Goal: Task Accomplishment & Management: Manage account settings

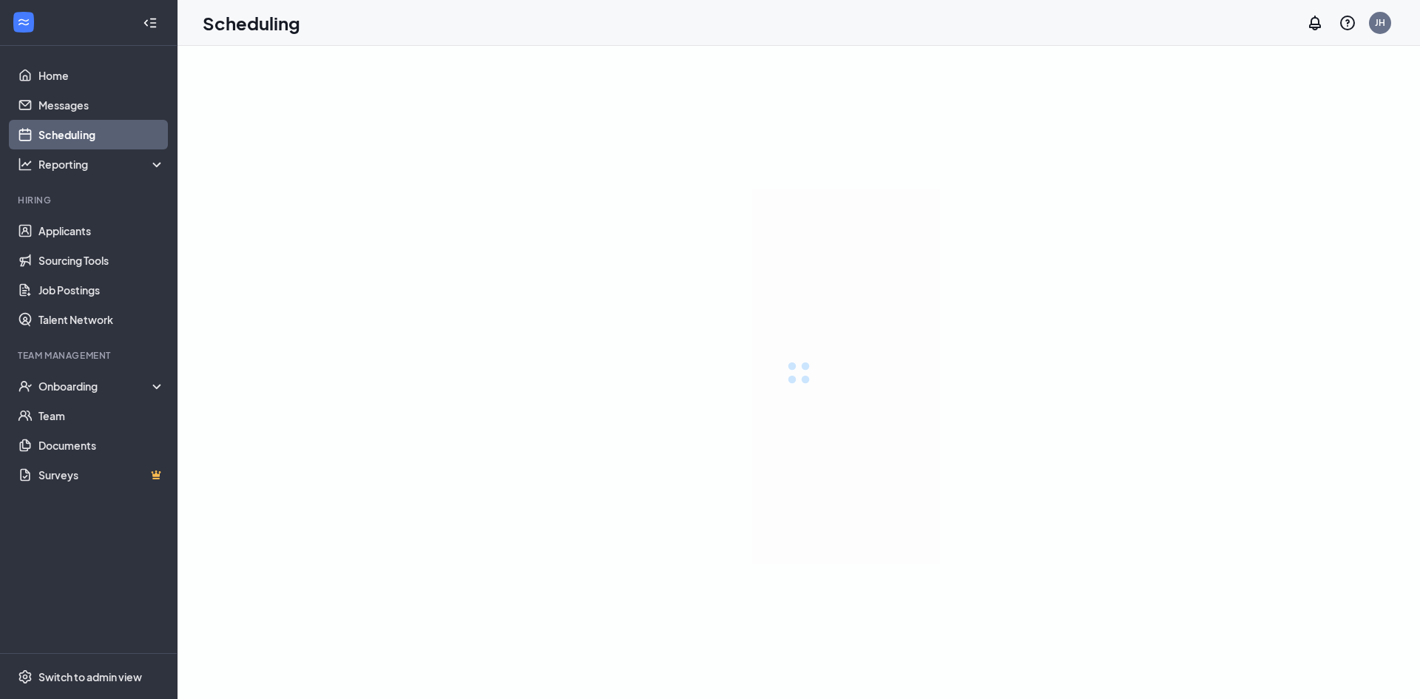
click at [958, 371] on div at bounding box center [798, 372] width 1242 height 653
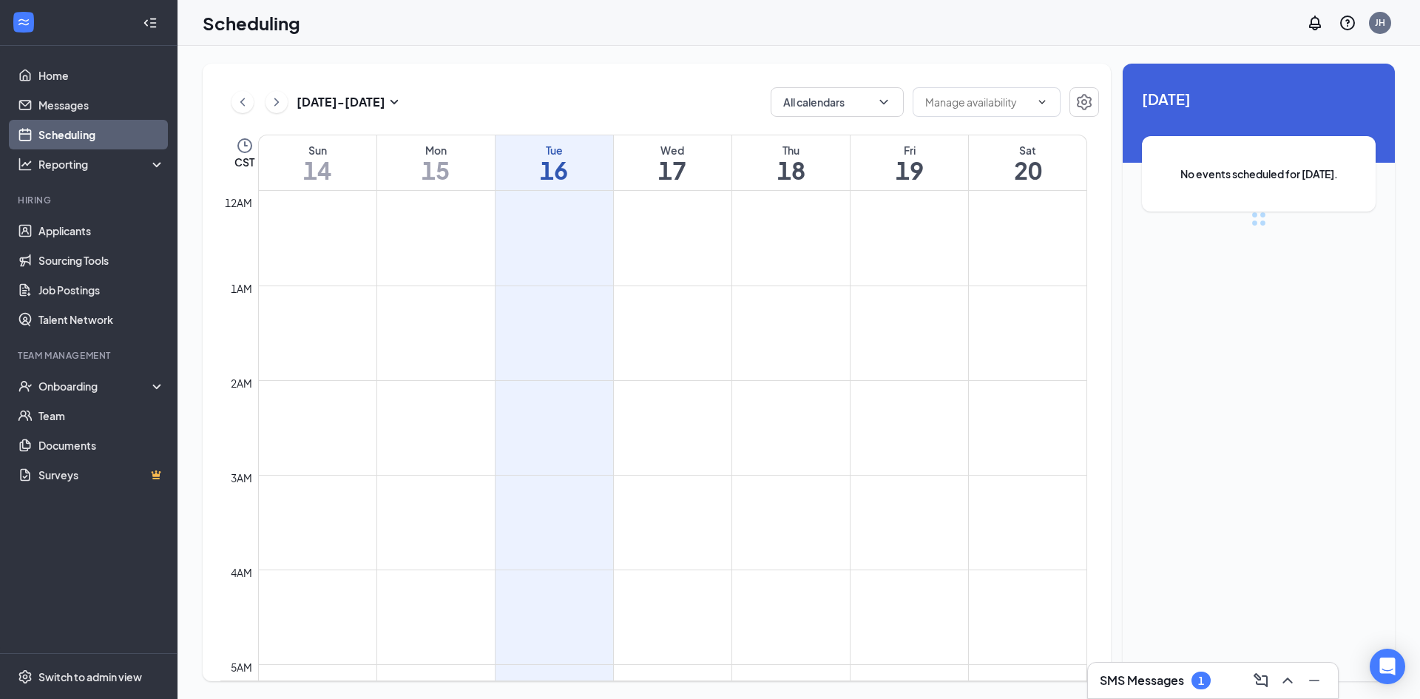
scroll to position [727, 0]
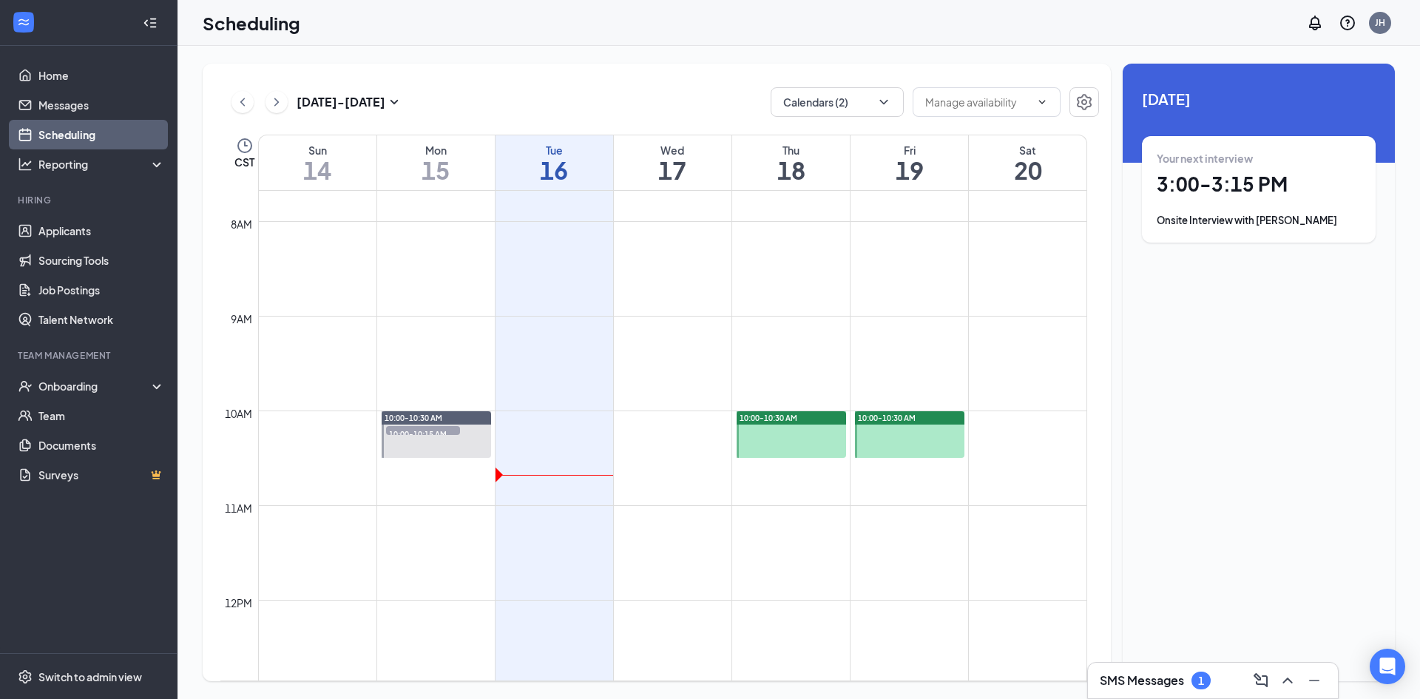
click at [799, 429] on div at bounding box center [791, 434] width 109 height 47
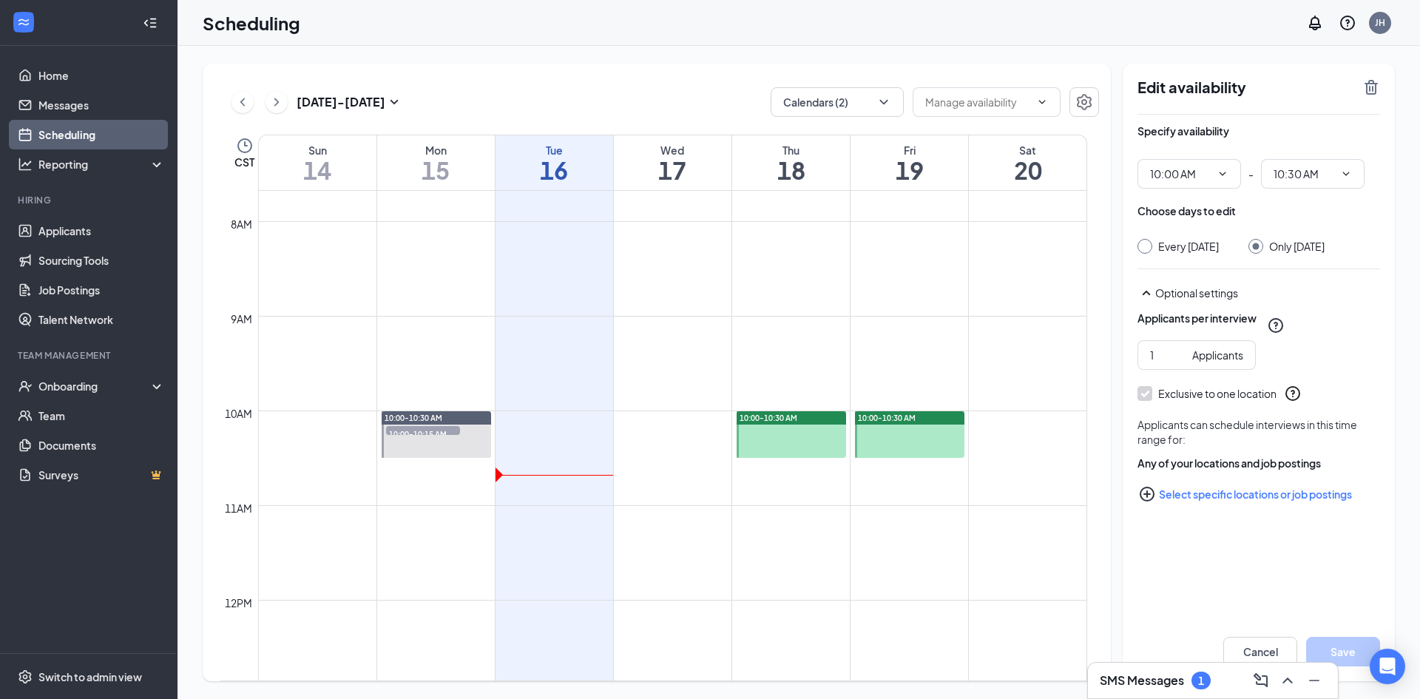
click at [912, 423] on div "10:00-10:30 AM" at bounding box center [909, 417] width 109 height 13
click at [1378, 19] on div "JH" at bounding box center [1380, 22] width 10 height 13
click at [1266, 218] on li "Log out" at bounding box center [1305, 226] width 177 height 30
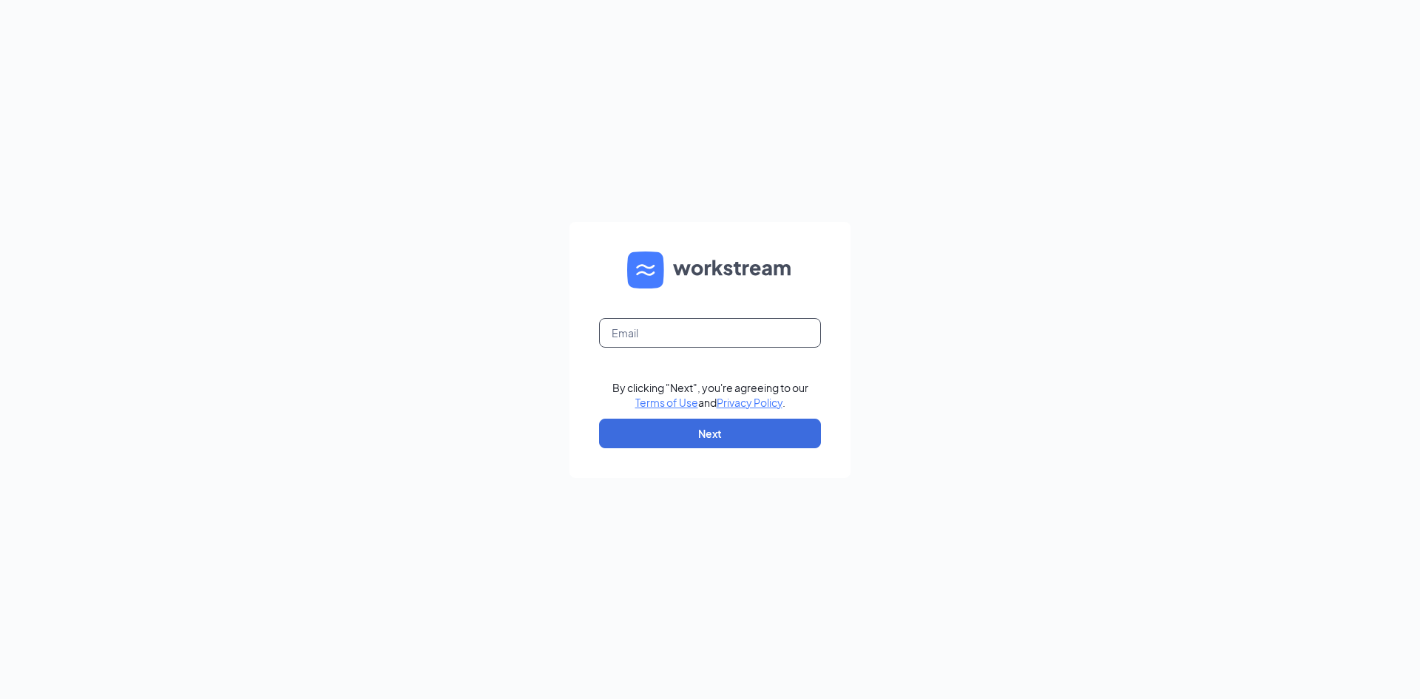
click at [686, 338] on input "text" at bounding box center [710, 333] width 222 height 30
type input "christopherjohnson922@gmail.com"
click at [714, 413] on form "christopherjohnson922@gmail.com By clicking "Next", you're agreeing to our Term…" at bounding box center [709, 350] width 281 height 256
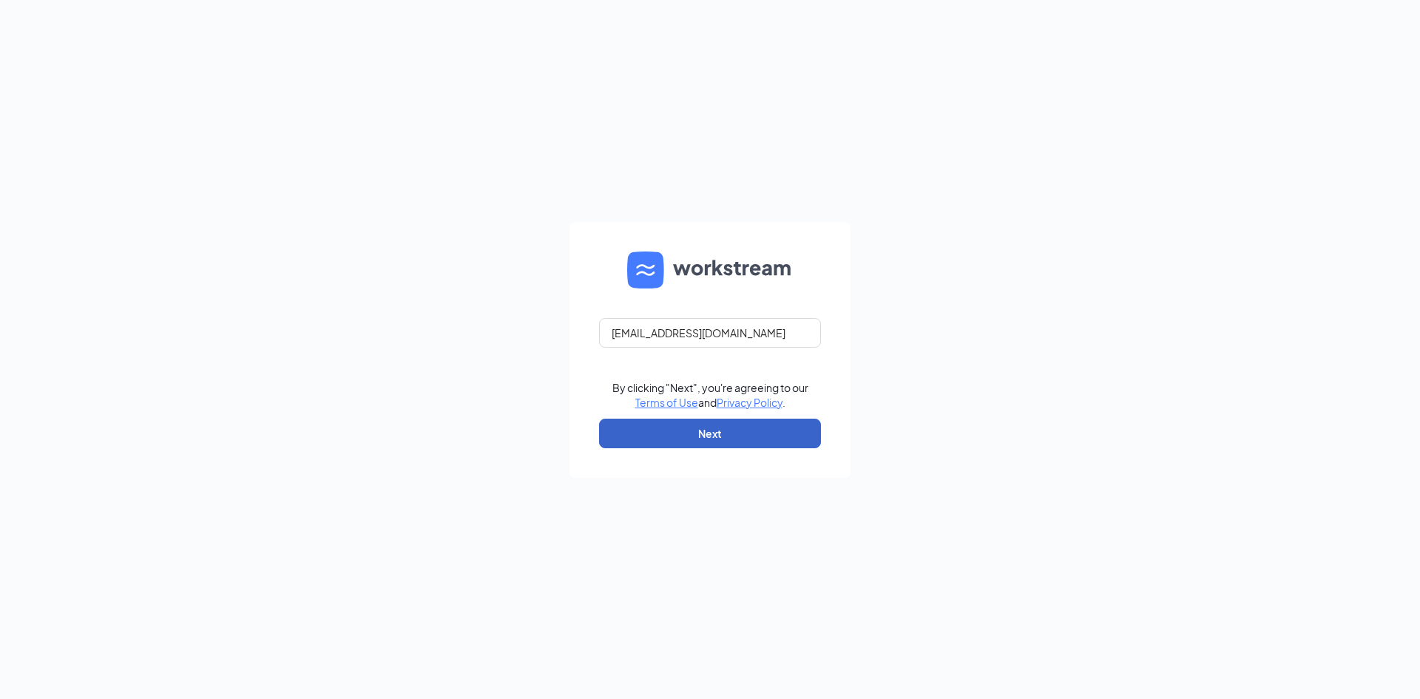
click at [717, 432] on button "Next" at bounding box center [710, 434] width 222 height 30
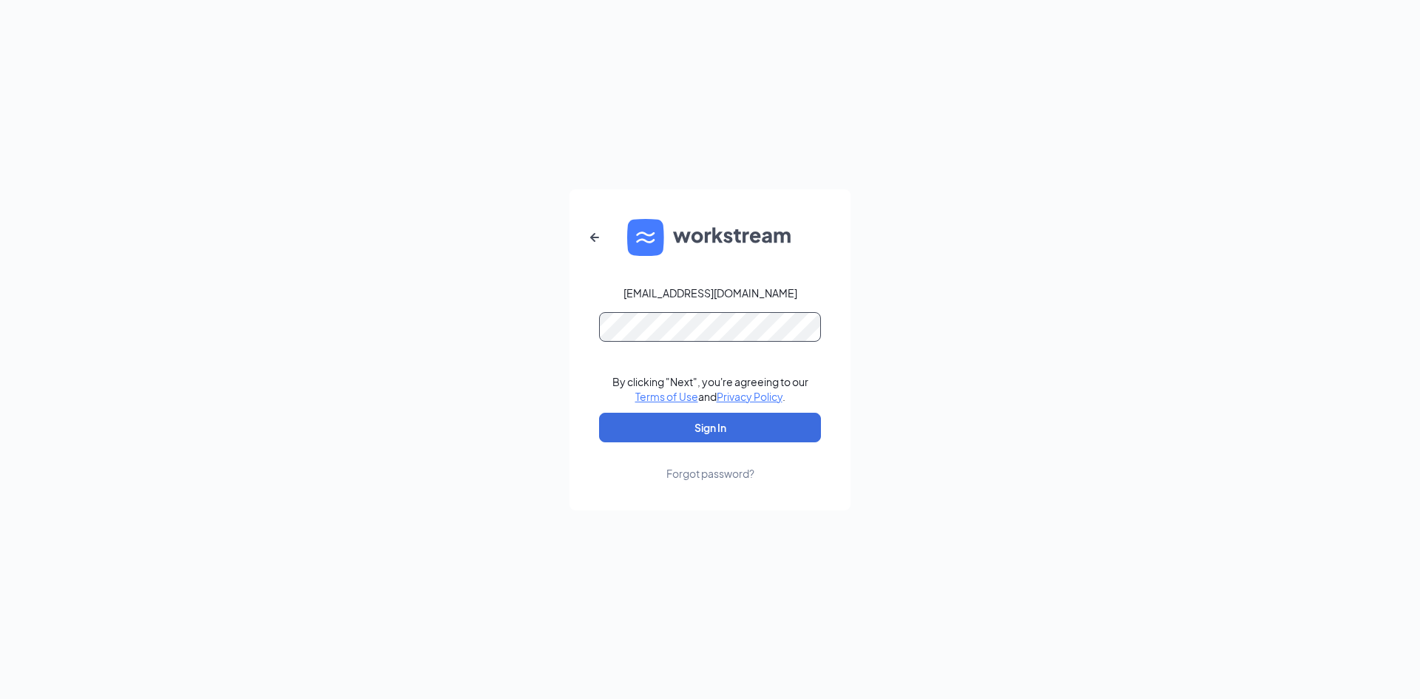
click at [599, 413] on button "Sign In" at bounding box center [710, 428] width 222 height 30
click at [688, 467] on div "Forgot password?" at bounding box center [710, 473] width 88 height 15
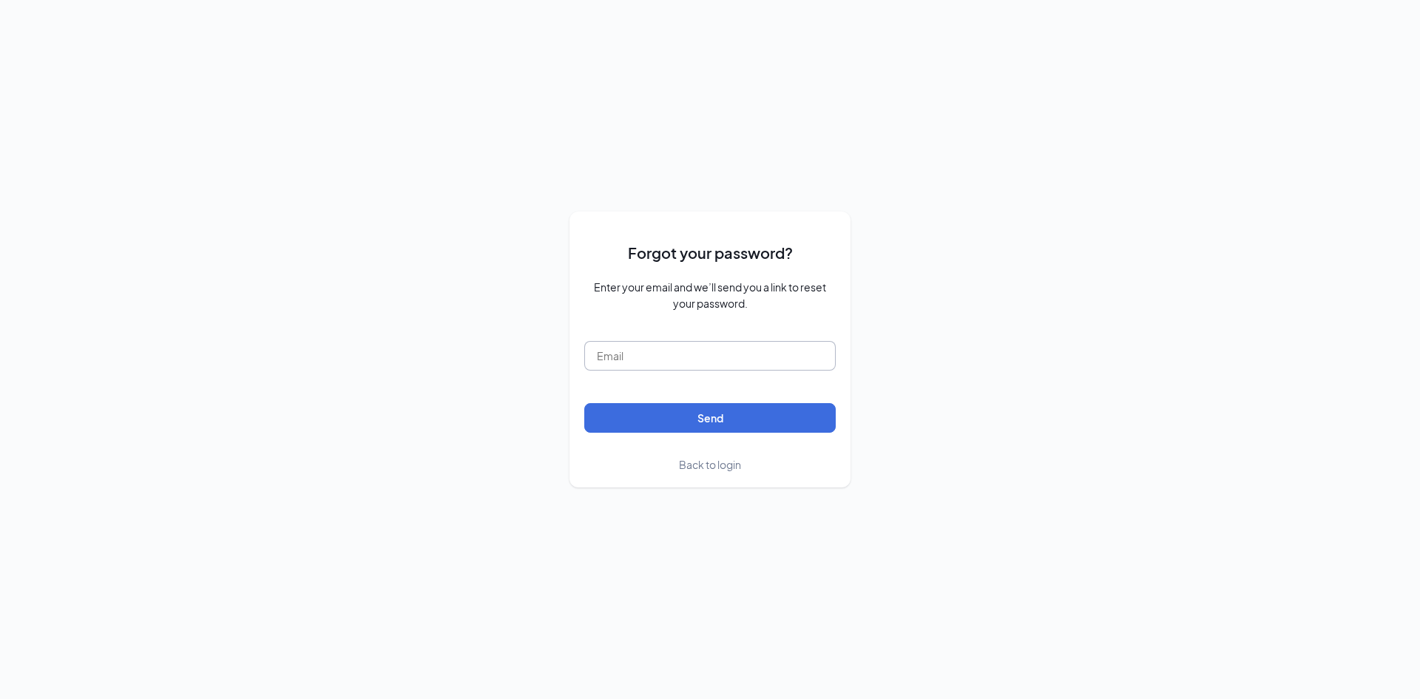
click at [765, 358] on input "text" at bounding box center [709, 356] width 251 height 30
click at [584, 403] on button "Send" at bounding box center [709, 418] width 251 height 30
type input "christopherjohnson922@gmail.com"
click at [584, 403] on button "Send" at bounding box center [709, 418] width 251 height 30
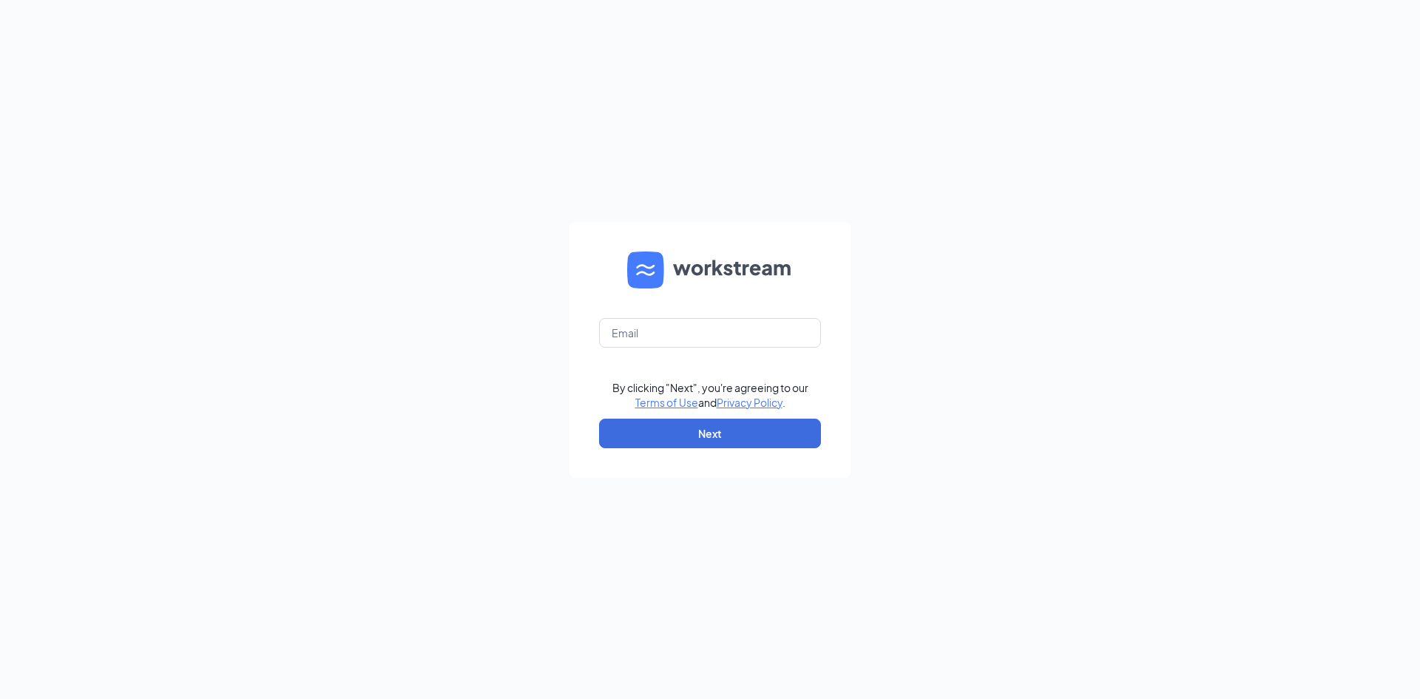
click at [668, 350] on form "By clicking "Next", you're agreeing to our Terms of Use and Privacy Policy . Ne…" at bounding box center [709, 350] width 281 height 256
click at [671, 330] on input "text" at bounding box center [710, 333] width 222 height 30
type input "christopherjohnson922@gmail.com"
click at [795, 450] on form "christopherjohnson922@gmail.com By clicking "Next", you're agreeing to our Term…" at bounding box center [709, 350] width 281 height 256
click at [734, 427] on button "Next" at bounding box center [710, 434] width 222 height 30
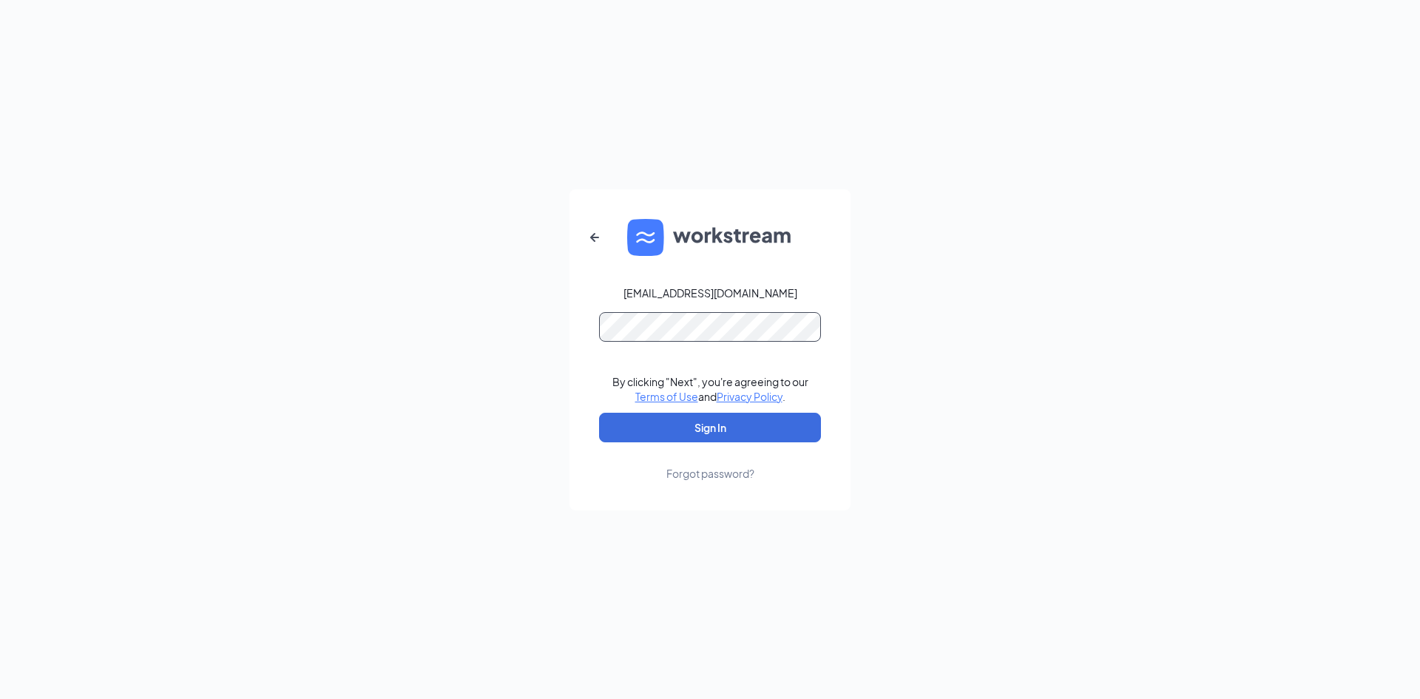
click at [599, 413] on button "Sign In" at bounding box center [710, 428] width 222 height 30
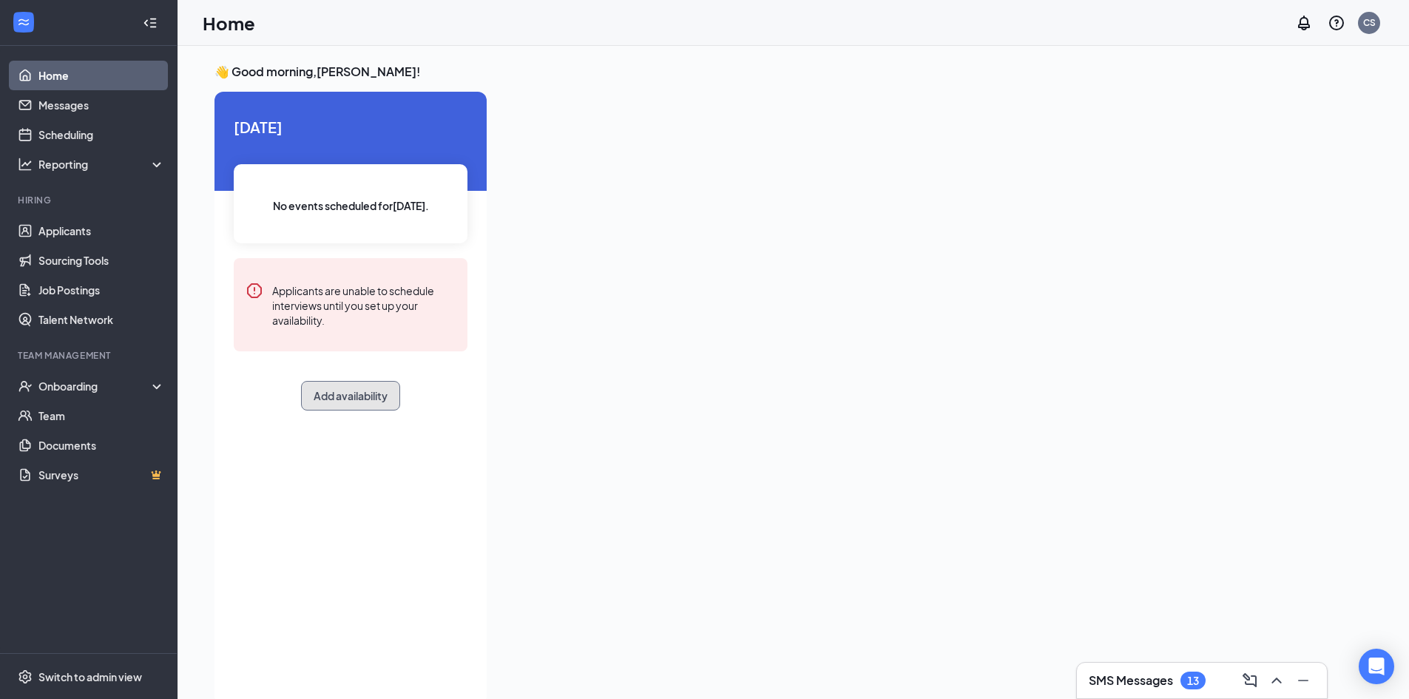
click at [384, 406] on button "Add availability" at bounding box center [350, 396] width 99 height 30
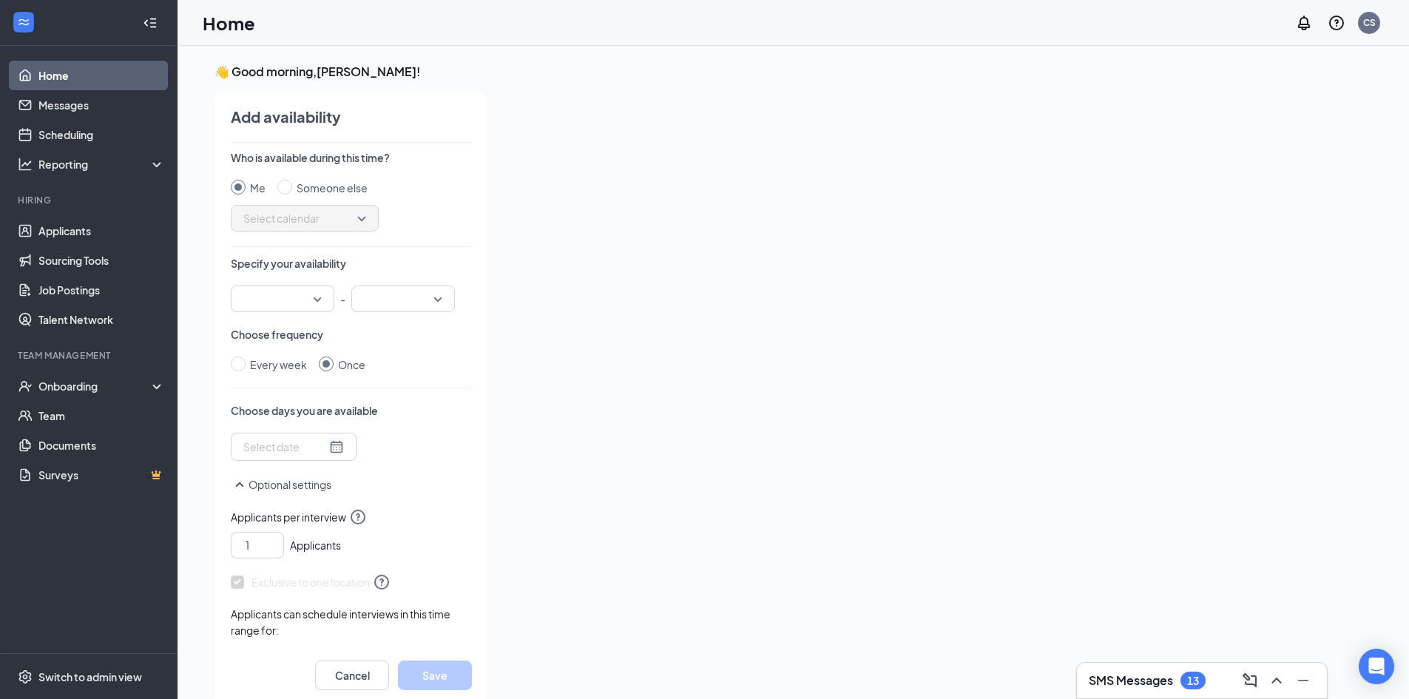
scroll to position [6, 0]
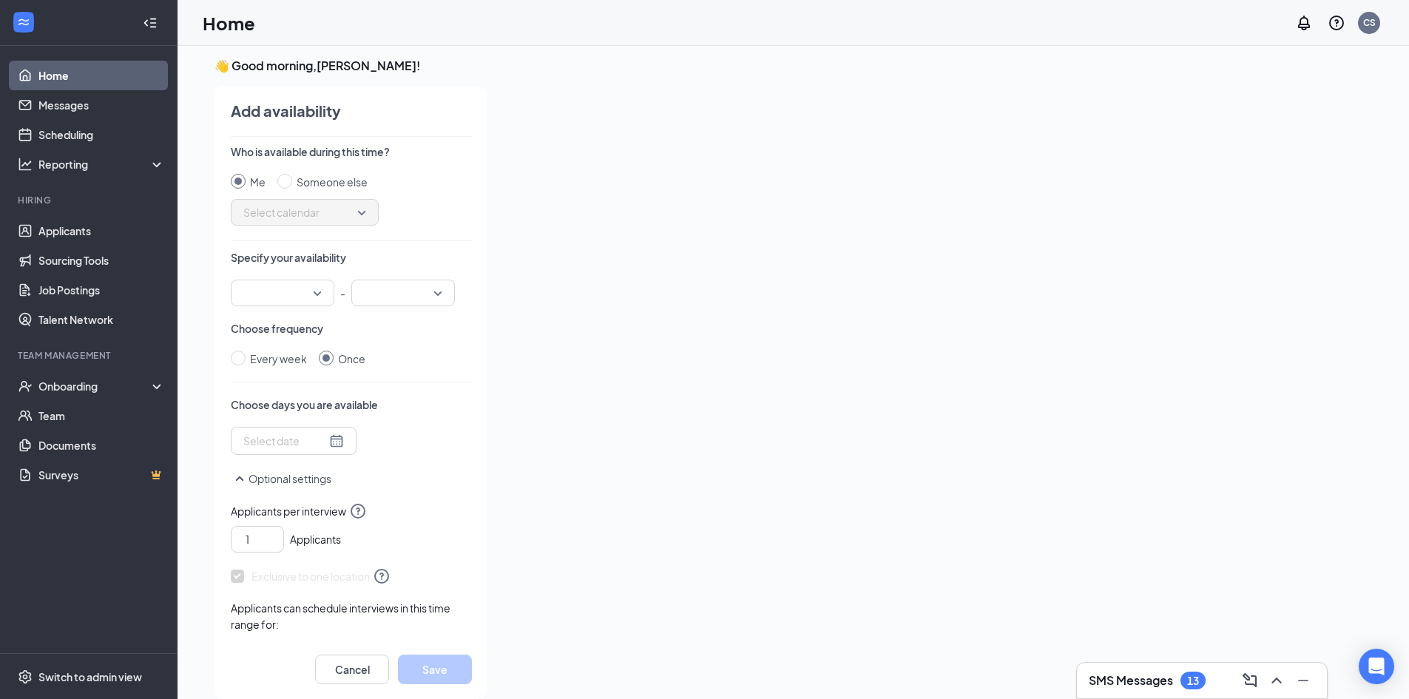
click at [322, 288] on div at bounding box center [283, 293] width 104 height 27
click at [419, 163] on div "Who is available during this time? Me Someone else Select calendar" at bounding box center [351, 184] width 241 height 81
click at [322, 449] on div at bounding box center [293, 441] width 101 height 16
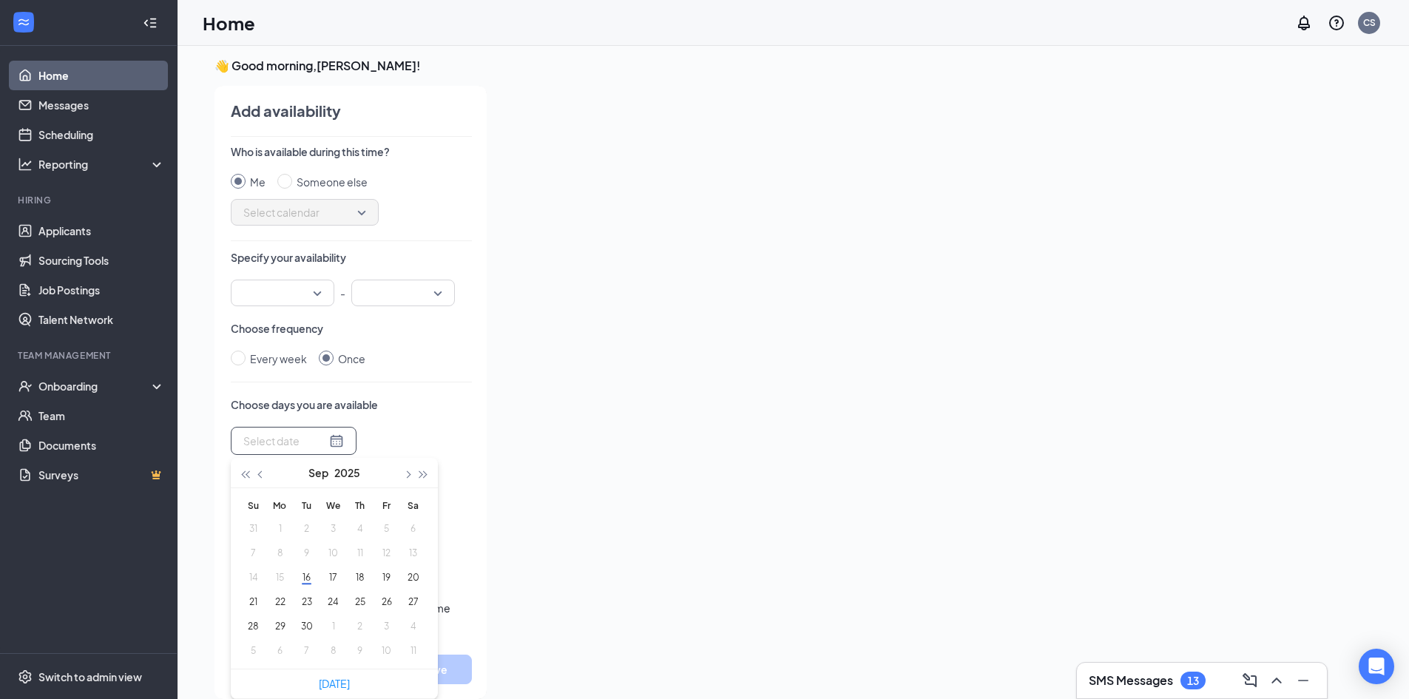
click at [322, 447] on div at bounding box center [293, 441] width 101 height 16
type input "[DATE]"
click at [351, 581] on button "18" at bounding box center [359, 577] width 27 height 16
click at [449, 385] on div "Who is available during this time? Me Someone else Select calendar Specify your…" at bounding box center [351, 391] width 241 height 495
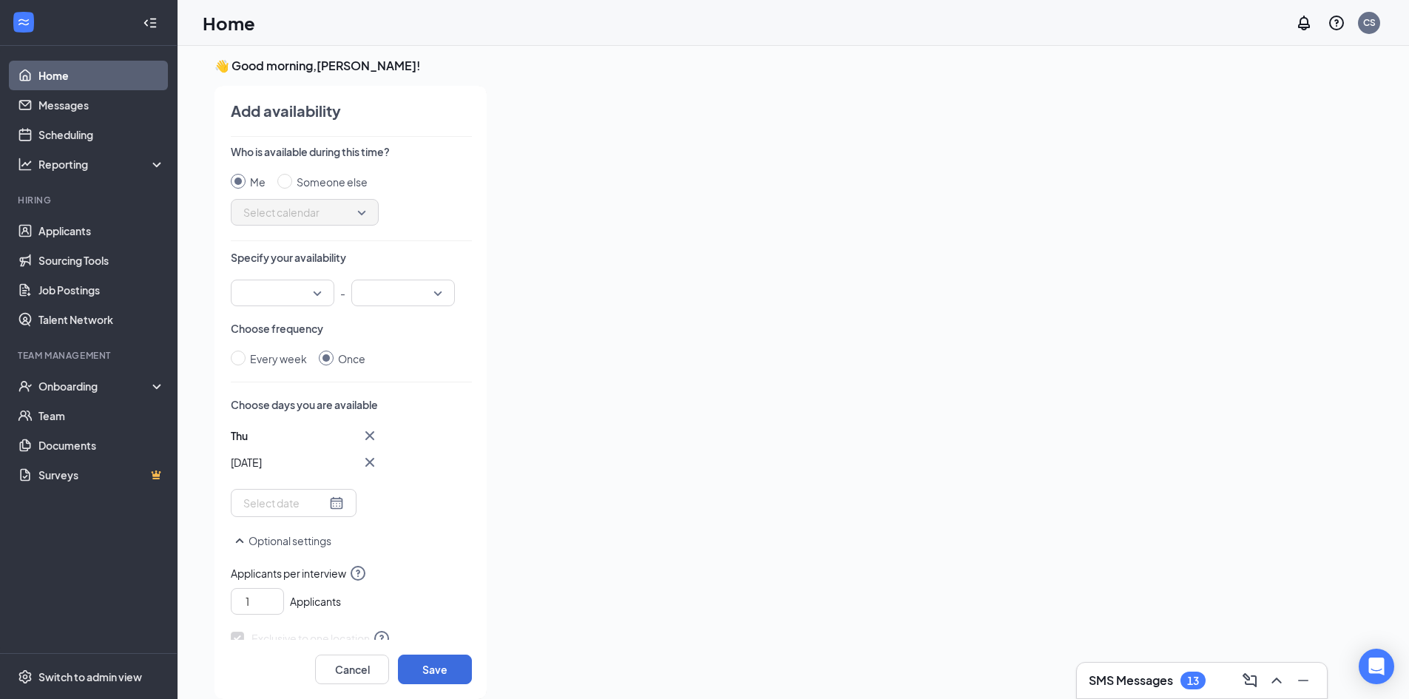
click at [257, 508] on input at bounding box center [284, 503] width 83 height 16
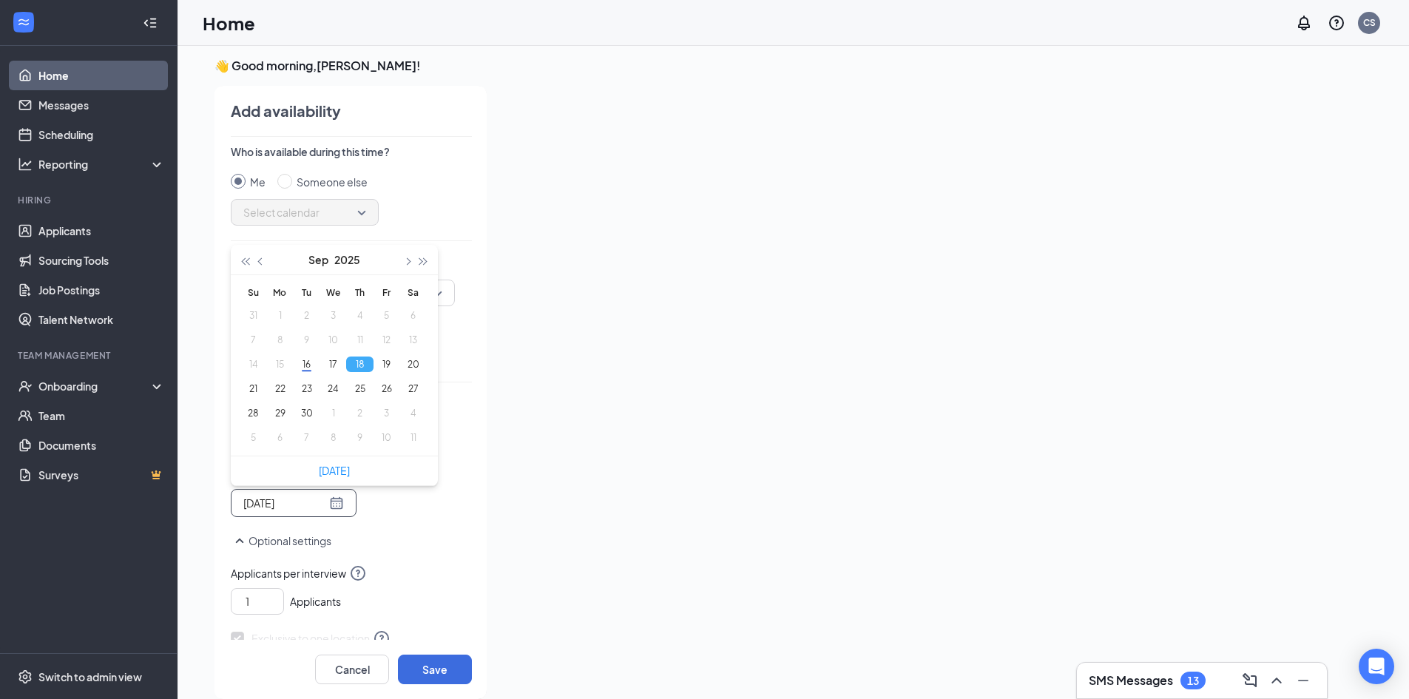
type input "[DATE]"
drag, startPoint x: 456, startPoint y: 568, endPoint x: 430, endPoint y: 537, distance: 40.9
click at [456, 567] on span "Applicants per interview" at bounding box center [351, 573] width 241 height 18
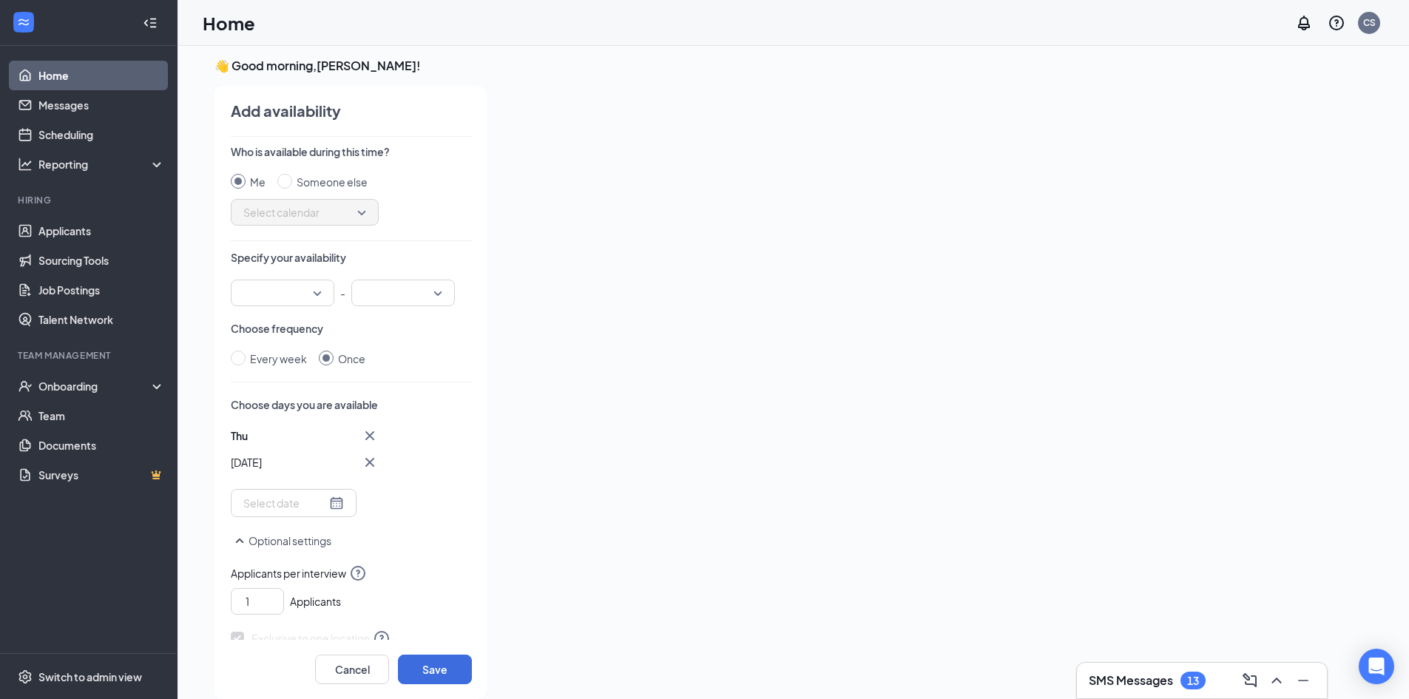
click at [288, 294] on input "search" at bounding box center [277, 292] width 75 height 25
click at [283, 344] on span "11:00 AM" at bounding box center [265, 350] width 44 height 16
click at [422, 295] on input "search" at bounding box center [397, 292] width 75 height 25
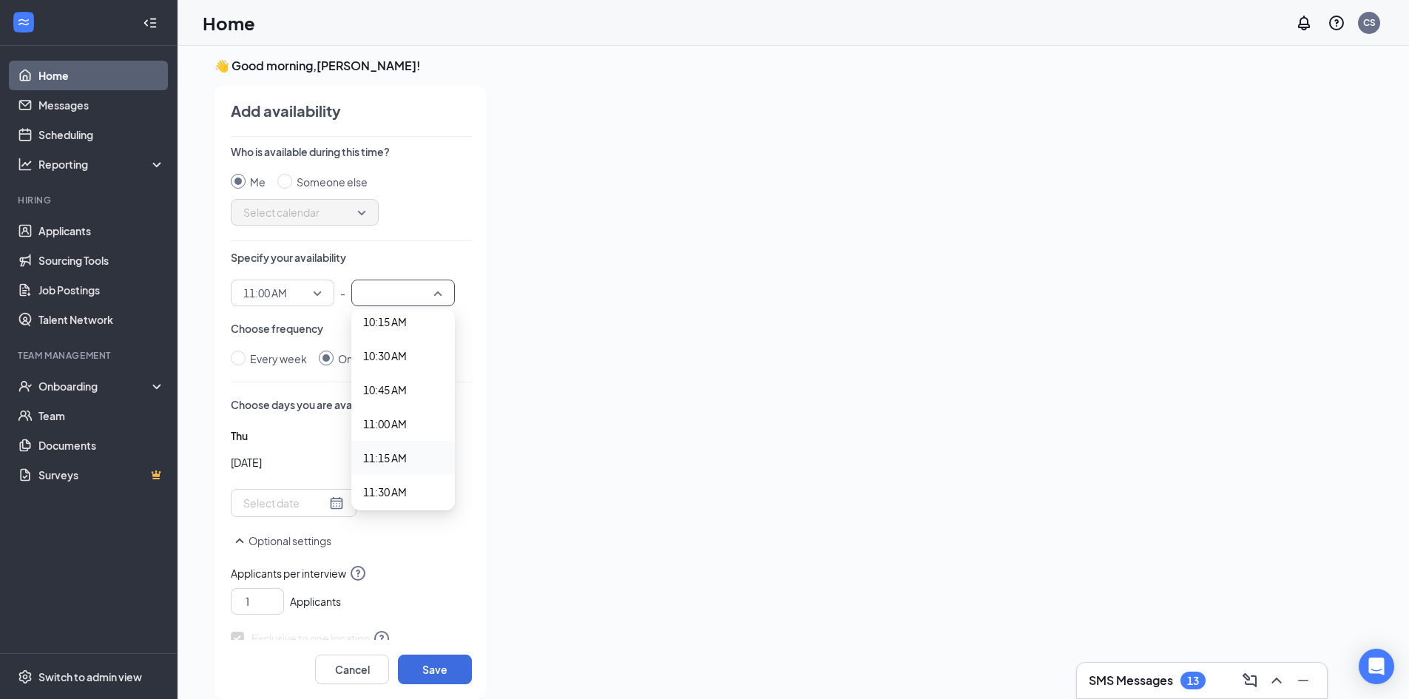
click at [396, 452] on span "11:15 AM" at bounding box center [385, 458] width 44 height 16
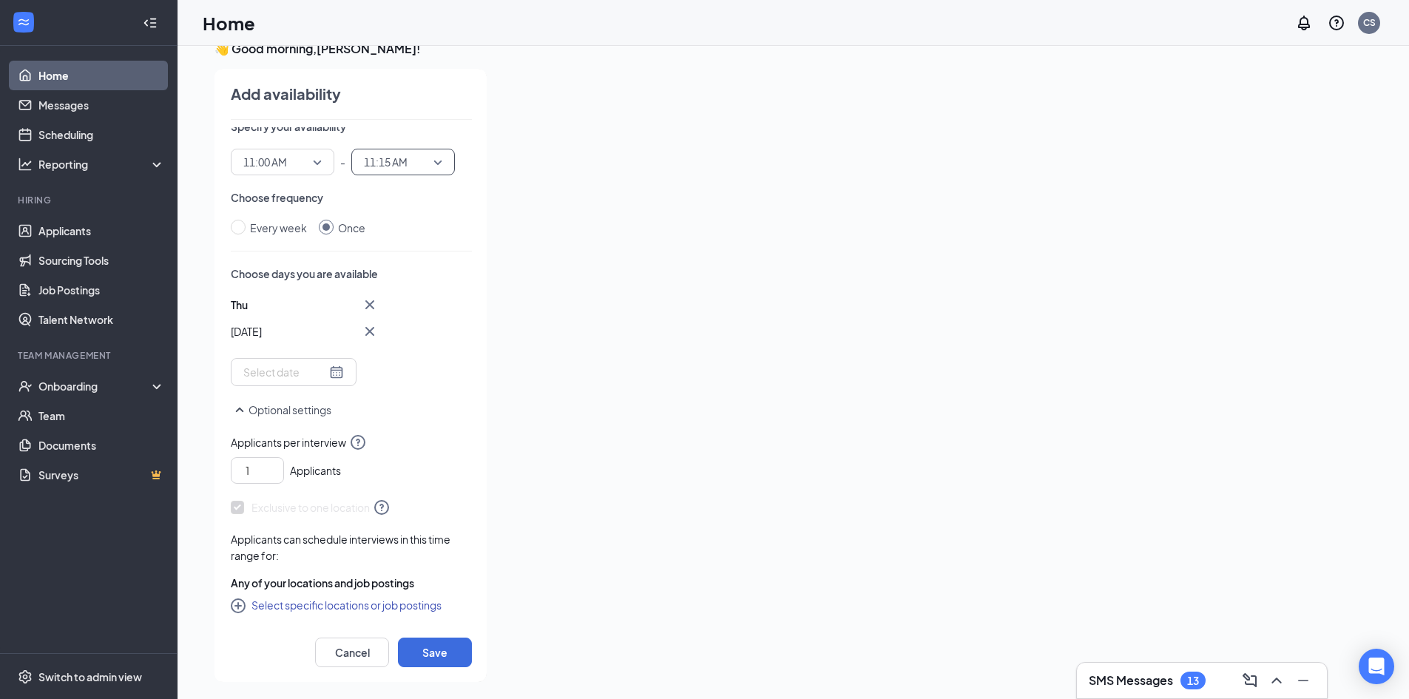
scroll to position [31, 0]
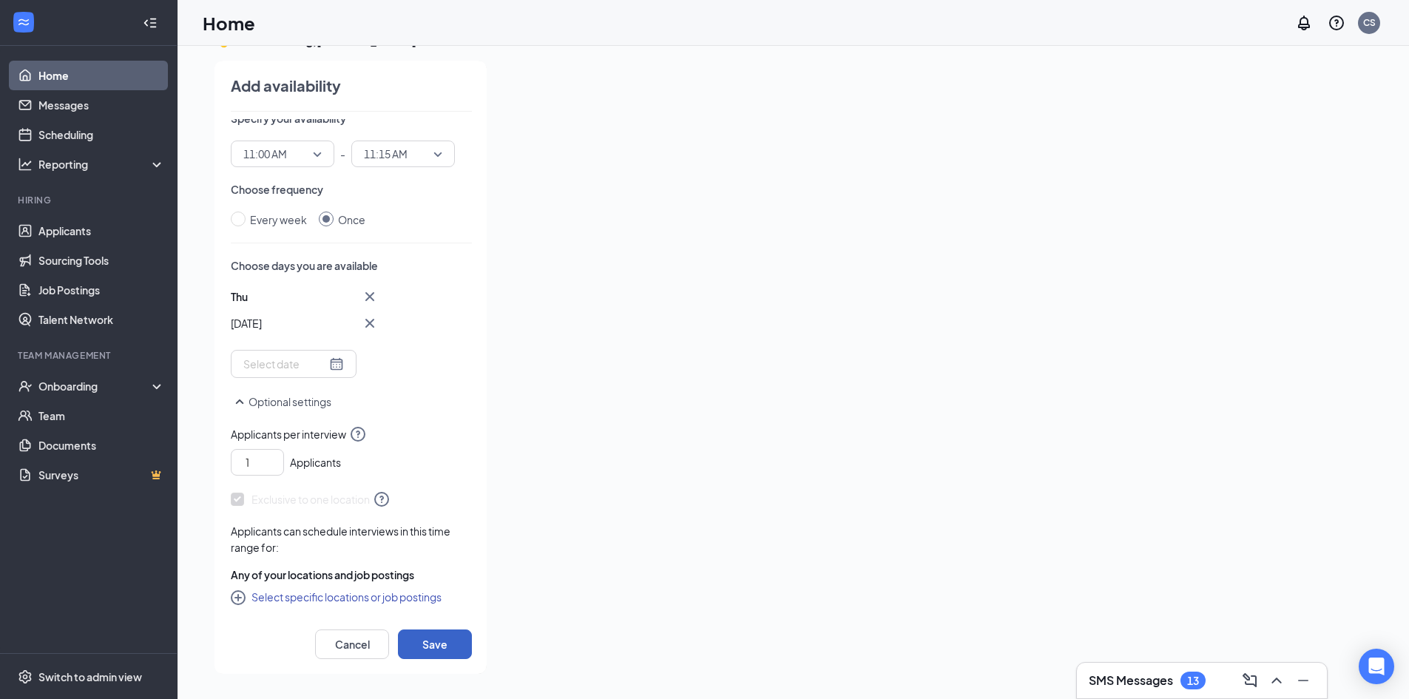
click at [446, 646] on button "Save" at bounding box center [435, 644] width 74 height 30
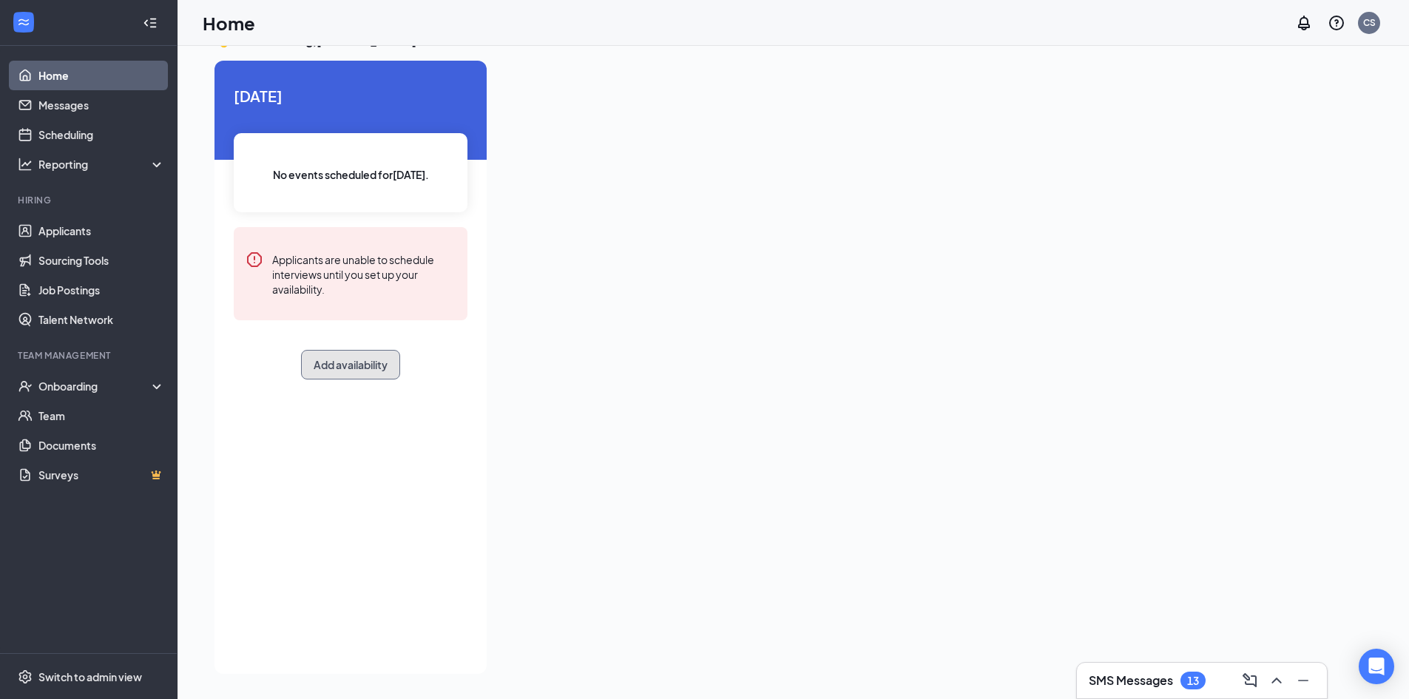
click at [373, 368] on button "Add availability" at bounding box center [350, 365] width 99 height 30
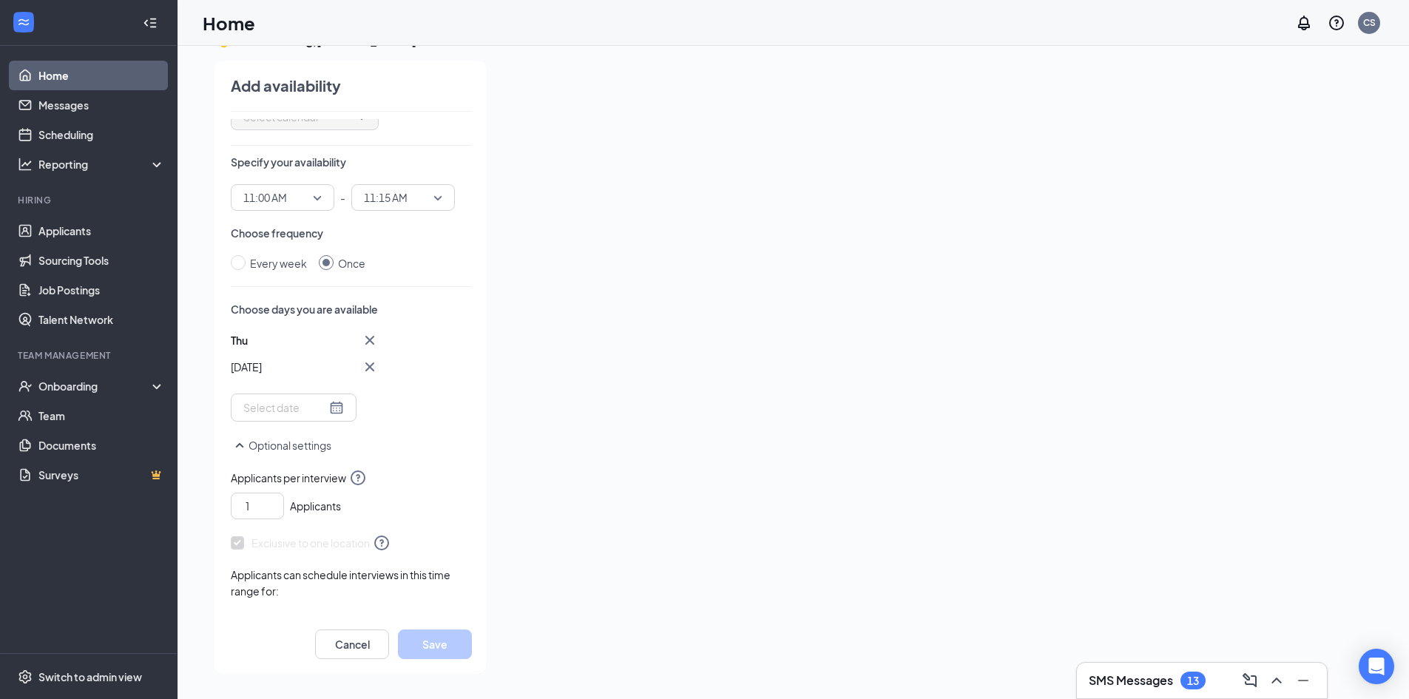
scroll to position [0, 0]
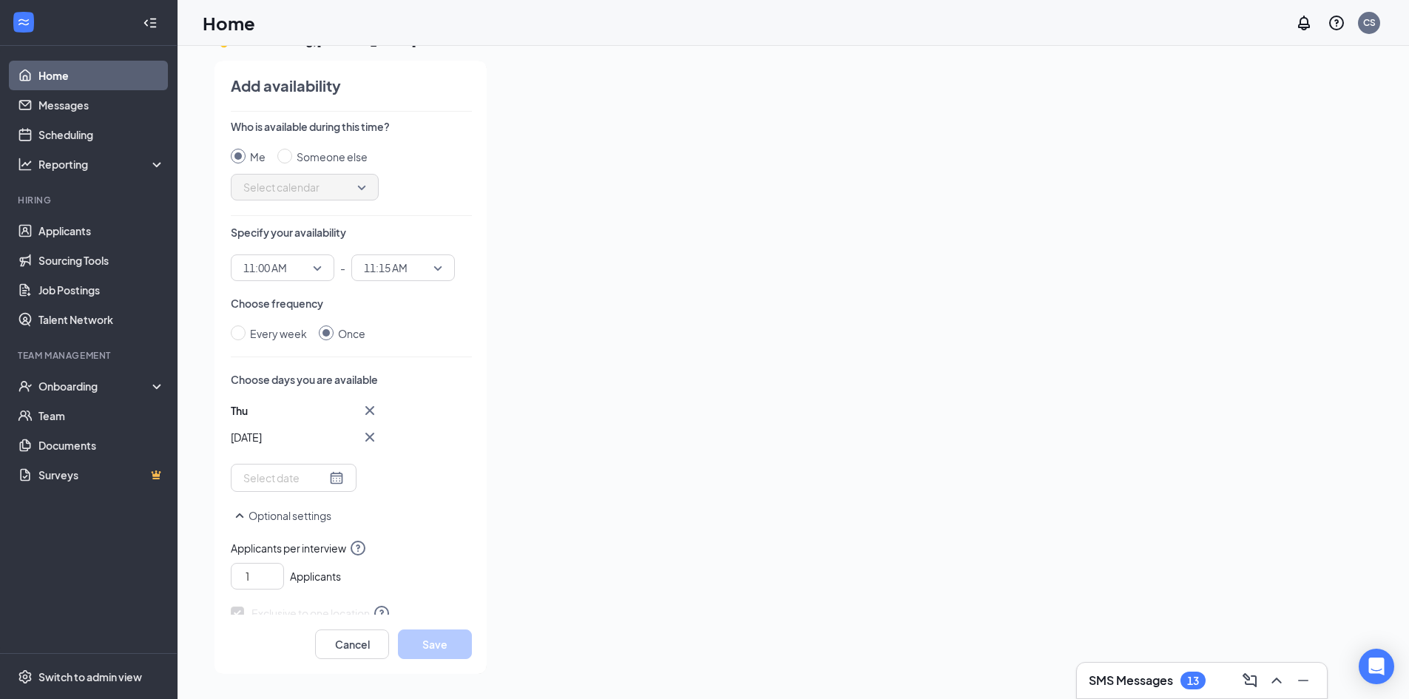
click at [407, 273] on span "11:15 AM" at bounding box center [386, 268] width 44 height 22
click at [322, 268] on div "11:00 AM" at bounding box center [283, 267] width 104 height 27
click at [427, 297] on p "Choose frequency" at bounding box center [351, 303] width 241 height 15
click at [302, 470] on input at bounding box center [284, 478] width 83 height 16
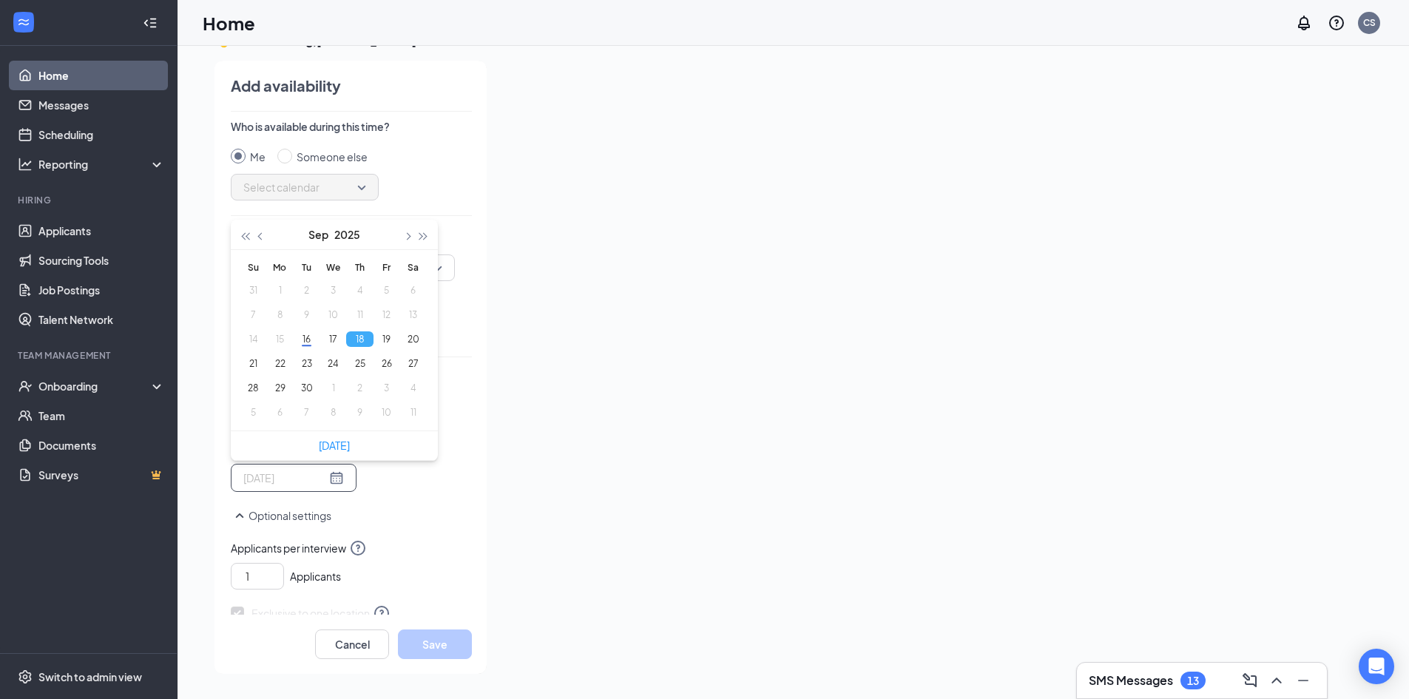
click at [368, 342] on button "18" at bounding box center [359, 339] width 27 height 16
type input "[DATE]"
click at [419, 495] on div "1 Applicants" at bounding box center [351, 511] width 241 height 33
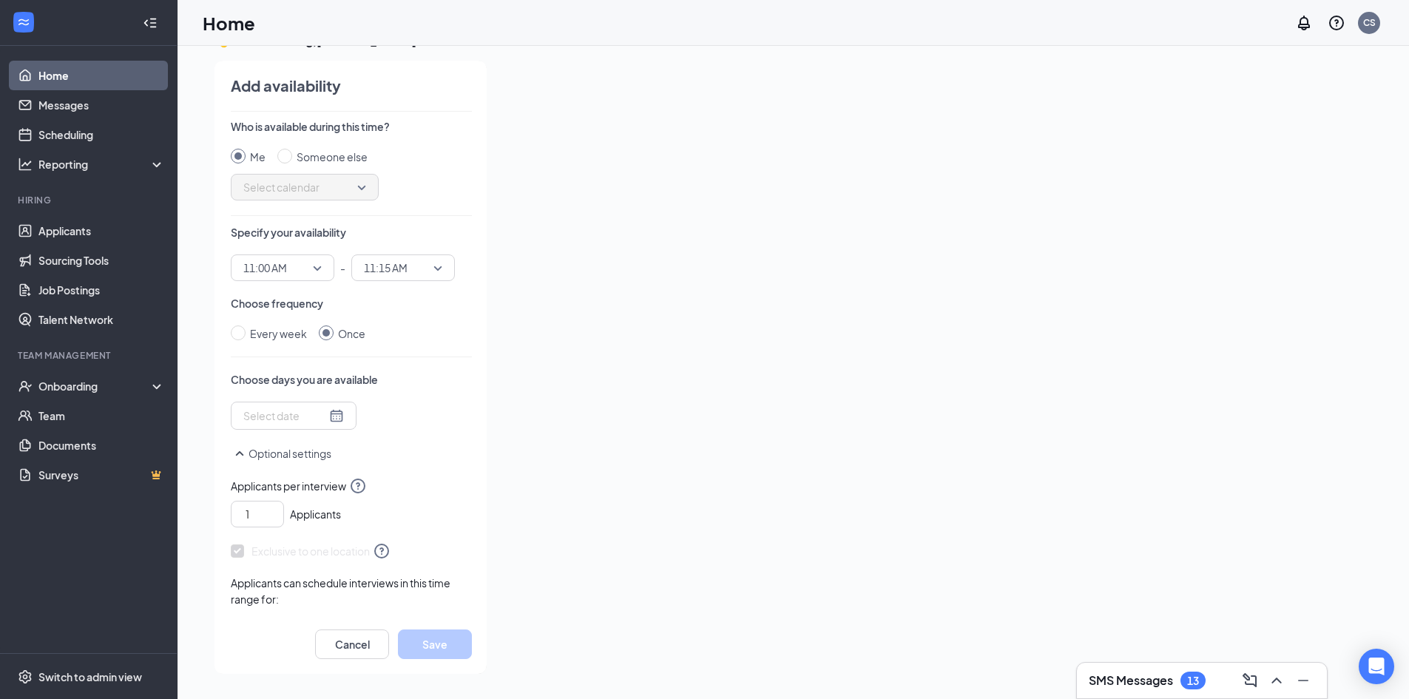
click at [331, 413] on div at bounding box center [293, 415] width 101 height 16
type input "[DATE]"
click at [357, 542] on td "18" at bounding box center [359, 552] width 27 height 24
drag, startPoint x: 439, startPoint y: 336, endPoint x: 424, endPoint y: 341, distance: 15.4
click at [439, 336] on div "Every week Once" at bounding box center [351, 333] width 241 height 16
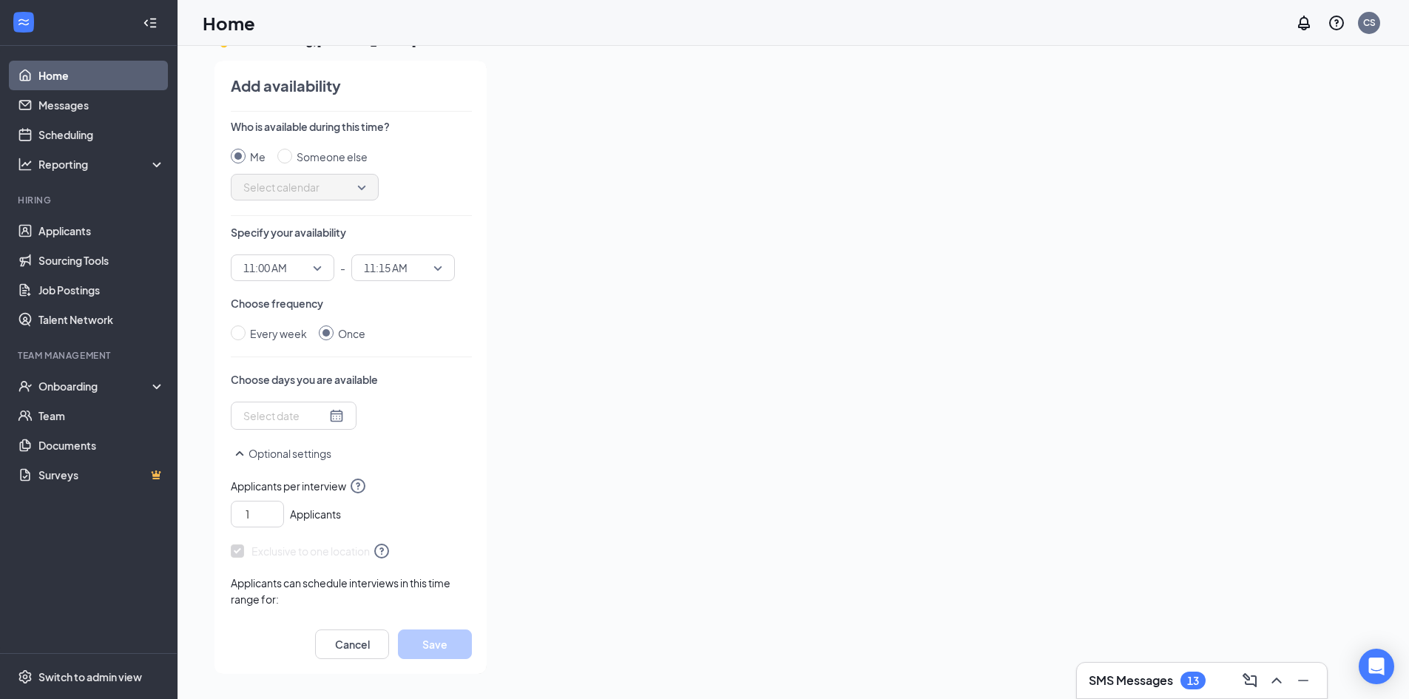
click at [334, 420] on div at bounding box center [294, 416] width 126 height 28
type input "[DATE]"
click at [351, 542] on td "18" at bounding box center [359, 552] width 27 height 24
click at [351, 555] on button "18" at bounding box center [359, 552] width 27 height 16
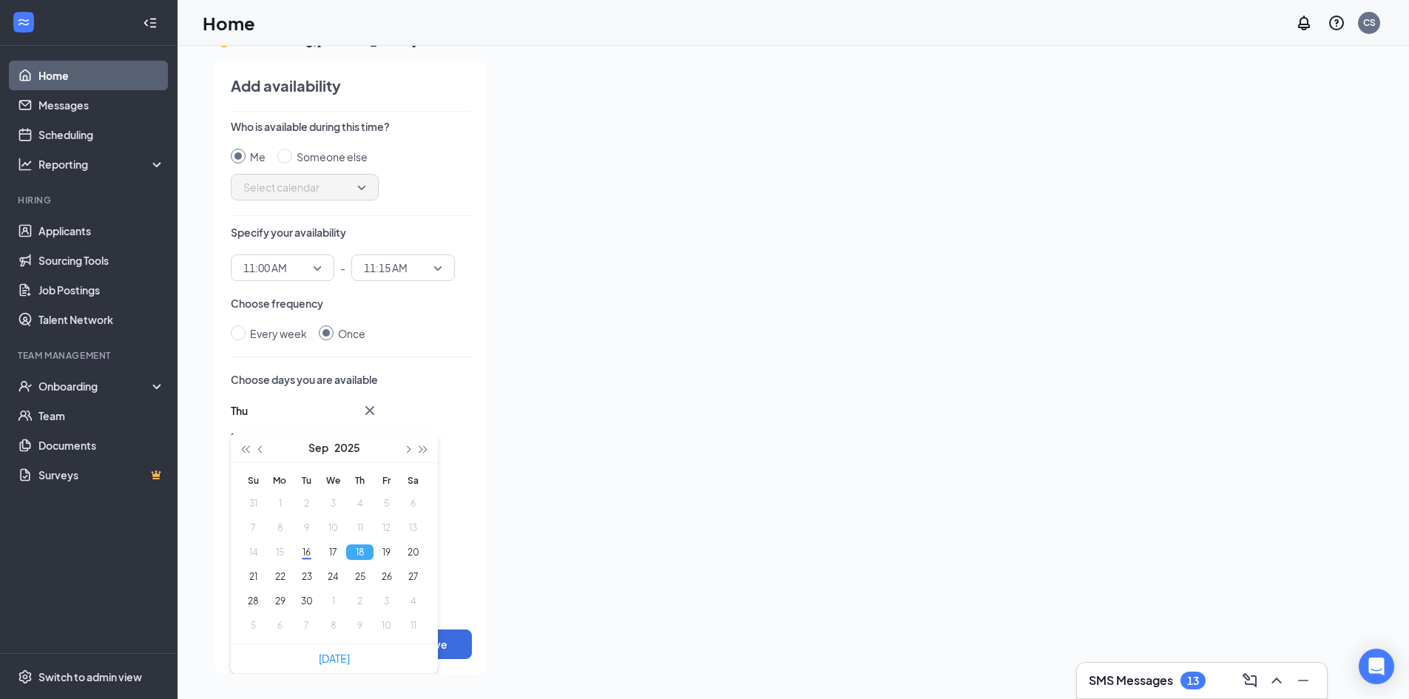
click at [439, 366] on div "Who is available during this time? Me Someone else Select calendar Specify your…" at bounding box center [351, 366] width 241 height 495
click at [309, 271] on span "11:00 AM" at bounding box center [282, 268] width 78 height 22
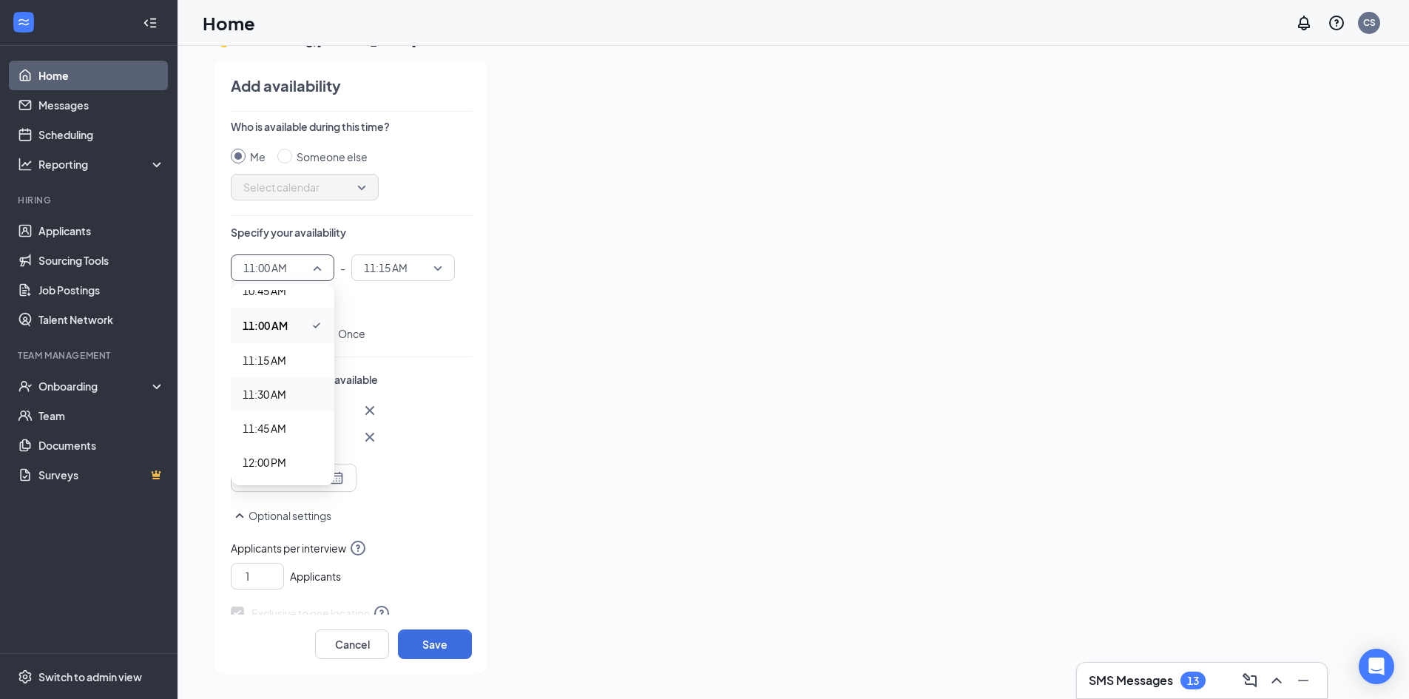
click at [284, 391] on span "11:30 AM" at bounding box center [265, 394] width 44 height 16
click at [434, 271] on span "11:15 AM" at bounding box center [403, 268] width 78 height 22
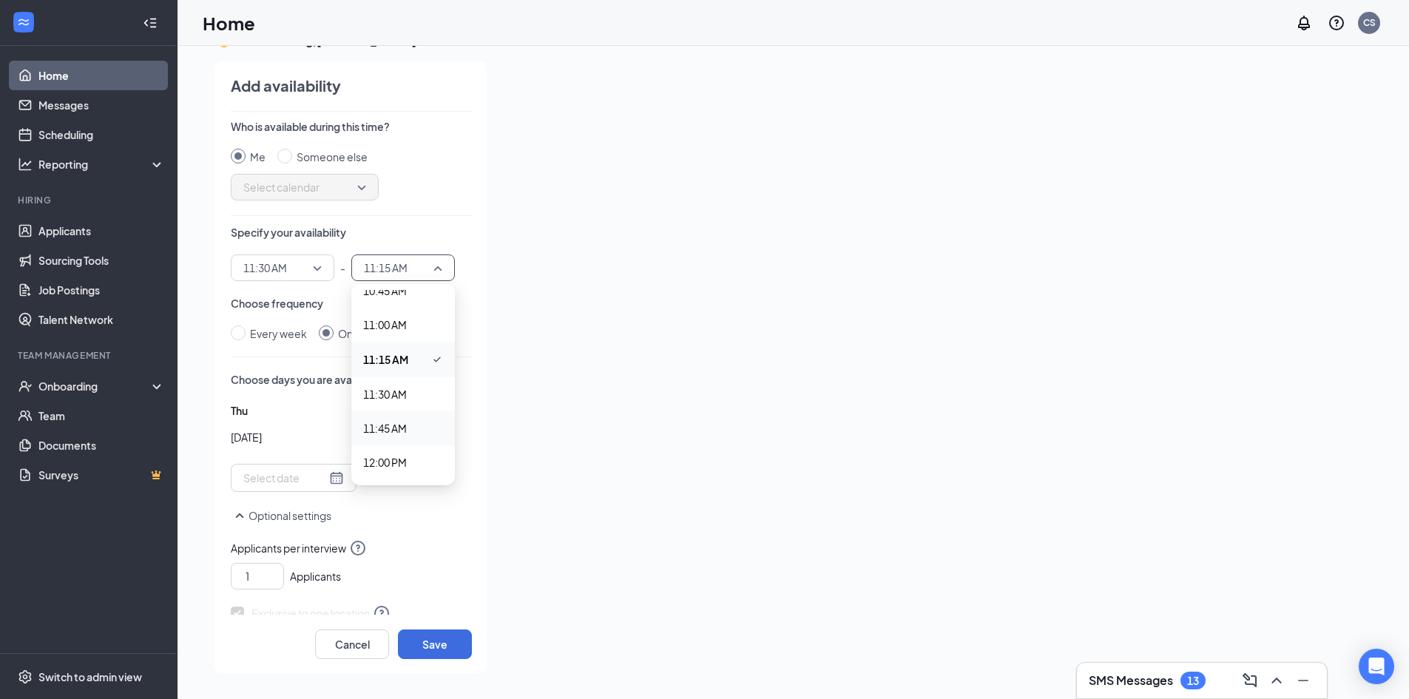
click at [405, 433] on span "11:45 AM" at bounding box center [385, 428] width 44 height 16
click at [438, 342] on div "Who is available during this time? Me Someone else Select calendar Specify your…" at bounding box center [351, 366] width 241 height 495
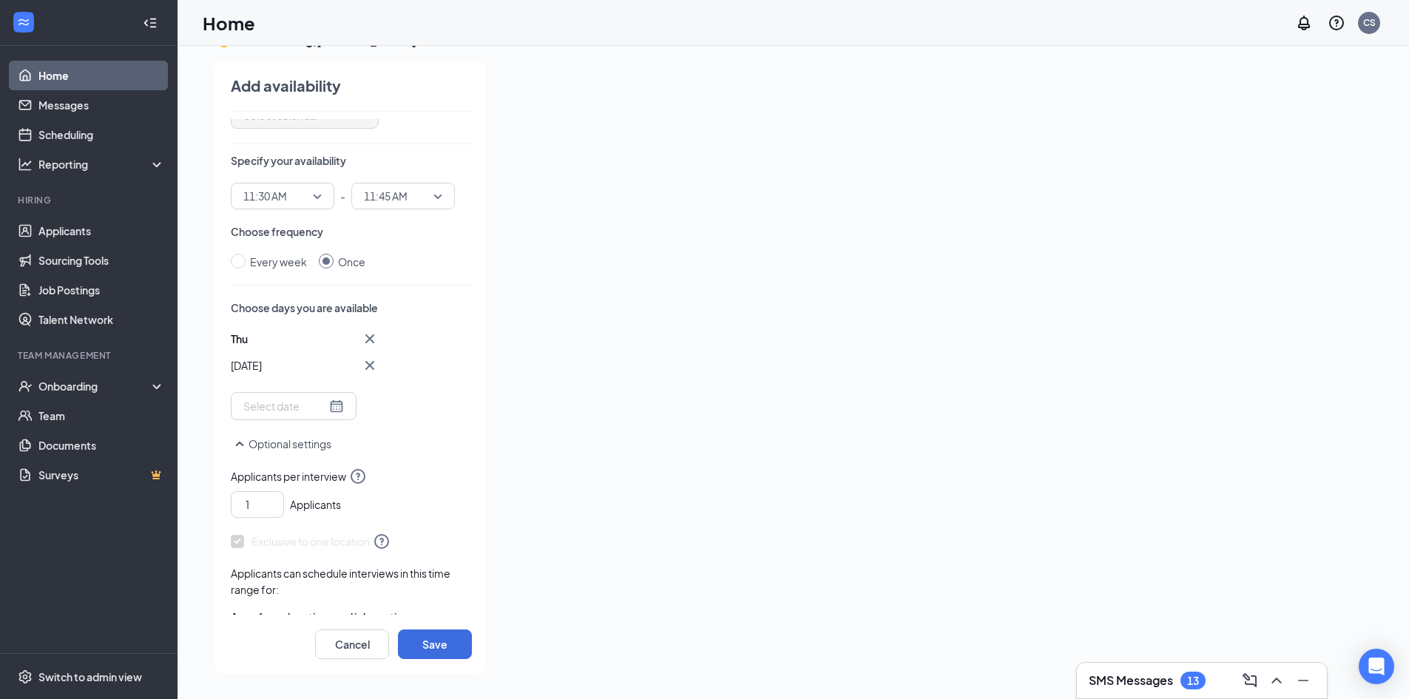
scroll to position [74, 0]
click at [438, 642] on button "Save" at bounding box center [435, 644] width 74 height 30
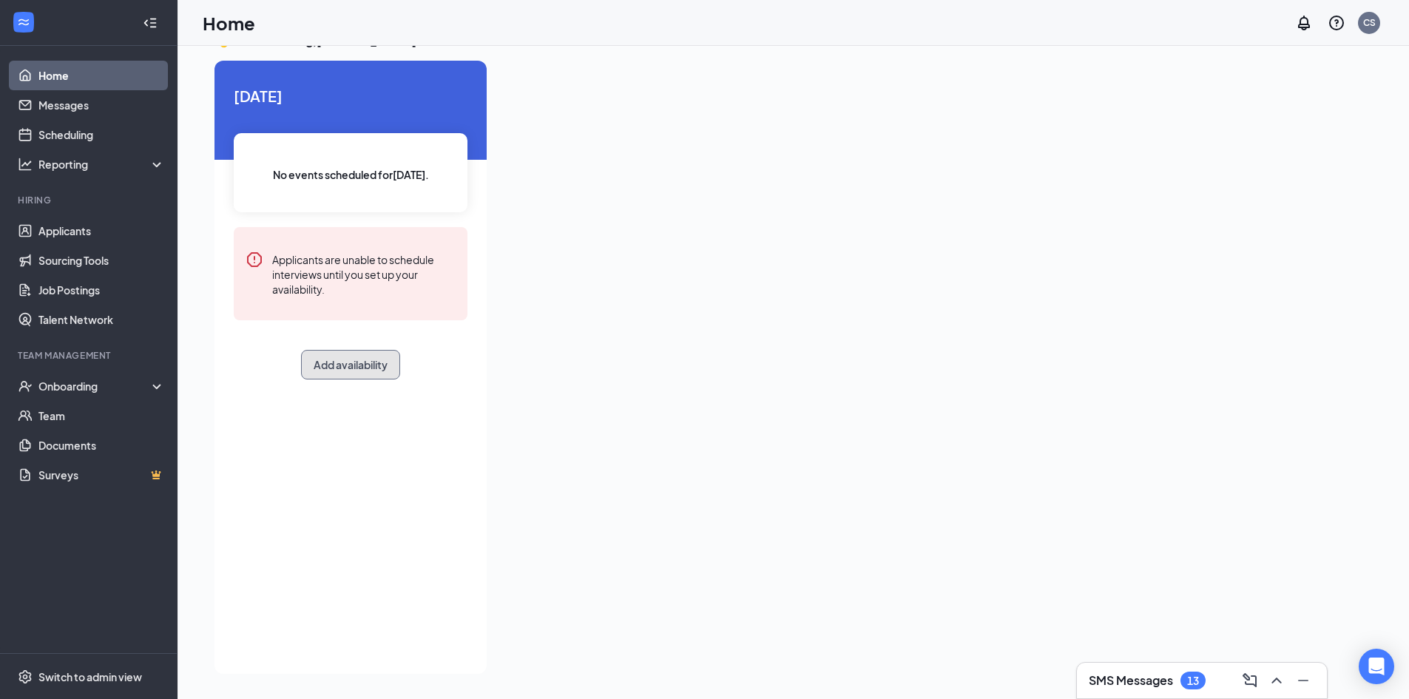
click at [342, 373] on button "Add availability" at bounding box center [350, 365] width 99 height 30
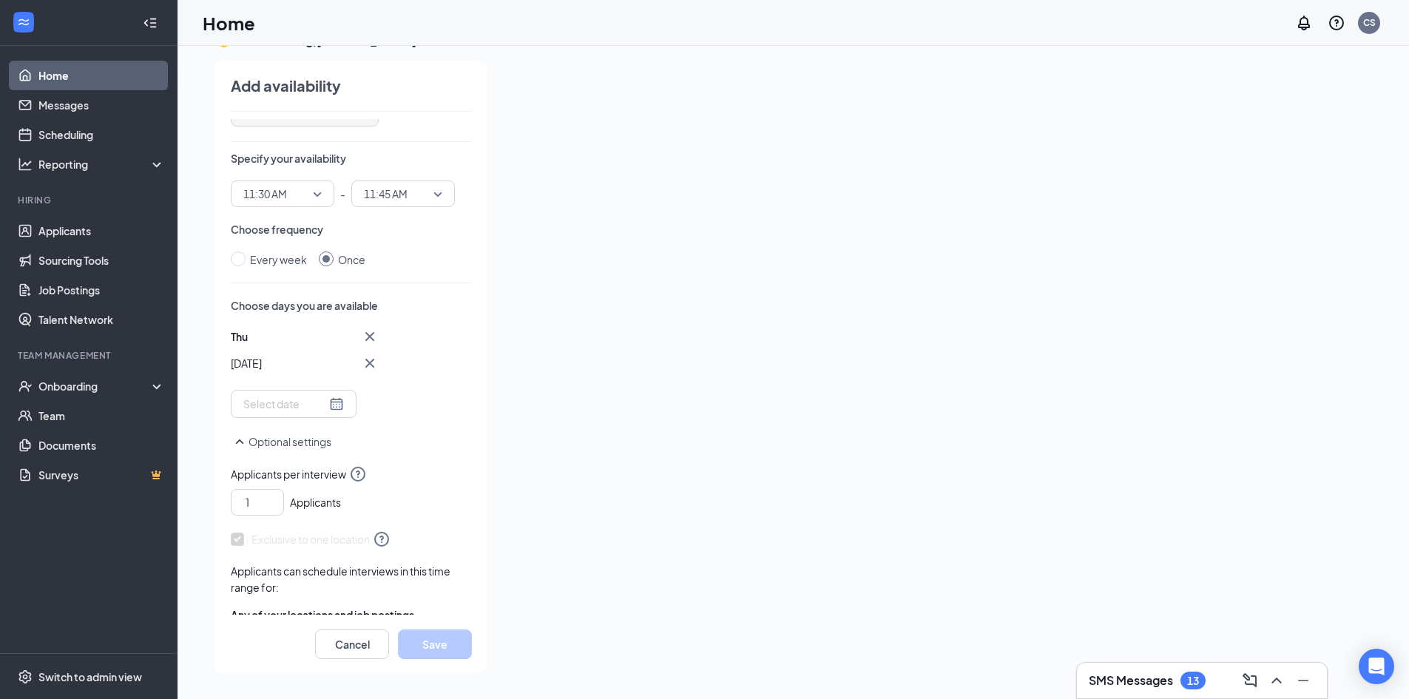
click at [321, 407] on div at bounding box center [293, 404] width 101 height 16
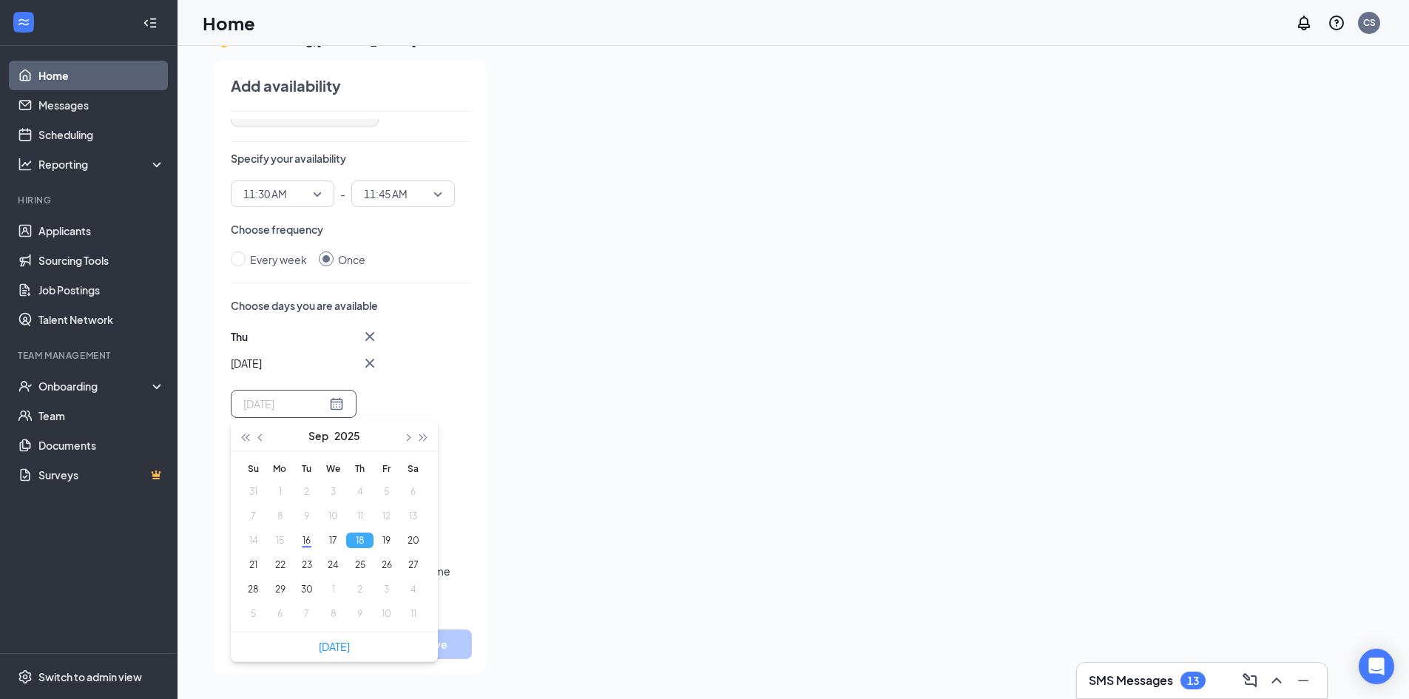
click at [356, 536] on button "18" at bounding box center [359, 540] width 27 height 16
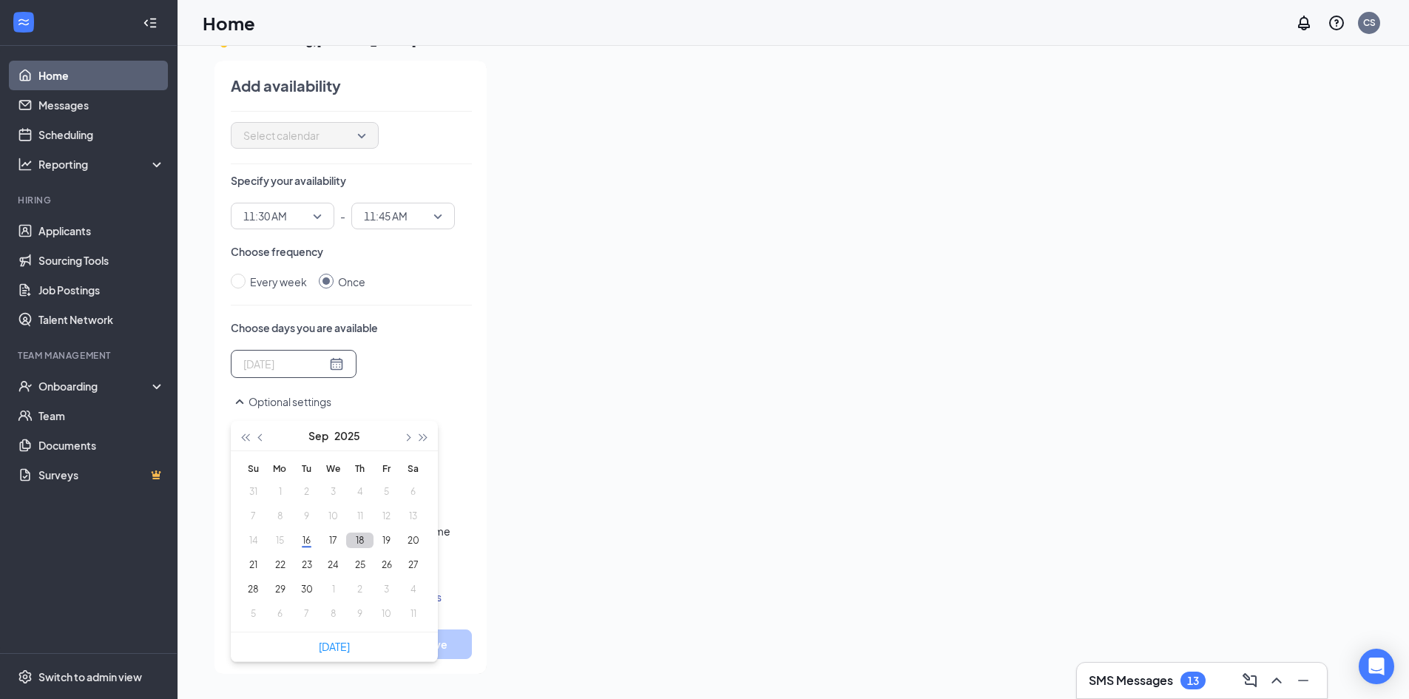
scroll to position [52, 0]
type input "[DATE]"
click at [364, 537] on button "18" at bounding box center [359, 540] width 27 height 16
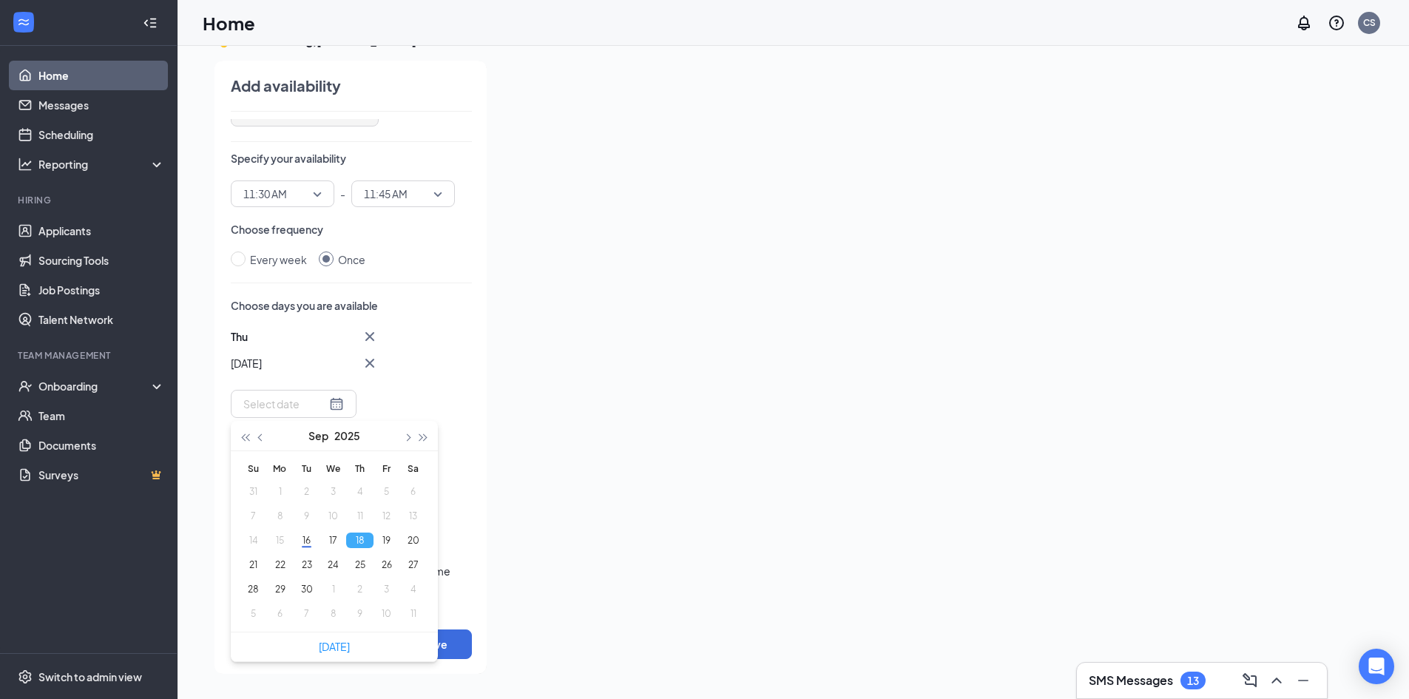
click at [506, 324] on div at bounding box center [912, 363] width 828 height 604
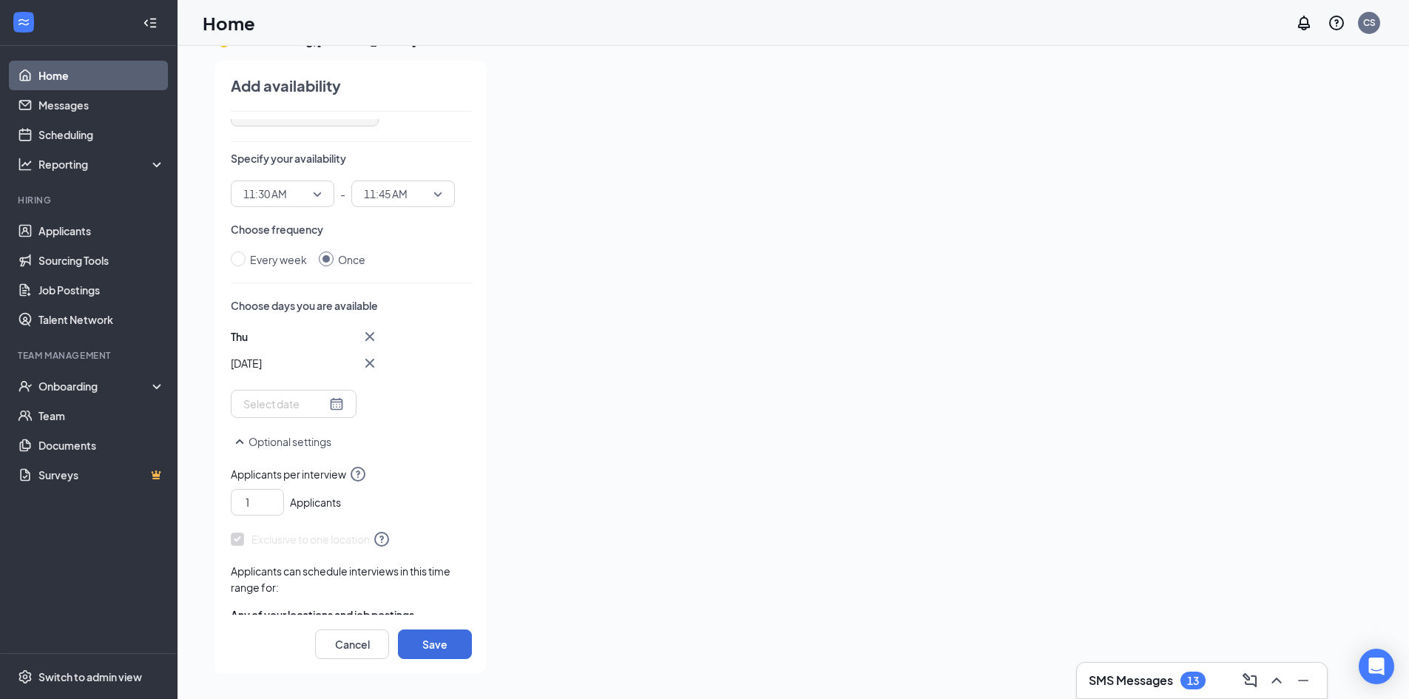
click at [323, 186] on div "11:30 AM" at bounding box center [283, 193] width 104 height 27
click at [277, 376] on span "01:00 PM" at bounding box center [265, 376] width 44 height 16
click at [420, 189] on span "11:45 AM" at bounding box center [396, 194] width 65 height 22
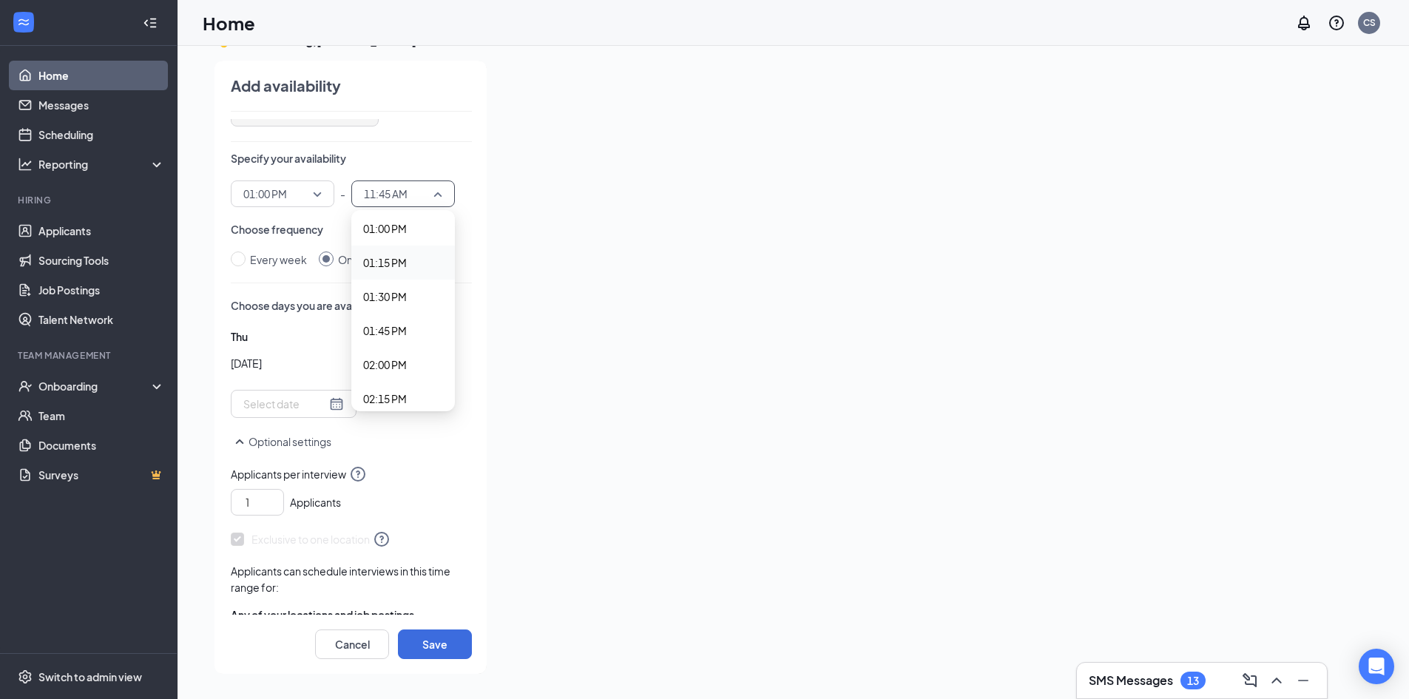
click at [403, 263] on span "01:15 PM" at bounding box center [385, 262] width 44 height 16
click at [424, 343] on div "Thu Sep [DATE] Mo Tu We Th Fr Sa 31 1 2 3 4 5 6 7 8 9 10 11 12 13 14 15 16 17 1…" at bounding box center [351, 373] width 241 height 90
click at [435, 640] on button "Save" at bounding box center [435, 644] width 74 height 30
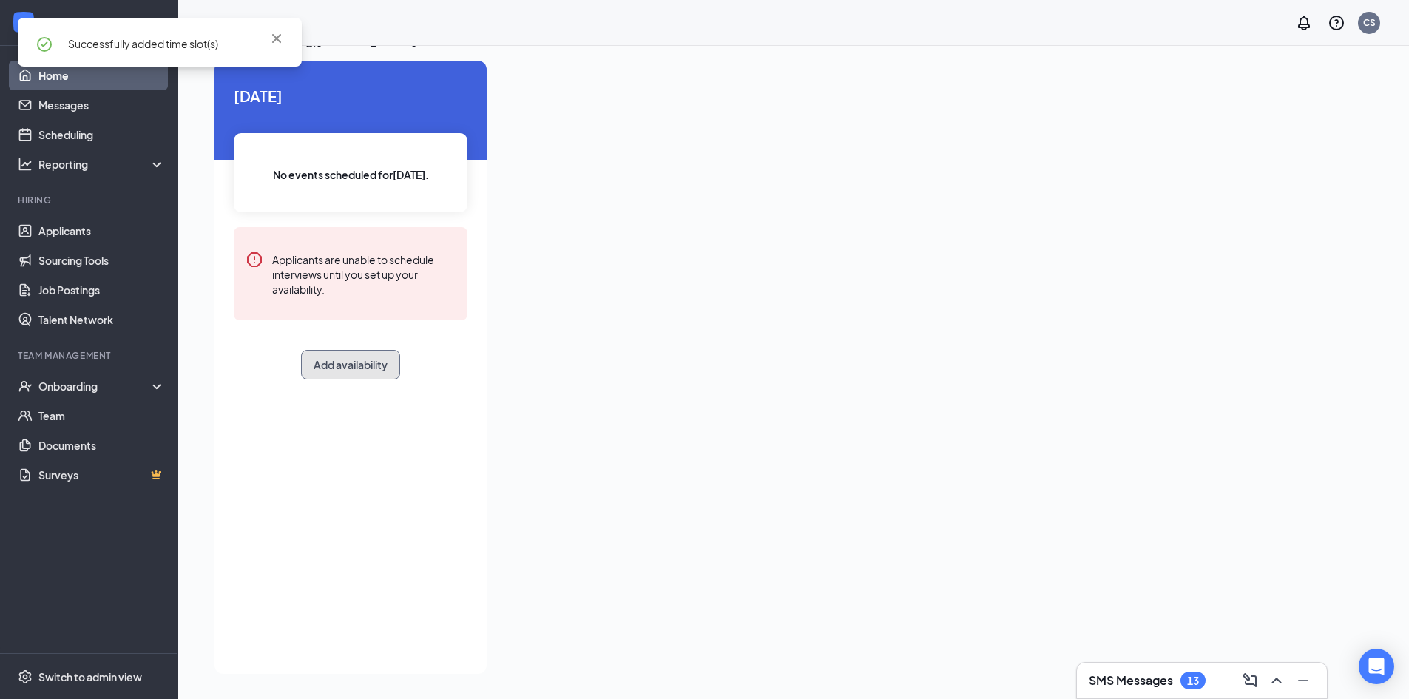
click at [348, 364] on button "Add availability" at bounding box center [350, 365] width 99 height 30
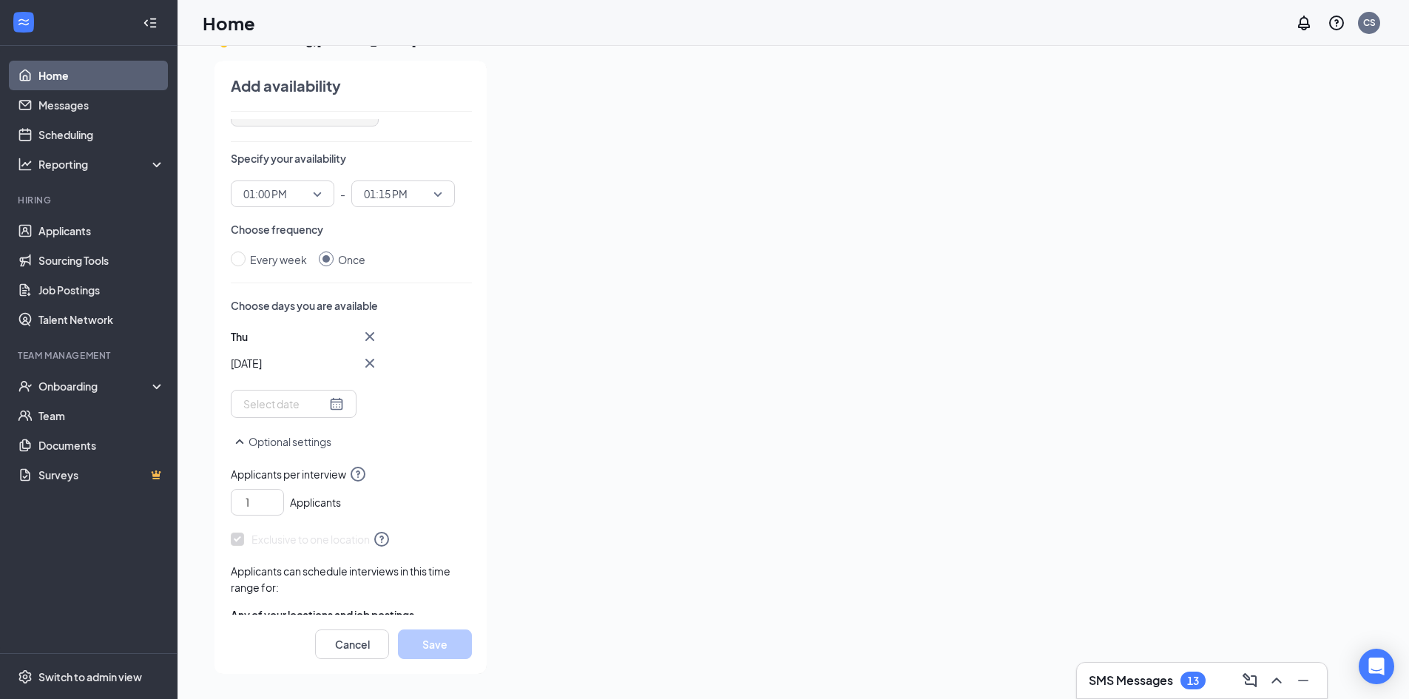
click at [332, 408] on div at bounding box center [293, 404] width 101 height 16
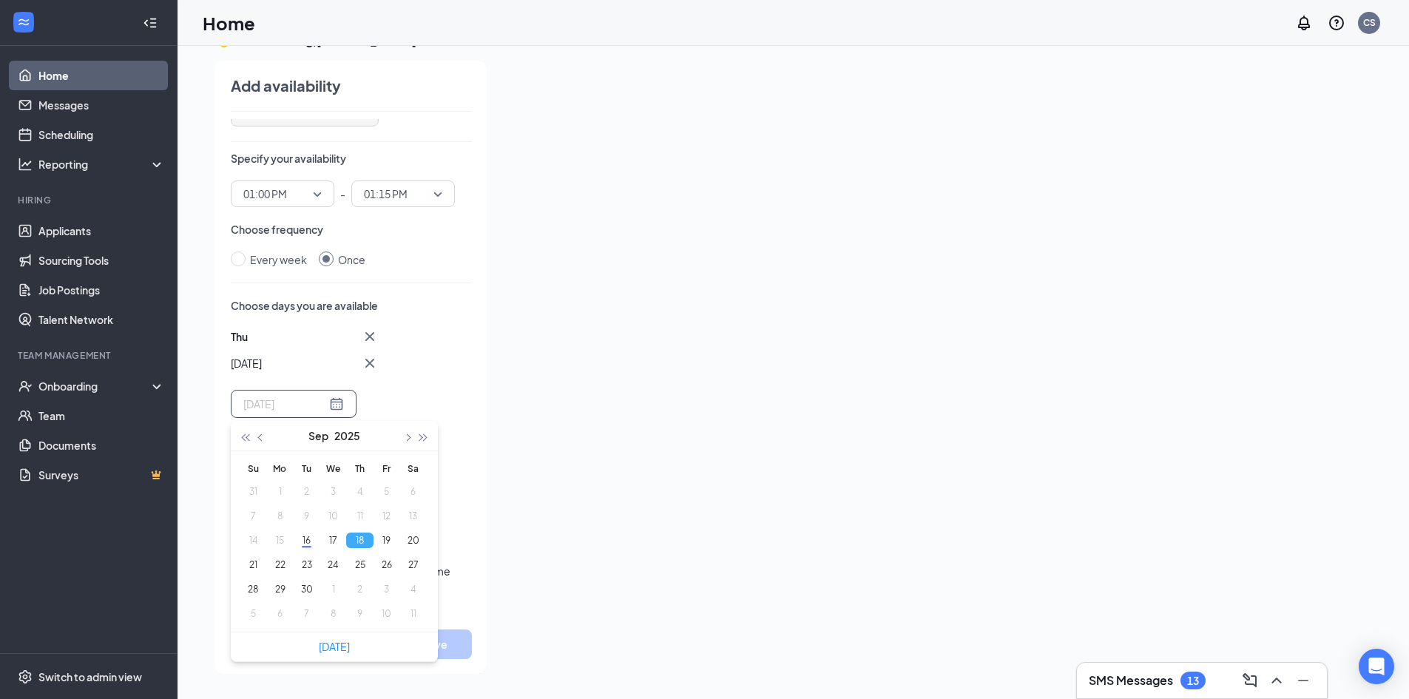
type input "[DATE]"
click at [359, 548] on td "18" at bounding box center [359, 540] width 27 height 24
click at [362, 541] on button "18" at bounding box center [359, 540] width 27 height 16
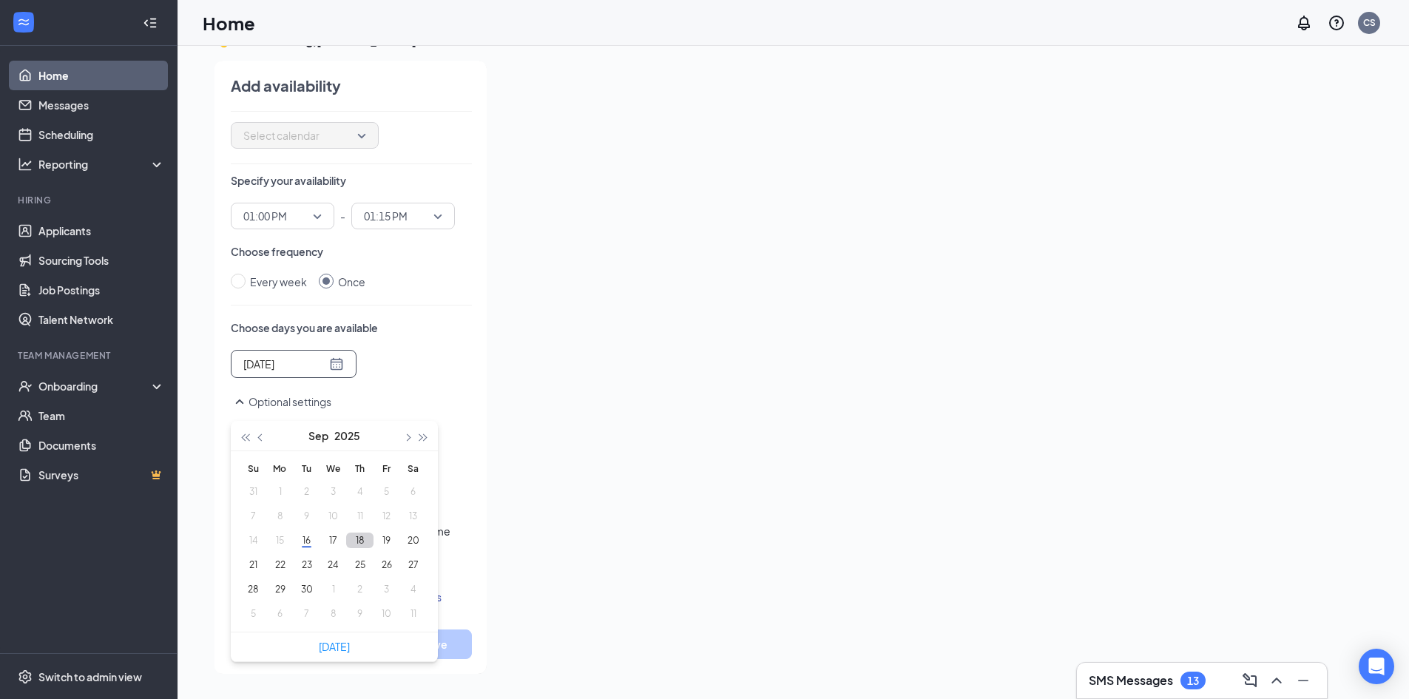
click at [357, 546] on button "18" at bounding box center [359, 540] width 27 height 16
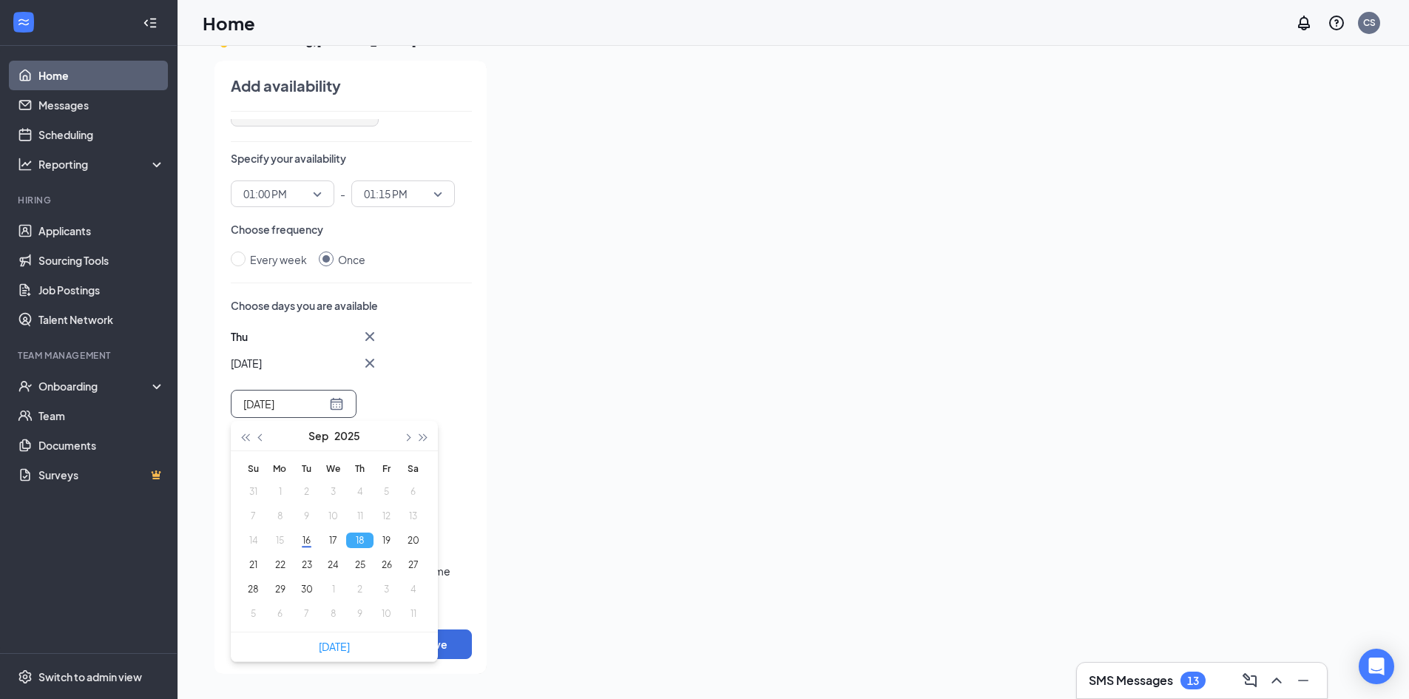
click at [357, 546] on button "18" at bounding box center [359, 540] width 27 height 16
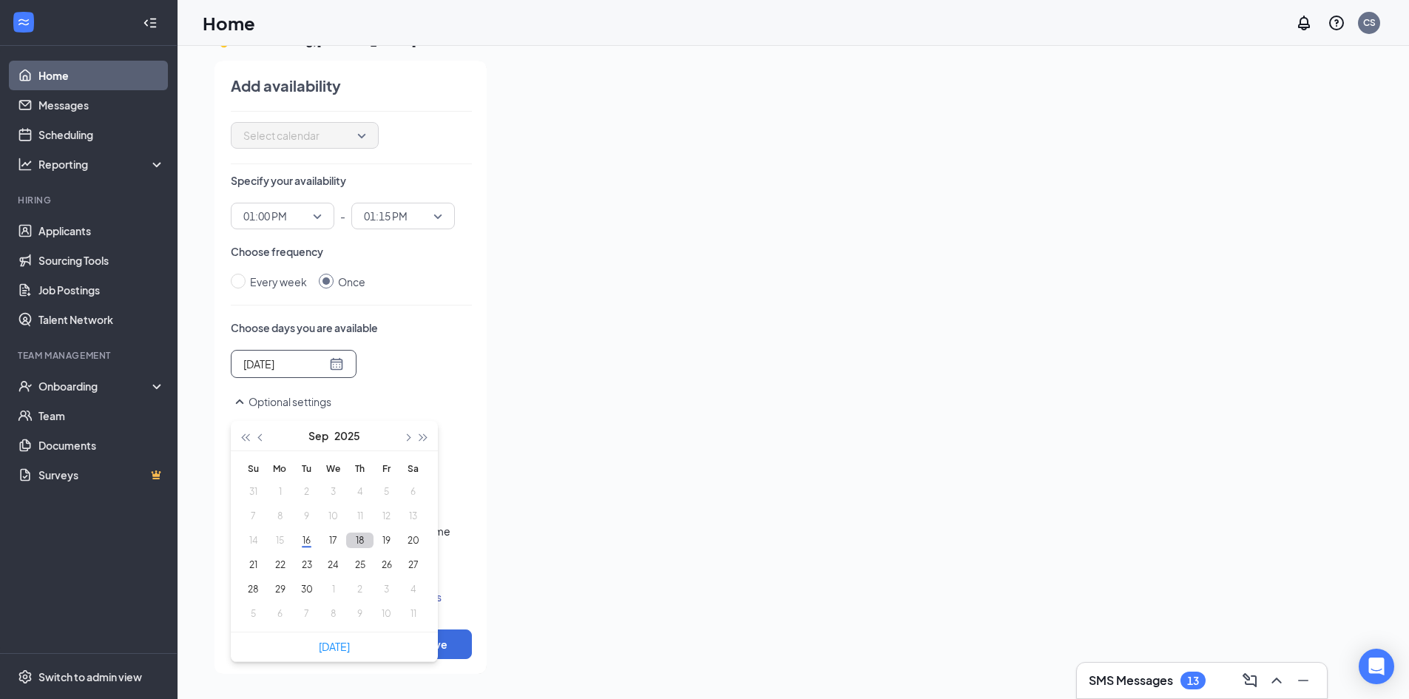
click at [357, 544] on button "18" at bounding box center [359, 540] width 27 height 16
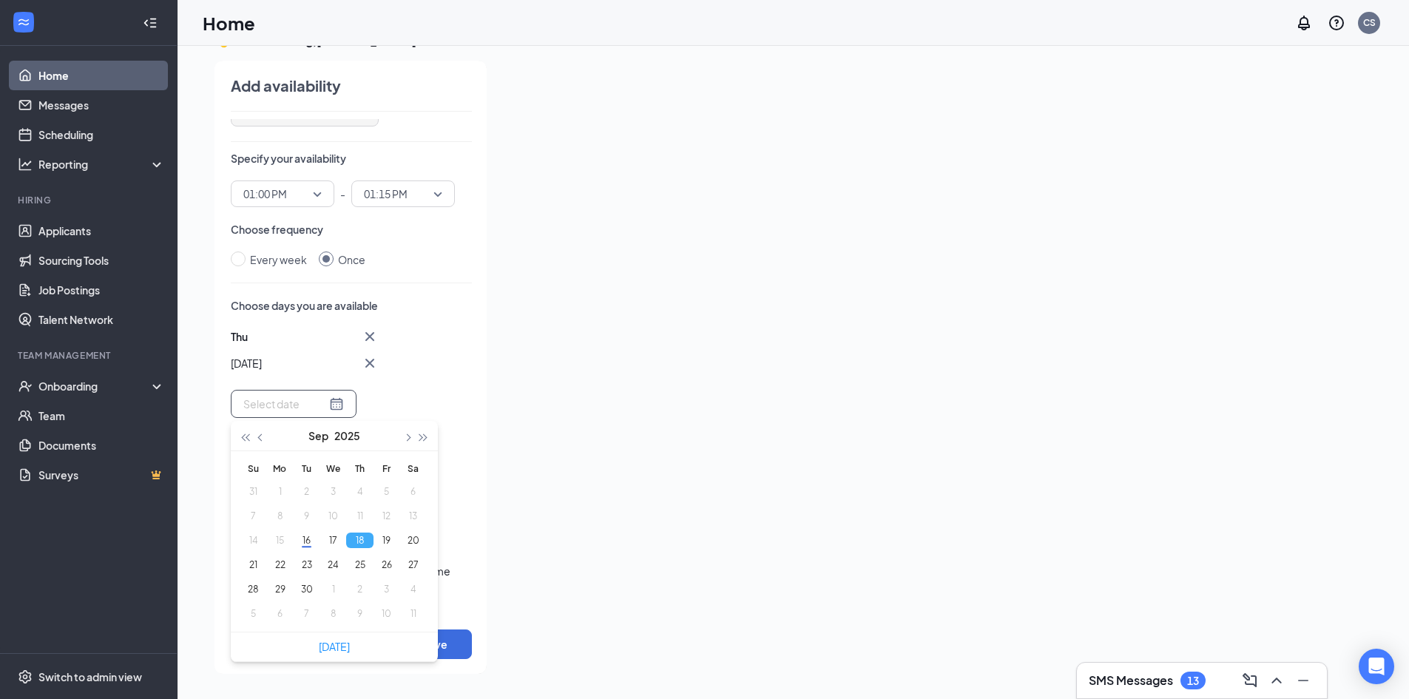
click at [442, 387] on div "Thu Sep [DATE] Mo Tu We Th Fr Sa 31 1 2 3 4 5 6 7 8 9 10 11 12 13 14 15 16 17 1…" at bounding box center [351, 373] width 241 height 90
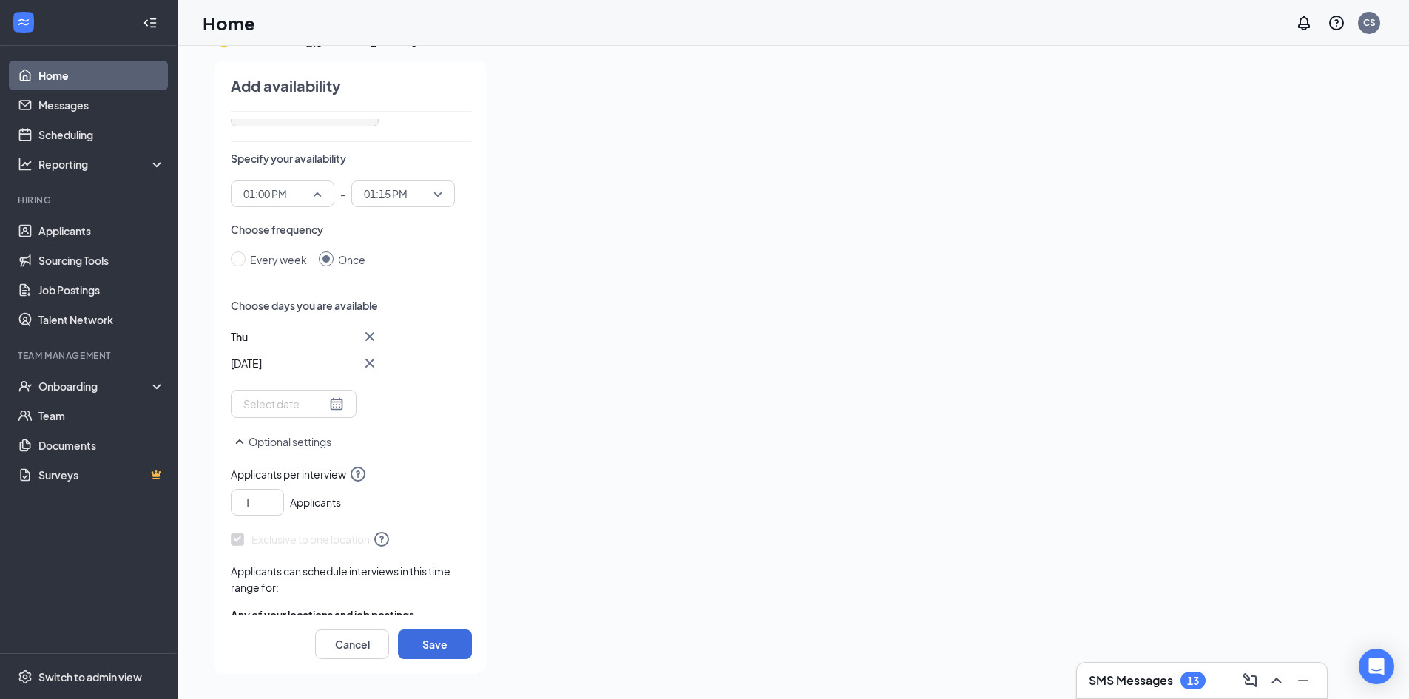
click at [311, 197] on span "01:00 PM" at bounding box center [282, 194] width 78 height 22
click at [286, 361] on div "01:30 PM" at bounding box center [283, 370] width 104 height 34
click at [435, 194] on span "01:15 PM" at bounding box center [403, 194] width 78 height 22
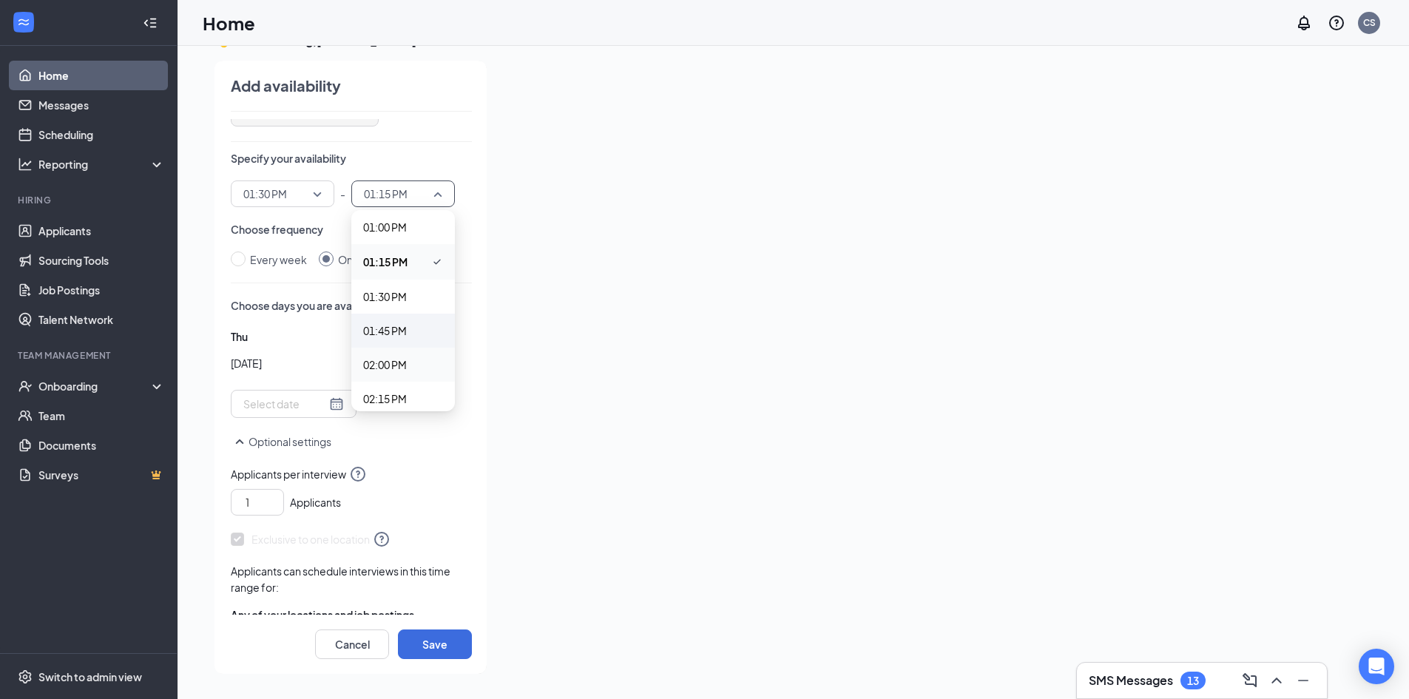
click at [402, 331] on span "01:45 PM" at bounding box center [385, 330] width 44 height 16
click at [421, 349] on div "Thu Sep [DATE] Mo Tu We Th Fr Sa 31 1 2 3 4 5 6 7 8 9 10 11 12 13 14 15 16 17 1…" at bounding box center [351, 373] width 241 height 90
click at [436, 649] on button "Save" at bounding box center [435, 644] width 74 height 30
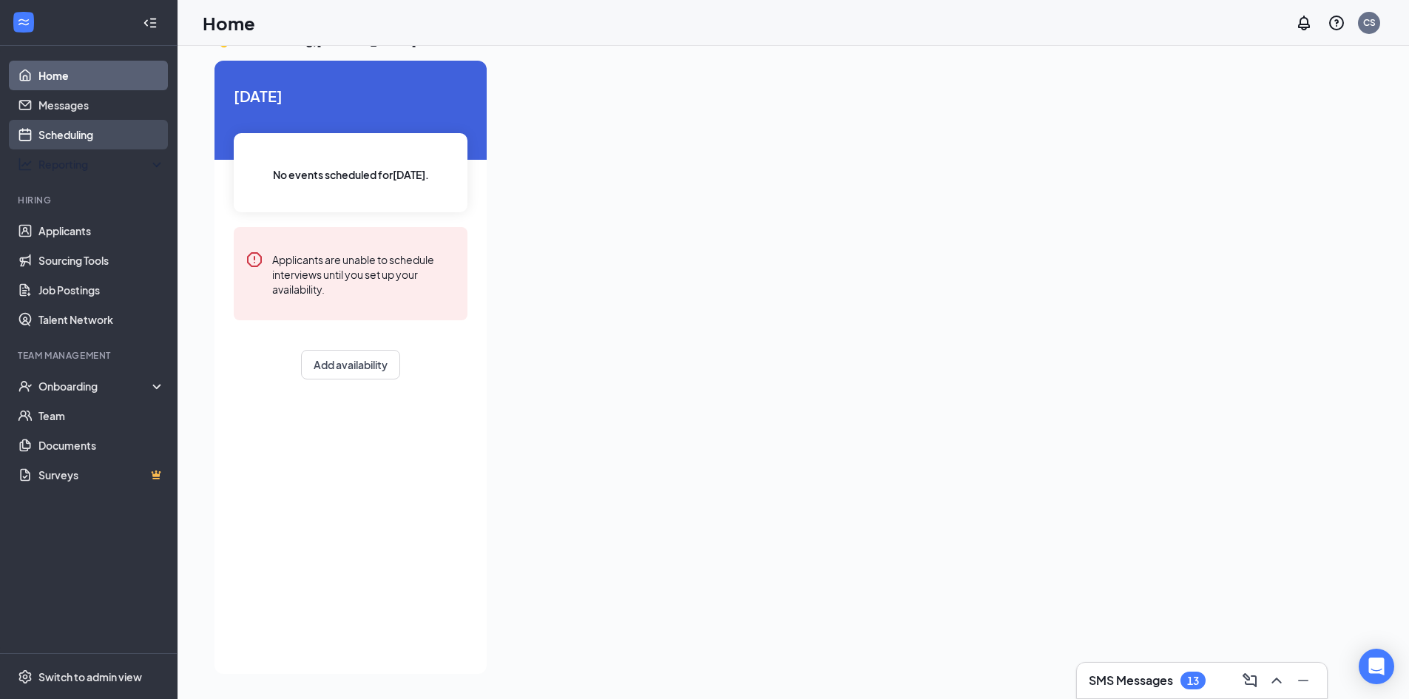
click at [78, 136] on link "Scheduling" at bounding box center [101, 135] width 126 height 30
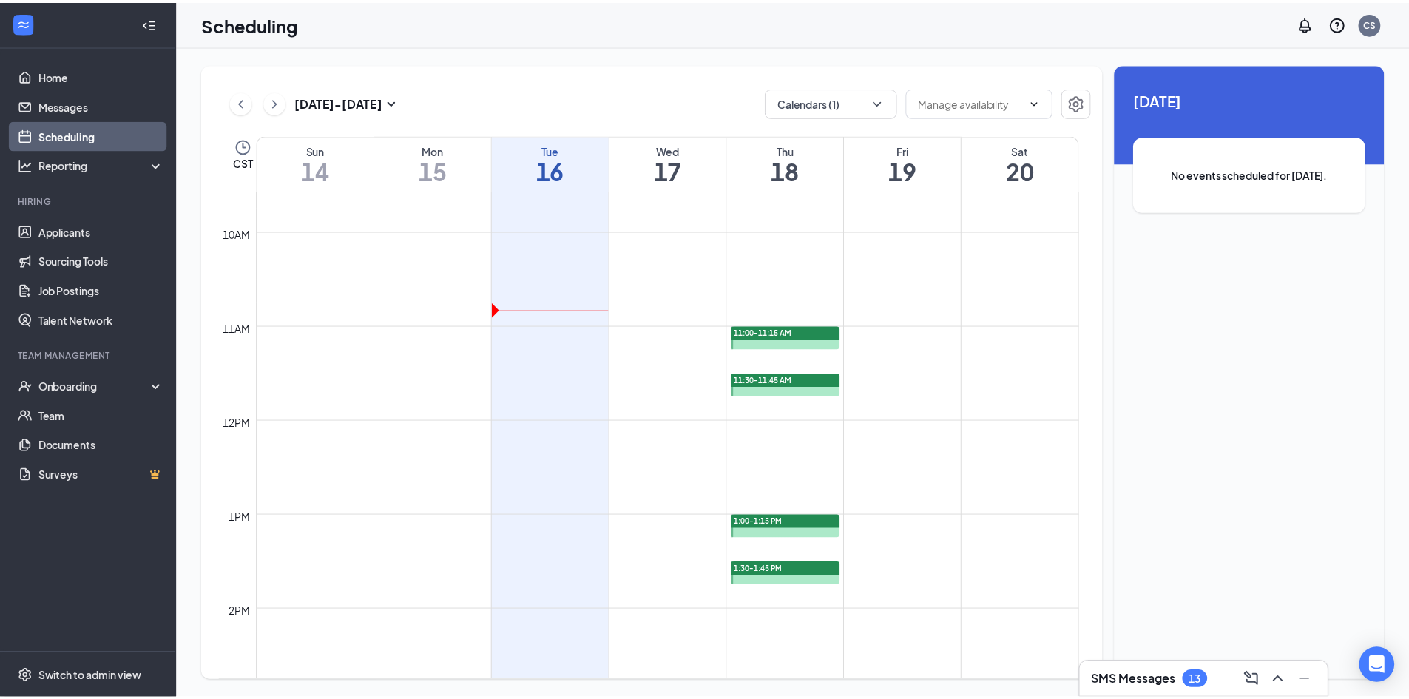
scroll to position [875, 0]
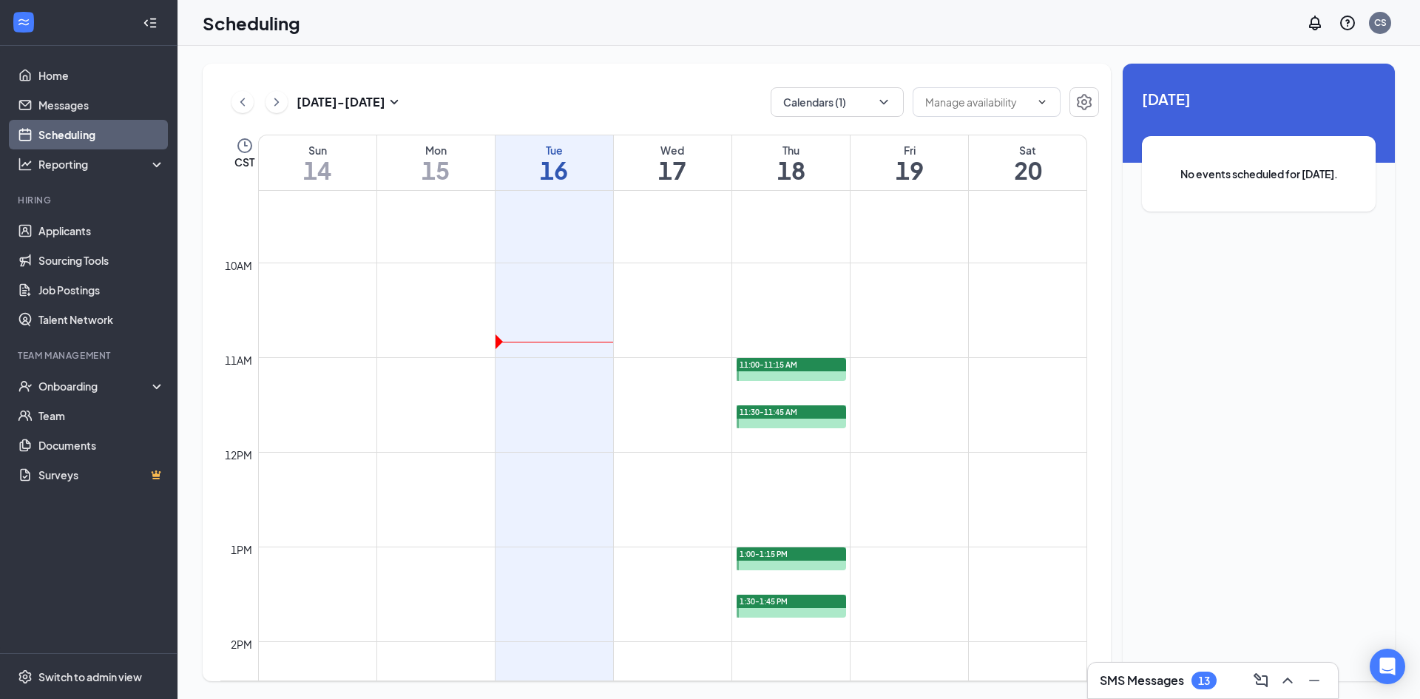
click at [92, 138] on link "Scheduling" at bounding box center [101, 135] width 126 height 30
click at [74, 67] on link "Home" at bounding box center [101, 76] width 126 height 30
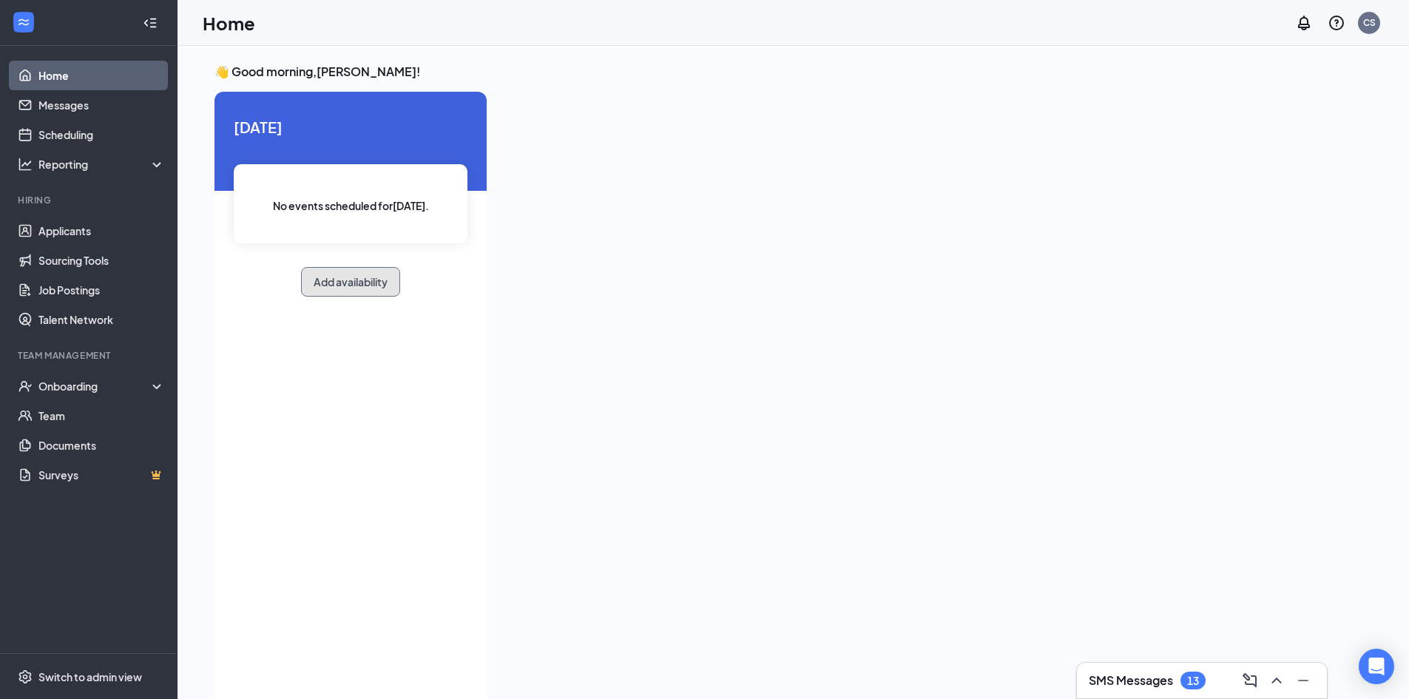
click at [353, 288] on button "Add availability" at bounding box center [350, 282] width 99 height 30
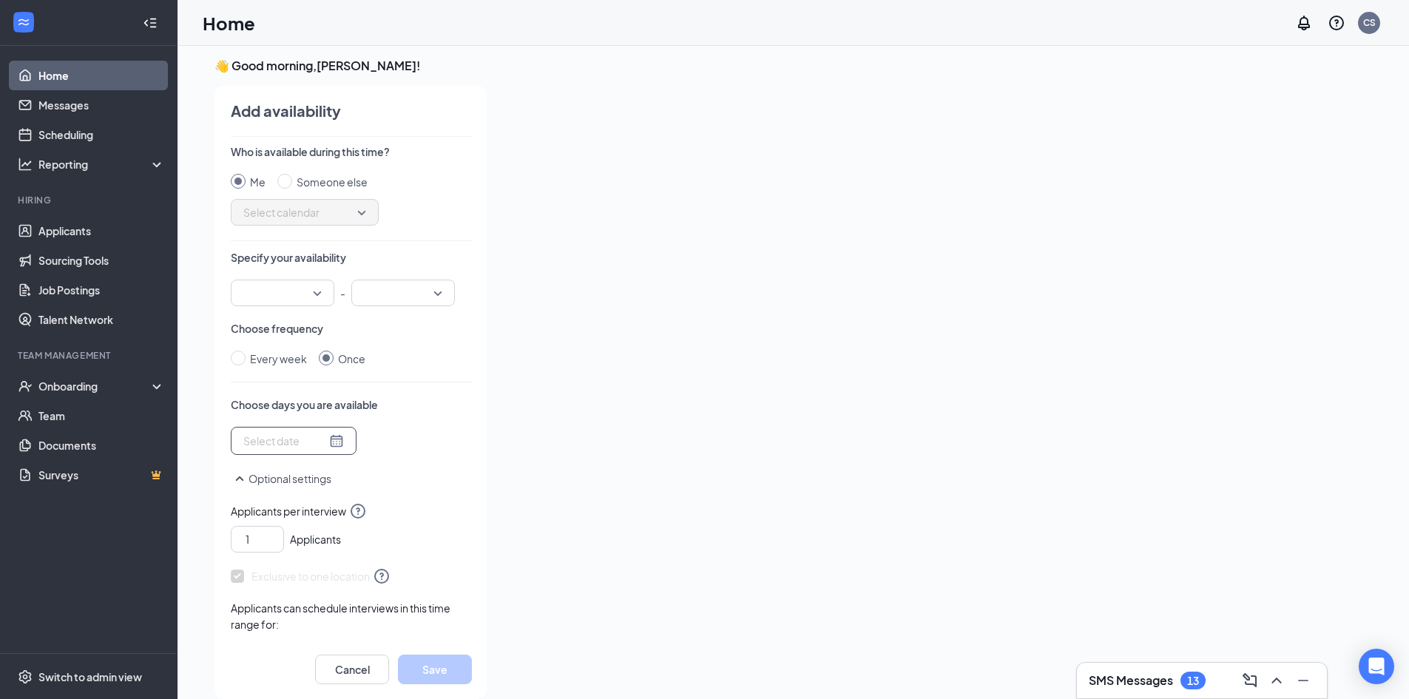
click at [320, 433] on div at bounding box center [293, 441] width 101 height 16
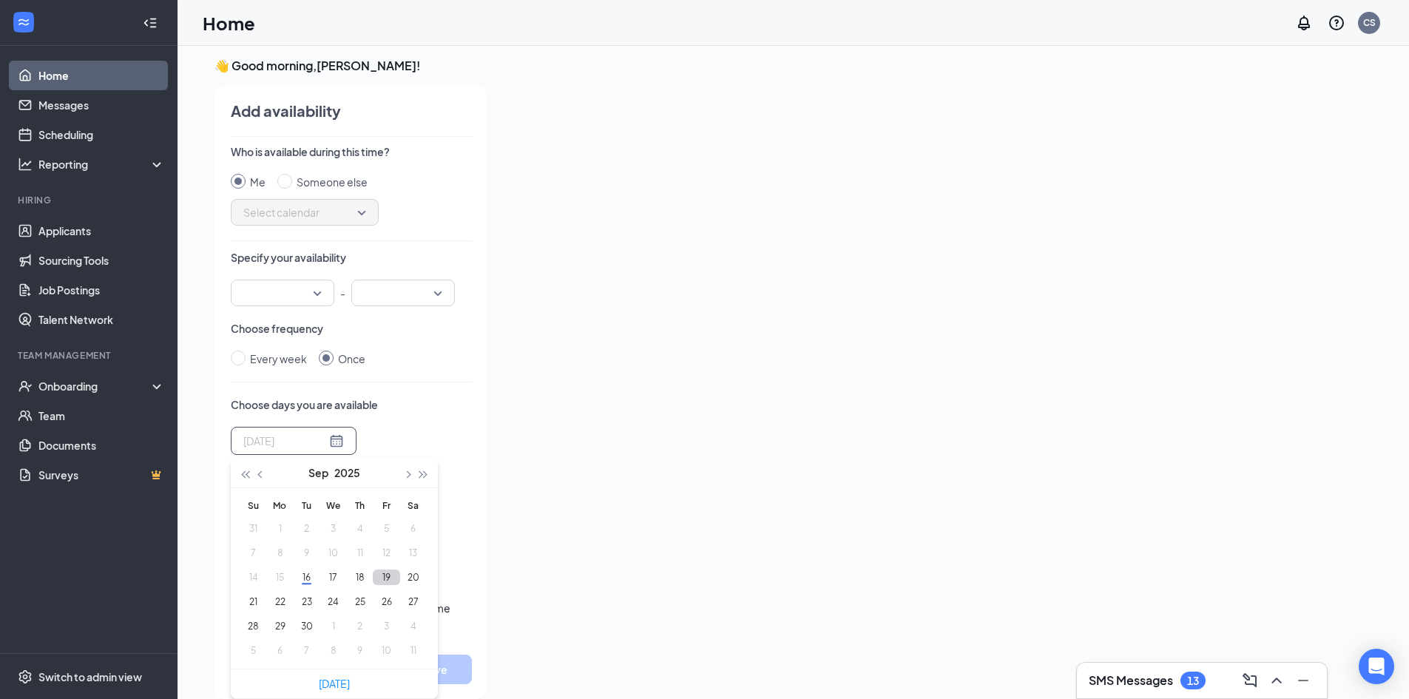
type input "[DATE]"
click at [377, 572] on button "19" at bounding box center [386, 577] width 27 height 16
click at [433, 370] on div "Who is available during this time? Me Someone else Select calendar Specify your…" at bounding box center [351, 391] width 241 height 495
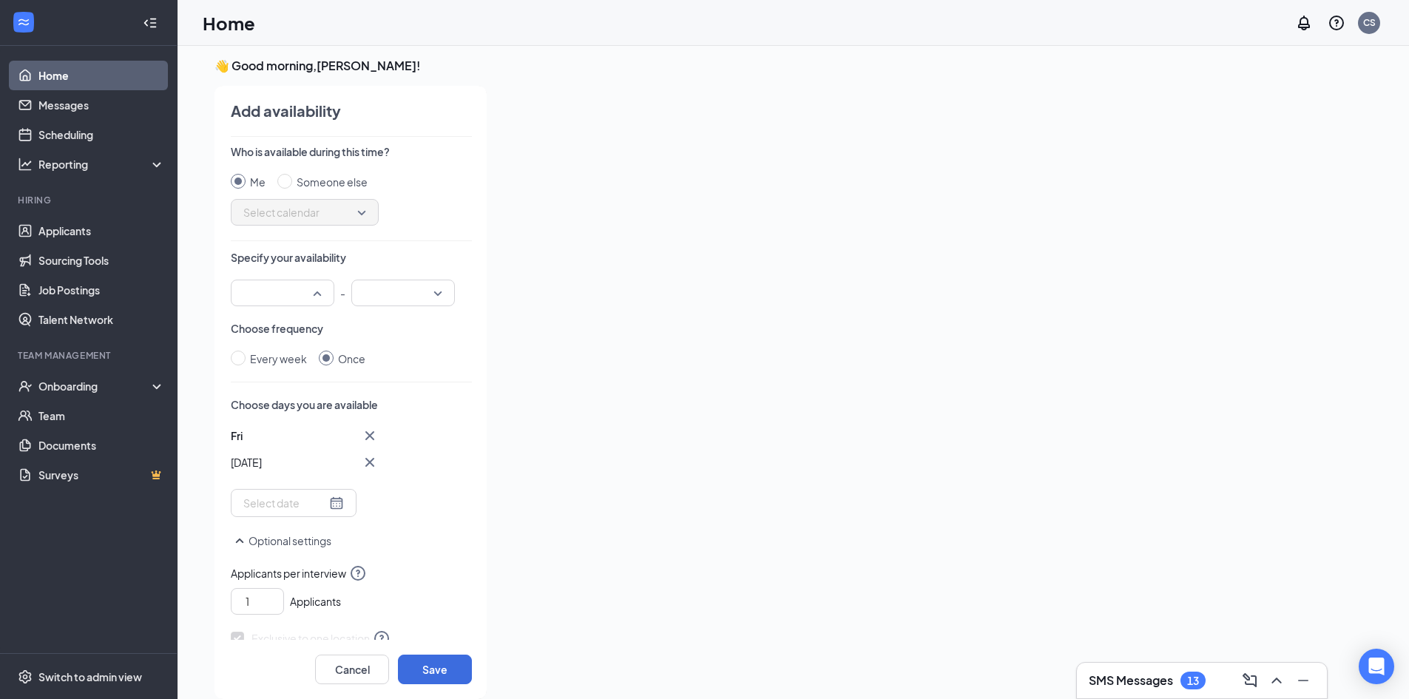
click at [311, 284] on input "search" at bounding box center [277, 292] width 75 height 25
click at [267, 464] on span "10:45 AM" at bounding box center [265, 464] width 44 height 16
click at [436, 286] on div at bounding box center [403, 293] width 104 height 27
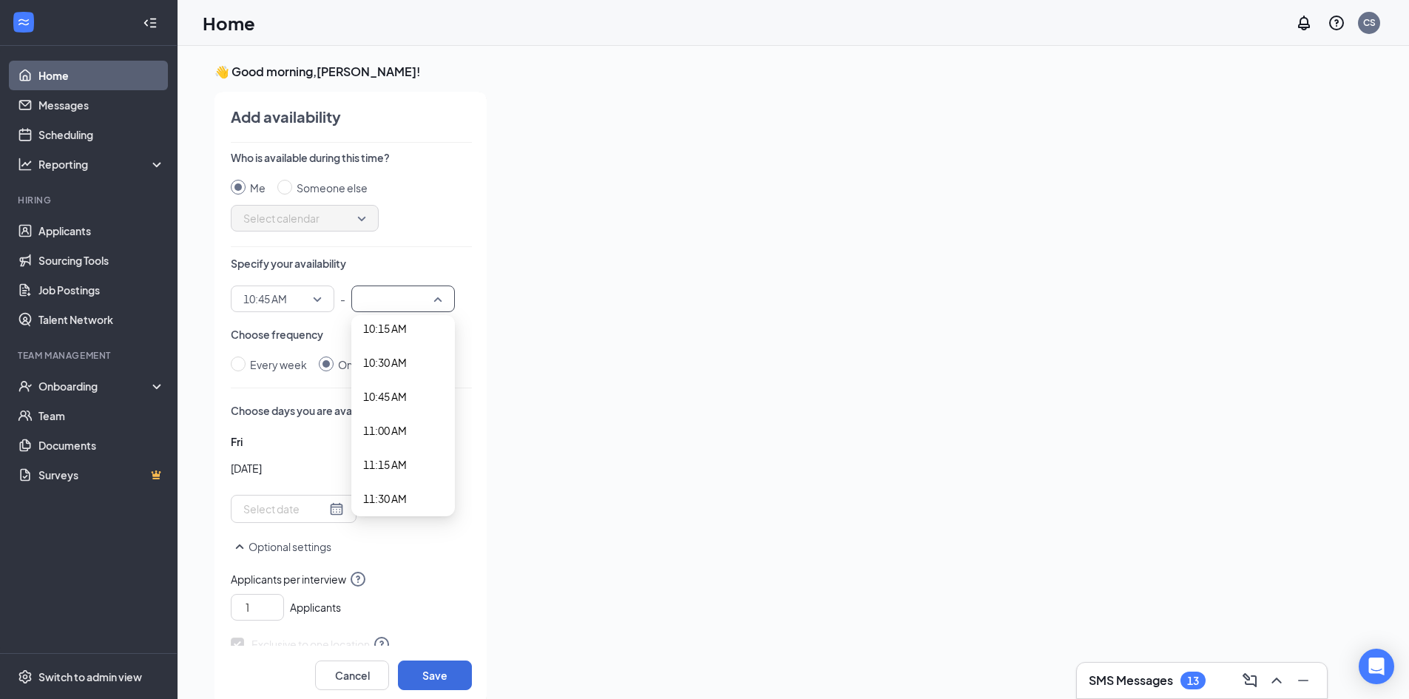
scroll to position [1405, 0]
click at [399, 426] on span "11:00 AM" at bounding box center [385, 430] width 44 height 16
click at [419, 365] on div "Every week Once" at bounding box center [351, 364] width 241 height 16
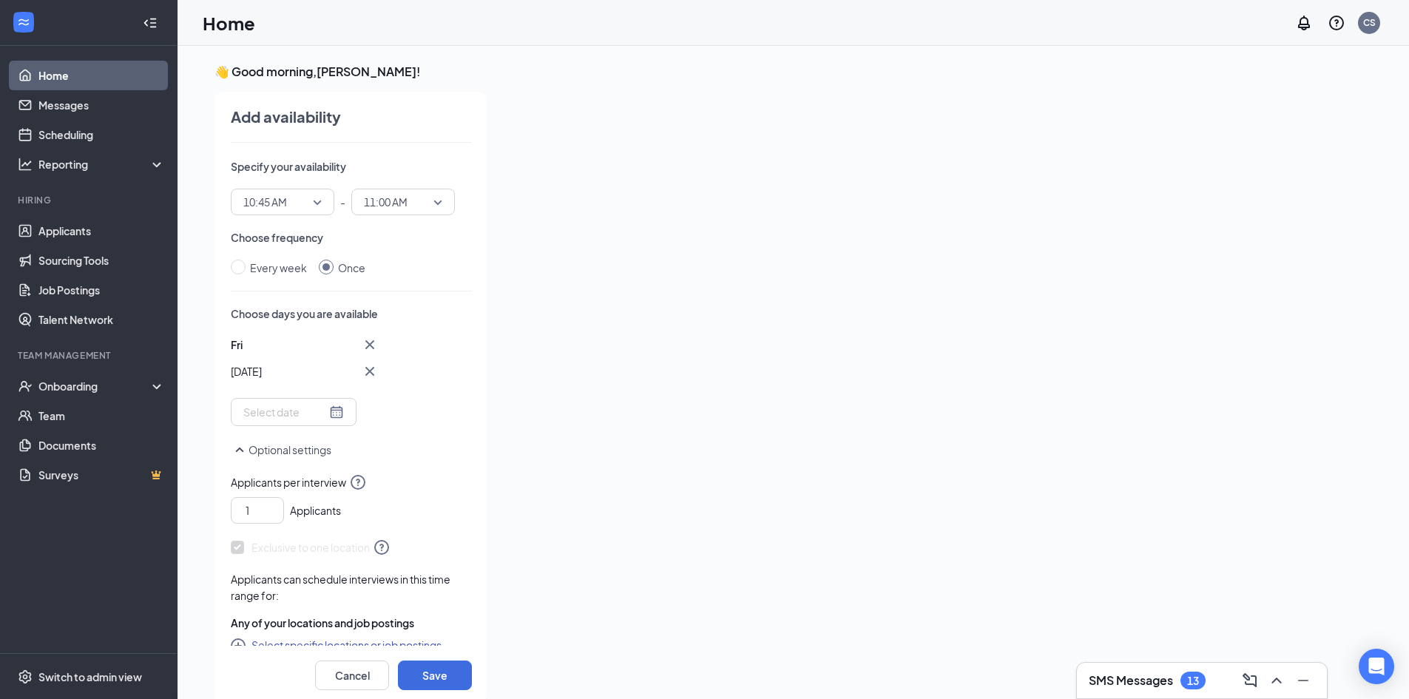
scroll to position [114, 0]
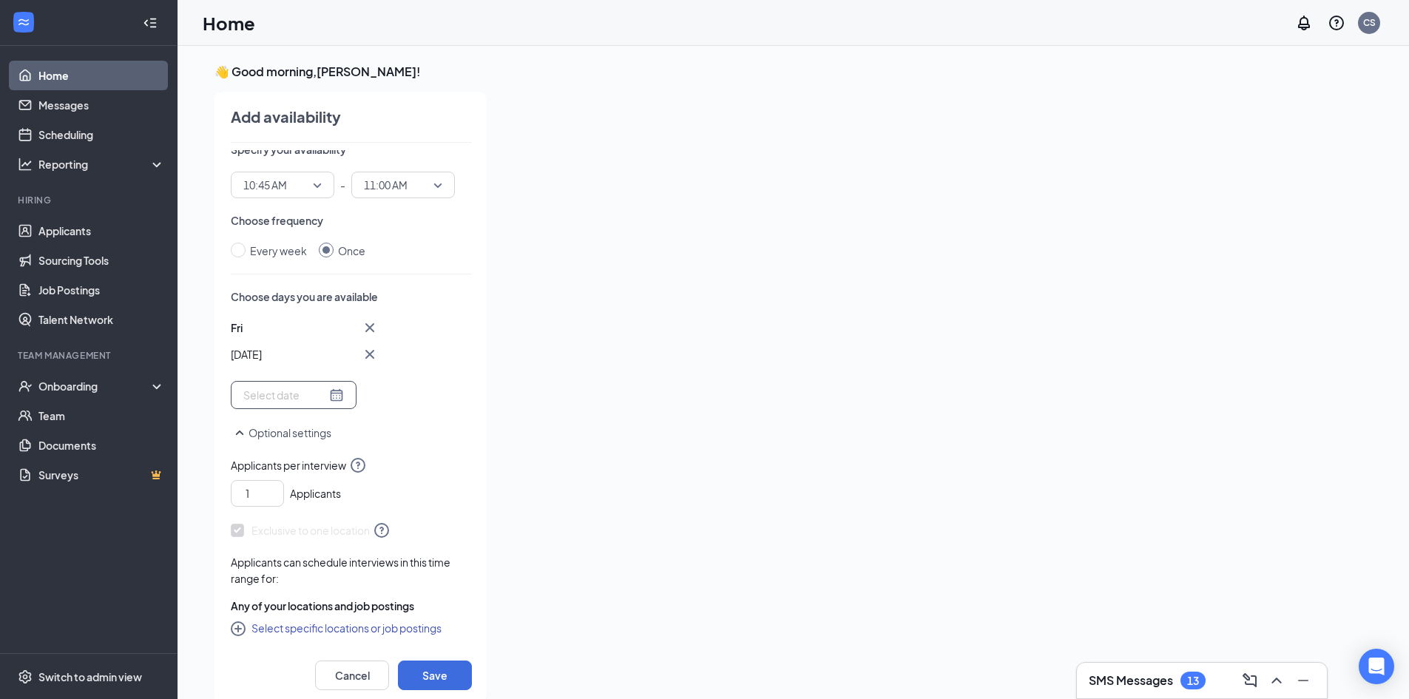
click at [327, 391] on div at bounding box center [293, 395] width 101 height 16
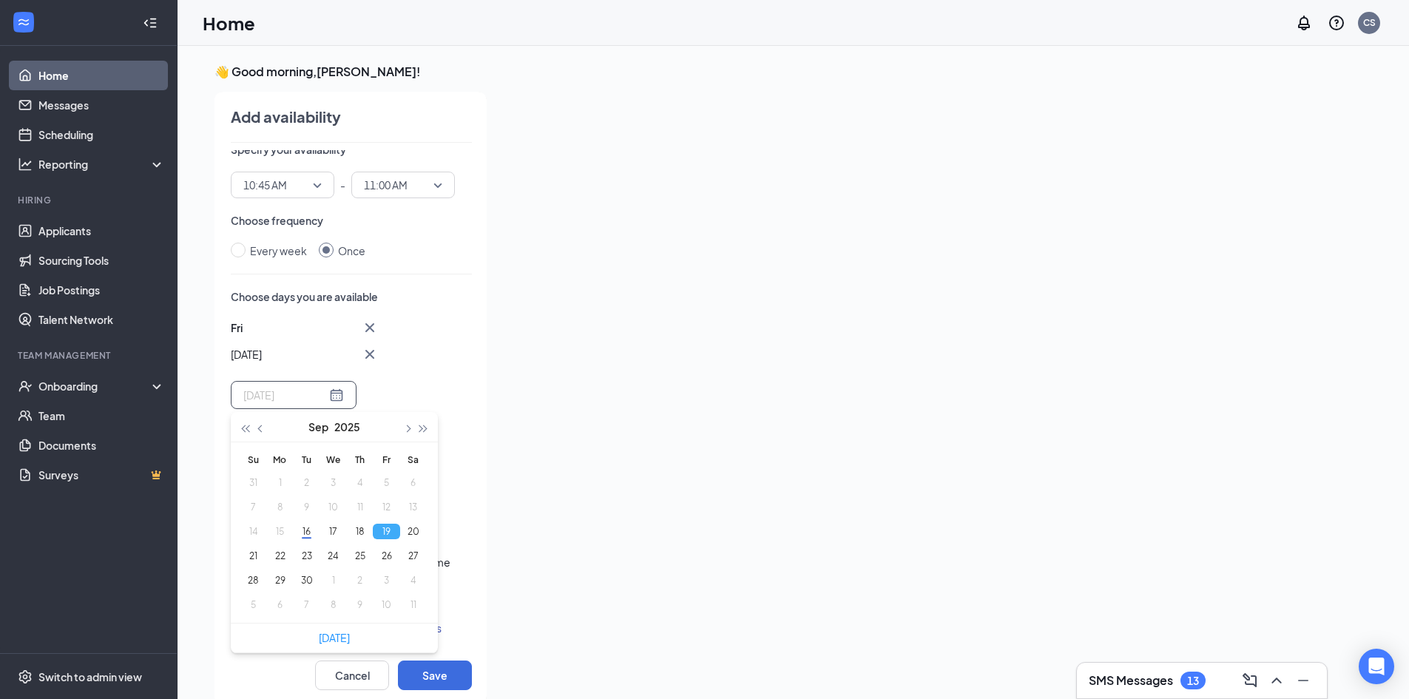
type input "[DATE]"
click at [382, 529] on button "19" at bounding box center [386, 532] width 27 height 16
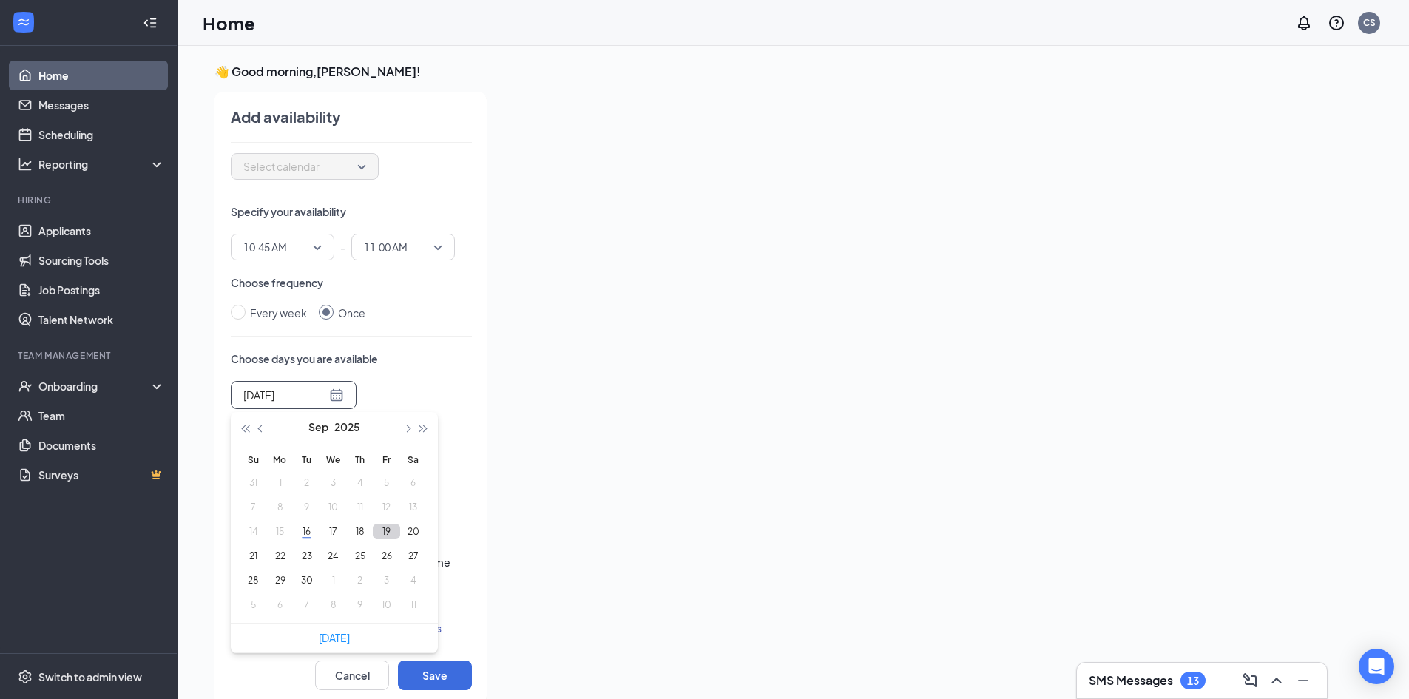
click at [382, 529] on button "19" at bounding box center [386, 532] width 27 height 16
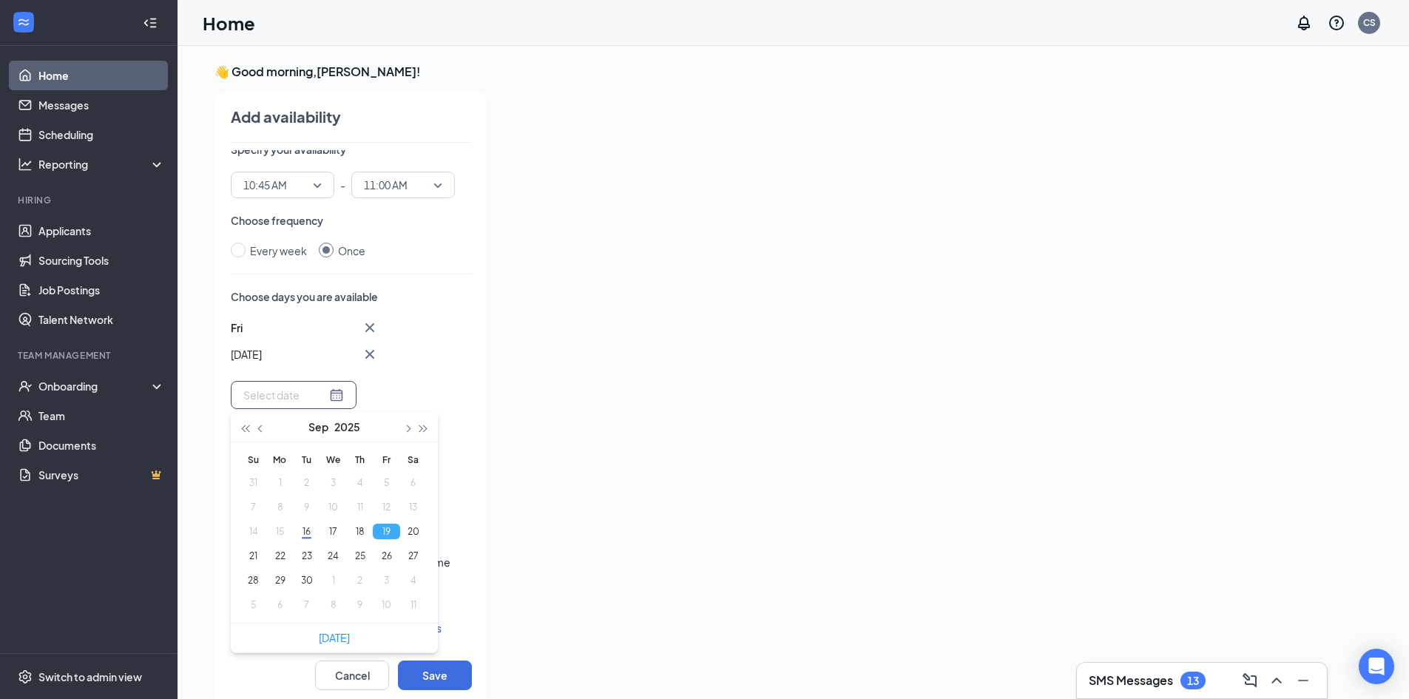
click at [422, 328] on div "Fri Sep [DATE] Mo Tu We Th Fr Sa 31 1 2 3 4 5 6 7 8 9 10 11 12 13 14 15 16 17 1…" at bounding box center [351, 364] width 241 height 90
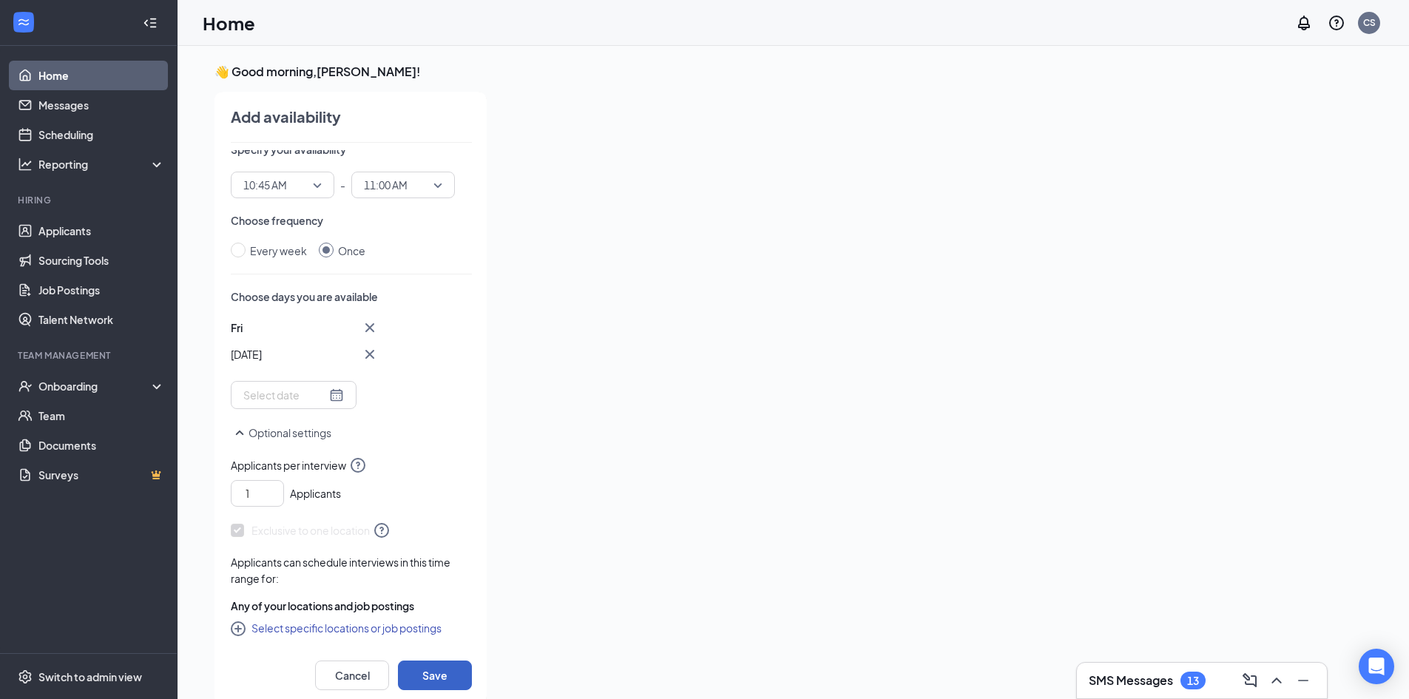
click at [441, 668] on button "Save" at bounding box center [435, 675] width 74 height 30
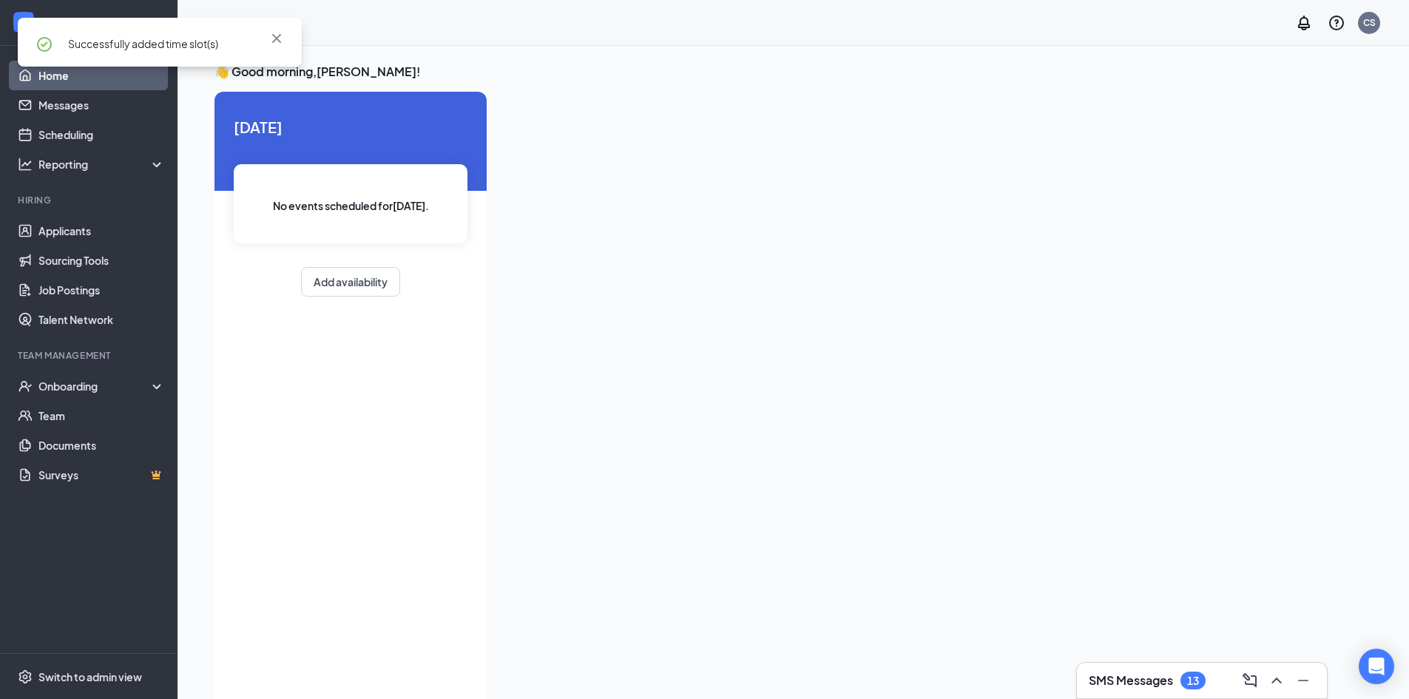
click at [353, 313] on div "[DATE] No events scheduled for [DATE] . Add availability" at bounding box center [350, 206] width 272 height 228
click at [351, 295] on button "Add availability" at bounding box center [350, 282] width 99 height 30
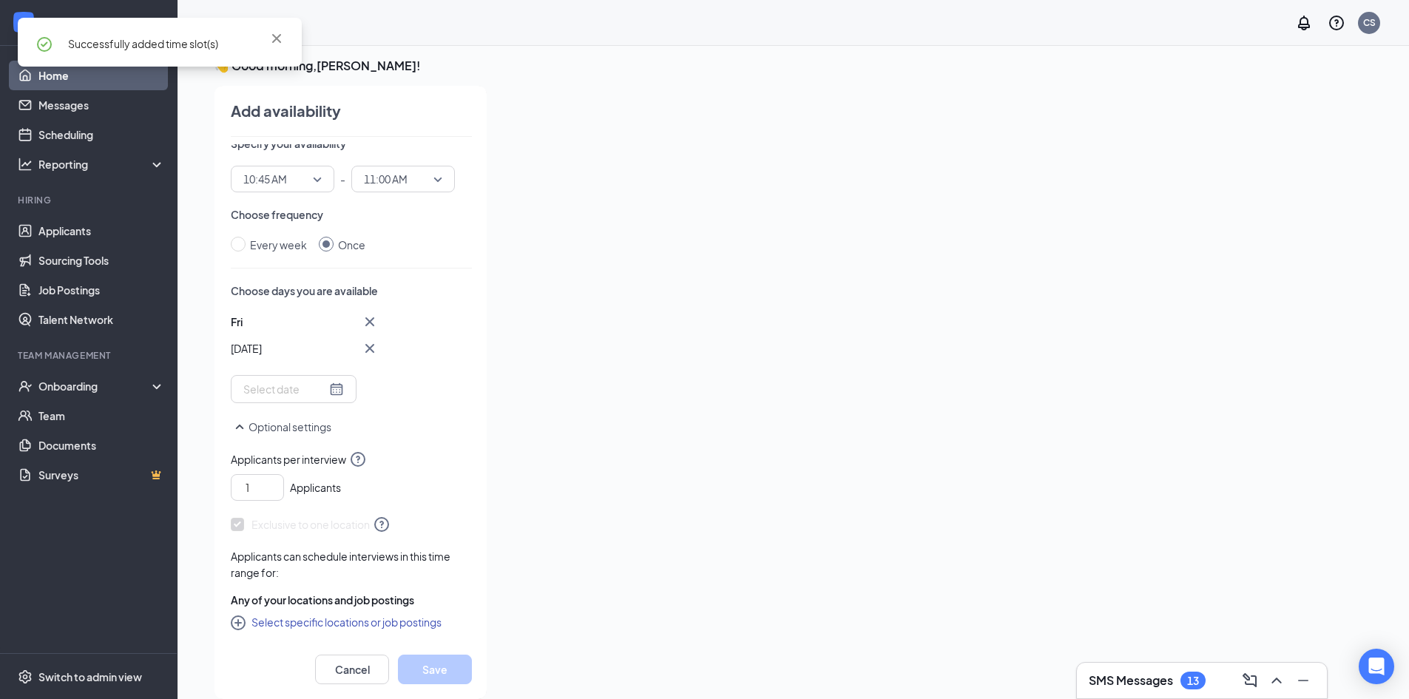
click at [316, 172] on span "10:45 AM" at bounding box center [282, 179] width 78 height 22
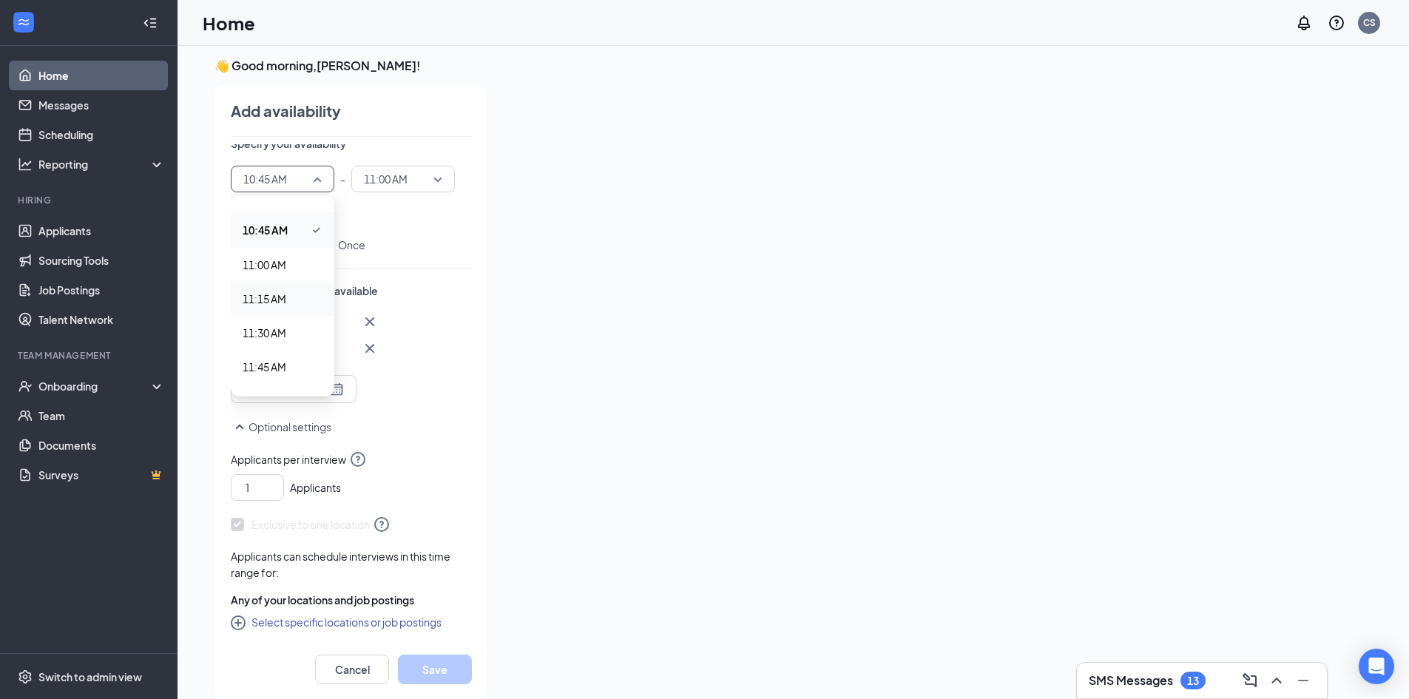
scroll to position [1479, 0]
click at [275, 274] on span "11:15 AM" at bounding box center [265, 271] width 44 height 16
click at [415, 171] on span "11:00 AM" at bounding box center [396, 179] width 65 height 22
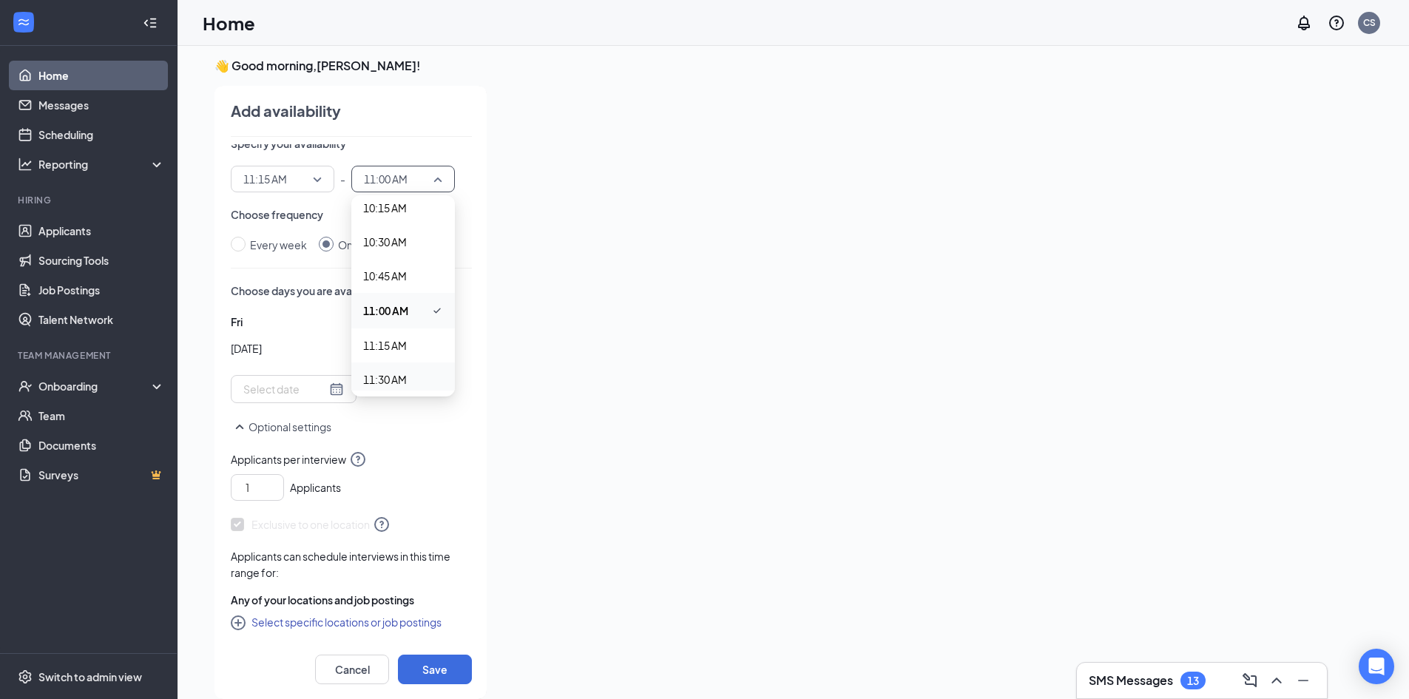
click at [406, 379] on span "11:30 AM" at bounding box center [385, 379] width 44 height 16
click at [432, 245] on div "Every week Once" at bounding box center [351, 245] width 241 height 16
click at [322, 385] on div at bounding box center [293, 389] width 101 height 16
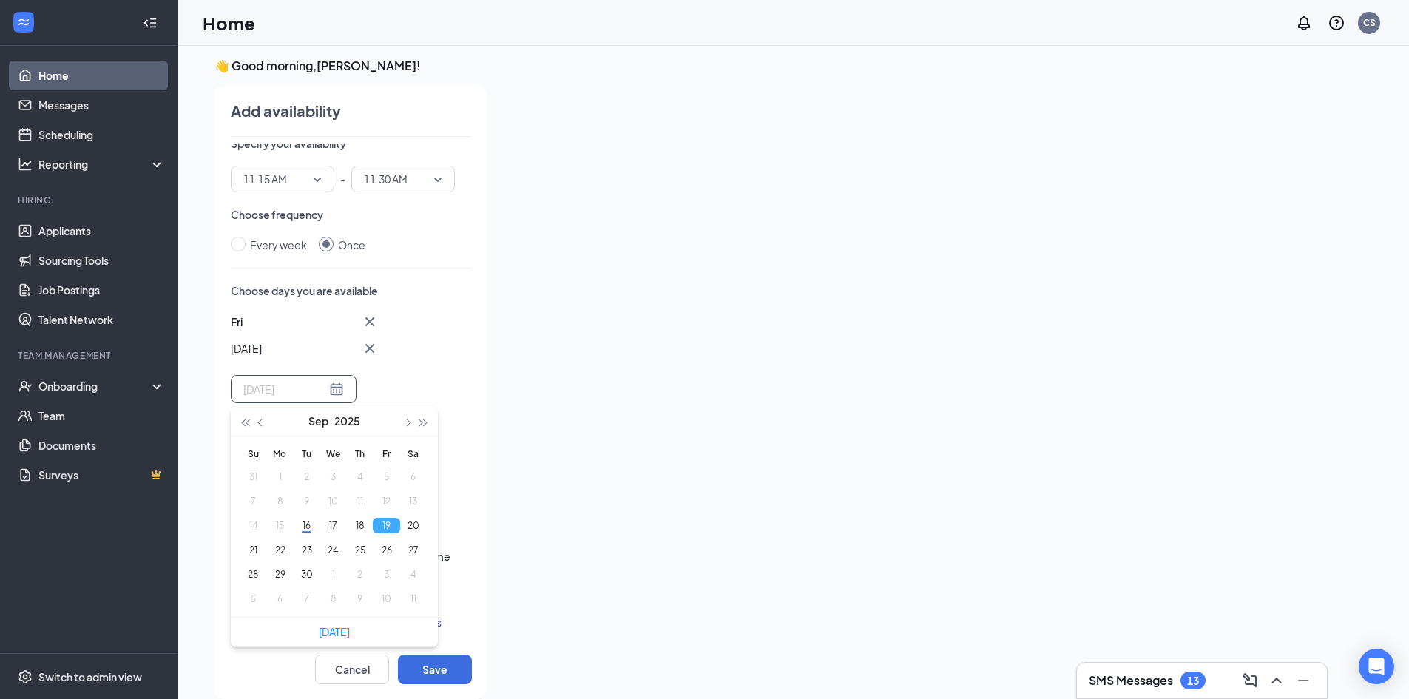
type input "[DATE]"
click at [382, 522] on button "19" at bounding box center [386, 526] width 27 height 16
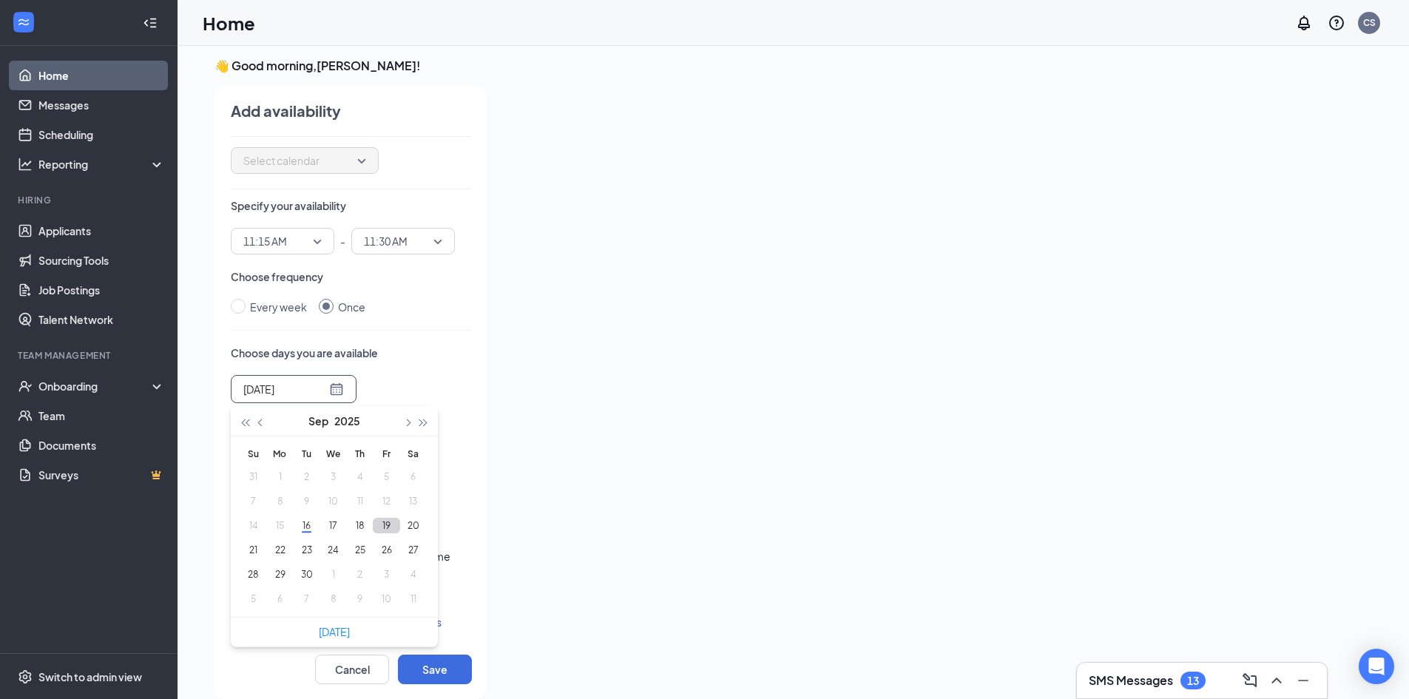
click at [382, 522] on button "19" at bounding box center [386, 526] width 27 height 16
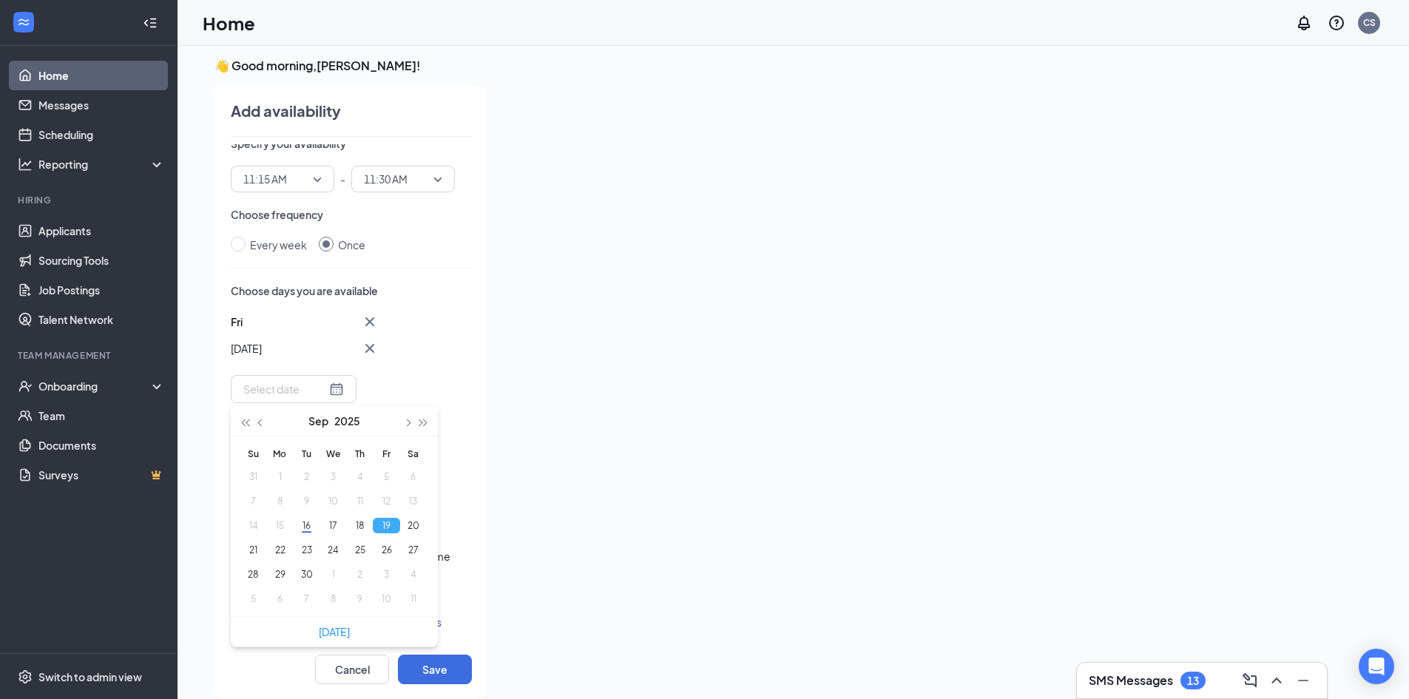
click at [426, 303] on div "Choose days you are available Fri Sep [DATE] Mo Tu We Th Fr Sa 31 1 2 3 4 5 6 7…" at bounding box center [351, 343] width 241 height 120
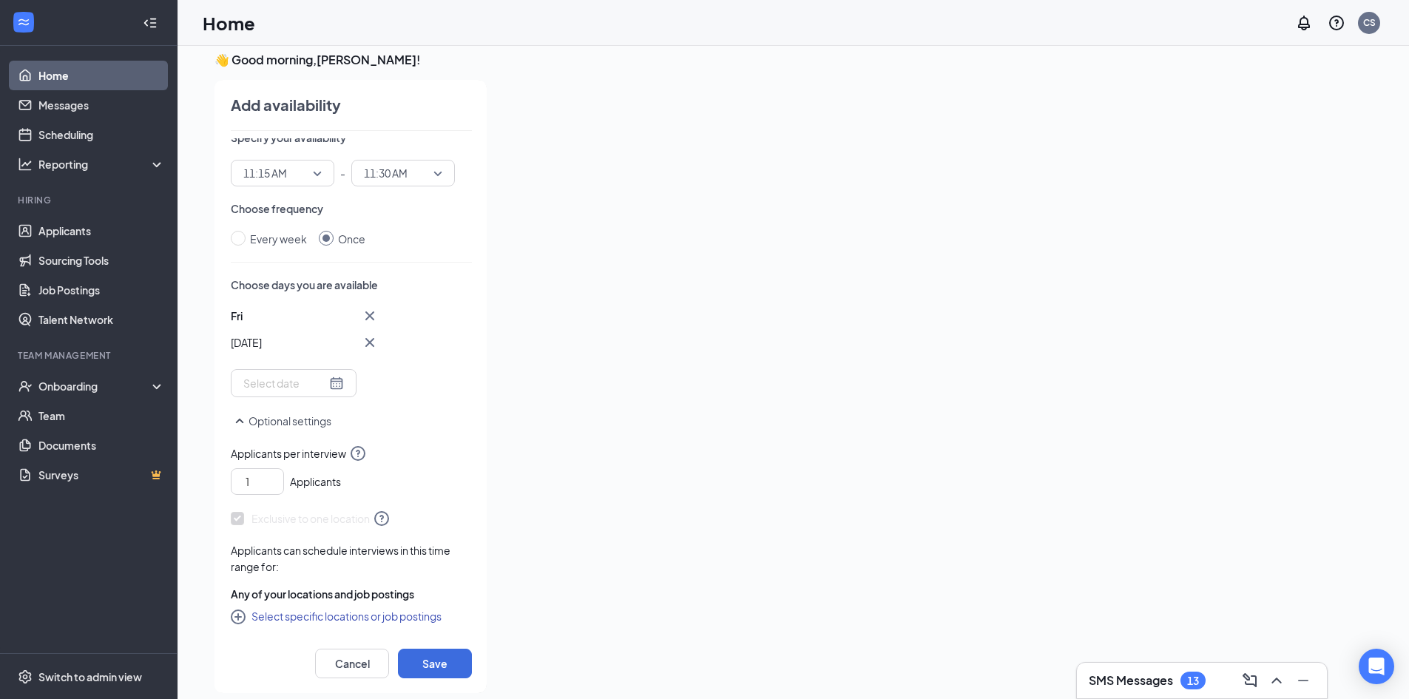
scroll to position [31, 0]
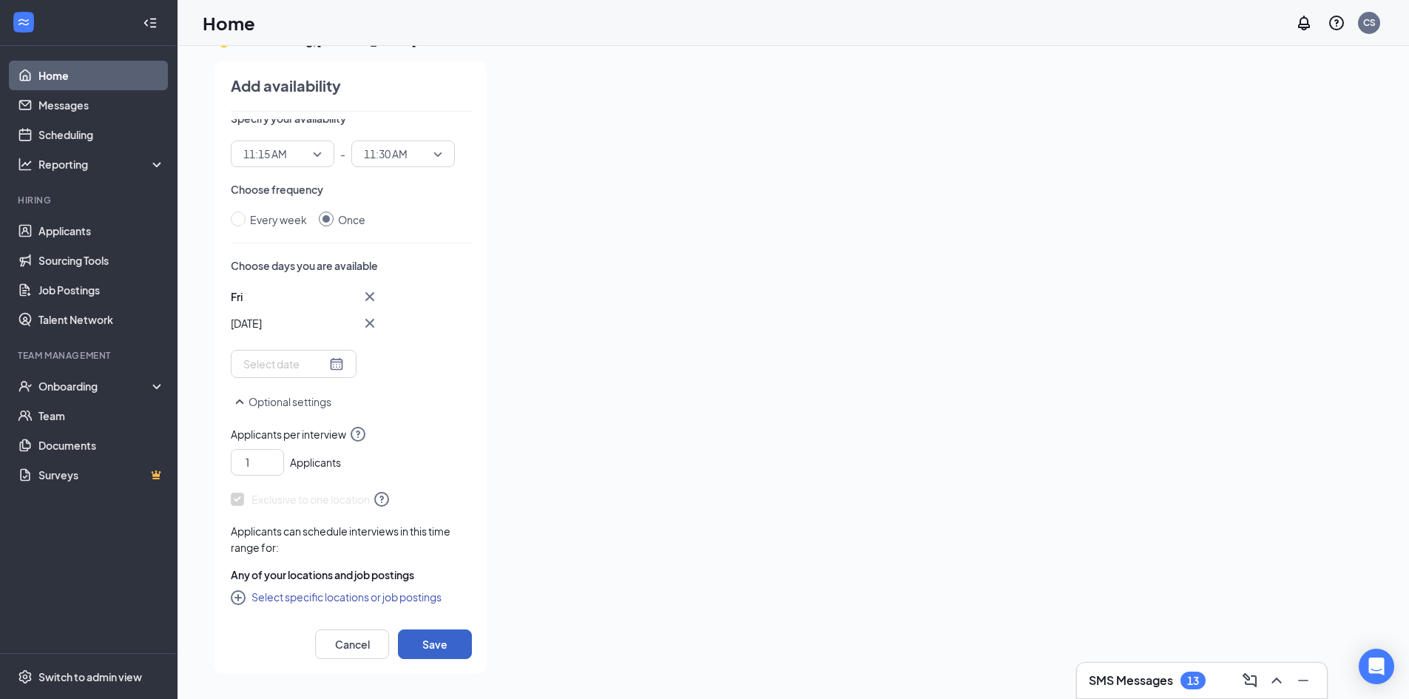
click at [427, 641] on button "Save" at bounding box center [435, 644] width 74 height 30
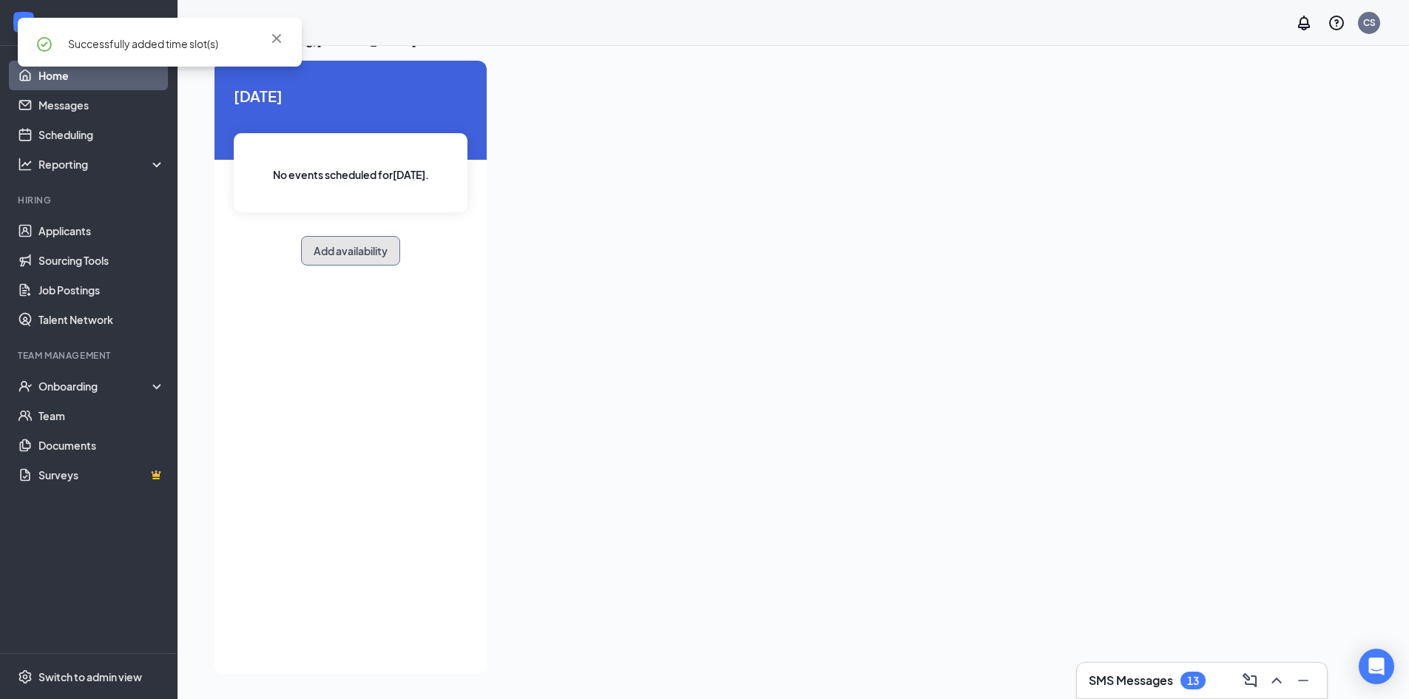
click at [372, 254] on button "Add availability" at bounding box center [350, 251] width 99 height 30
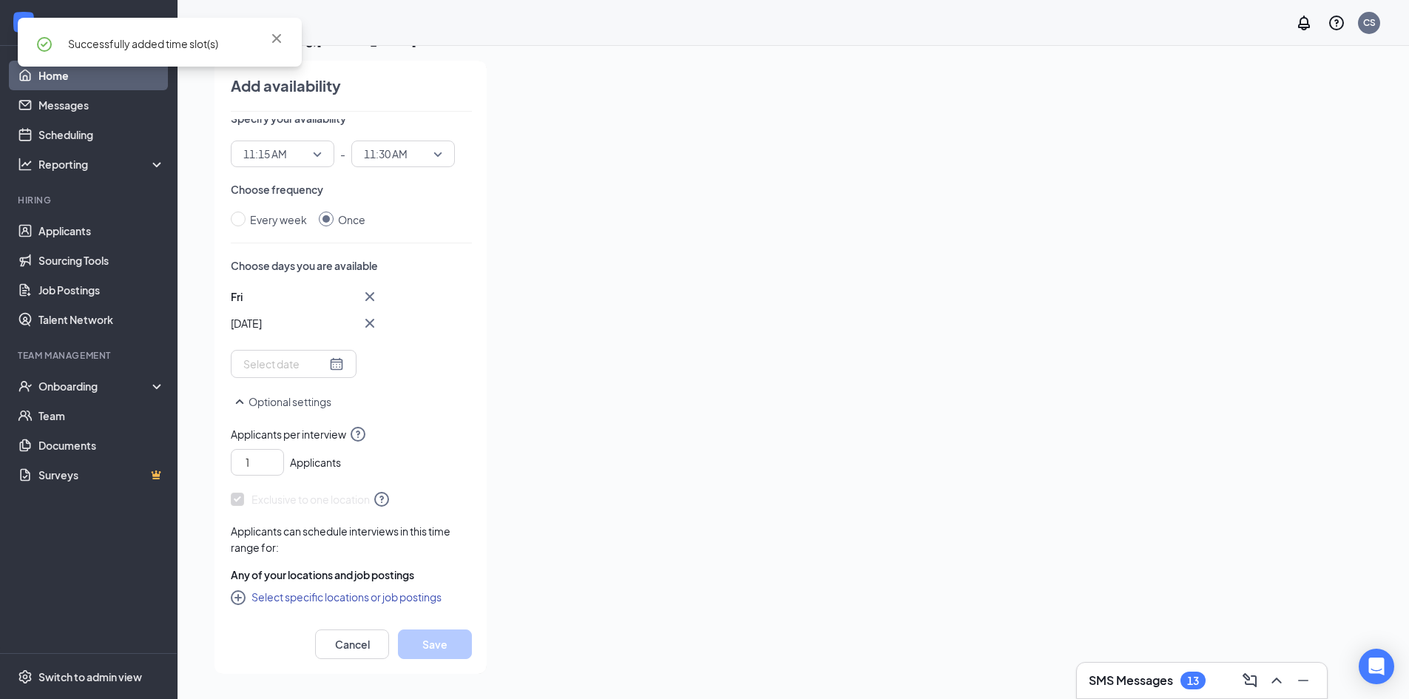
click at [312, 149] on span "11:15 AM" at bounding box center [282, 154] width 78 height 22
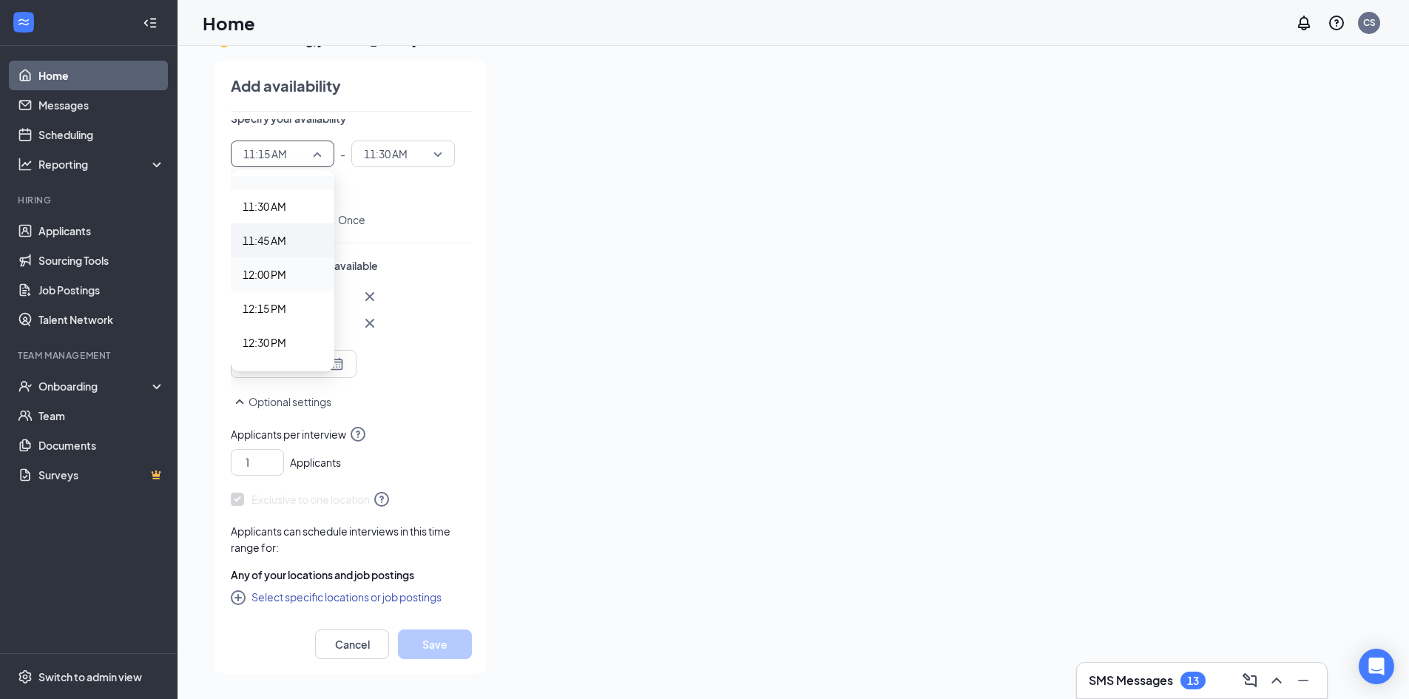
scroll to position [1479, 0]
click at [268, 282] on span "11:30 AM" at bounding box center [265, 280] width 44 height 16
click at [455, 137] on div "Specify your availability 11:30 AM 11:30 AM 11:15 AM 11:30 AM 11:45 AM 12:00 AM…" at bounding box center [351, 139] width 241 height 56
click at [436, 149] on span "11:30 AM" at bounding box center [403, 154] width 78 height 22
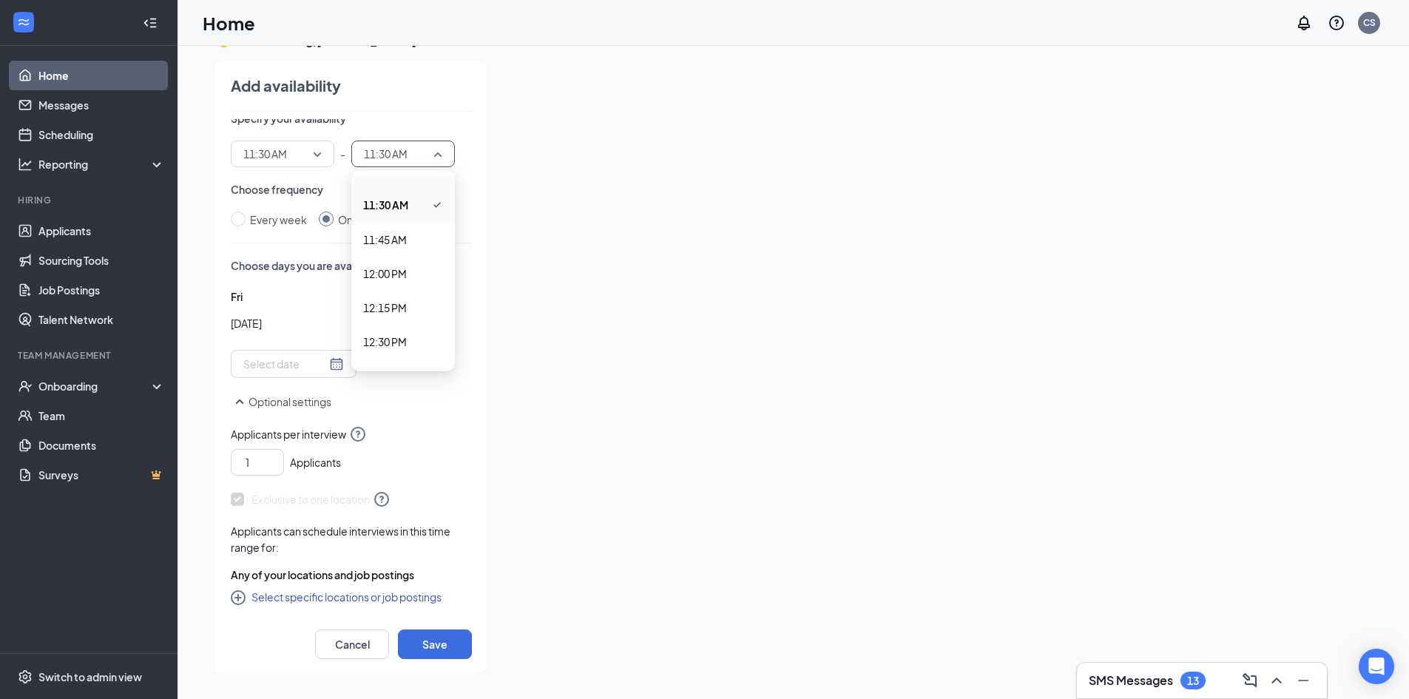
scroll to position [1559, 0]
click at [398, 238] on span "11:45 AM" at bounding box center [385, 234] width 44 height 16
click at [437, 374] on div "Fri Sep [DATE] Mo Tu We Th Fr Sa 31 1 2 3 4 5 6 7 8 9 10 11 12 13 14 15 16 17 1…" at bounding box center [351, 333] width 241 height 90
click at [447, 648] on button "Save" at bounding box center [435, 644] width 74 height 30
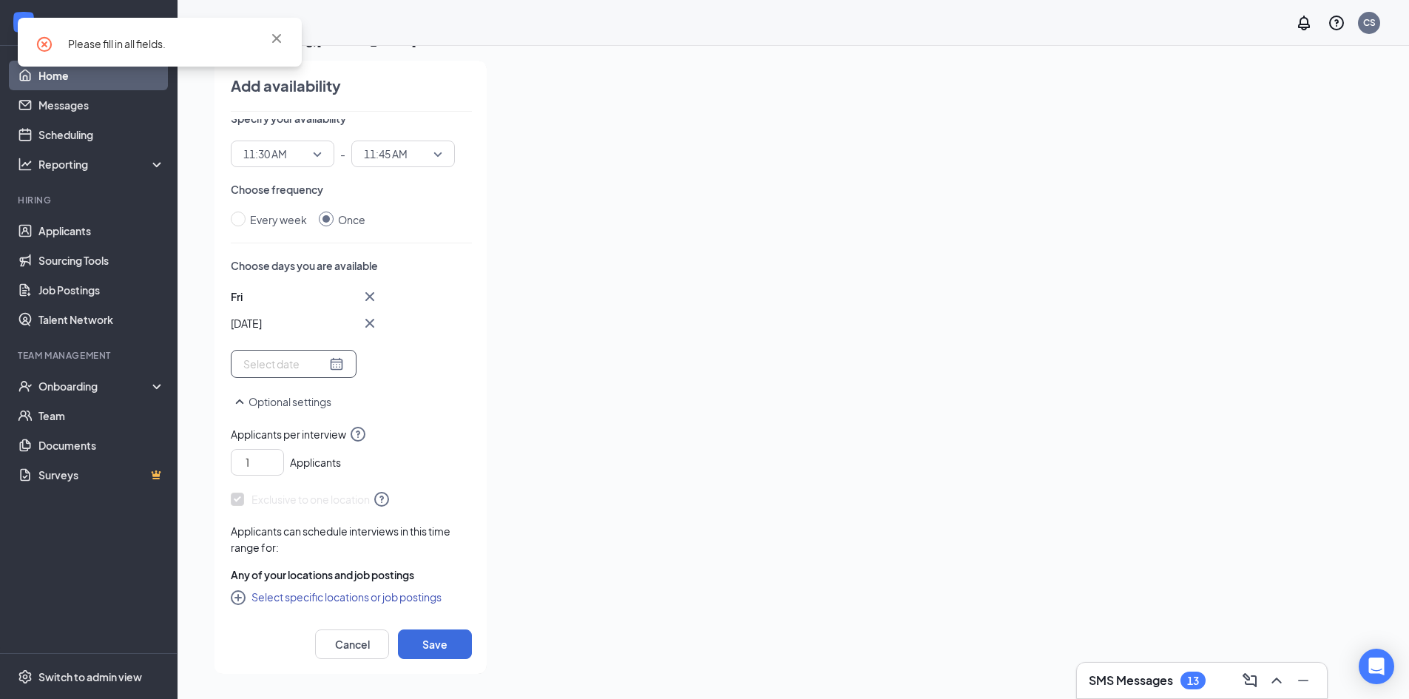
click at [315, 362] on input at bounding box center [284, 364] width 83 height 16
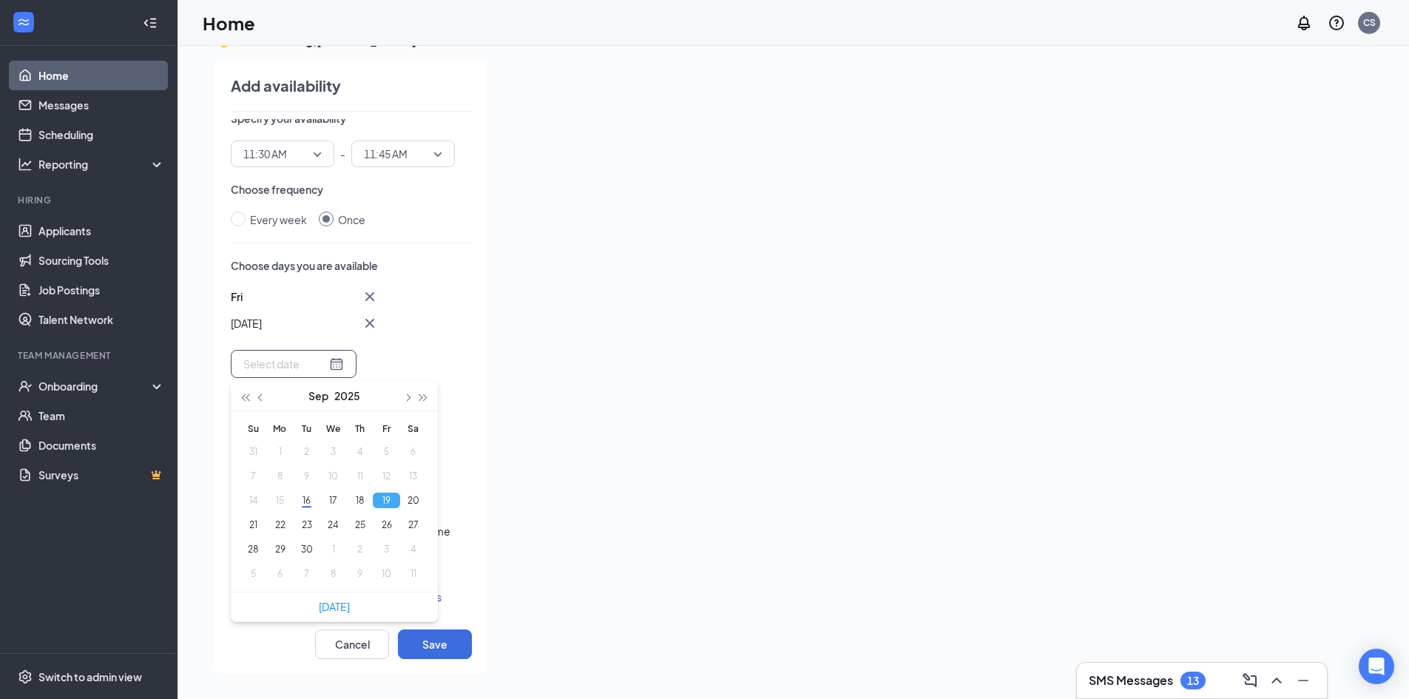
type input "[DATE]"
click at [382, 493] on button "19" at bounding box center [386, 500] width 27 height 16
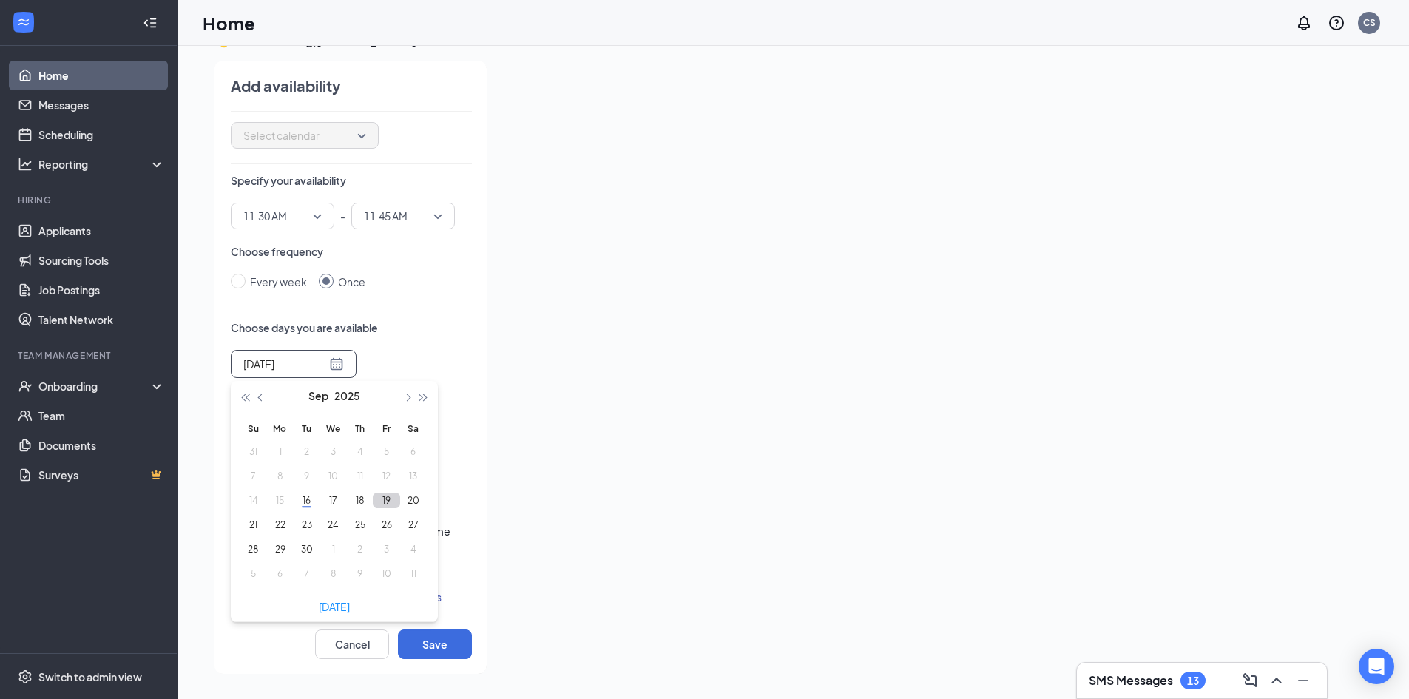
scroll to position [114, 0]
click at [382, 493] on button "19" at bounding box center [386, 500] width 27 height 16
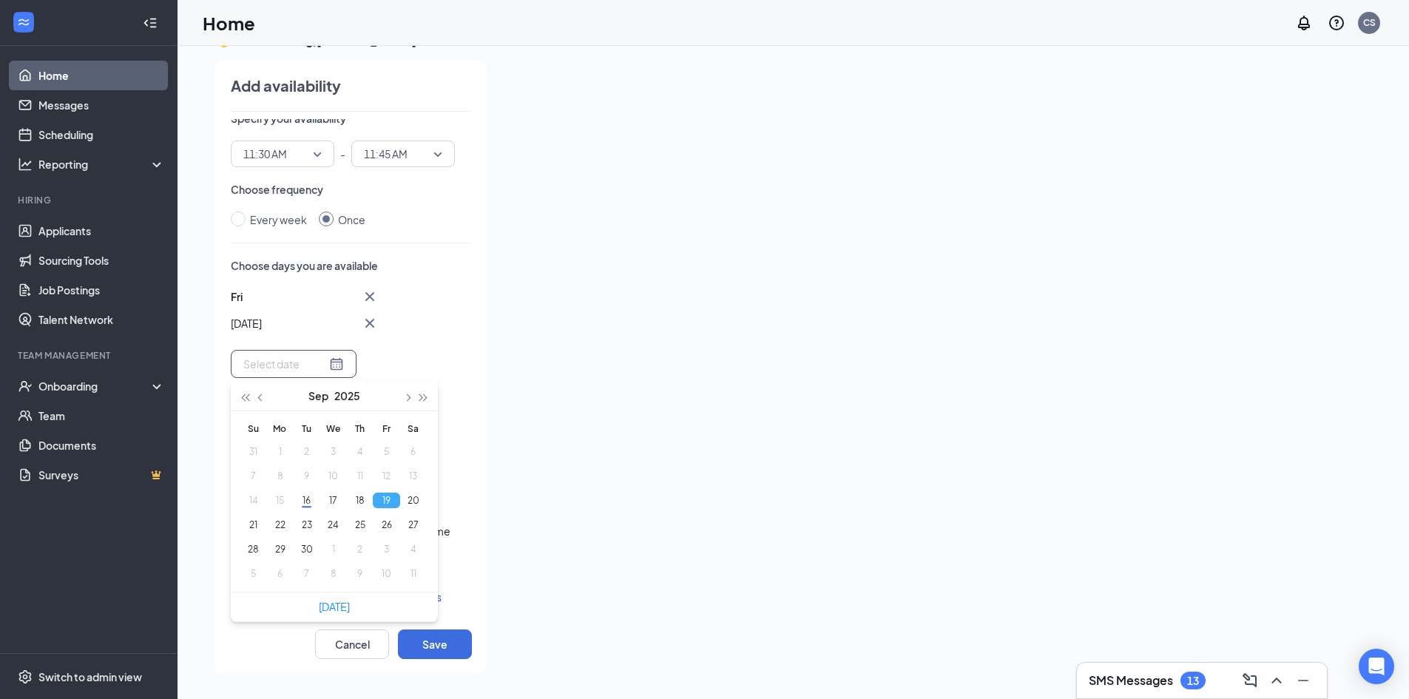
click at [425, 304] on div "Fri Sep [DATE] Mo Tu We Th Fr Sa 31 1 2 3 4 5 6 7 8 9 10 11 12 13 14 15 16 17 1…" at bounding box center [351, 333] width 241 height 90
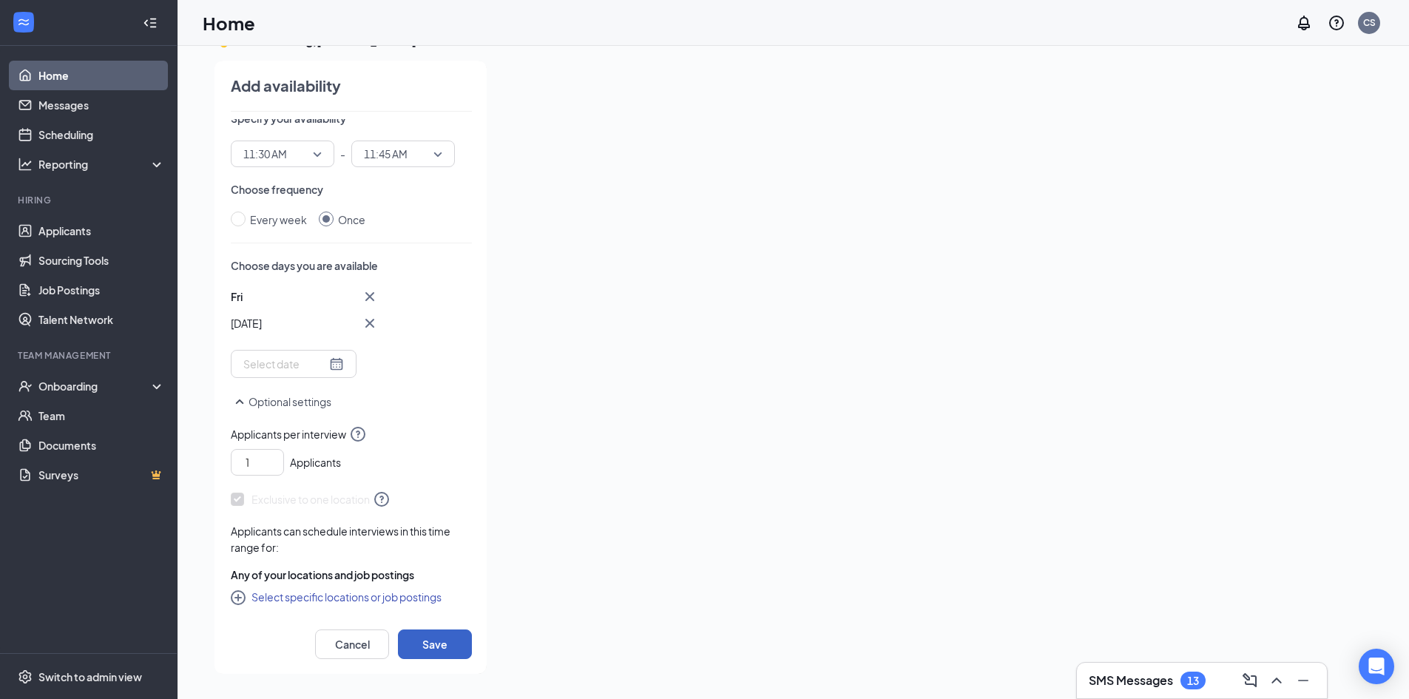
click at [443, 641] on button "Save" at bounding box center [435, 644] width 74 height 30
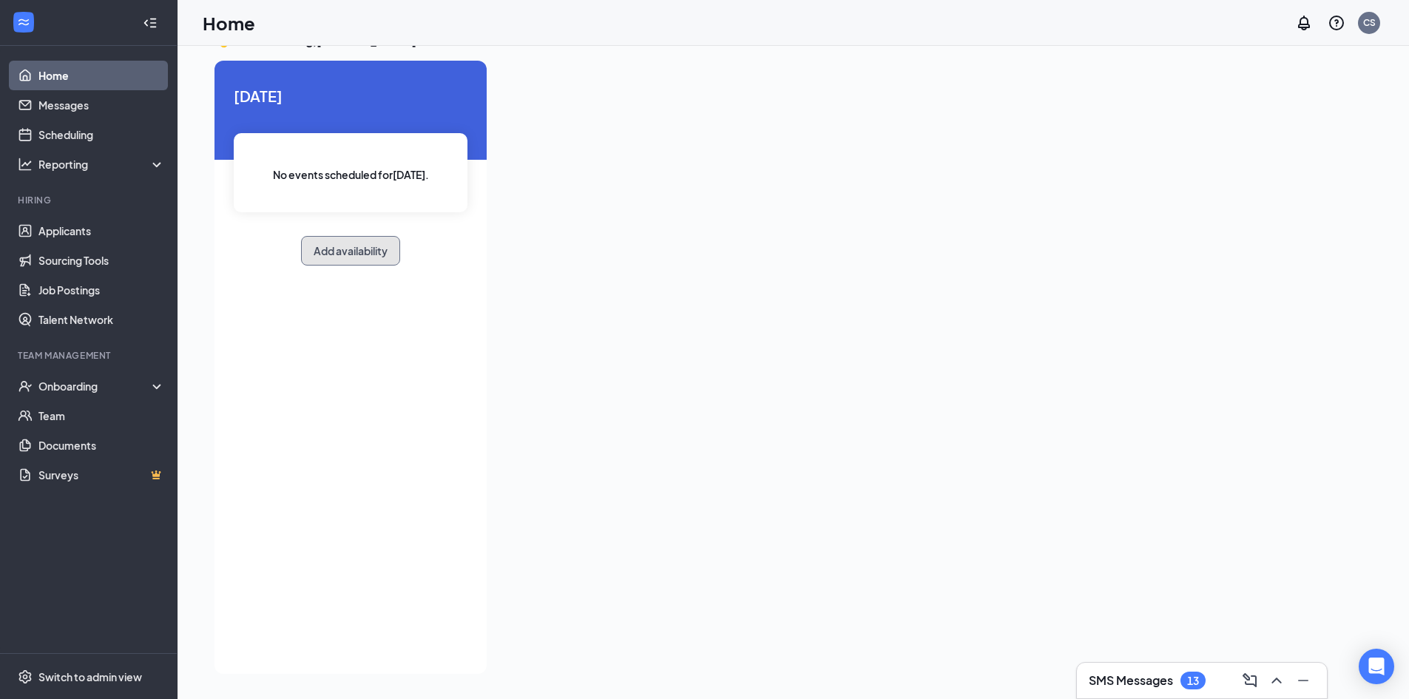
click at [370, 254] on button "Add availability" at bounding box center [350, 251] width 99 height 30
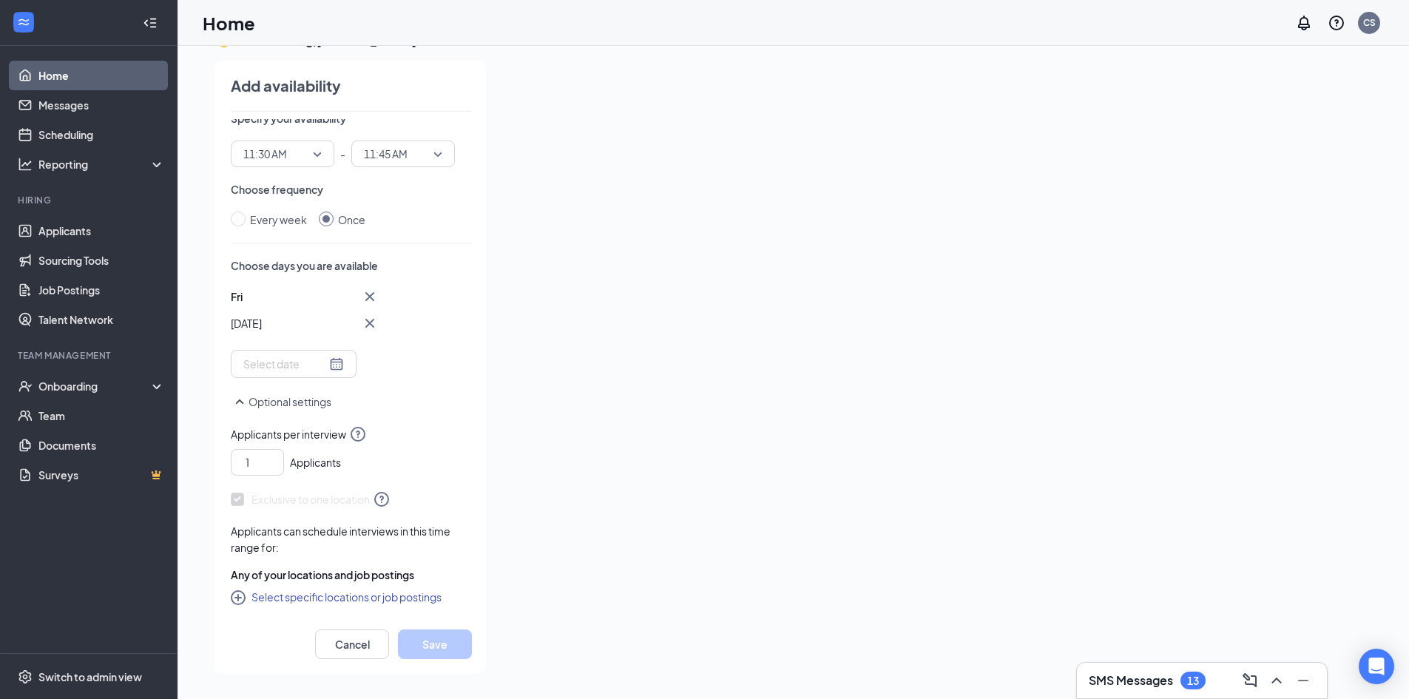
click at [294, 149] on span "11:30 AM" at bounding box center [275, 154] width 65 height 22
click at [265, 339] on span "01:00 PM" at bounding box center [265, 336] width 44 height 16
click at [428, 148] on span "11:45 AM" at bounding box center [396, 154] width 65 height 22
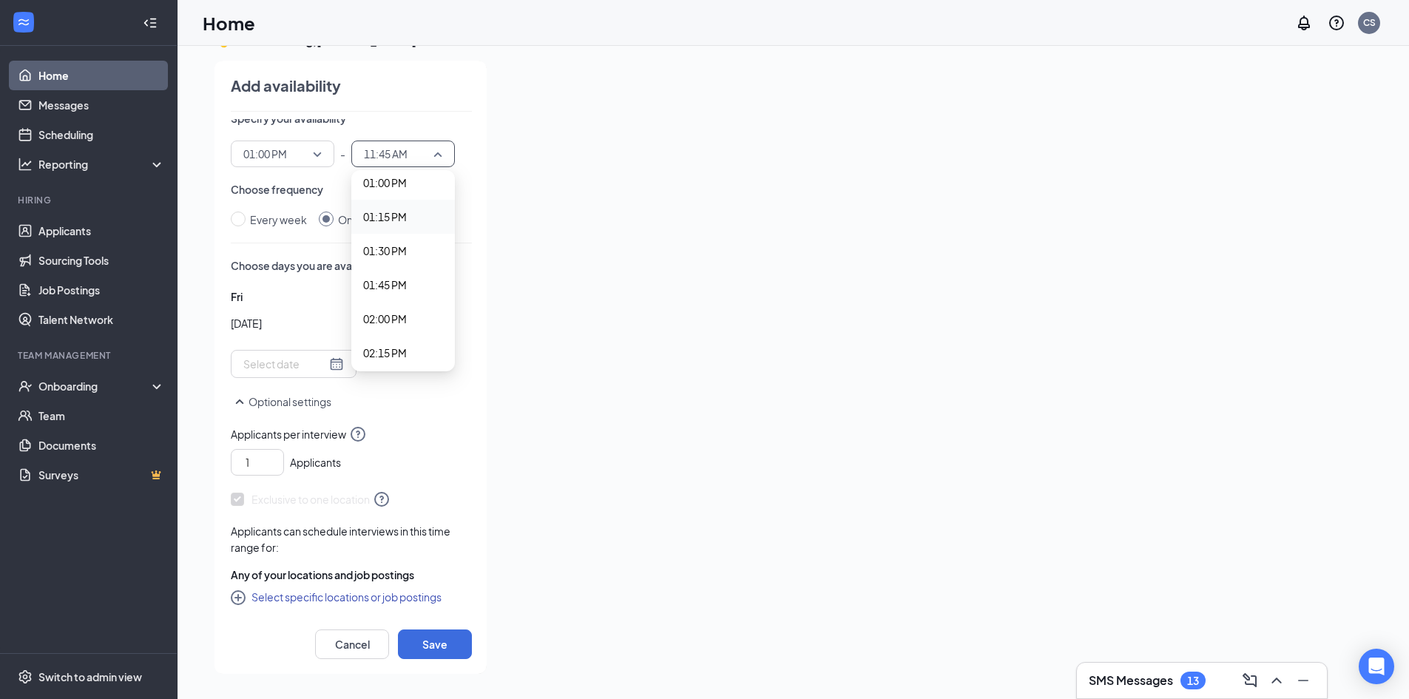
click at [384, 209] on span "01:15 PM" at bounding box center [385, 217] width 44 height 16
click at [427, 338] on div "Fri Sep [DATE] Mo Tu We Th Fr Sa 31 1 2 3 4 5 6 7 8 9 10 11 12 13 14 15 16 17 1…" at bounding box center [351, 333] width 241 height 90
click at [322, 355] on div at bounding box center [294, 364] width 126 height 28
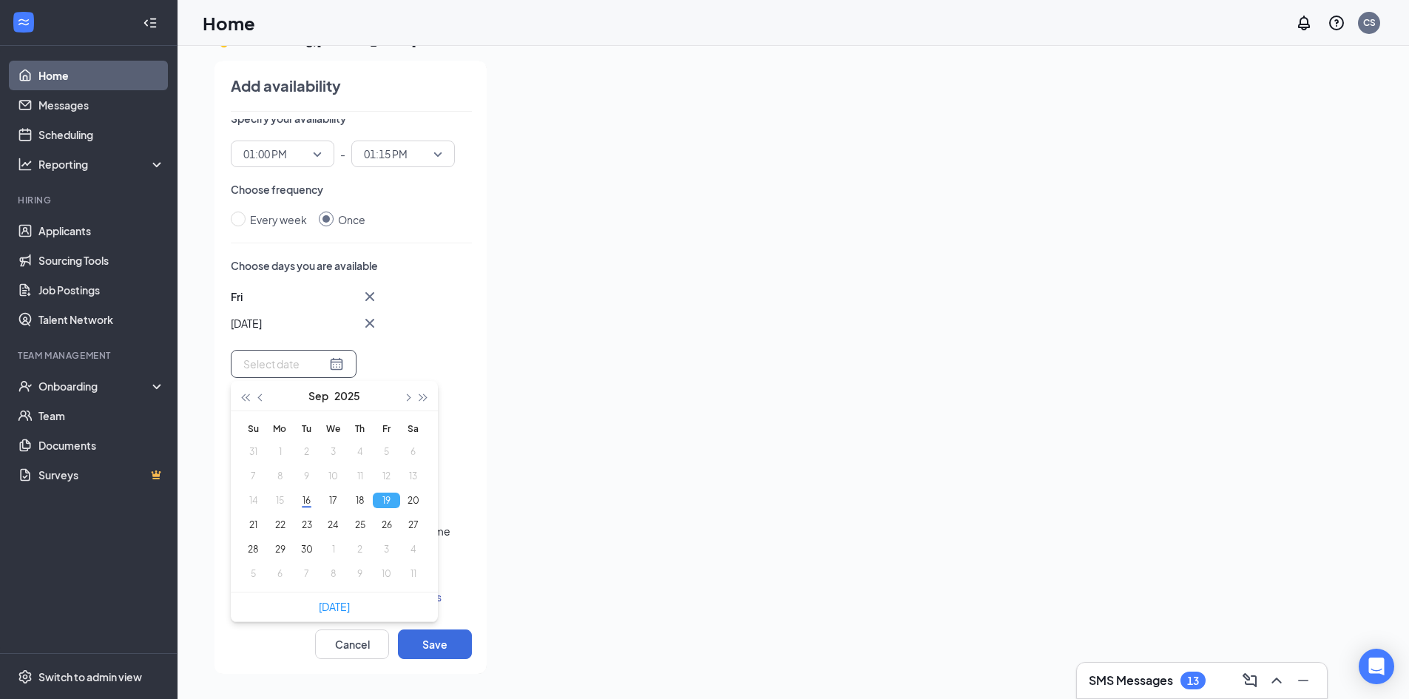
type input "[DATE]"
click at [384, 496] on button "19" at bounding box center [386, 500] width 27 height 16
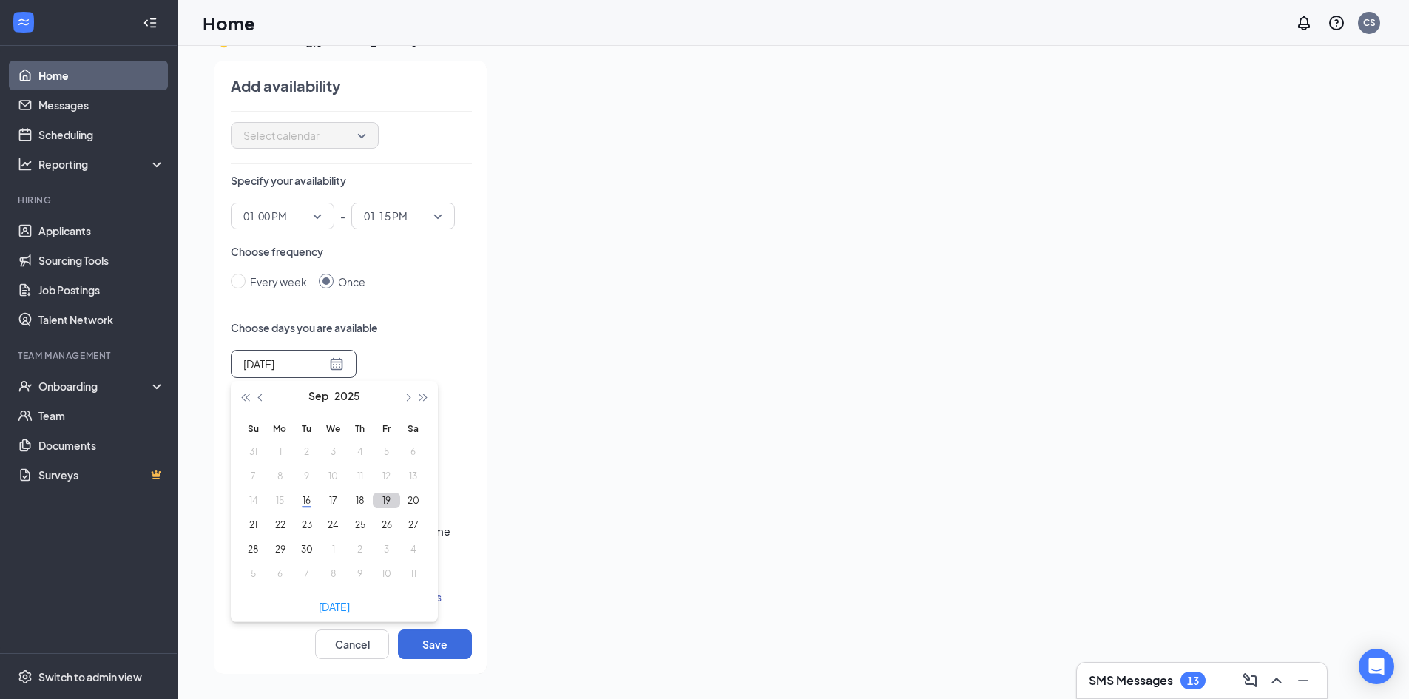
scroll to position [114, 0]
click at [384, 496] on button "19" at bounding box center [386, 500] width 27 height 16
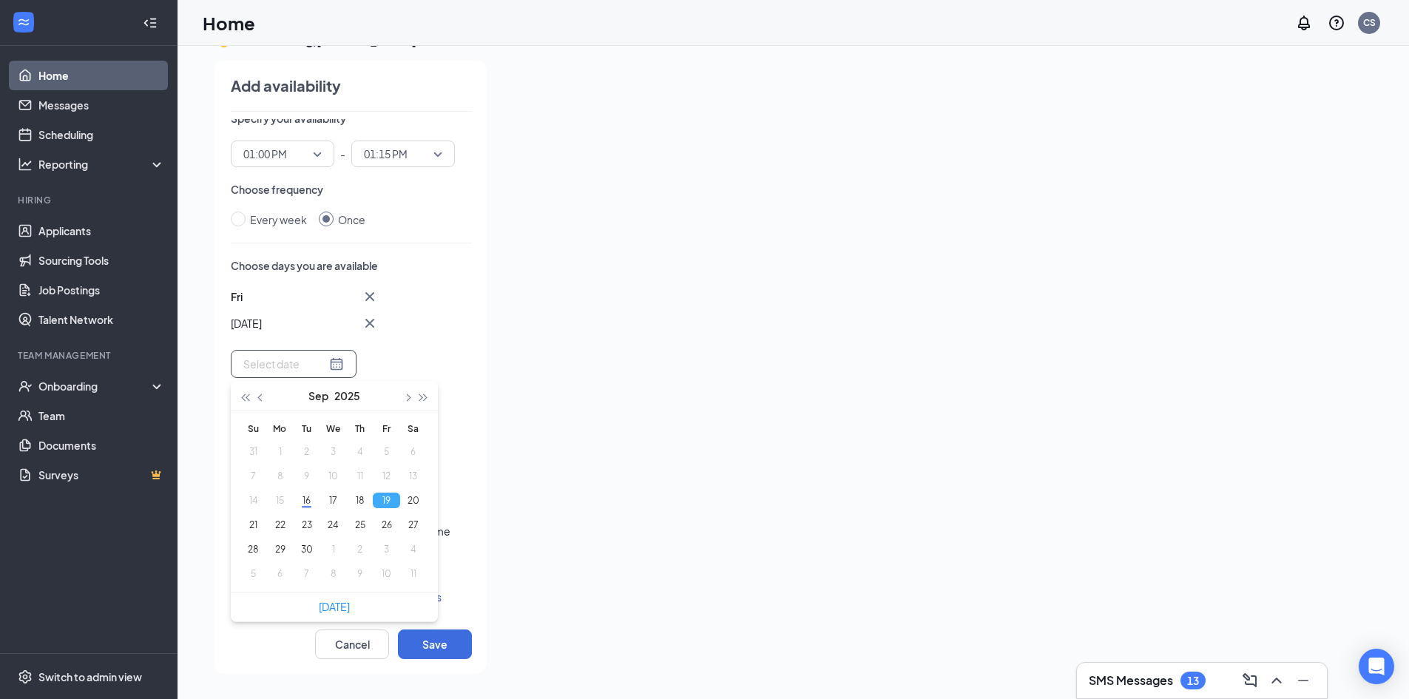
click at [442, 241] on div "Who is available during this time? Me Someone else Select calendar Specify your…" at bounding box center [351, 366] width 241 height 495
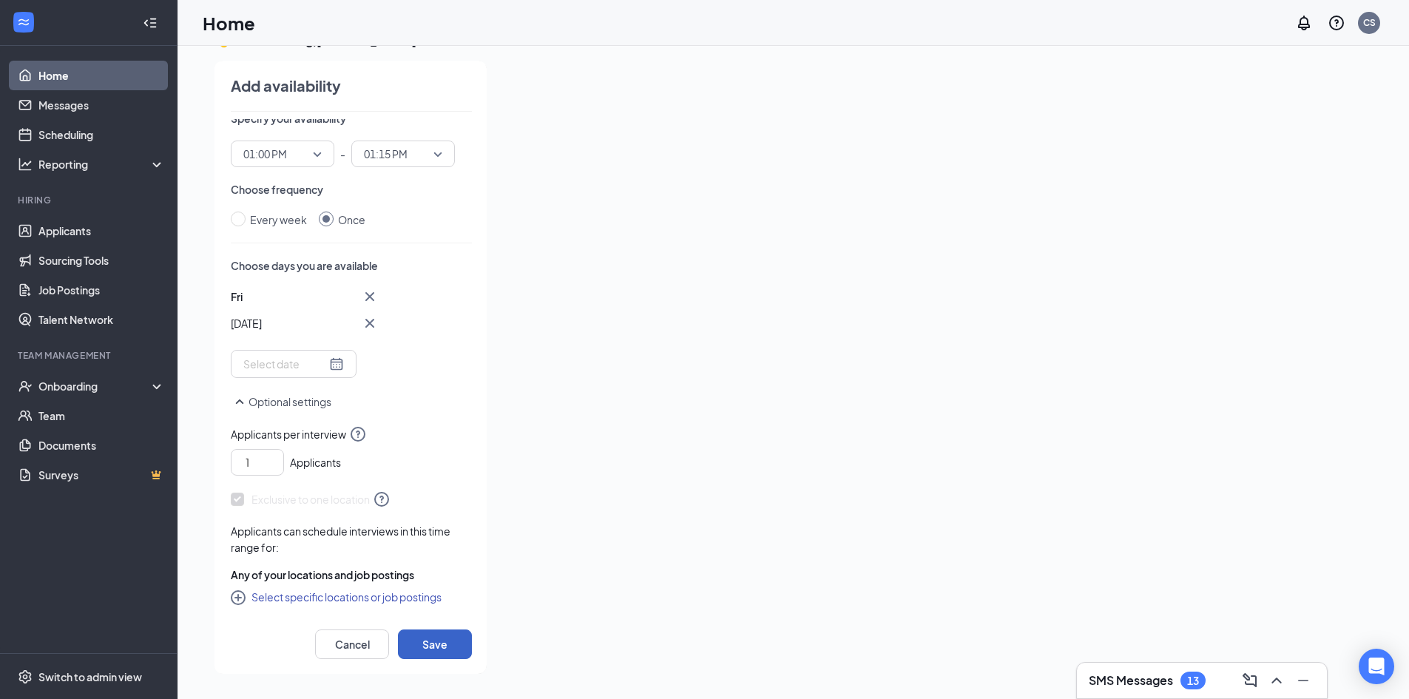
click at [443, 656] on button "Save" at bounding box center [435, 644] width 74 height 30
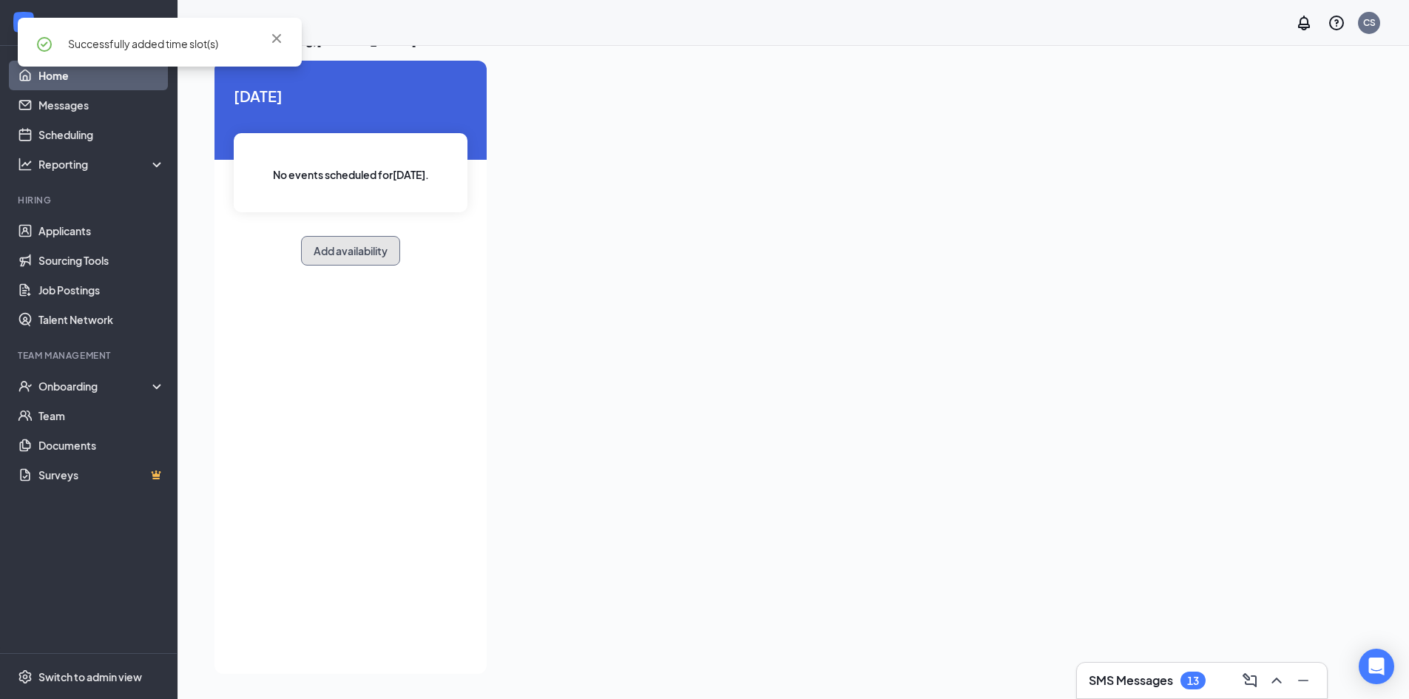
click at [351, 252] on button "Add availability" at bounding box center [350, 251] width 99 height 30
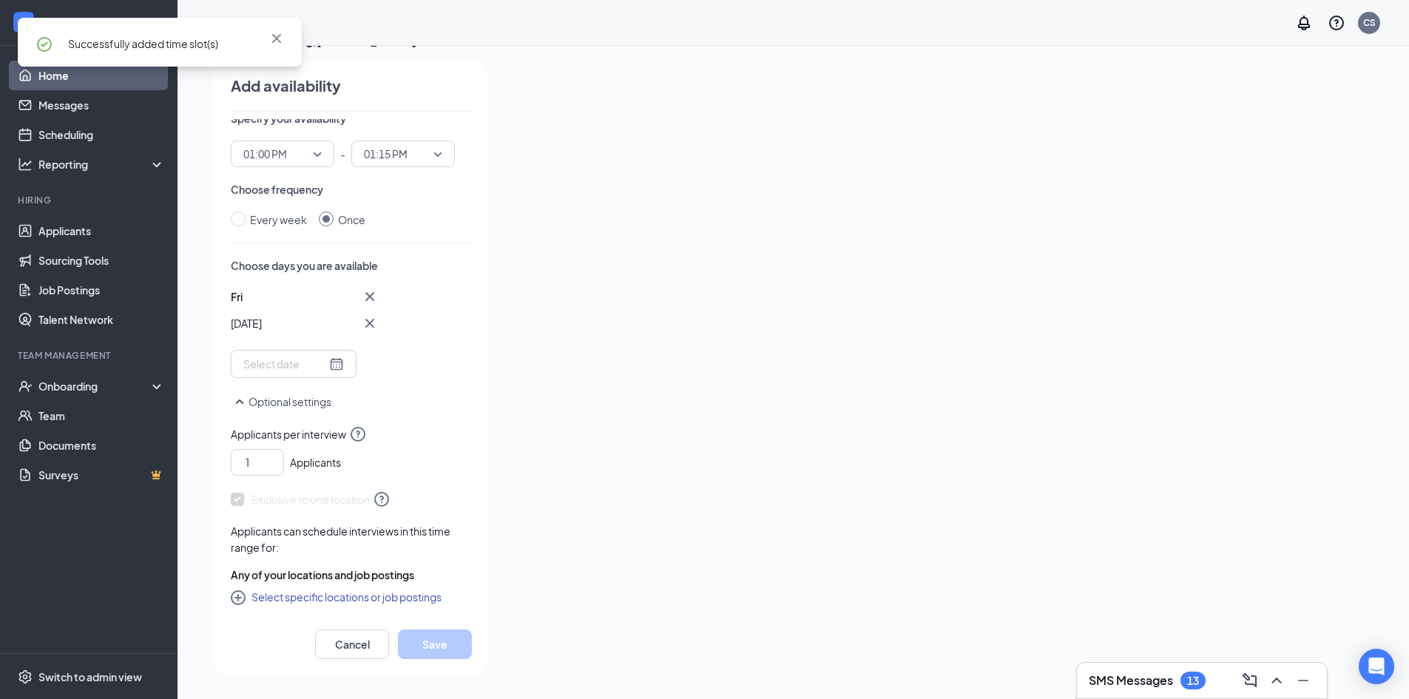
click at [317, 154] on span "01:00 PM" at bounding box center [282, 154] width 78 height 22
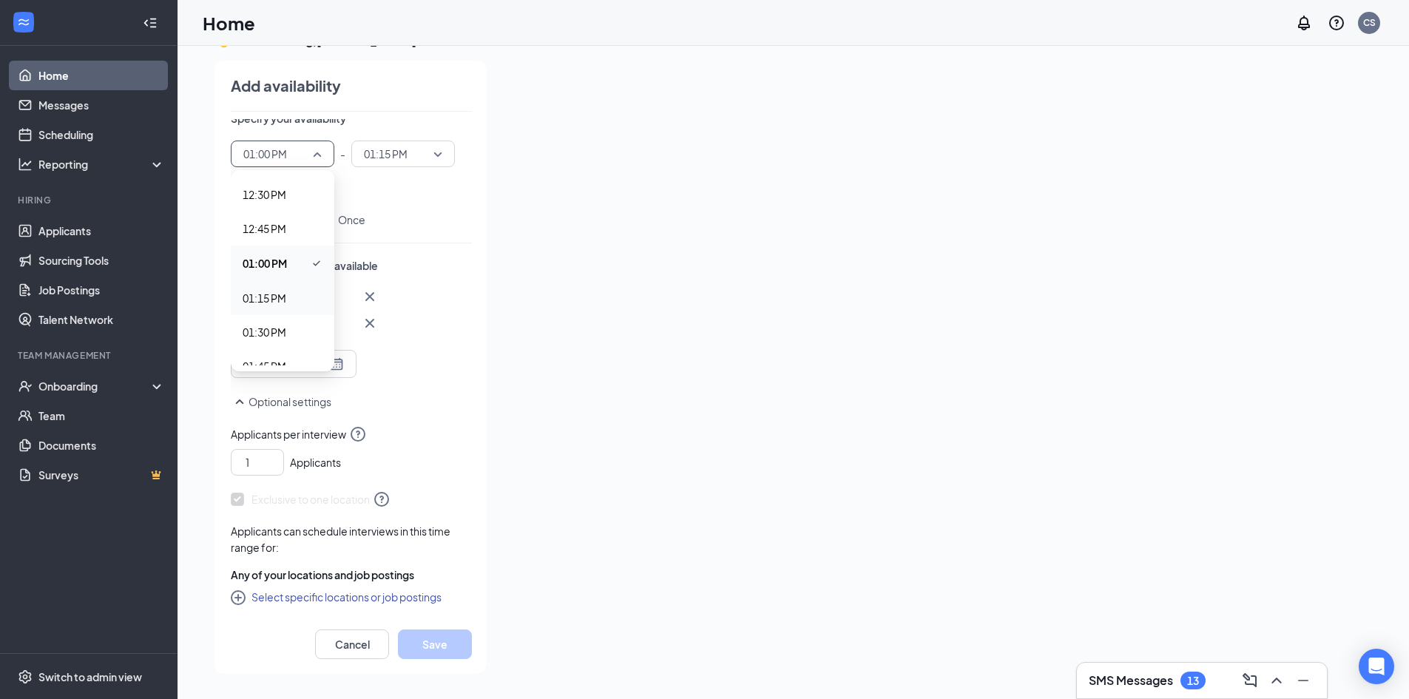
scroll to position [1701, 0]
click at [280, 323] on span "01:30 PM" at bounding box center [265, 330] width 44 height 16
click at [410, 151] on span "01:15 PM" at bounding box center [396, 154] width 65 height 22
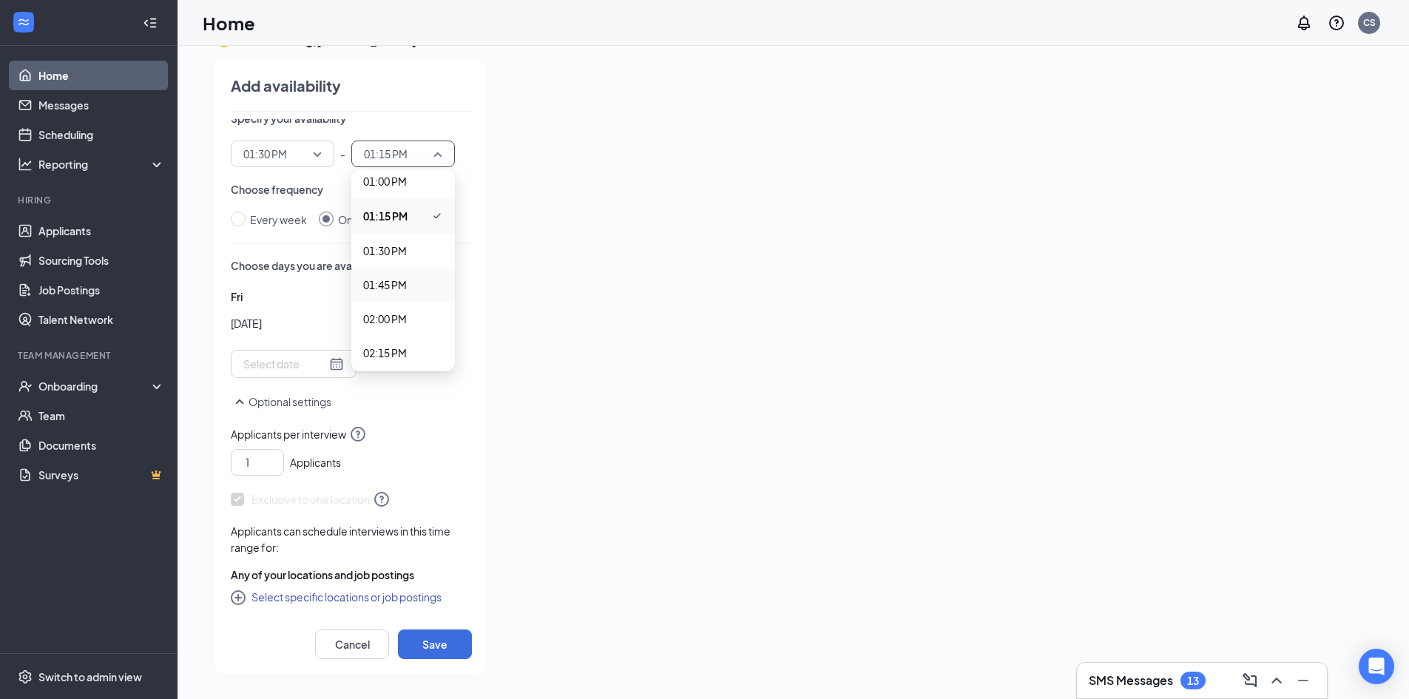
click at [384, 289] on span "01:45 PM" at bounding box center [385, 285] width 44 height 16
click at [442, 225] on div "Every week Once" at bounding box center [351, 219] width 241 height 16
click at [313, 370] on input at bounding box center [284, 364] width 83 height 16
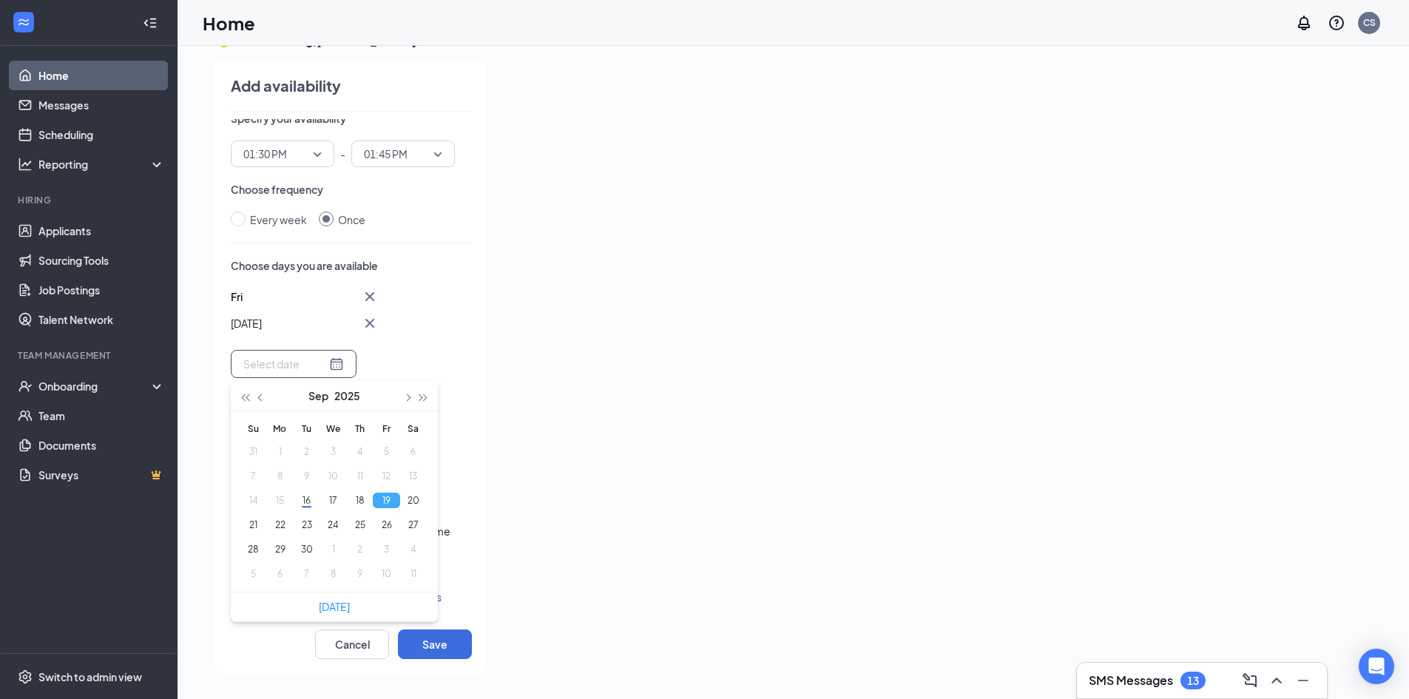
click at [319, 369] on div at bounding box center [293, 364] width 101 height 16
type input "[DATE]"
click at [387, 495] on button "19" at bounding box center [386, 500] width 27 height 16
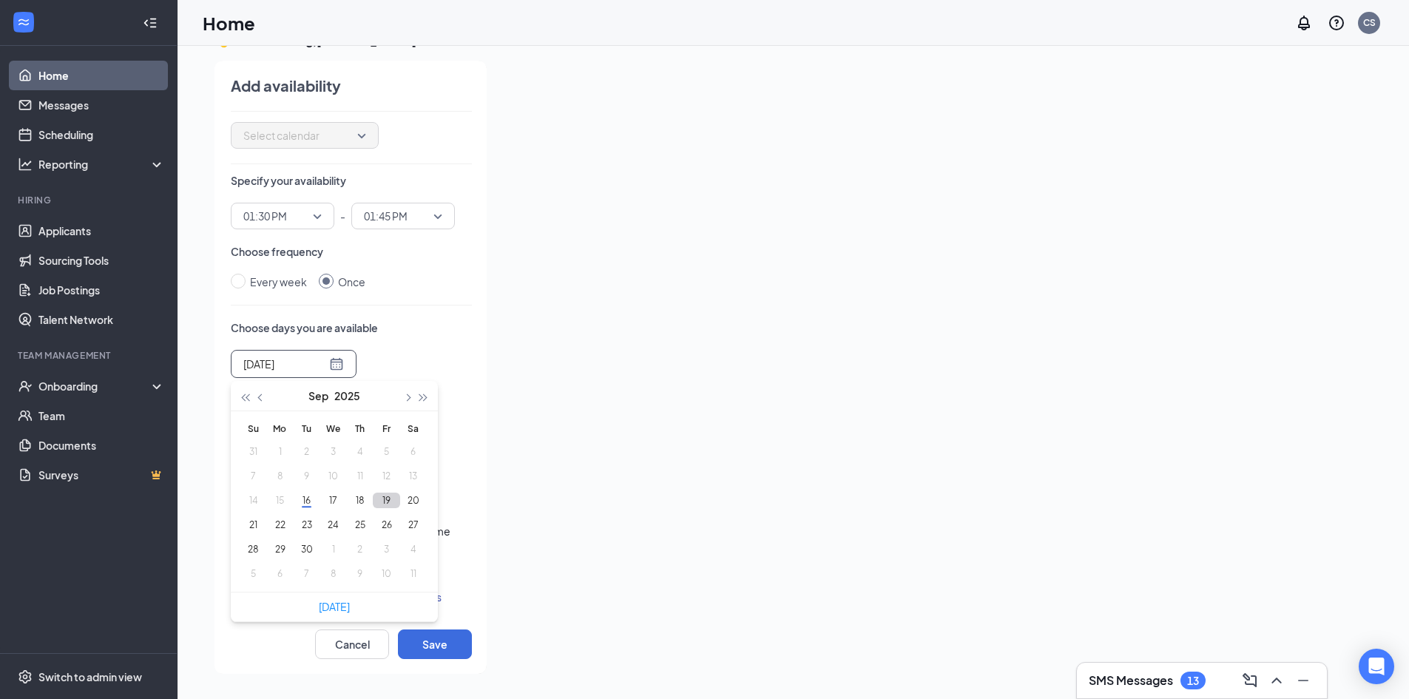
scroll to position [114, 0]
click at [386, 495] on button "19" at bounding box center [386, 500] width 27 height 16
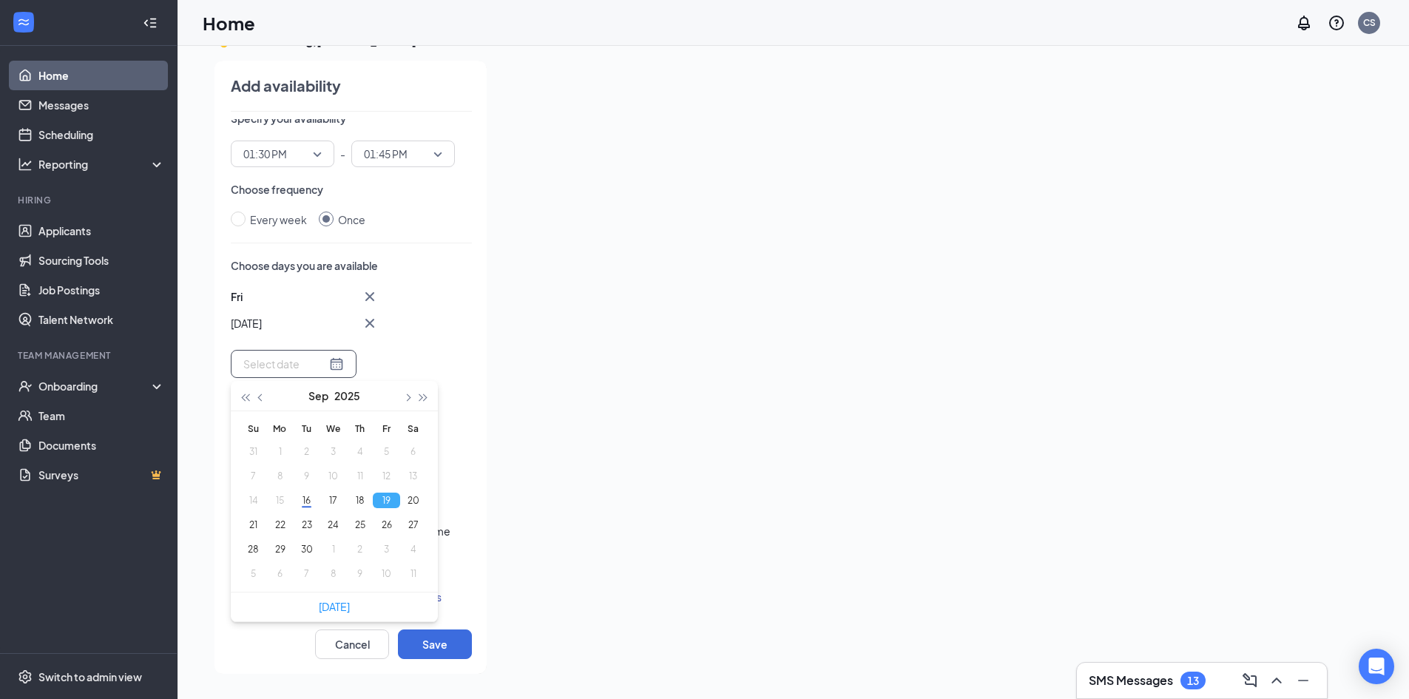
click at [456, 303] on div "Fri Sep [DATE] Mo Tu We Th Fr Sa 31 1 2 3 4 5 6 7 8 9 10 11 12 13 14 15 16 17 1…" at bounding box center [351, 333] width 241 height 90
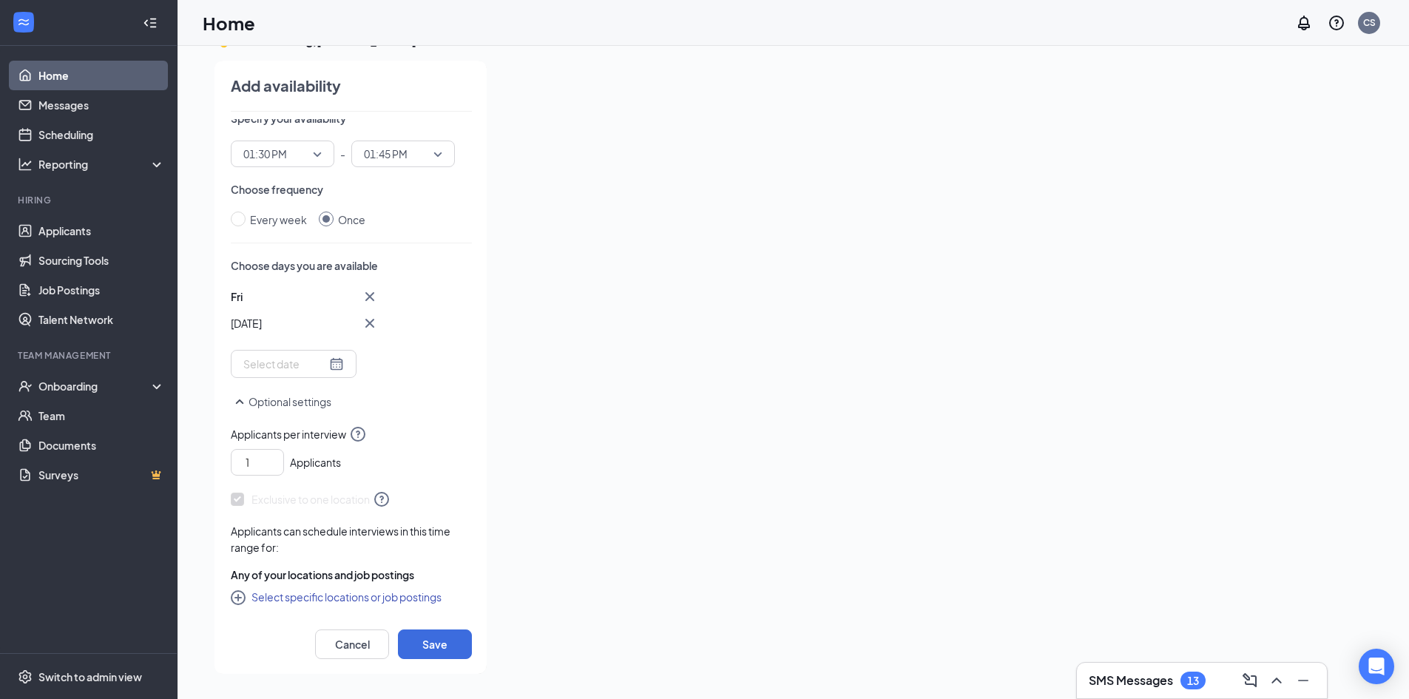
click at [449, 629] on div "Cancel Save" at bounding box center [351, 637] width 241 height 44
click at [447, 642] on button "Save" at bounding box center [435, 644] width 74 height 30
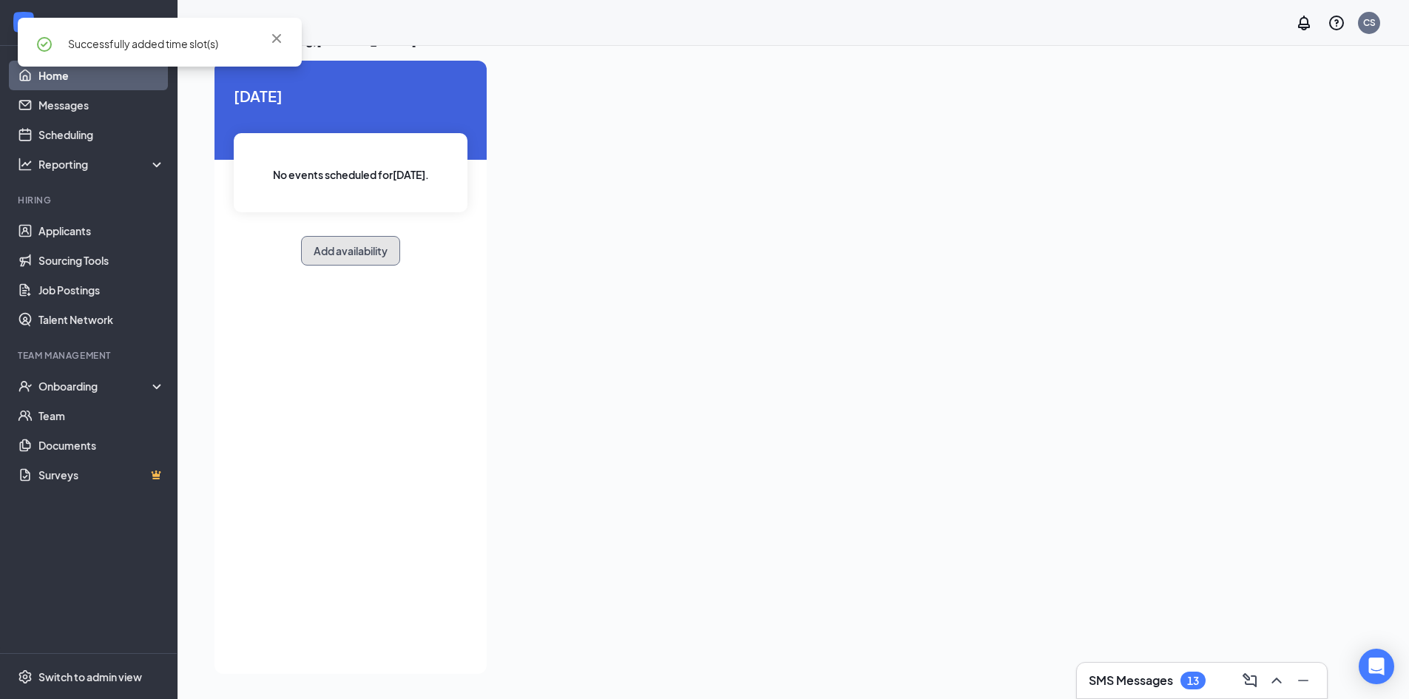
click at [365, 252] on button "Add availability" at bounding box center [350, 251] width 99 height 30
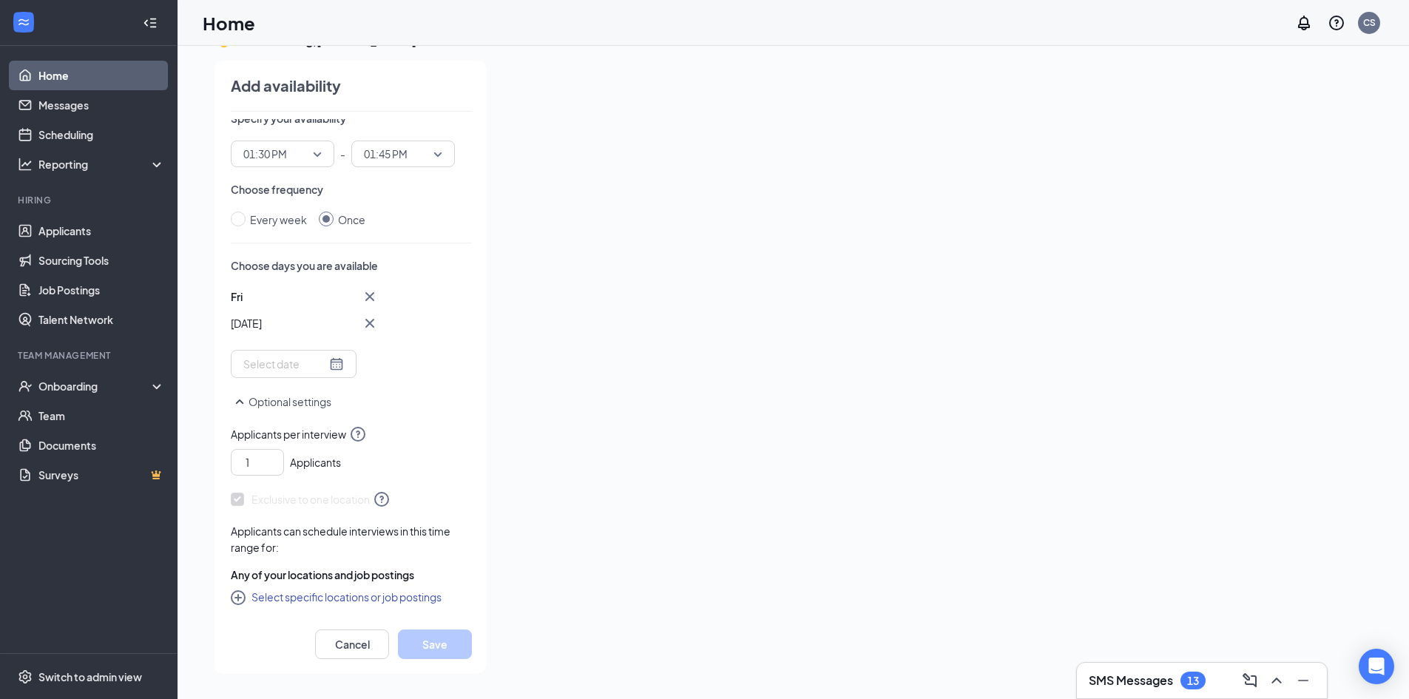
click at [412, 220] on div "Every week Once" at bounding box center [351, 219] width 241 height 16
click at [51, 133] on link "Scheduling" at bounding box center [101, 135] width 126 height 30
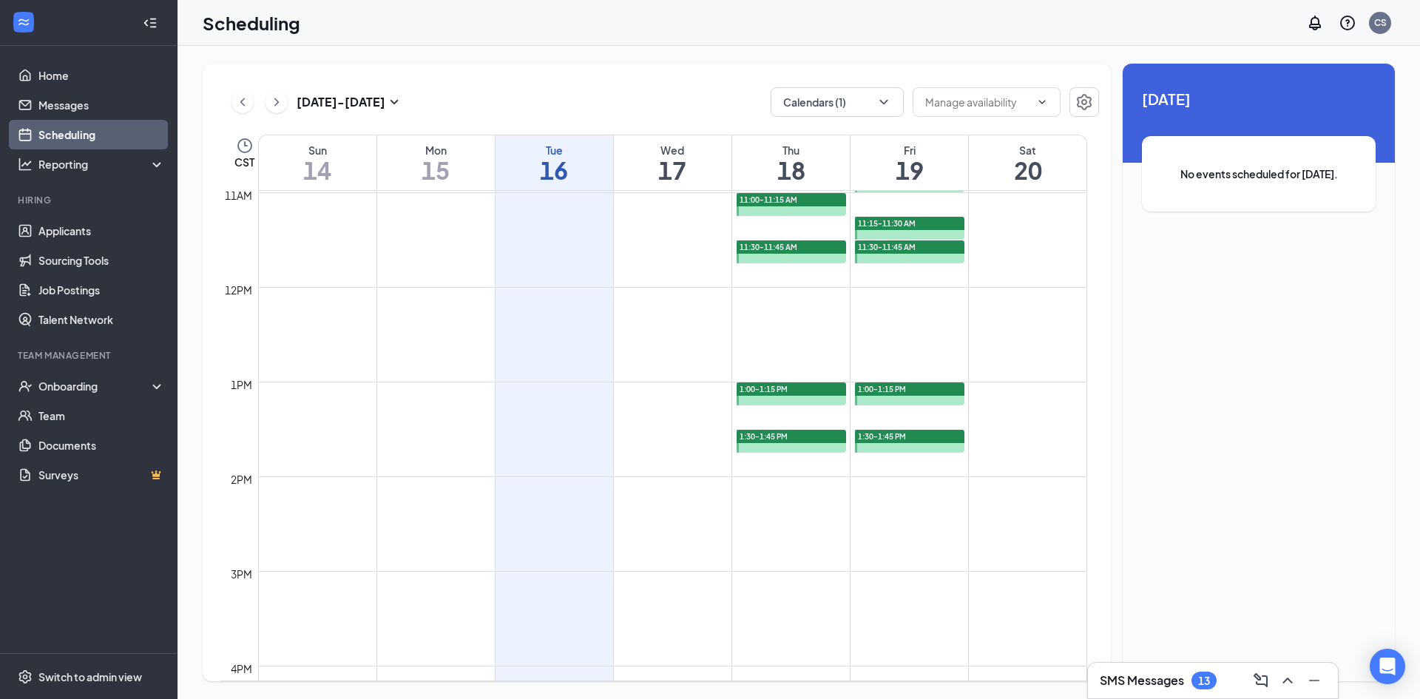
scroll to position [1091, 0]
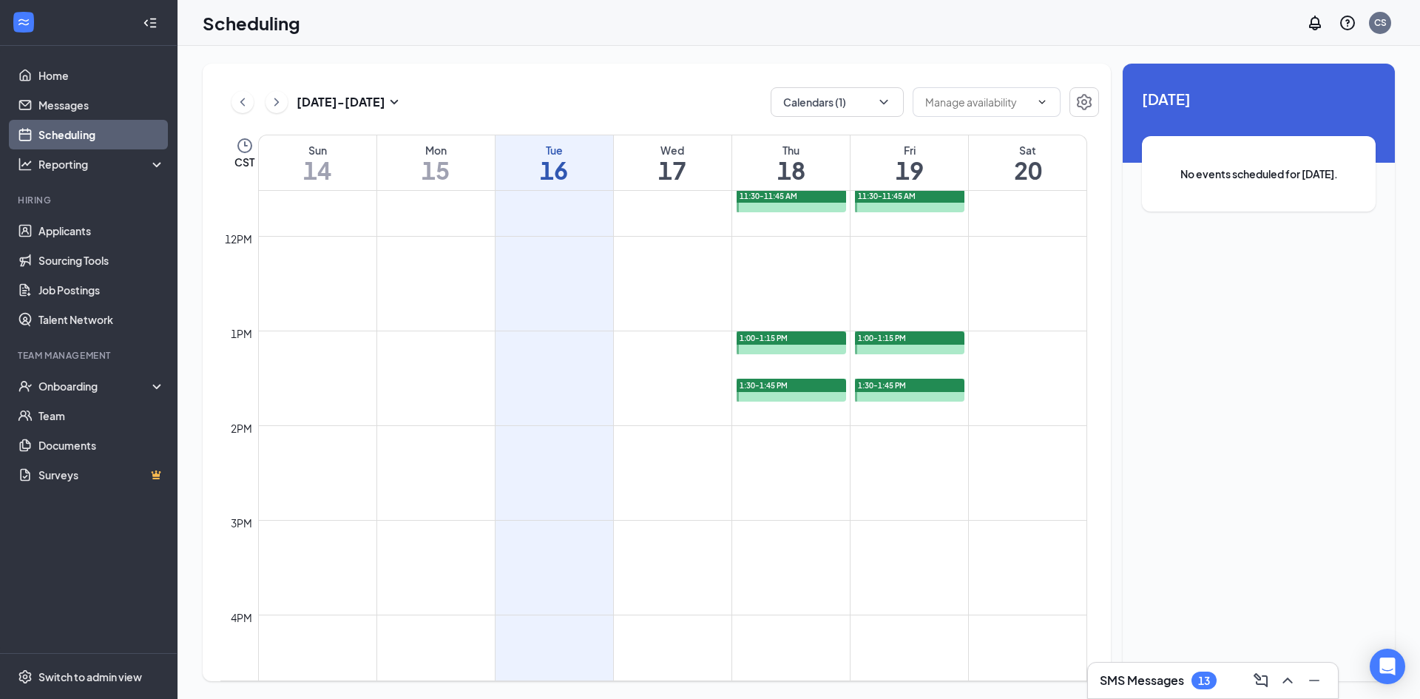
click at [779, 257] on td at bounding box center [672, 248] width 829 height 24
click at [1034, 243] on td at bounding box center [672, 248] width 829 height 24
drag, startPoint x: 1034, startPoint y: 243, endPoint x: 844, endPoint y: 271, distance: 191.4
click at [844, 271] on td at bounding box center [672, 272] width 829 height 24
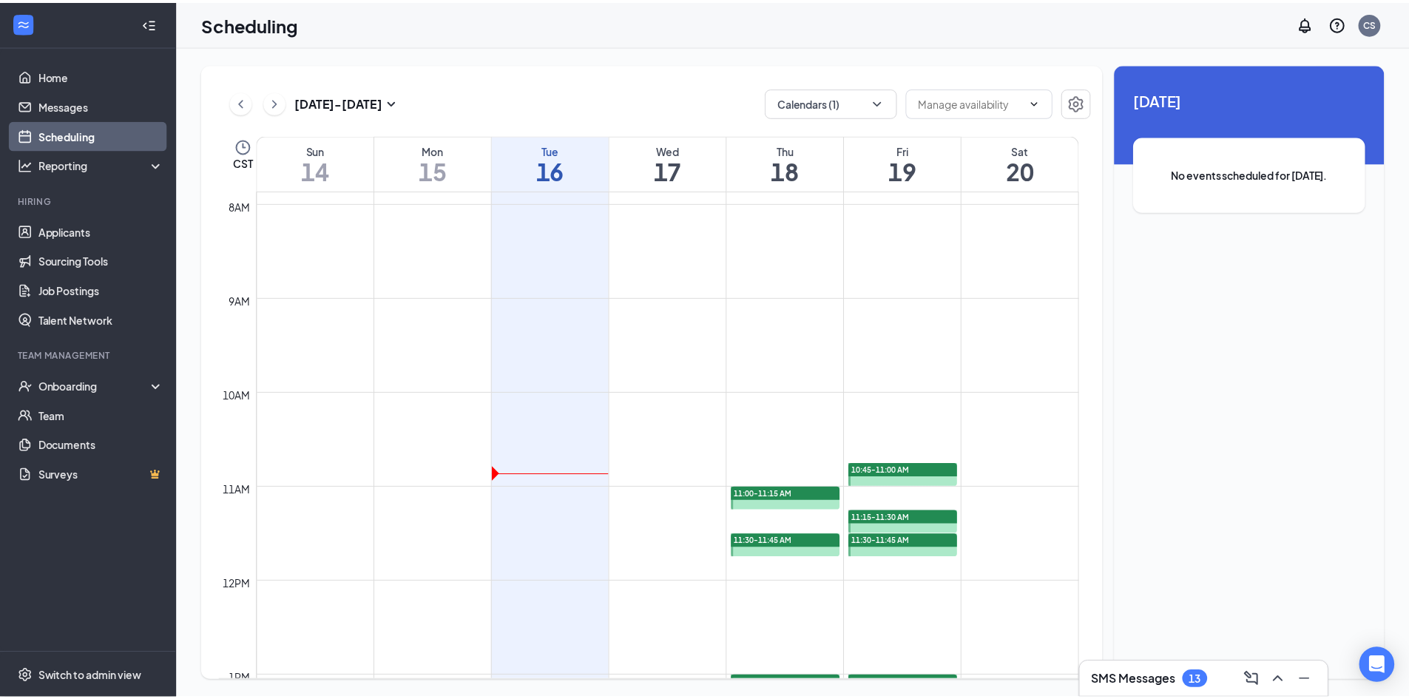
scroll to position [721, 0]
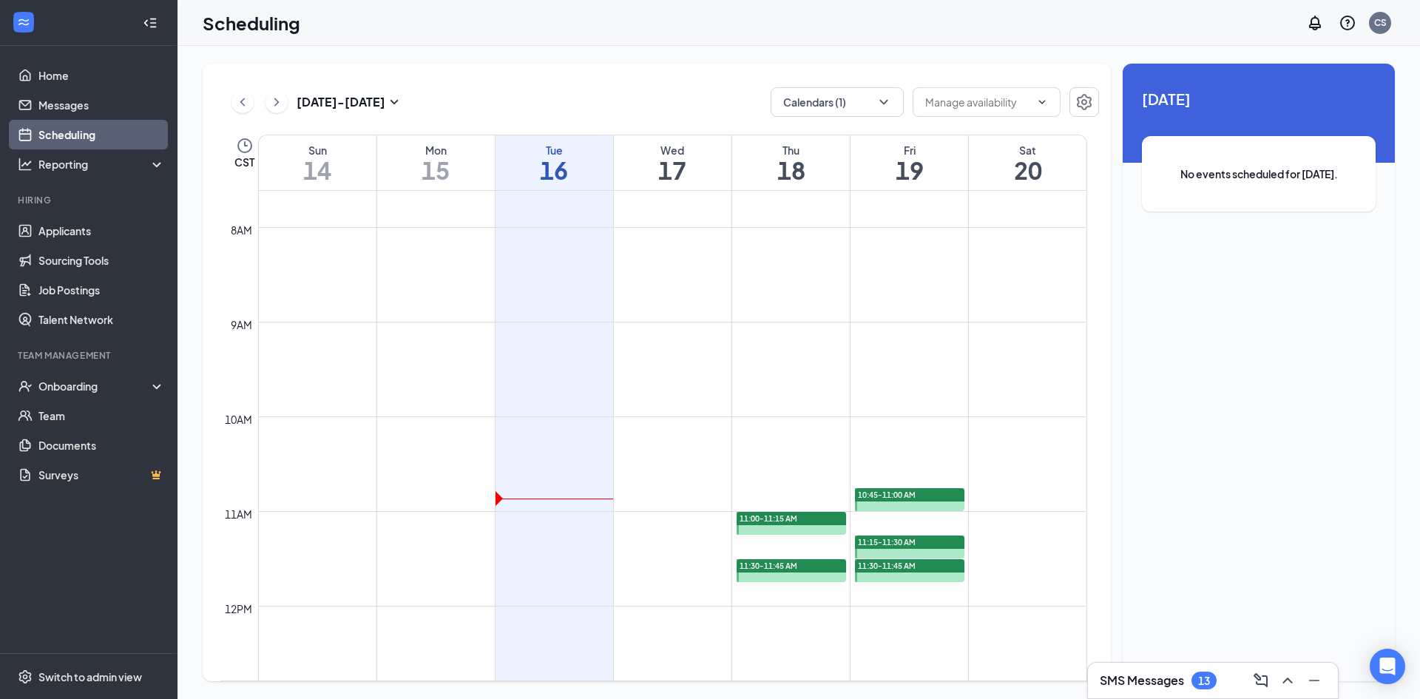
click at [50, 134] on link "Scheduling" at bounding box center [101, 135] width 126 height 30
click at [61, 60] on ul "Home Messages Scheduling Reporting Hiring Applicants Sourcing Tools Job Posting…" at bounding box center [88, 349] width 177 height 607
click at [54, 71] on link "Home" at bounding box center [101, 76] width 126 height 30
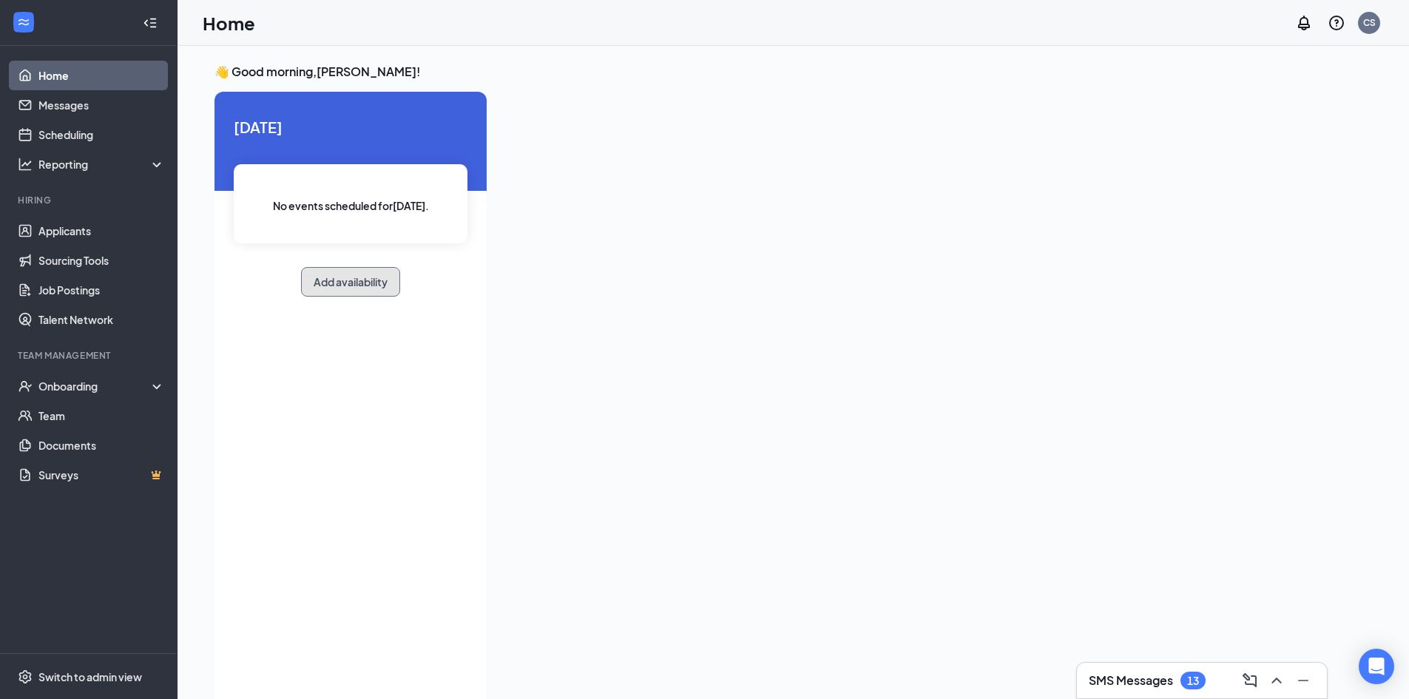
click at [337, 267] on button "Add availability" at bounding box center [350, 282] width 99 height 30
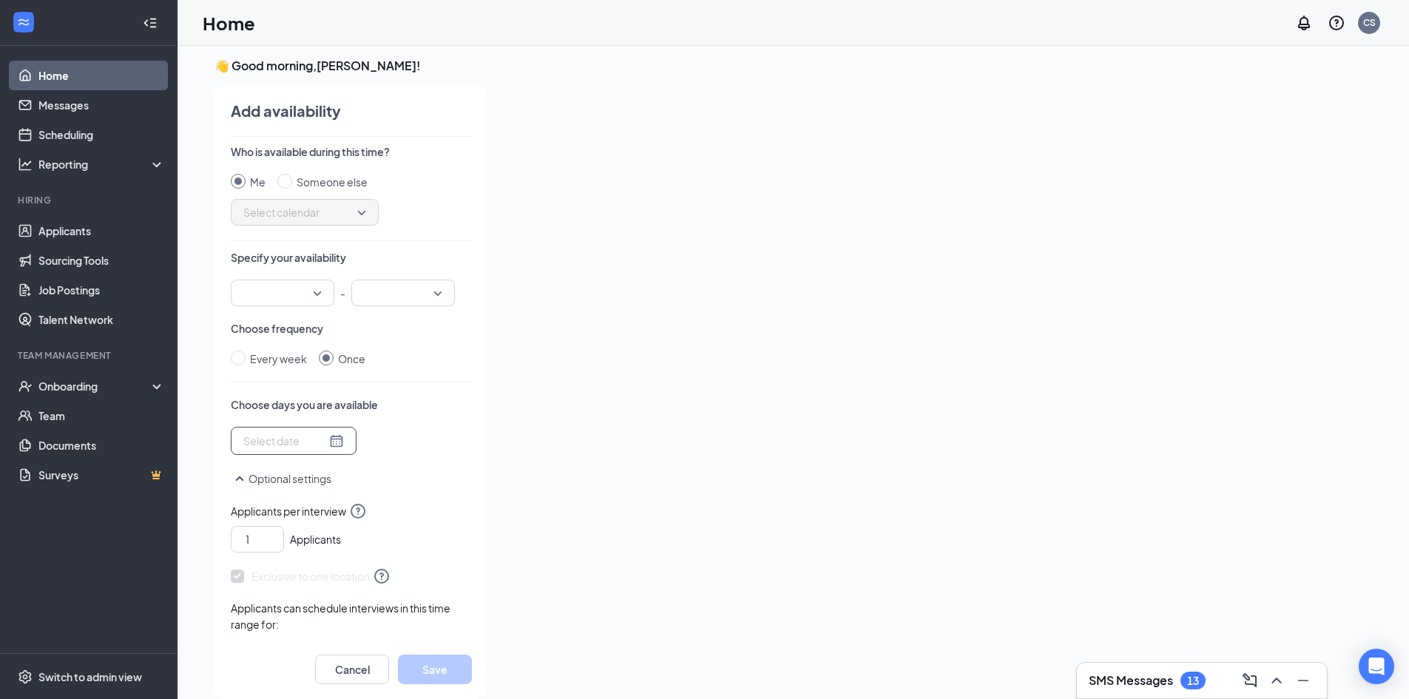
click at [333, 432] on div at bounding box center [294, 441] width 126 height 28
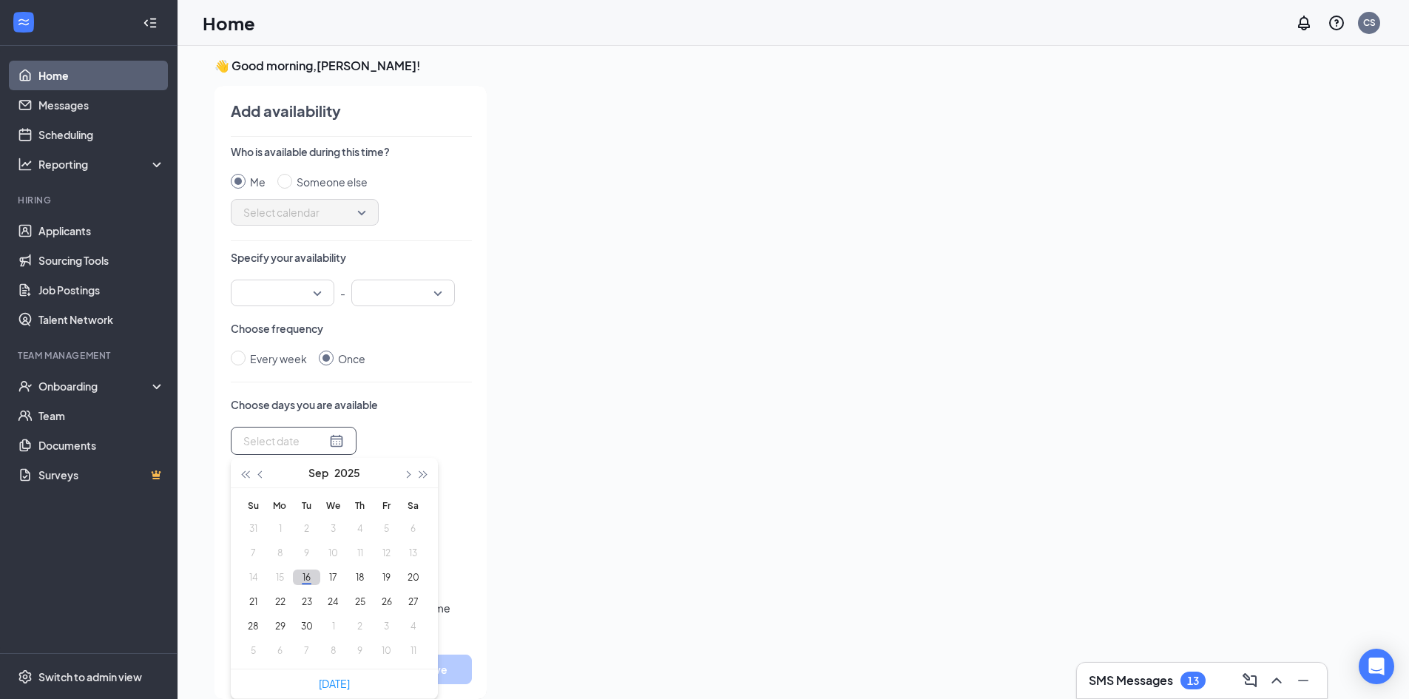
type input "[DATE]"
click at [313, 575] on button "16" at bounding box center [306, 577] width 27 height 16
click at [404, 373] on div "Who is available during this time? Me Someone else Select calendar Specify your…" at bounding box center [351, 391] width 241 height 495
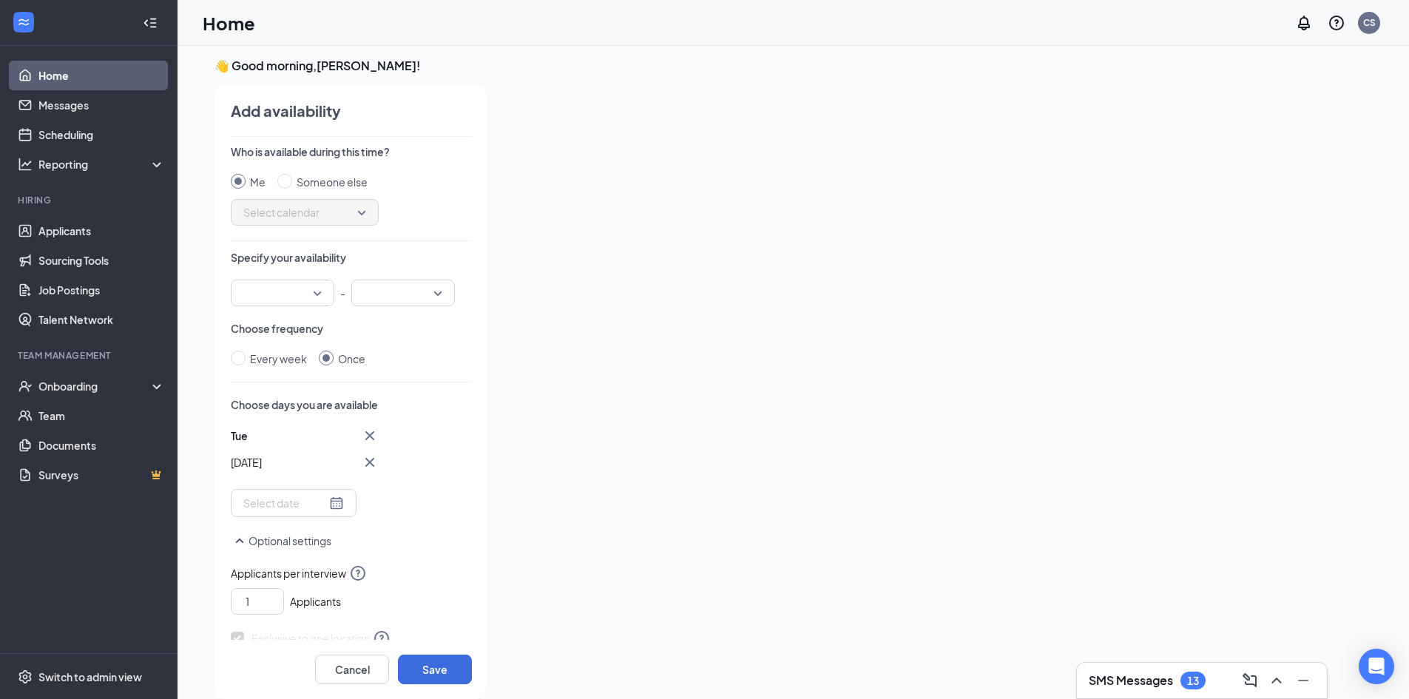
click at [319, 290] on div at bounding box center [283, 293] width 104 height 27
click at [251, 473] on span "01:00 PM" at bounding box center [265, 474] width 44 height 16
click at [443, 282] on div at bounding box center [403, 293] width 104 height 27
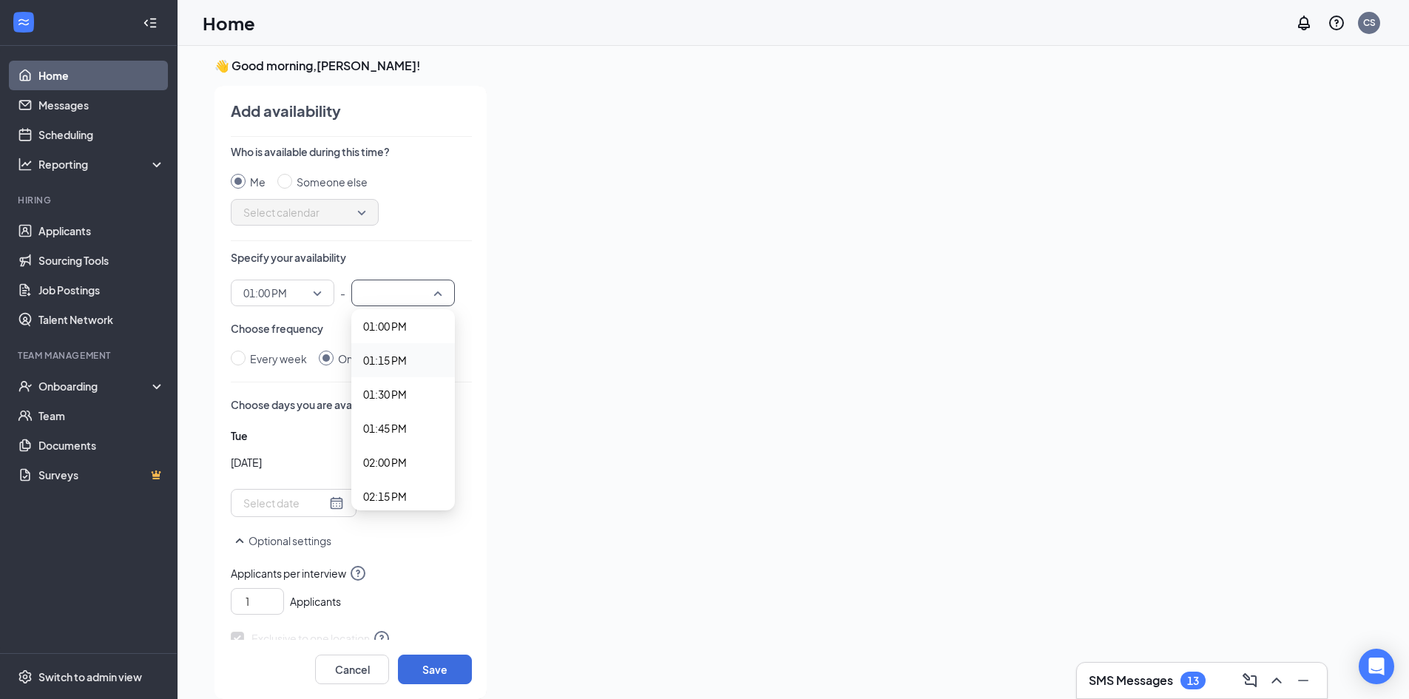
click at [390, 362] on span "01:15 PM" at bounding box center [385, 360] width 44 height 16
click at [420, 425] on div "Choose days you are available Tue Sep [DATE] Mo Tu We Th Fr Sa 31 1 2 3 4 5 6 7…" at bounding box center [351, 457] width 241 height 120
click at [450, 672] on button "Save" at bounding box center [435, 669] width 74 height 30
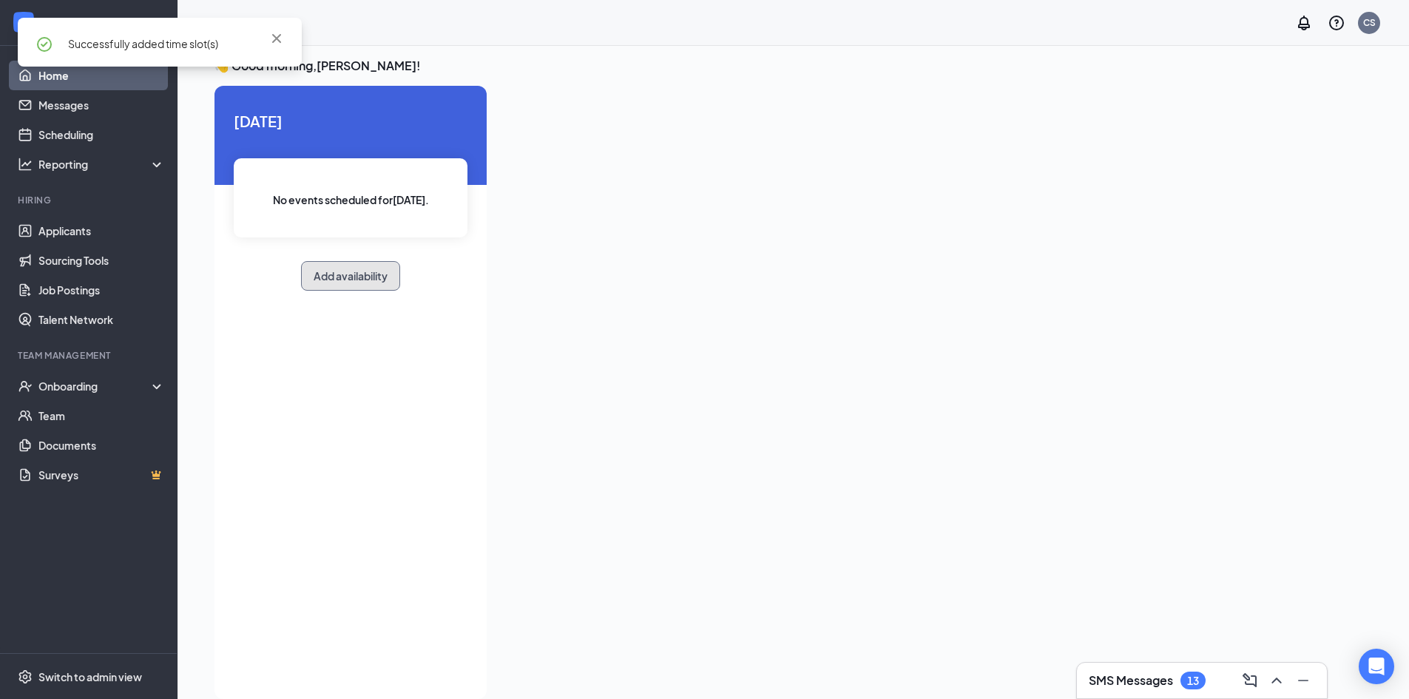
click at [376, 284] on button "Add availability" at bounding box center [350, 276] width 99 height 30
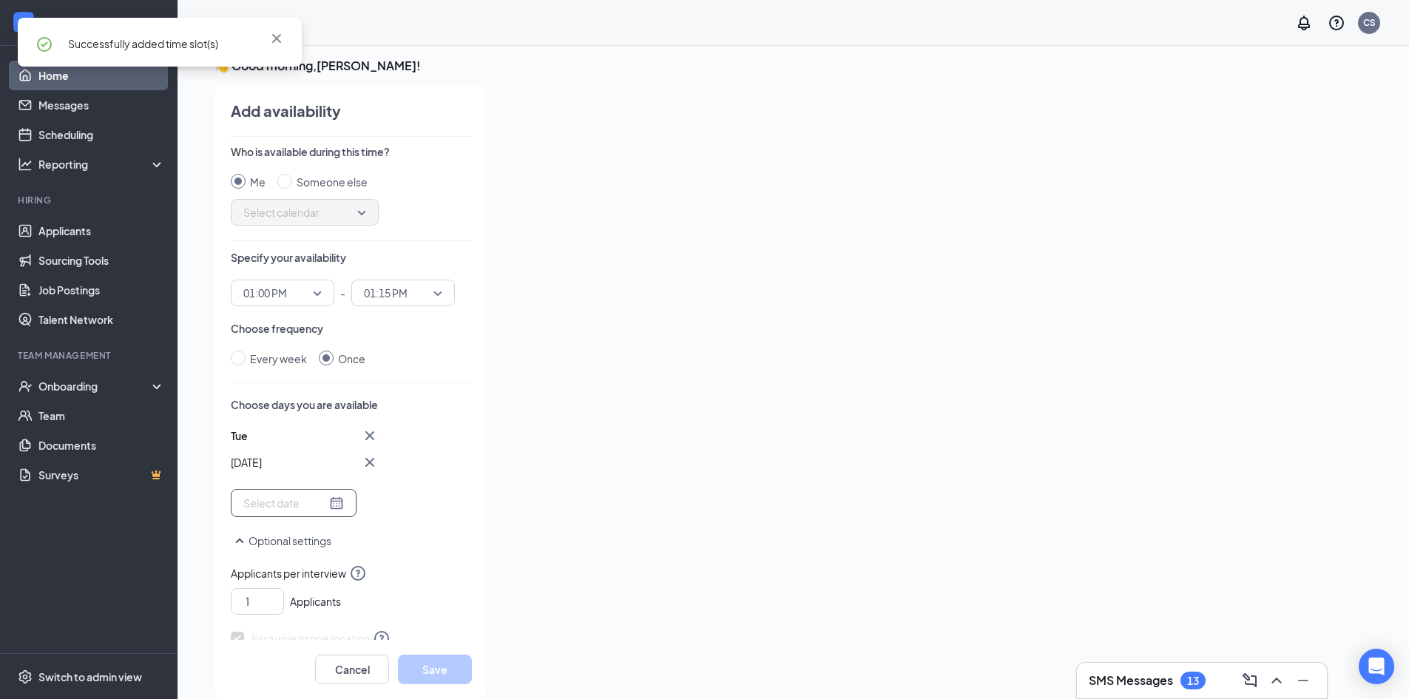
click at [327, 501] on div at bounding box center [293, 503] width 101 height 16
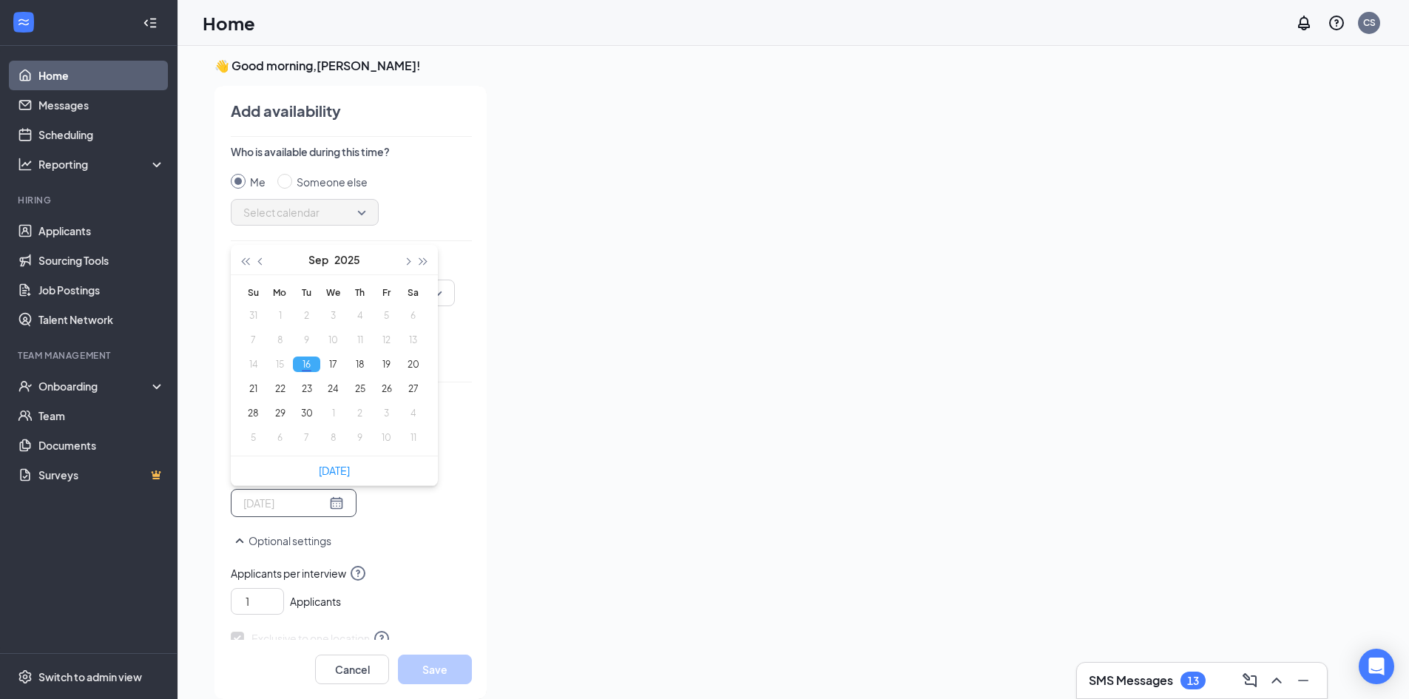
click at [302, 356] on td "16" at bounding box center [306, 364] width 27 height 24
click at [302, 365] on button "16" at bounding box center [306, 364] width 27 height 16
type input "[DATE]"
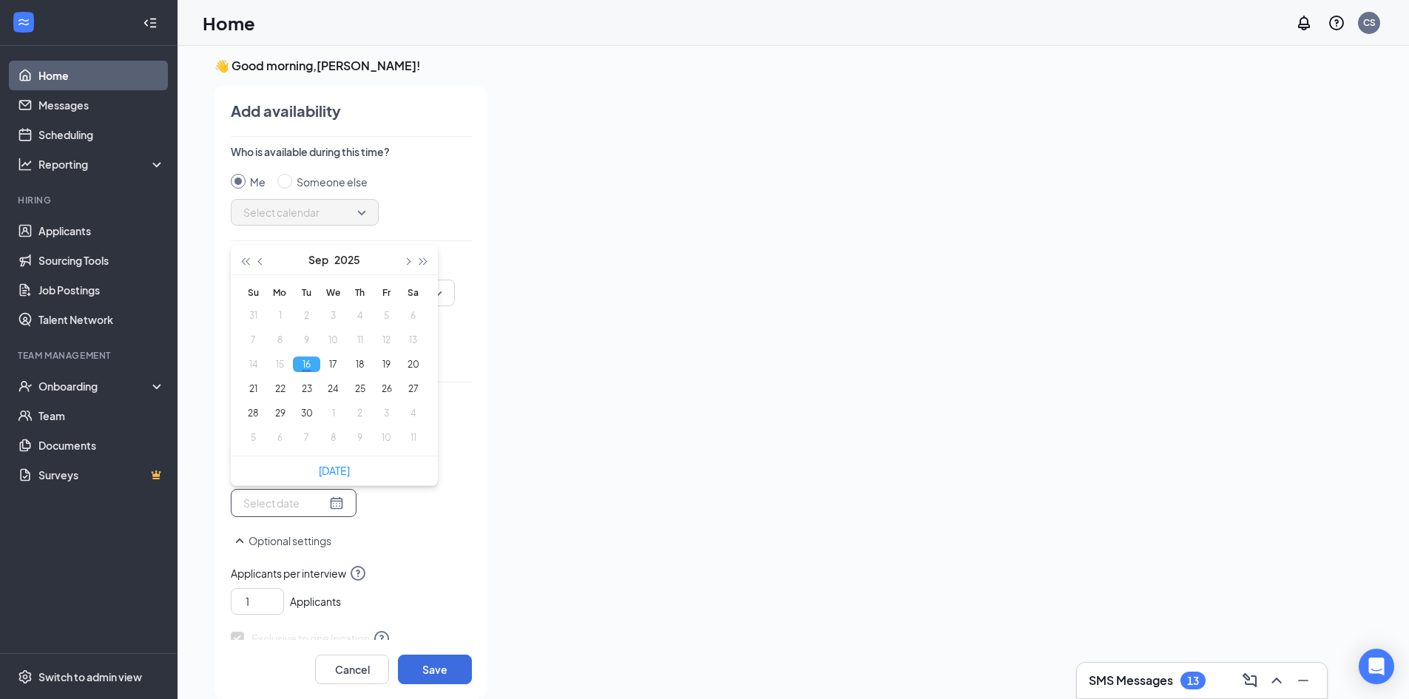
click at [418, 527] on div "Who is available during this time? Me Someone else Select calendar Specify your…" at bounding box center [351, 391] width 241 height 495
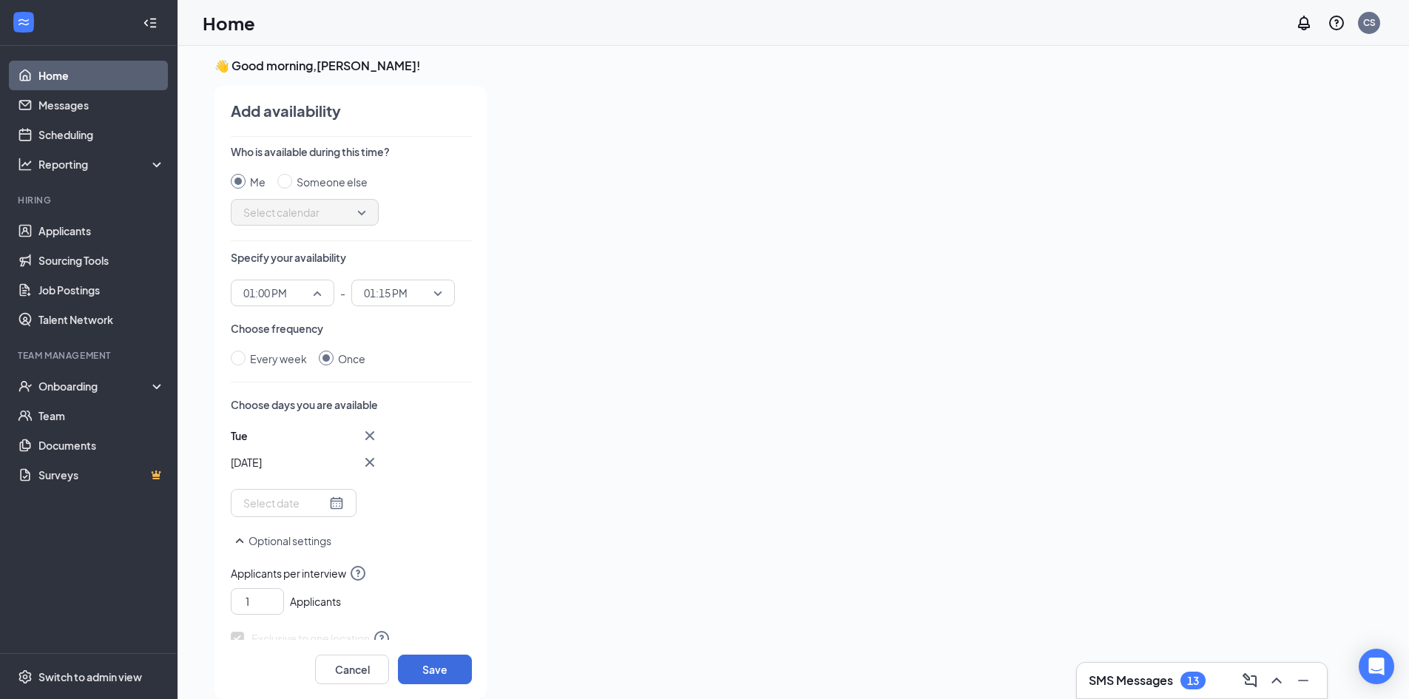
click at [312, 297] on span "01:00 PM" at bounding box center [282, 293] width 78 height 22
click at [278, 355] on span "01:15 PM" at bounding box center [265, 361] width 44 height 16
click at [406, 297] on span "01:15 PM" at bounding box center [386, 293] width 44 height 22
click at [393, 398] on span "01:30 PM" at bounding box center [385, 395] width 44 height 16
click at [431, 361] on div "Every week Once" at bounding box center [351, 359] width 241 height 16
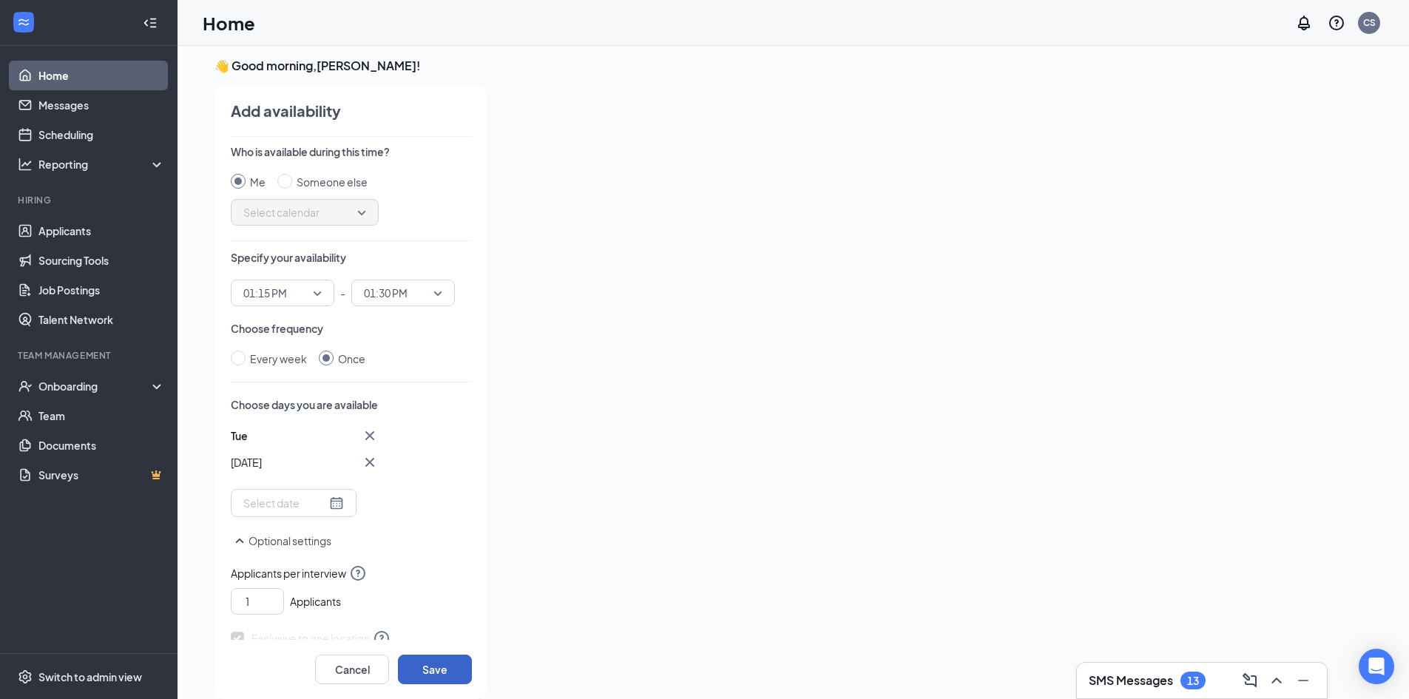
click at [450, 667] on button "Save" at bounding box center [435, 669] width 74 height 30
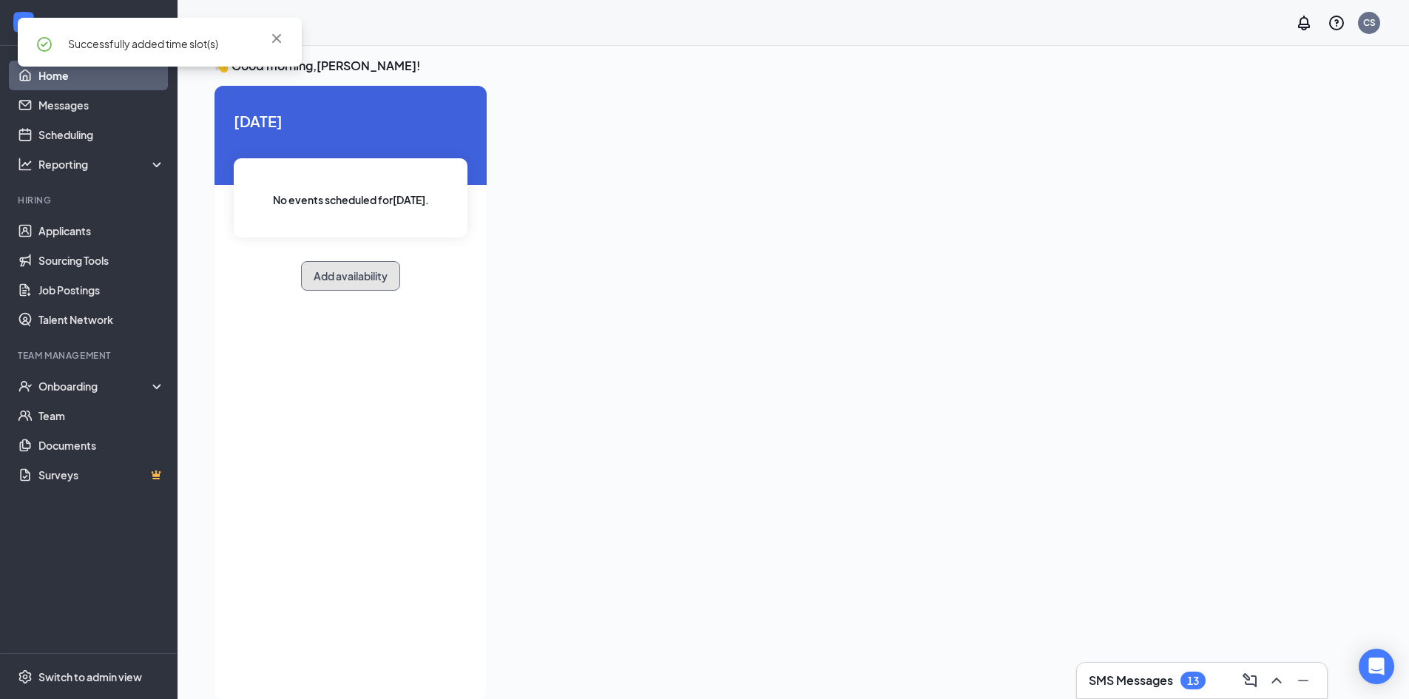
click at [378, 284] on button "Add availability" at bounding box center [350, 276] width 99 height 30
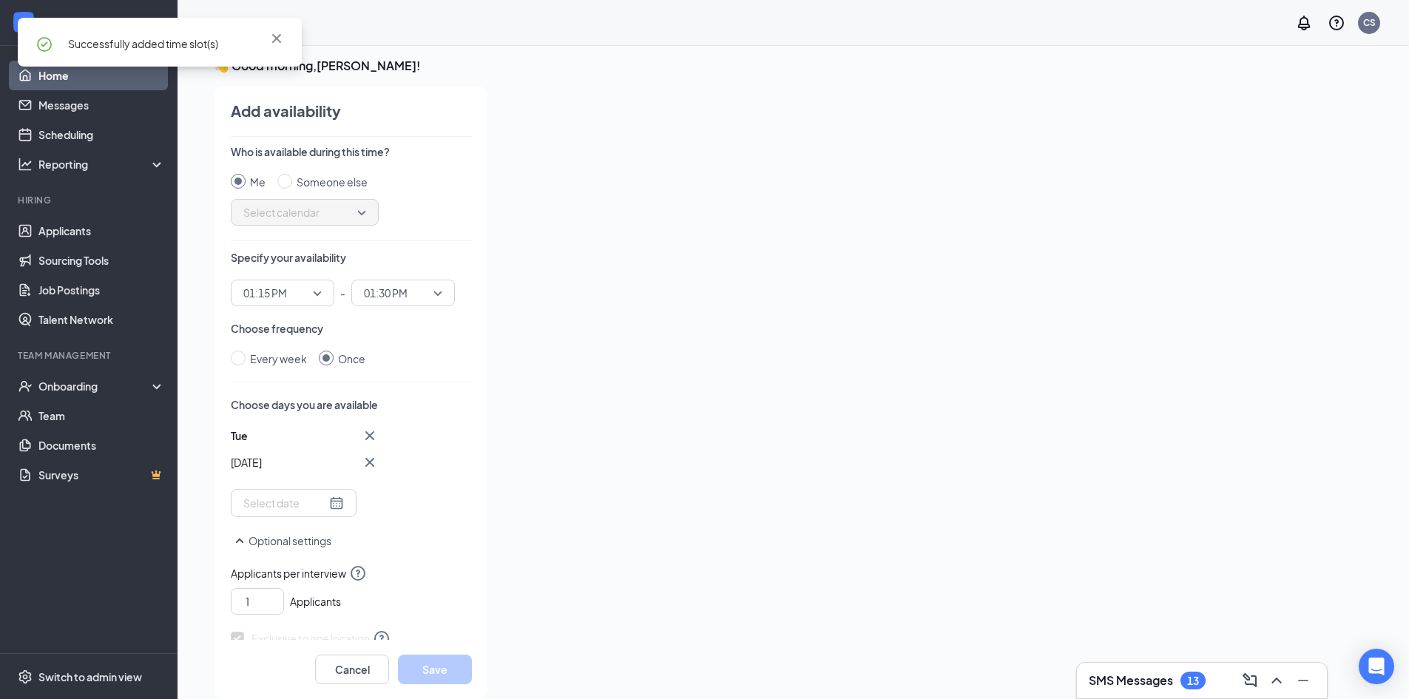
click at [310, 294] on span "01:15 PM" at bounding box center [282, 293] width 78 height 22
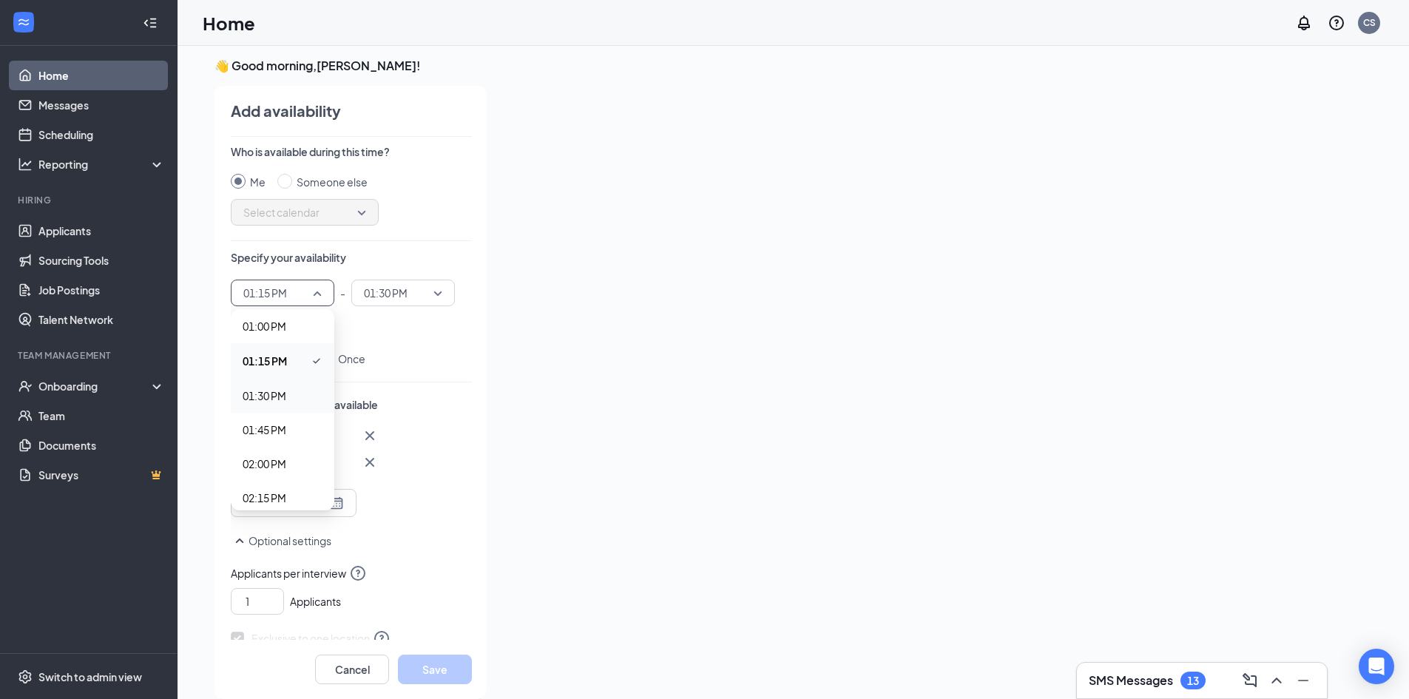
click at [279, 381] on div "01:30 PM" at bounding box center [283, 396] width 104 height 34
click at [446, 291] on div "01:30 PM" at bounding box center [403, 293] width 104 height 27
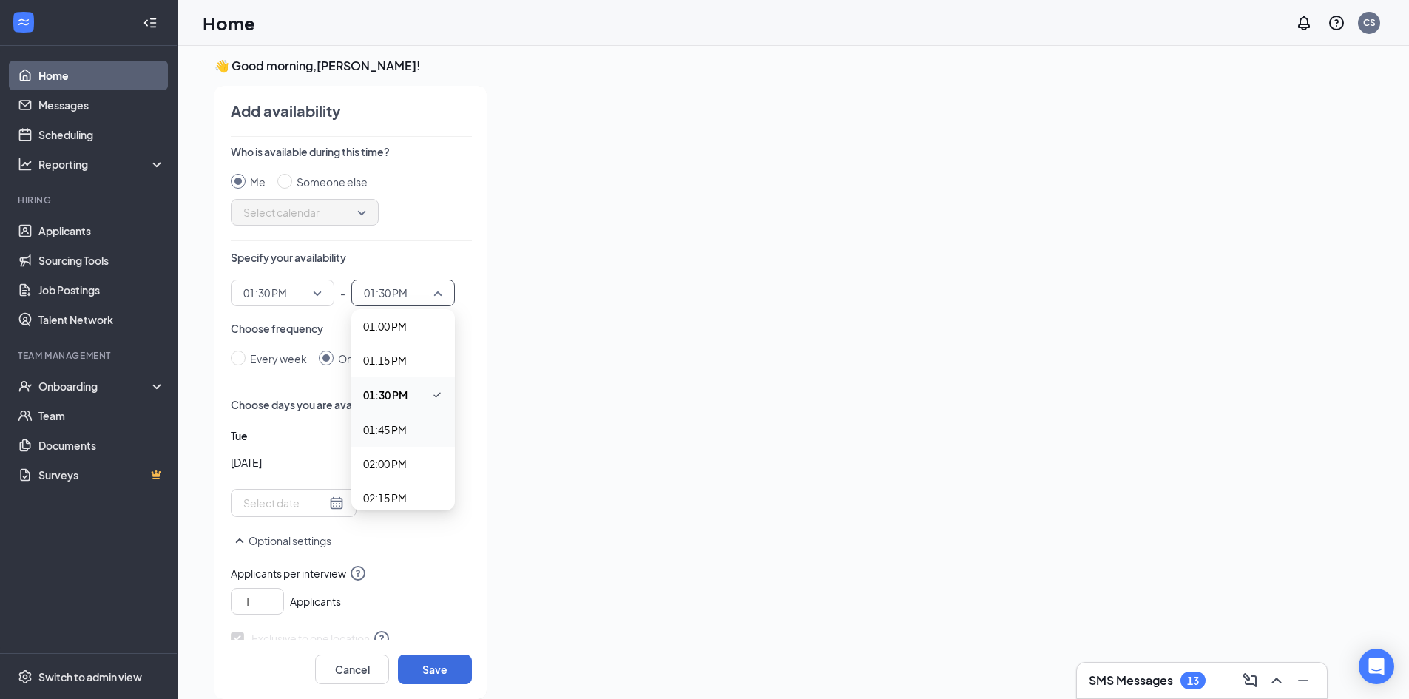
click at [408, 433] on span "01:45 PM" at bounding box center [403, 430] width 80 height 16
click at [424, 671] on button "Save" at bounding box center [435, 669] width 74 height 30
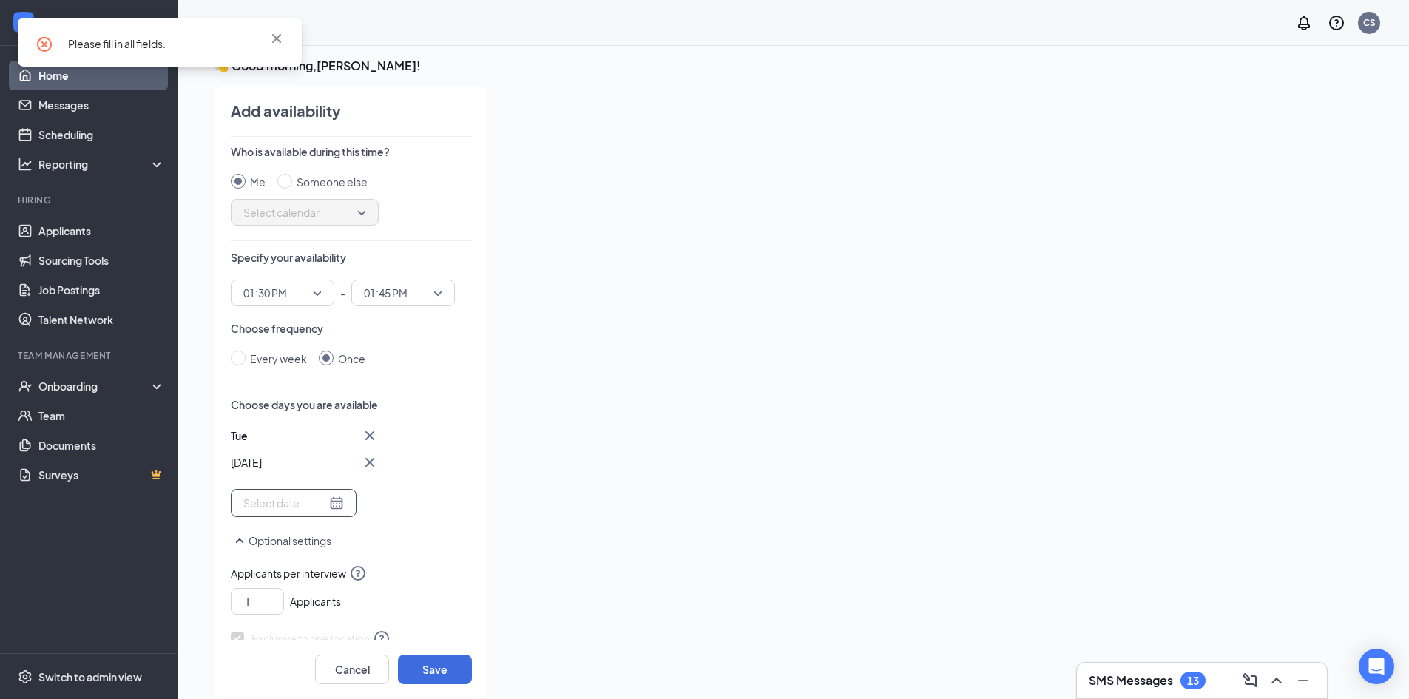
click at [330, 501] on div at bounding box center [293, 503] width 101 height 16
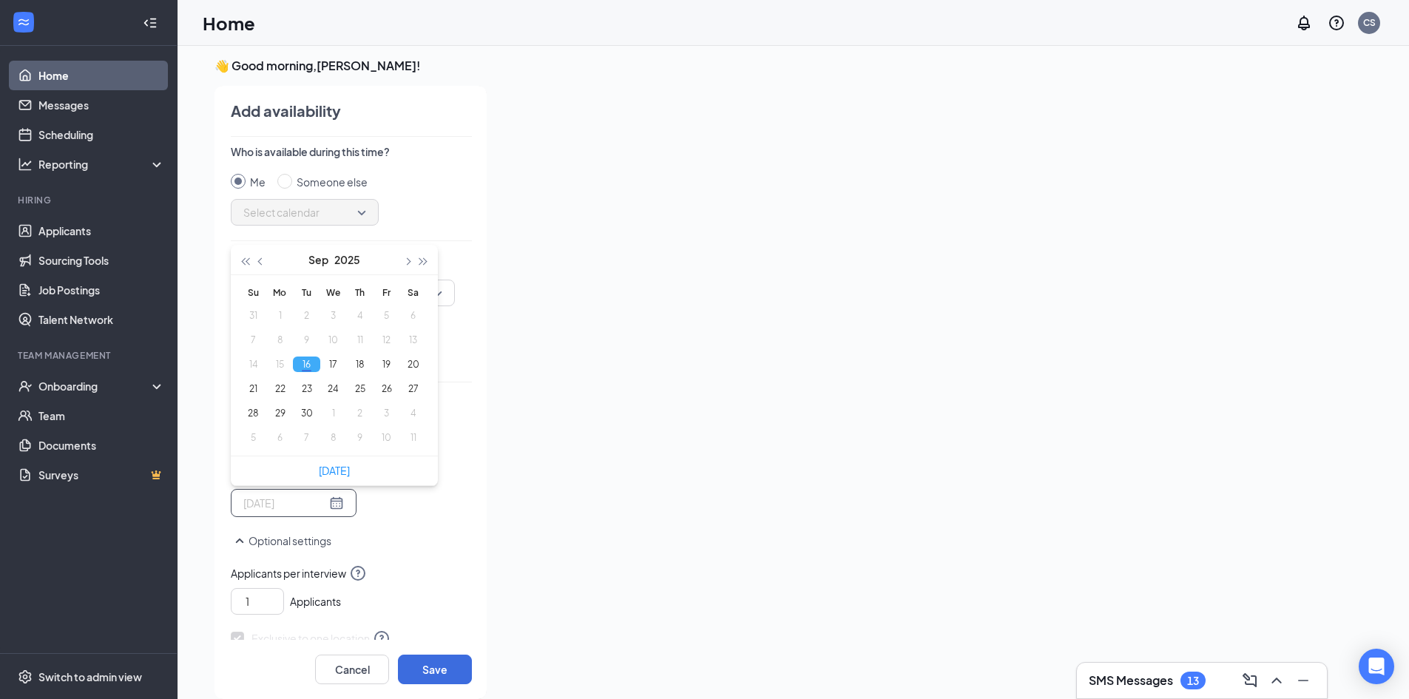
click at [304, 368] on button "16" at bounding box center [306, 364] width 27 height 16
type input "[DATE]"
click at [402, 512] on div "Tue Sep [DATE] Mo Tu We Th Fr Sa 31 1 2 3 4 5 6 7 8 9 10 11 12 13 14 15 16 17 1…" at bounding box center [351, 472] width 241 height 90
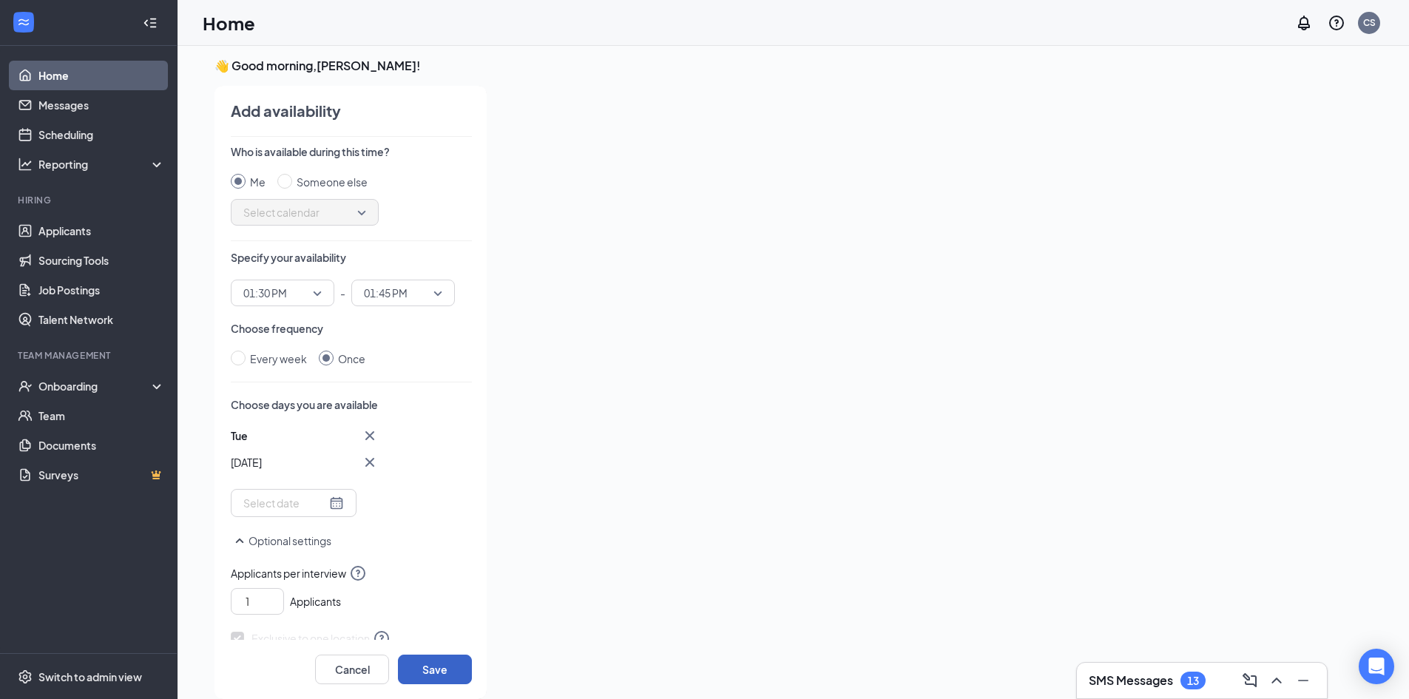
click at [438, 678] on button "Save" at bounding box center [435, 669] width 74 height 30
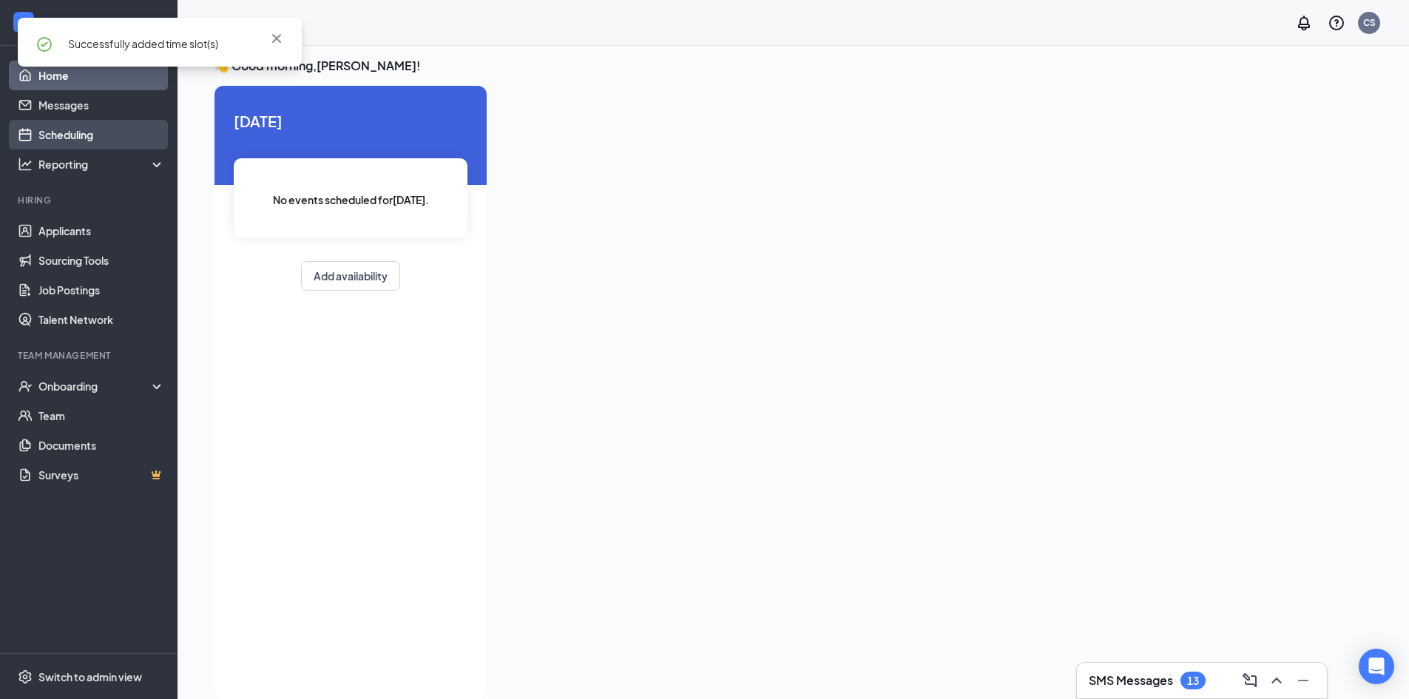
click at [60, 138] on link "Scheduling" at bounding box center [101, 135] width 126 height 30
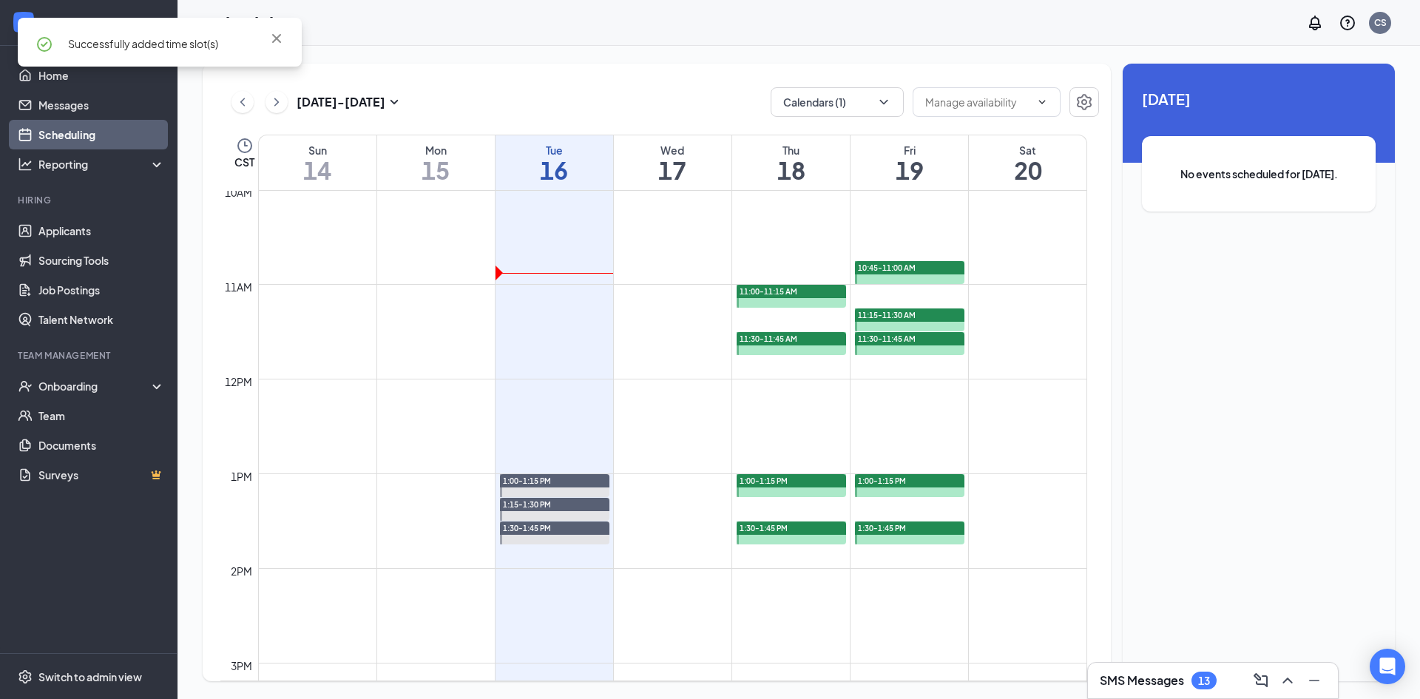
scroll to position [949, 0]
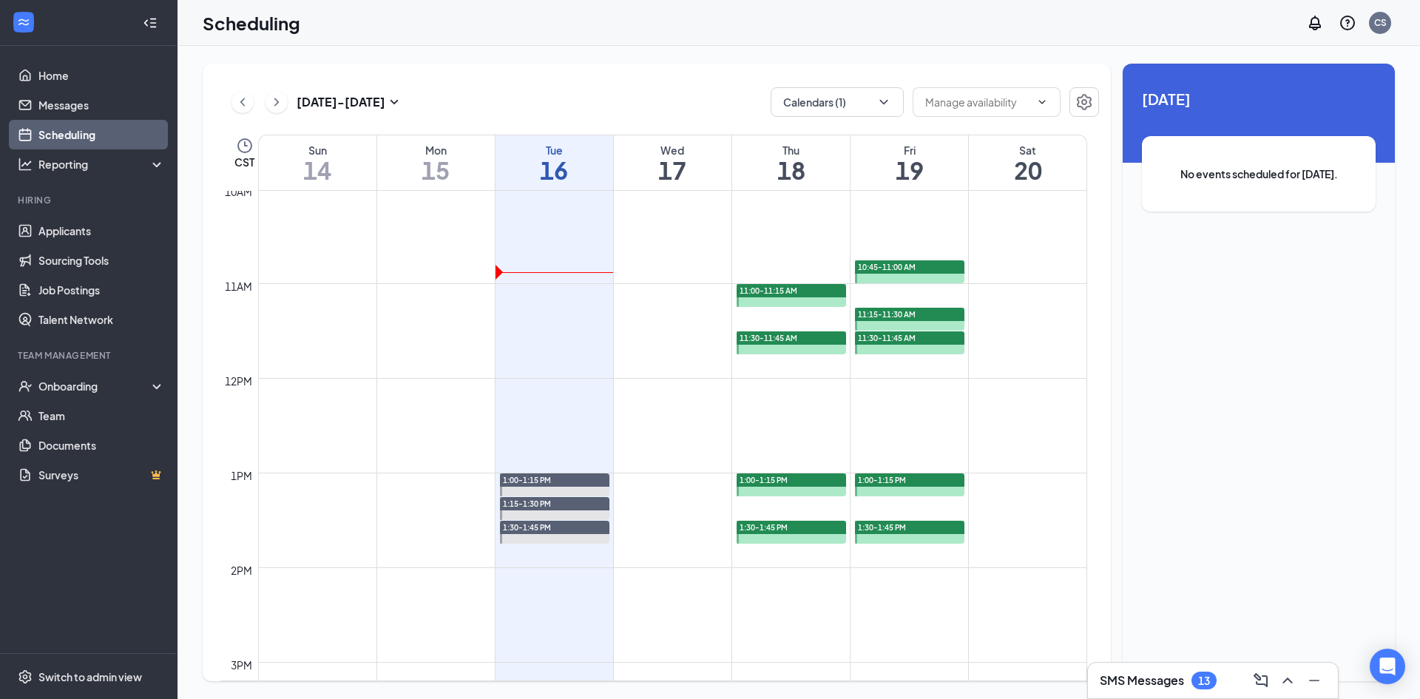
drag, startPoint x: 712, startPoint y: 346, endPoint x: 569, endPoint y: 364, distance: 143.8
click at [649, 350] on td at bounding box center [672, 343] width 829 height 24
click at [575, 470] on div "This availability is outside the Minimum Scheduling Notice. You can adjust the …" at bounding box center [554, 469] width 296 height 37
click at [649, 400] on td at bounding box center [672, 390] width 829 height 24
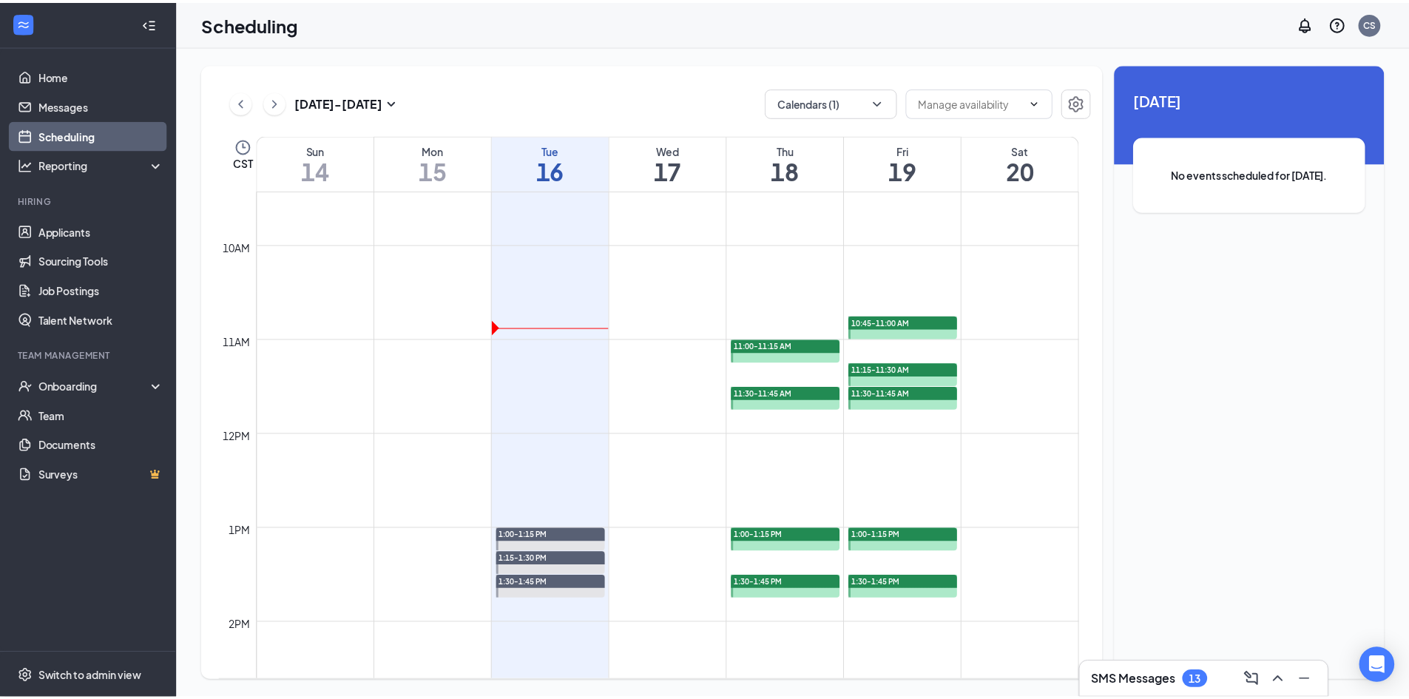
scroll to position [653, 0]
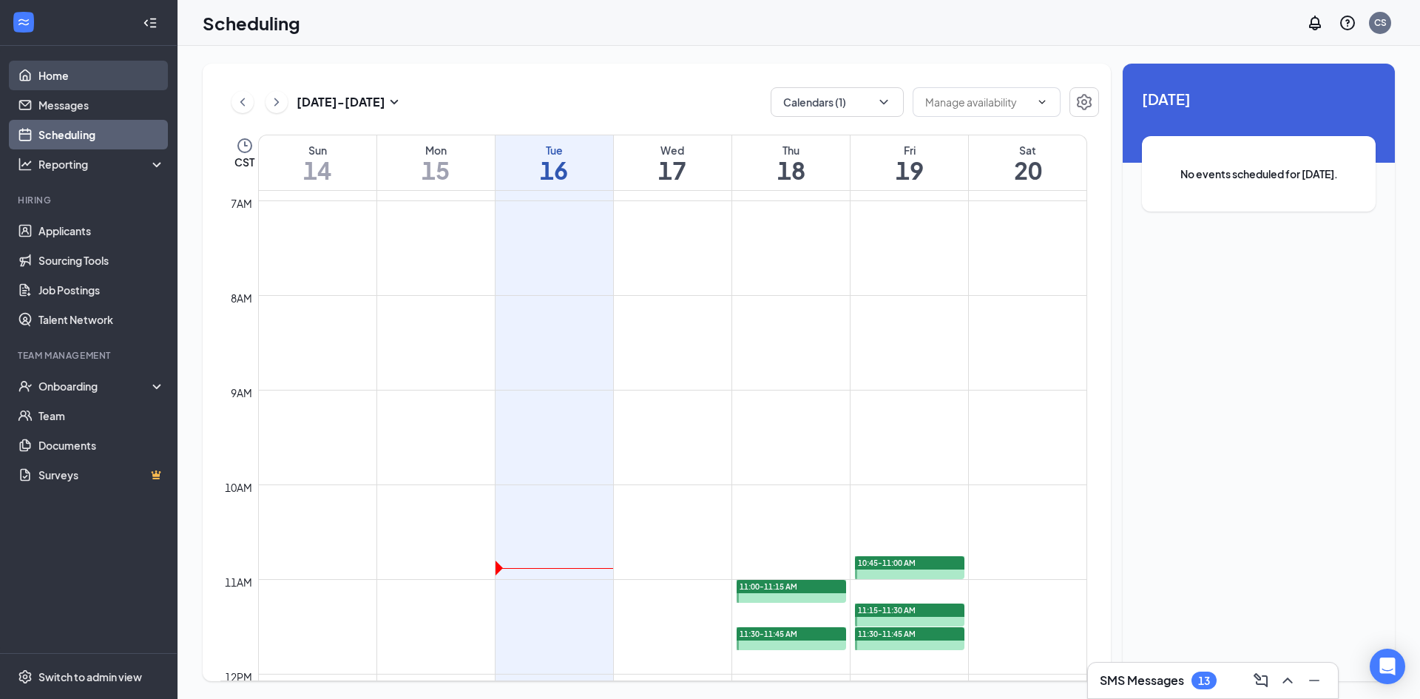
click at [53, 84] on link "Home" at bounding box center [101, 76] width 126 height 30
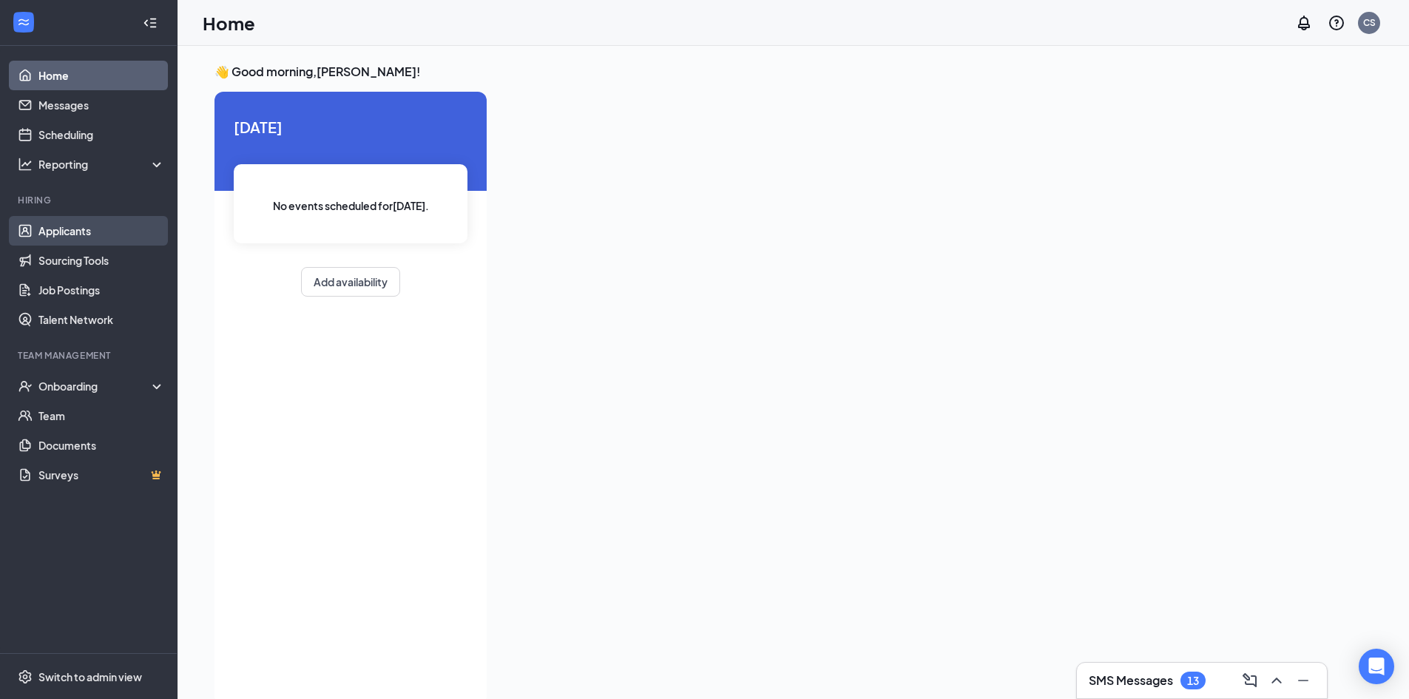
click at [84, 232] on link "Applicants" at bounding box center [101, 231] width 126 height 30
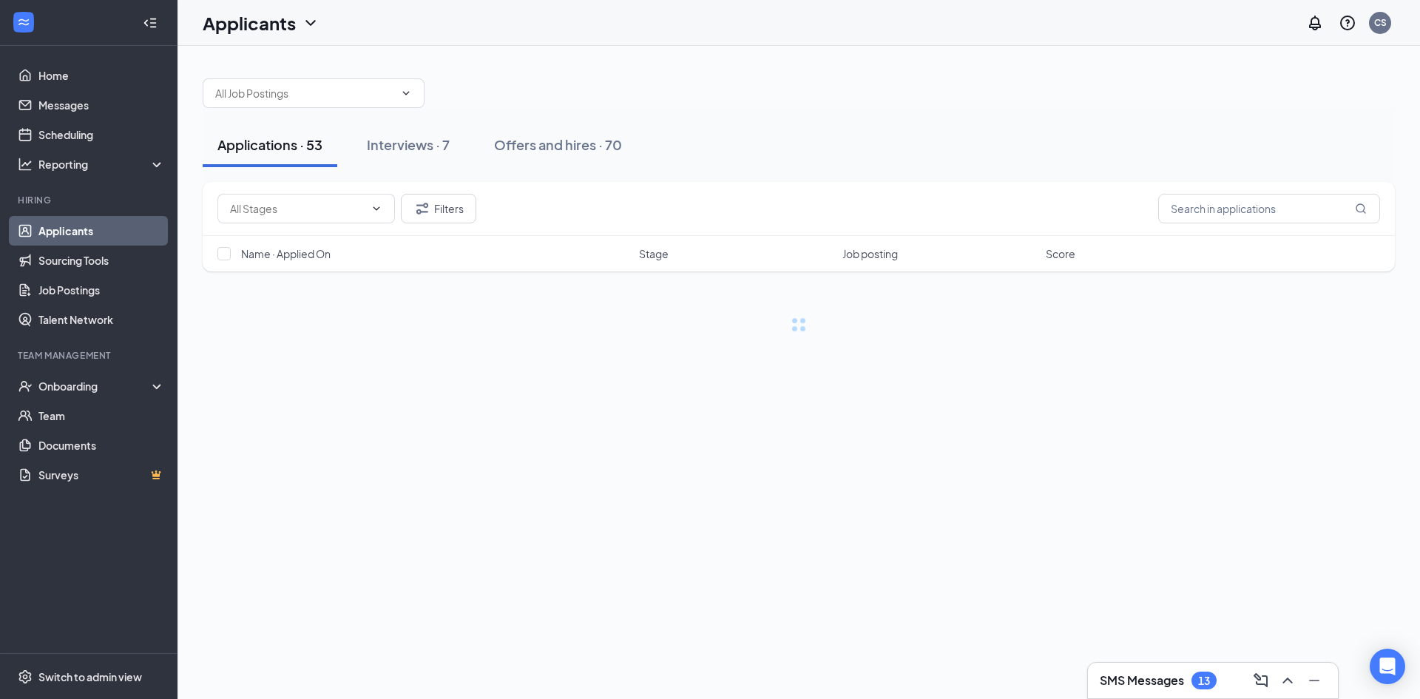
click at [818, 78] on div at bounding box center [799, 86] width 1192 height 44
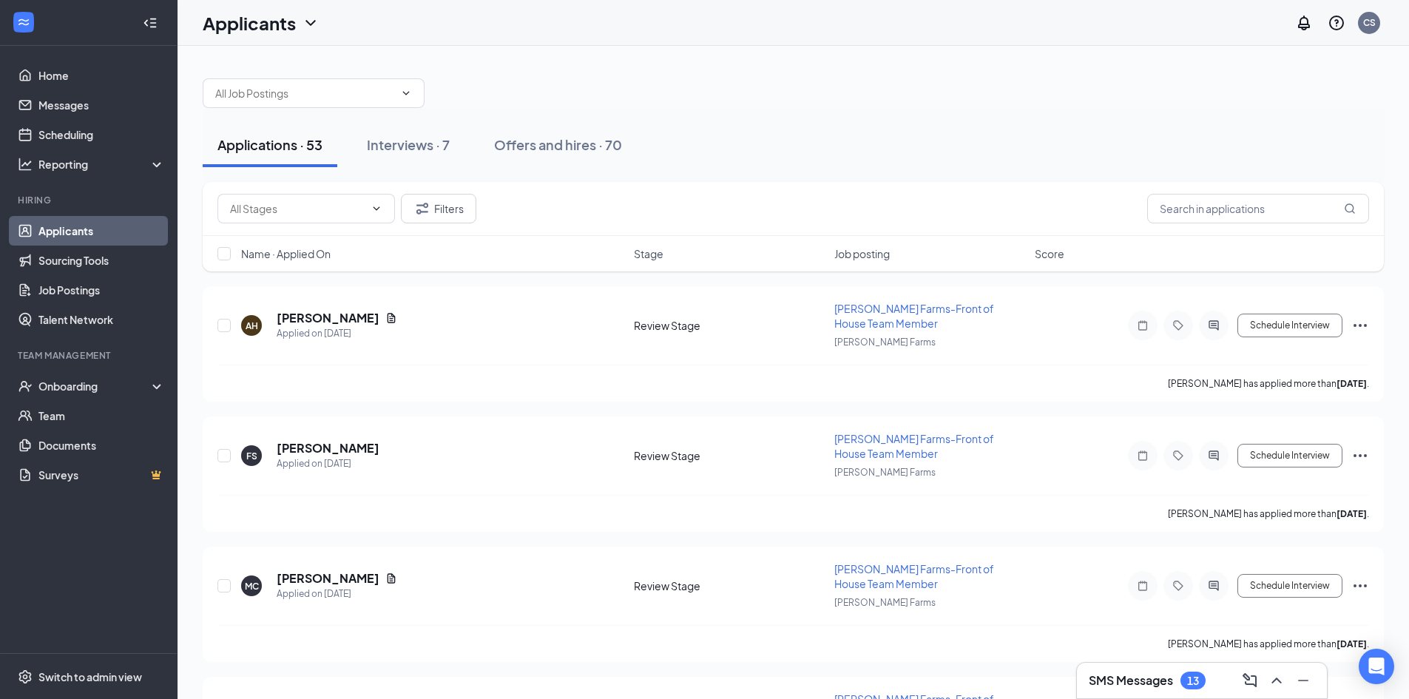
drag, startPoint x: 818, startPoint y: 78, endPoint x: 750, endPoint y: 67, distance: 68.8
click at [750, 67] on div at bounding box center [793, 86] width 1181 height 44
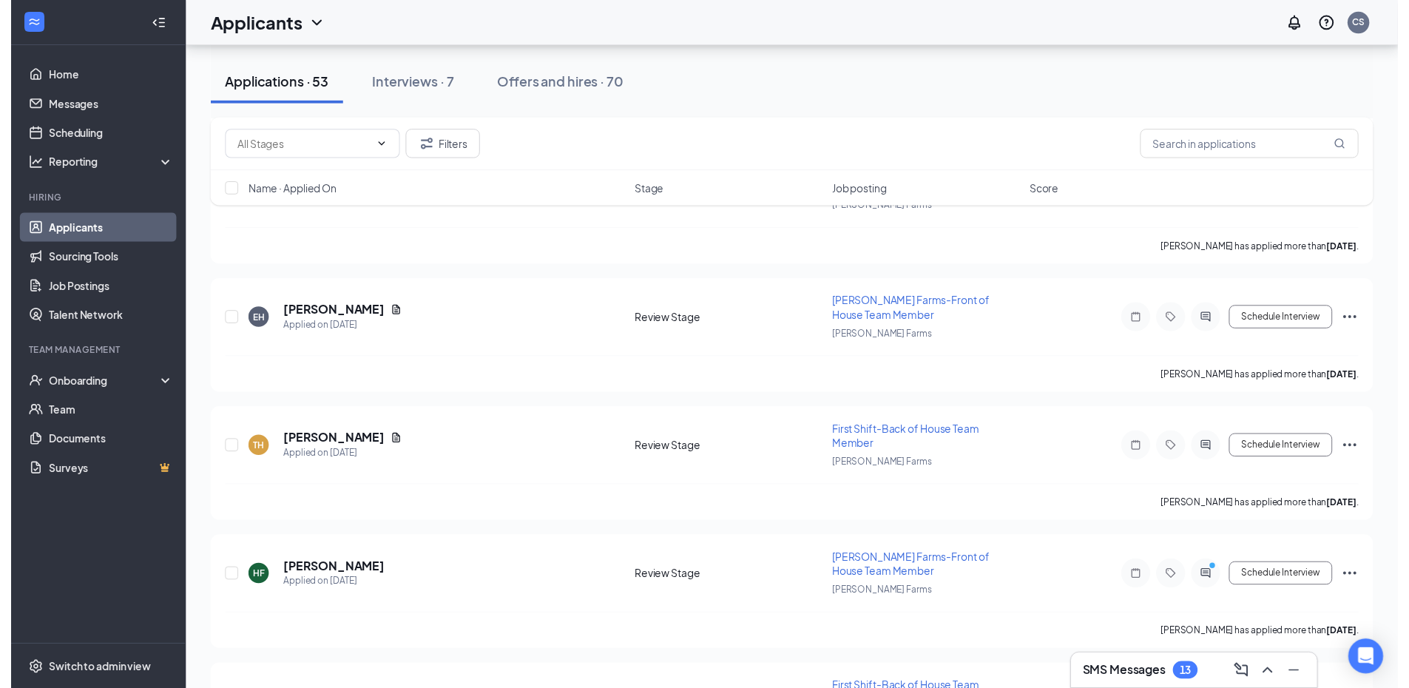
scroll to position [703, 0]
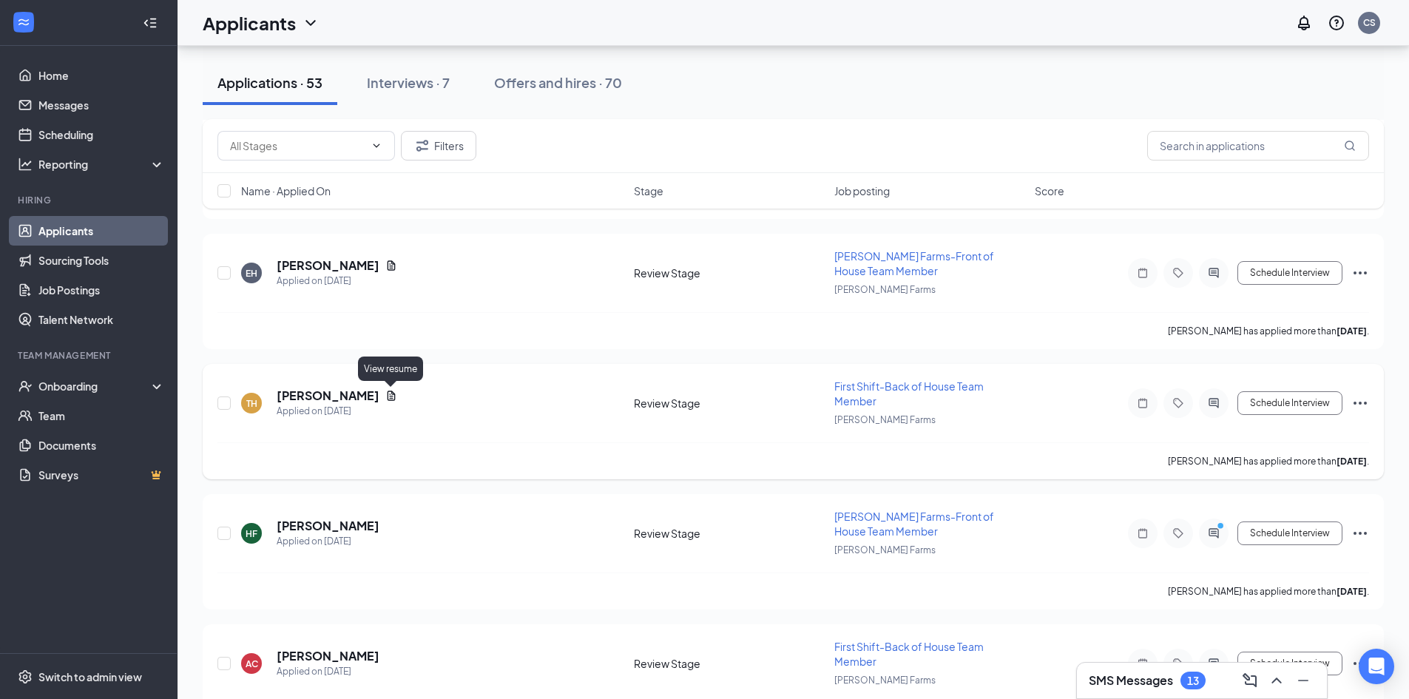
click at [392, 394] on icon "Document" at bounding box center [391, 395] width 8 height 10
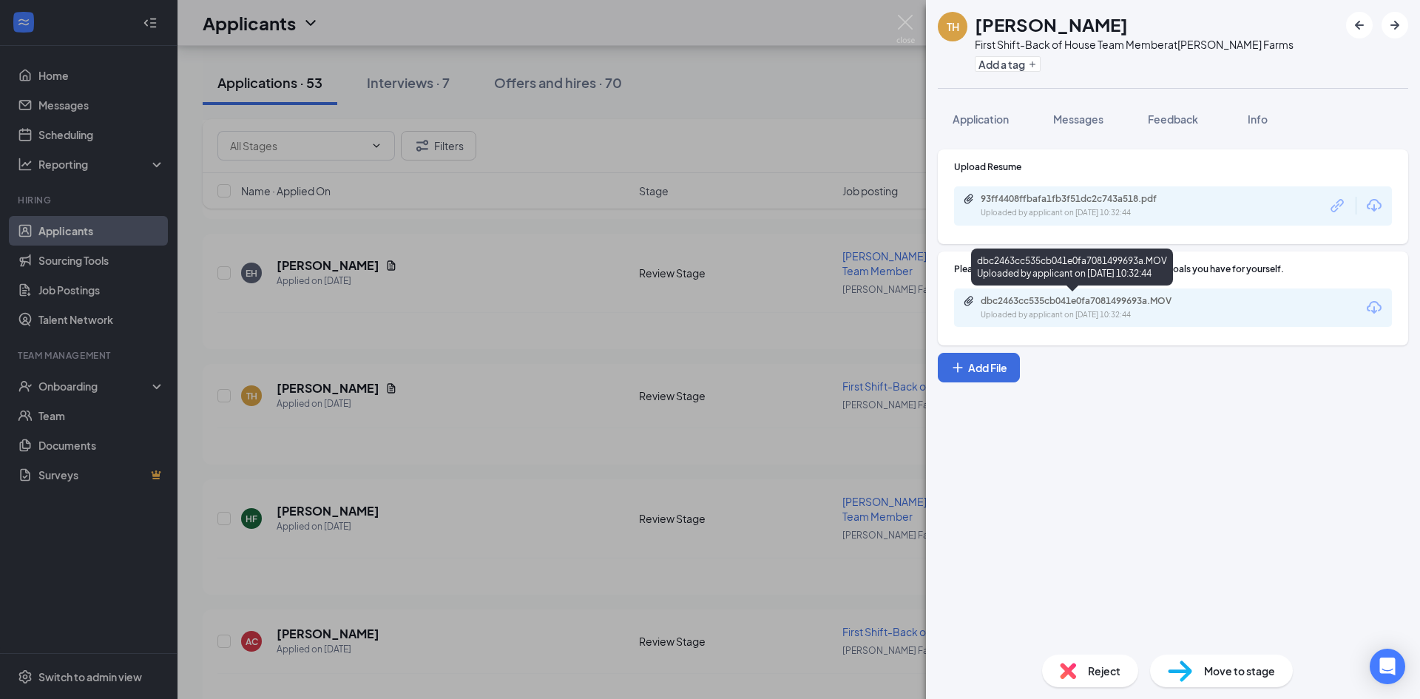
click at [1071, 322] on div "dbc2463cc535cb041e0fa7081499693a.MOV Uploaded by applicant on [DATE] 10:32:44" at bounding box center [1173, 307] width 438 height 39
click at [1073, 309] on div "Uploaded by applicant on [DATE] 10:32:44" at bounding box center [1092, 315] width 222 height 12
click at [1117, 215] on div "Uploaded by applicant on [DATE] 10:32:44" at bounding box center [1092, 213] width 222 height 12
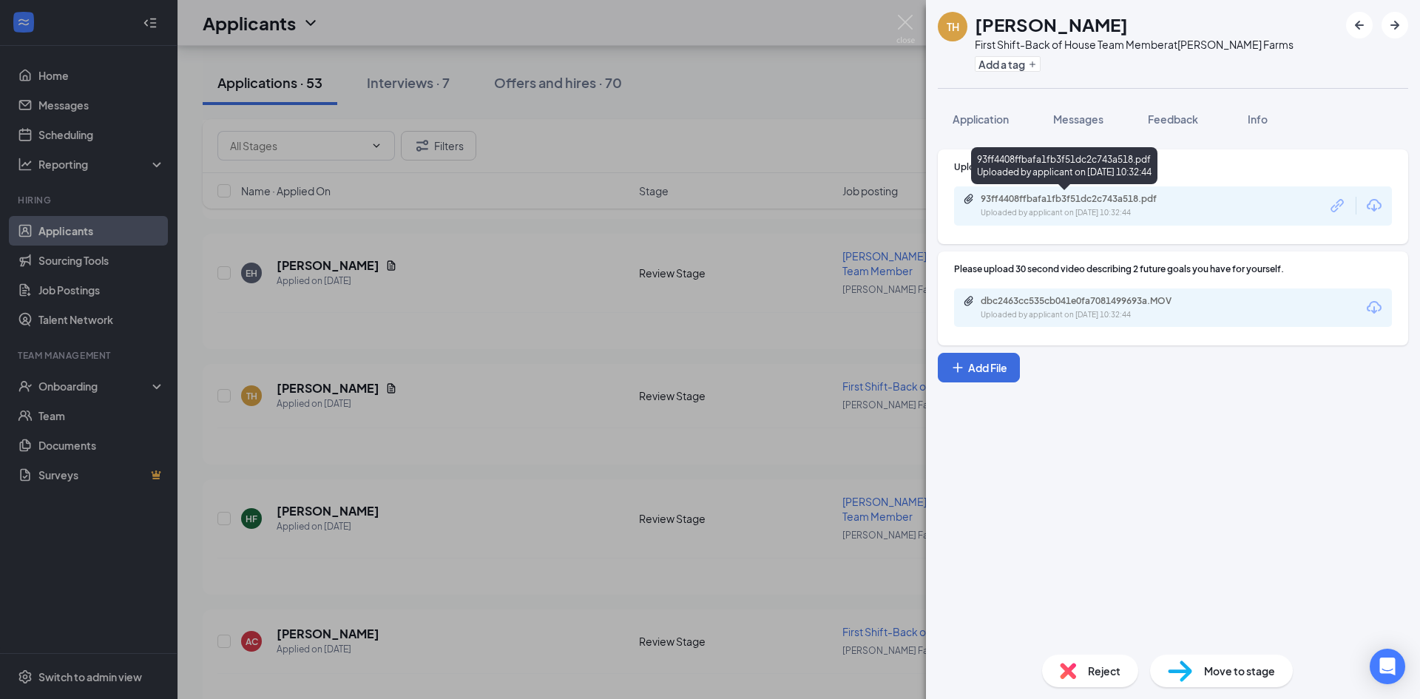
click at [1060, 194] on div "93ff4408ffbafa1fb3f51dc2c743a518.pdf" at bounding box center [1084, 199] width 207 height 12
click at [774, 305] on div "TH [PERSON_NAME] First Shift-Back of House Team Member at [PERSON_NAME] Farms A…" at bounding box center [710, 349] width 1420 height 699
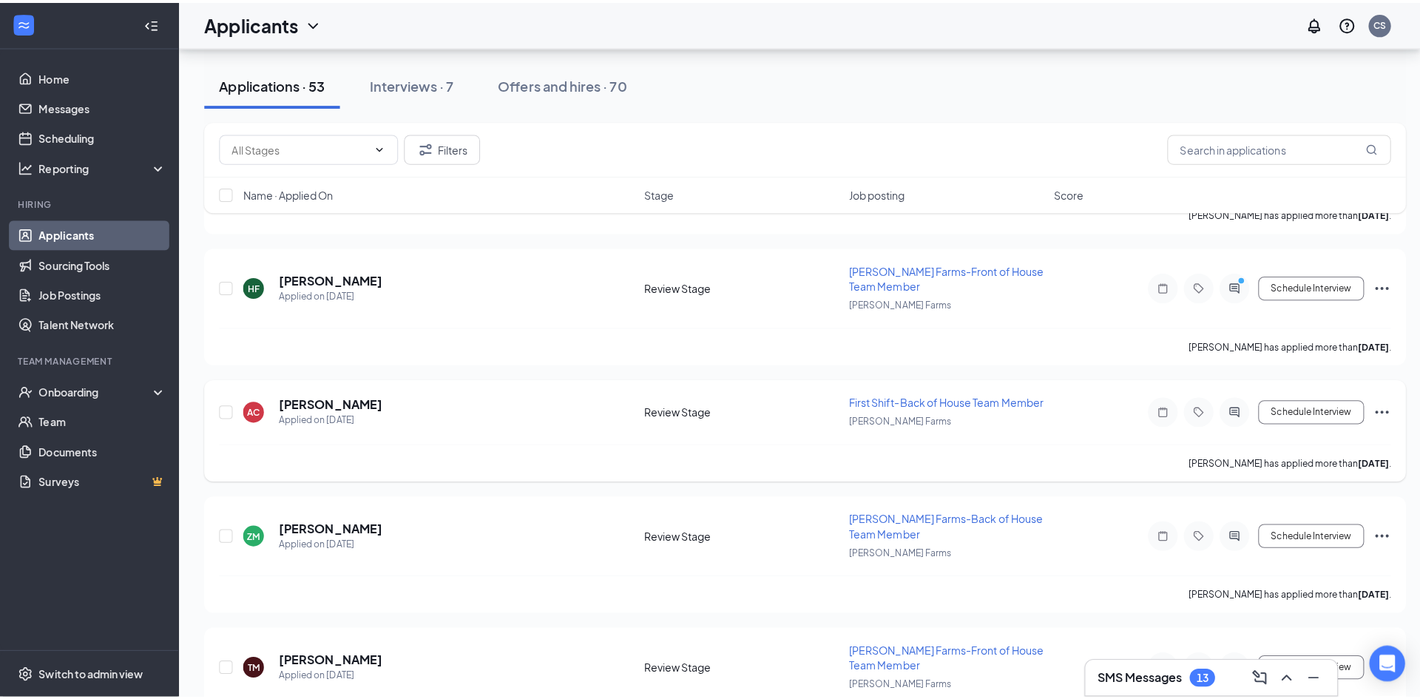
scroll to position [939, 0]
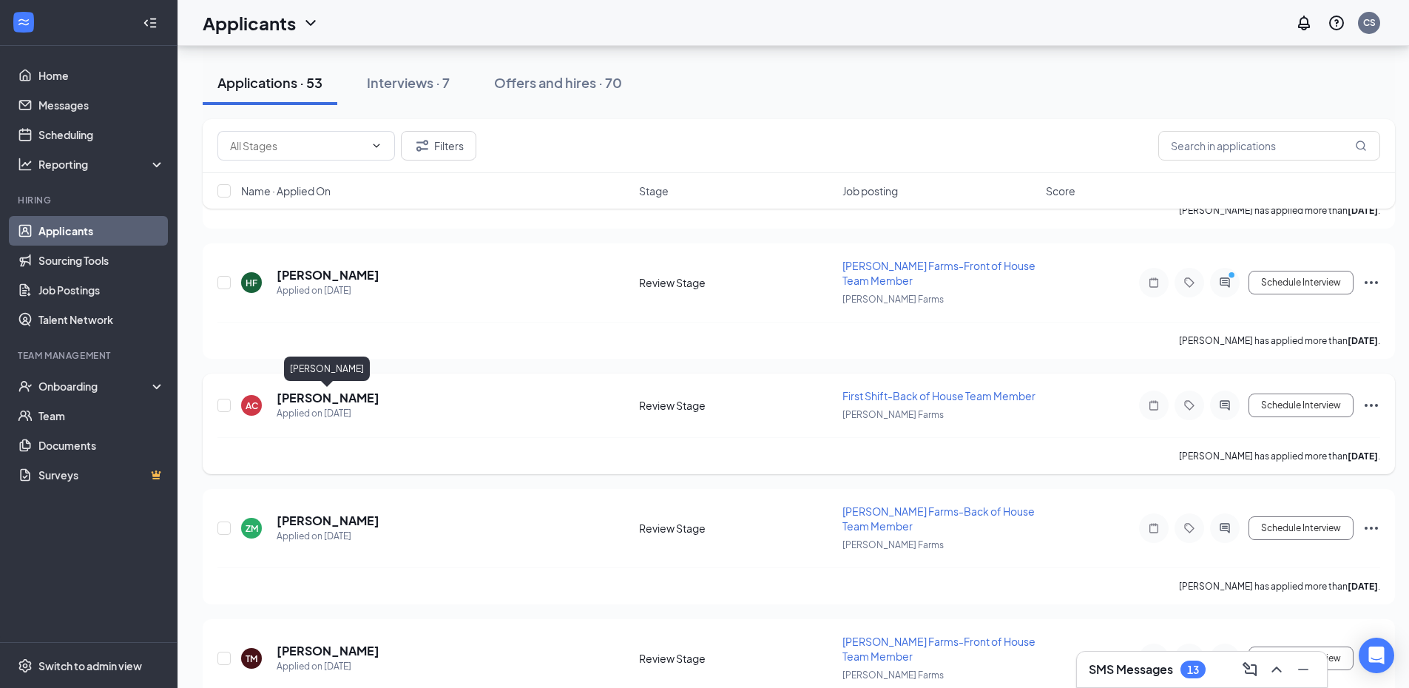
click at [310, 398] on h5 "[PERSON_NAME]" at bounding box center [328, 398] width 103 height 16
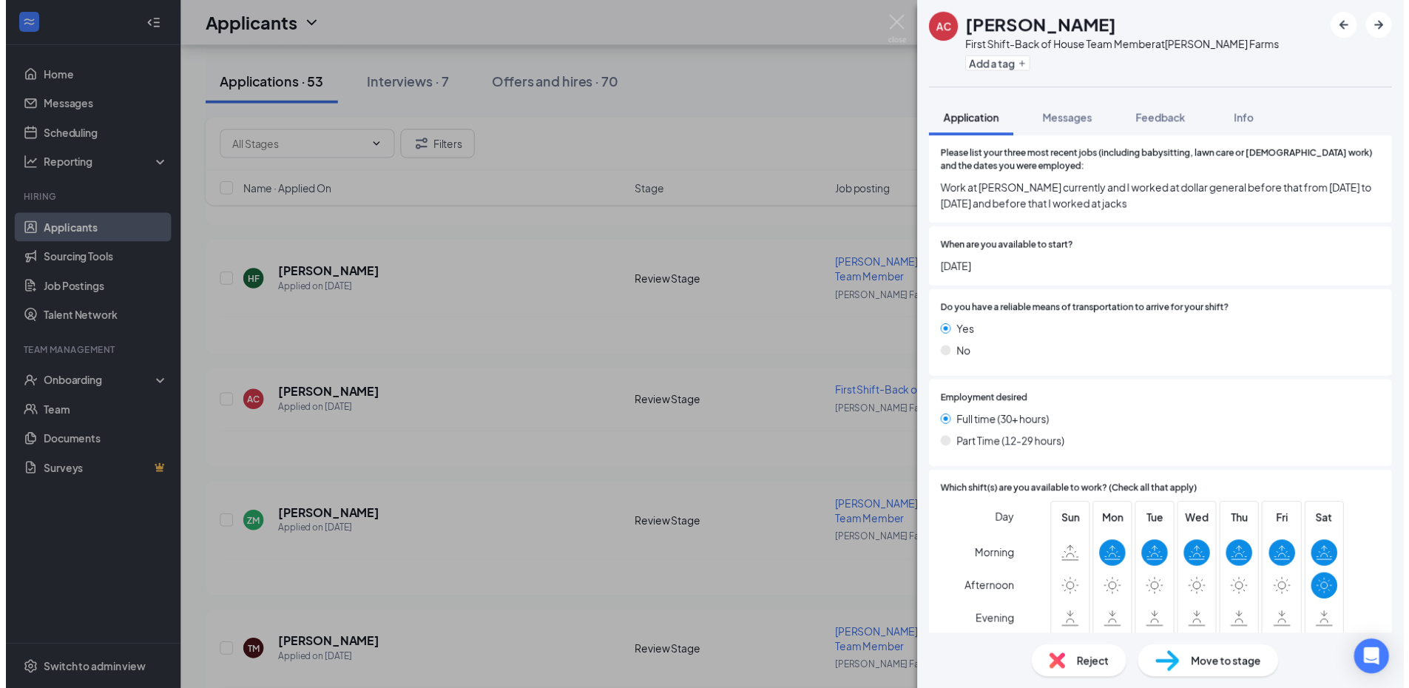
scroll to position [591, 0]
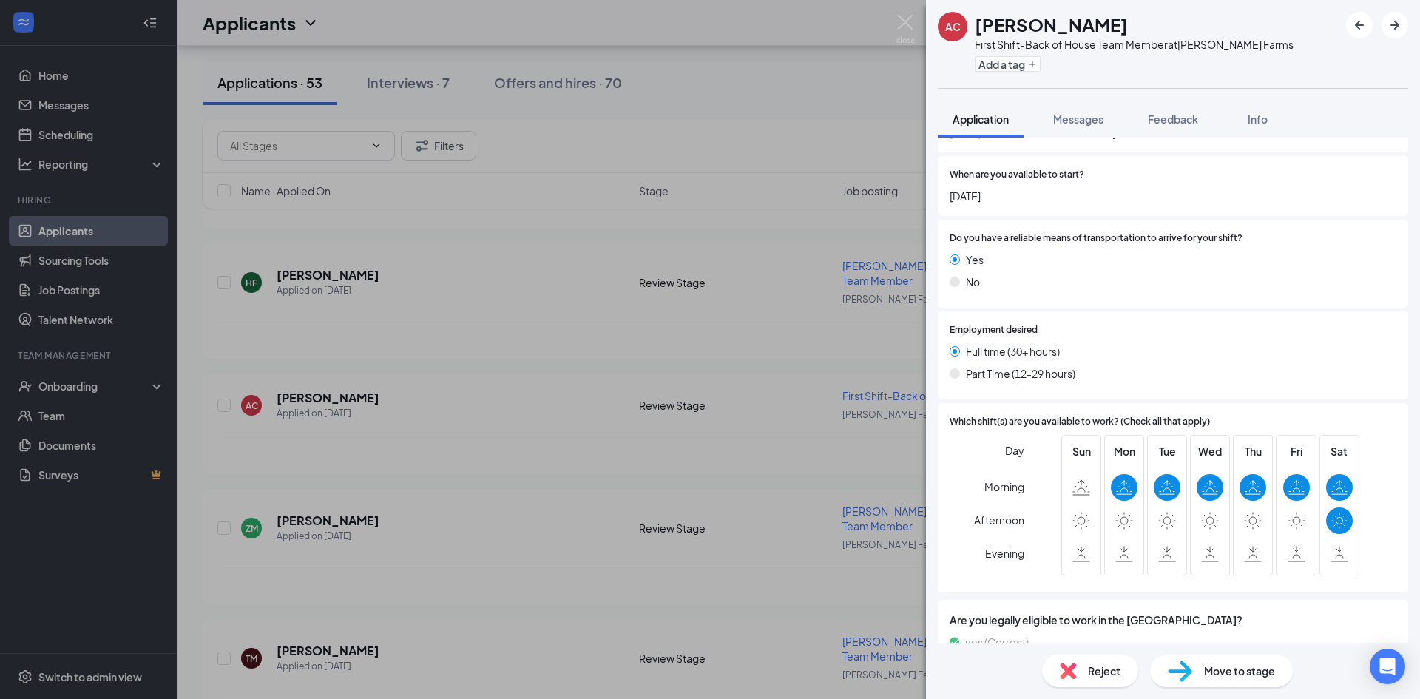
click at [561, 417] on div "AC Ackayla [PERSON_NAME] First Shift-Back of House Team Member at [PERSON_NAME]…" at bounding box center [710, 349] width 1420 height 699
click at [891, 512] on div "AC Ackayla [PERSON_NAME] First Shift-Back of House Team Member at [PERSON_NAME]…" at bounding box center [710, 349] width 1420 height 699
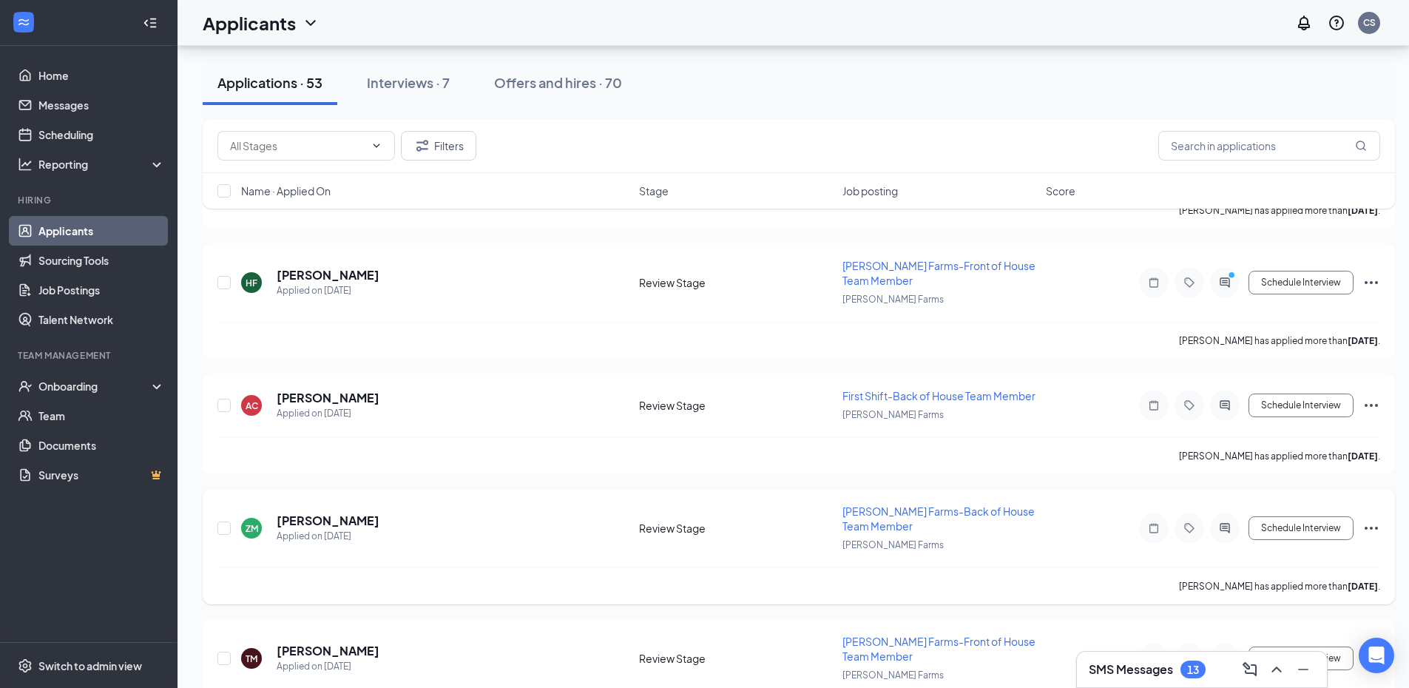
click at [870, 511] on span "[PERSON_NAME] Farms-Back of House Team Member" at bounding box center [938, 518] width 192 height 28
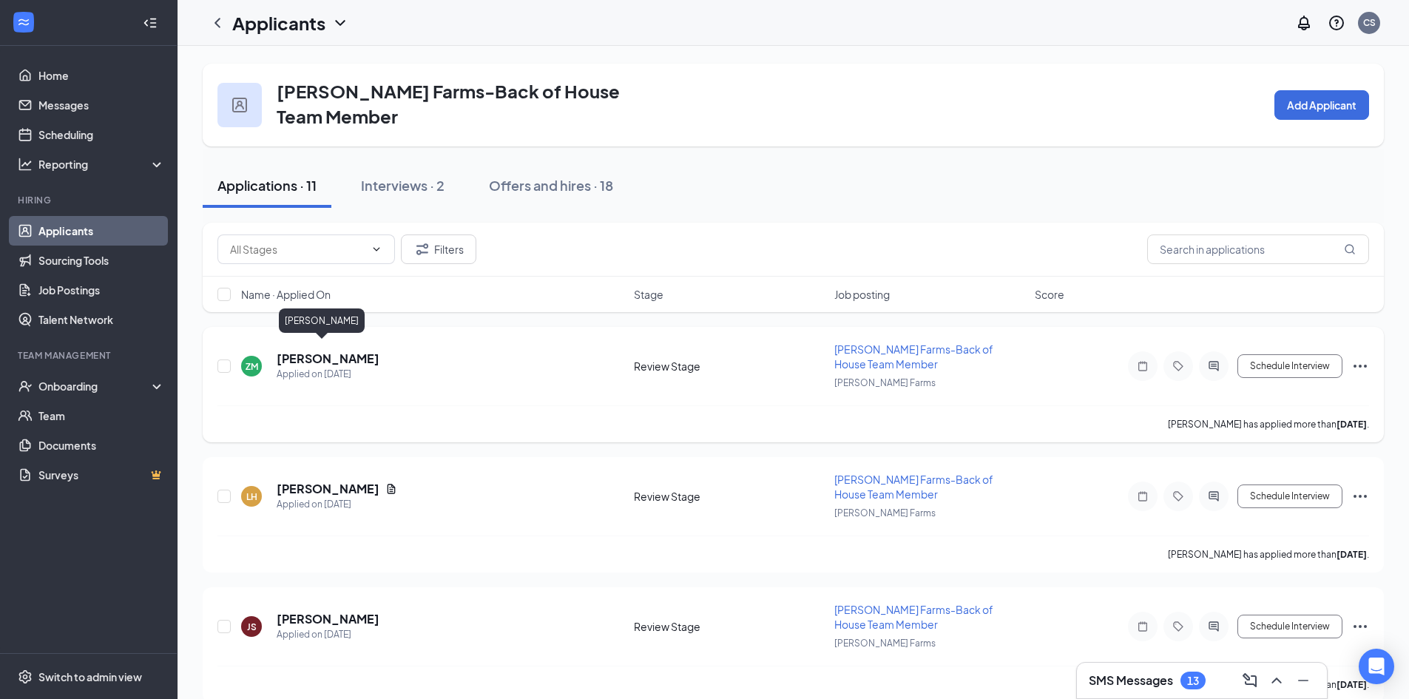
click at [316, 351] on h5 "[PERSON_NAME]" at bounding box center [328, 359] width 103 height 16
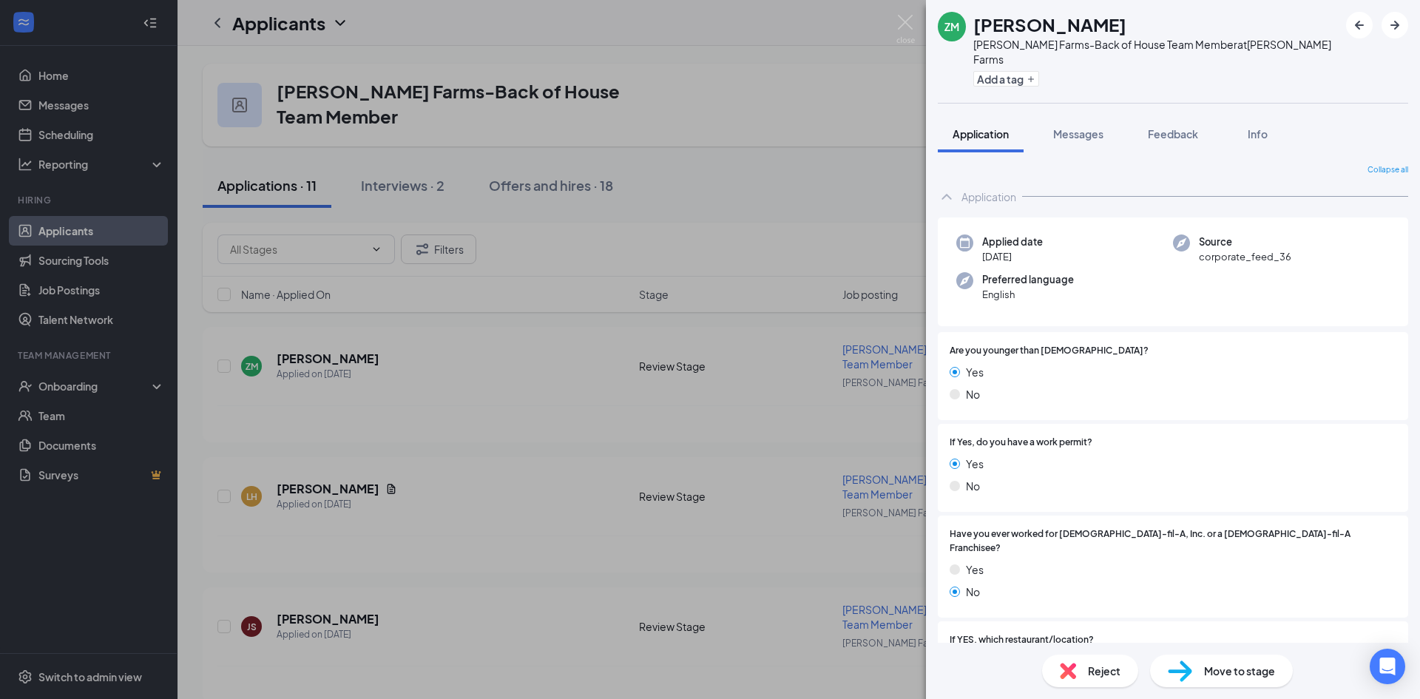
click at [621, 378] on div "ZM [PERSON_NAME] Farms-Back of House Team Member at [PERSON_NAME] Farms Add a t…" at bounding box center [710, 349] width 1420 height 699
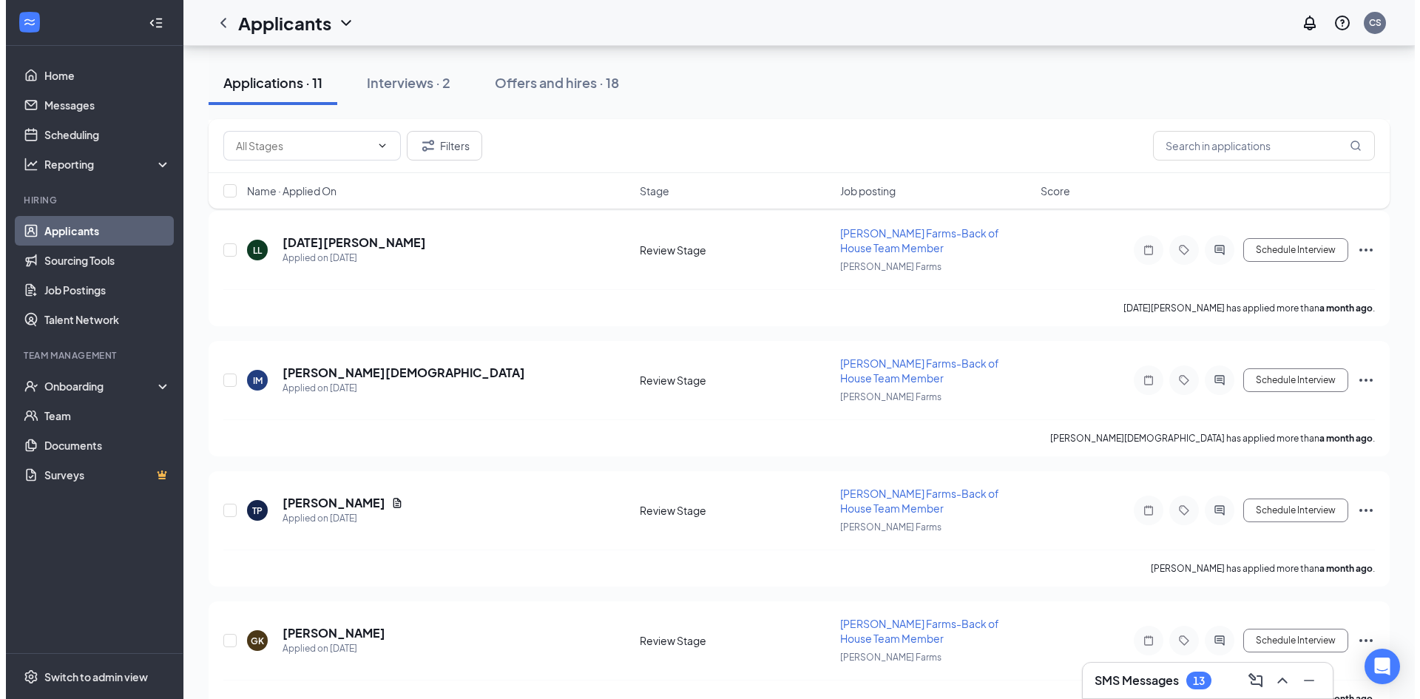
scroll to position [1054, 0]
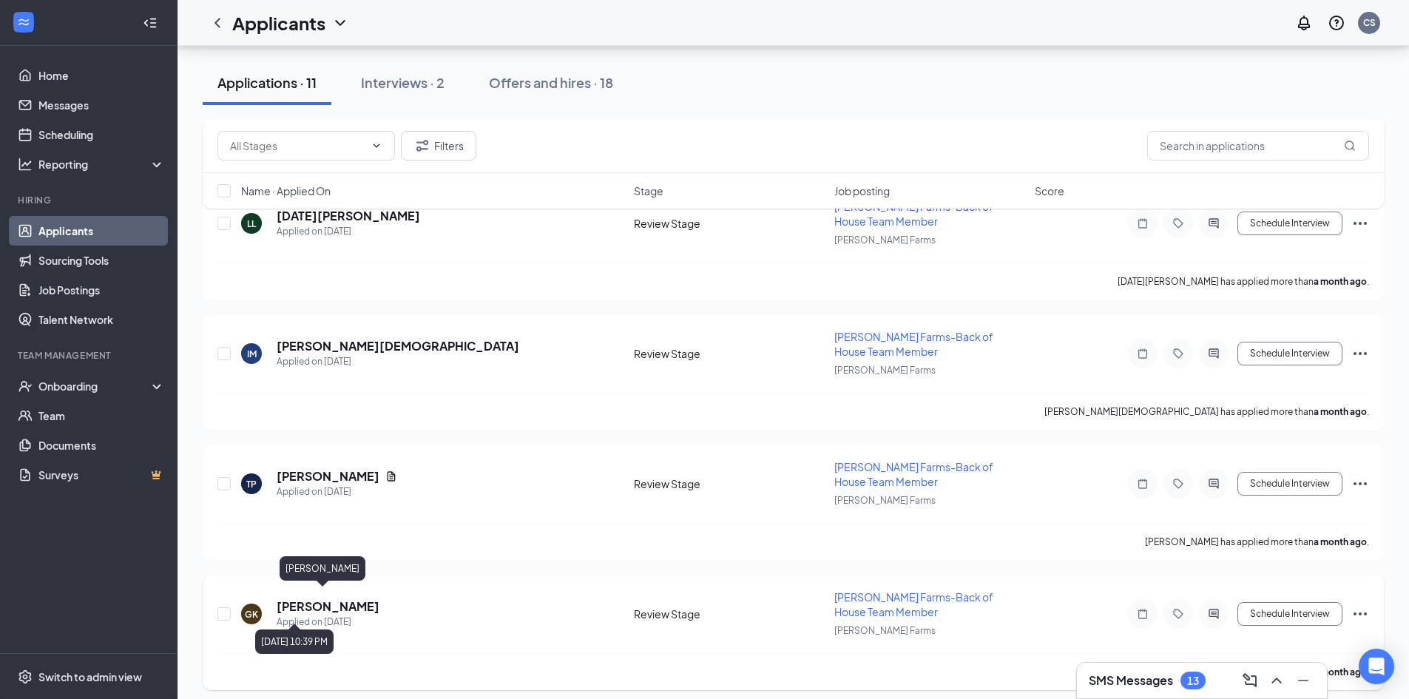
click at [307, 600] on h5 "[PERSON_NAME]" at bounding box center [328, 606] width 103 height 16
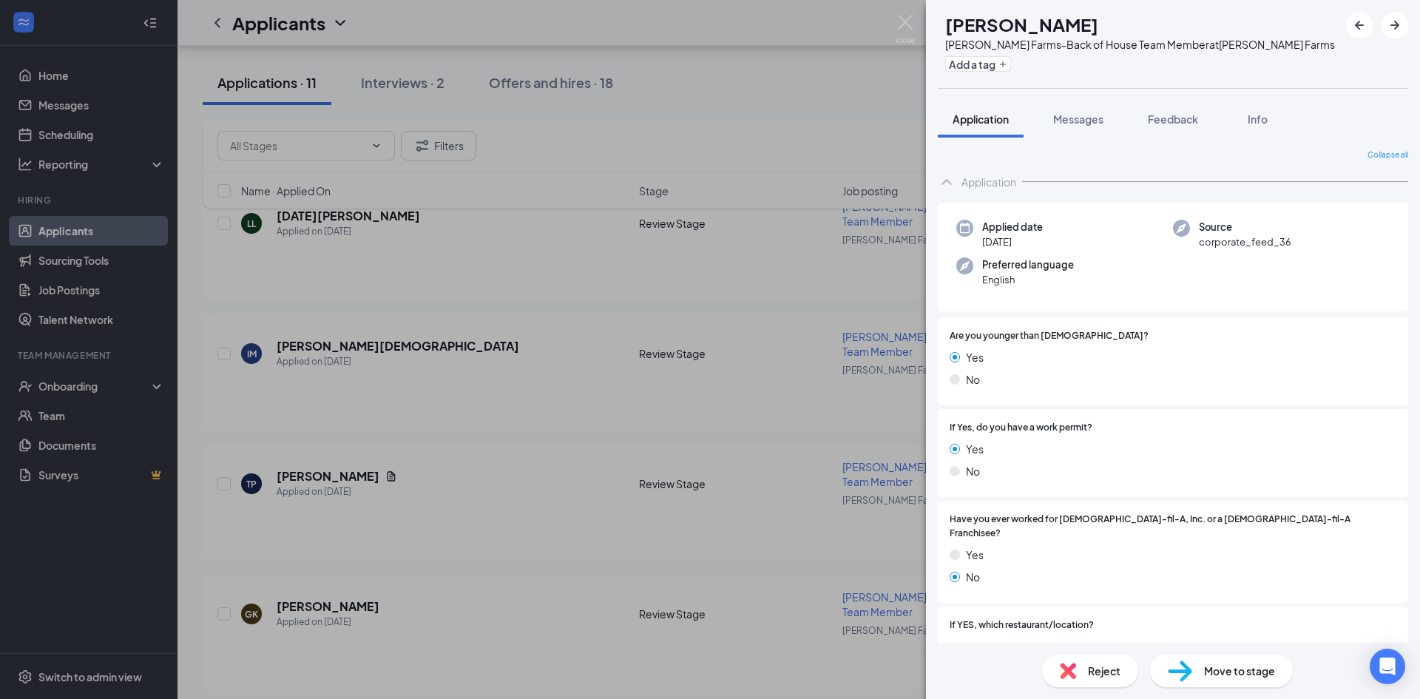
drag, startPoint x: 1358, startPoint y: 107, endPoint x: 1240, endPoint y: 72, distance: 123.3
click at [1279, 81] on div "GK [PERSON_NAME] Farms-Back of House Team Member at [PERSON_NAME][GEOGRAPHIC_DA…" at bounding box center [1173, 44] width 494 height 88
drag, startPoint x: 1138, startPoint y: 161, endPoint x: 1136, endPoint y: 180, distance: 19.4
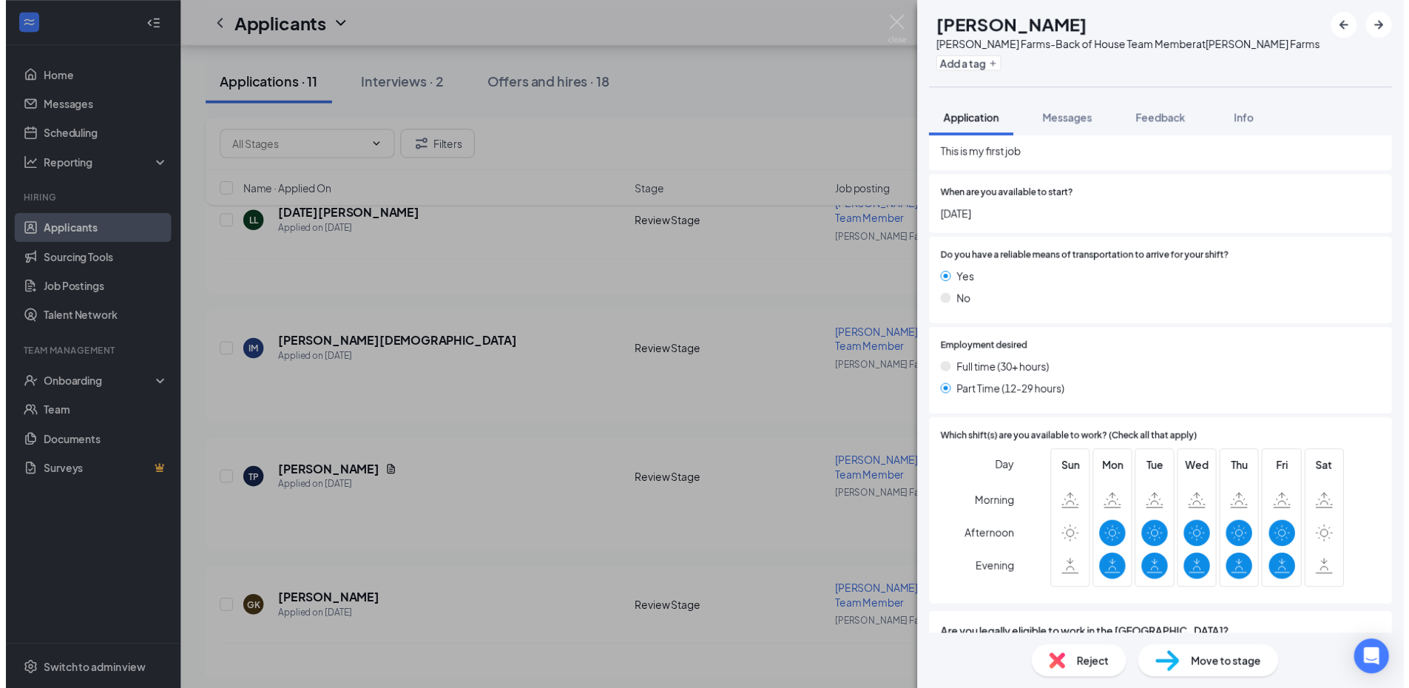
scroll to position [557, 0]
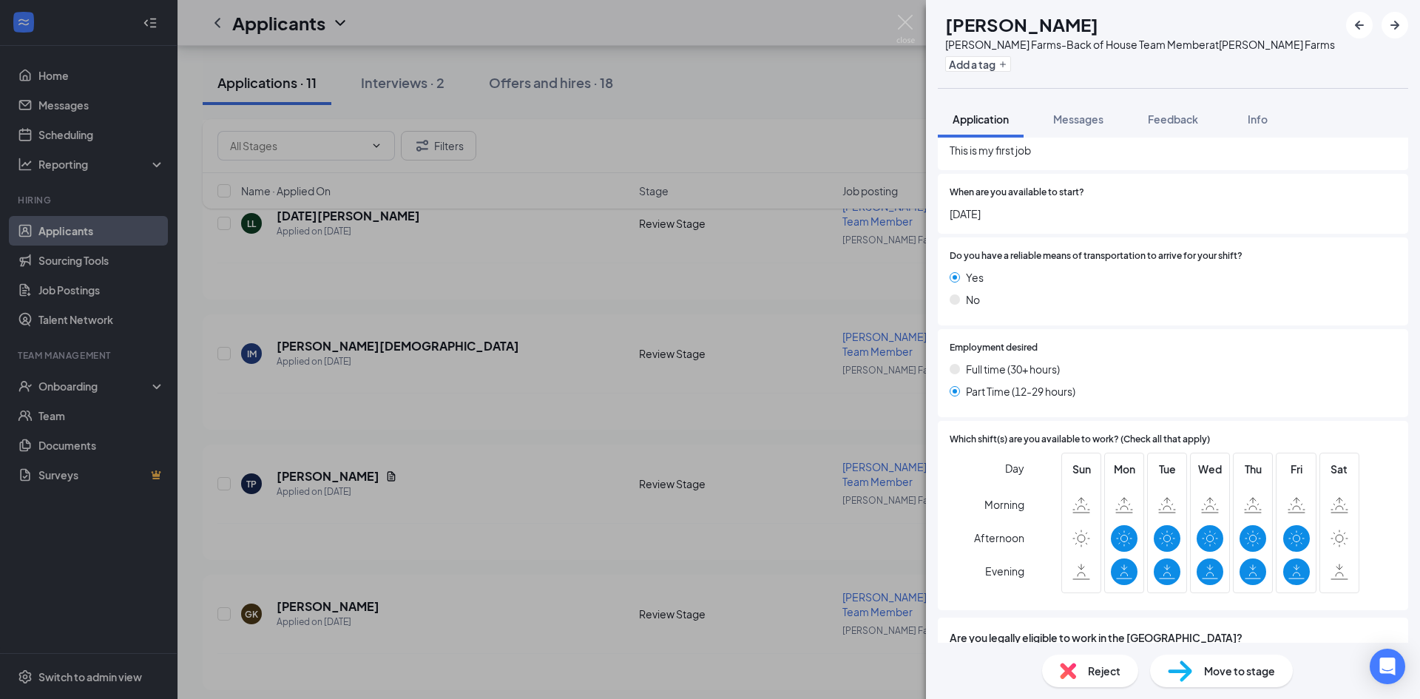
click at [922, 393] on div "GK [PERSON_NAME] Farms-Back of House Team Member at [PERSON_NAME] Farms Add a t…" at bounding box center [710, 349] width 1420 height 699
click at [901, 30] on img at bounding box center [905, 29] width 18 height 29
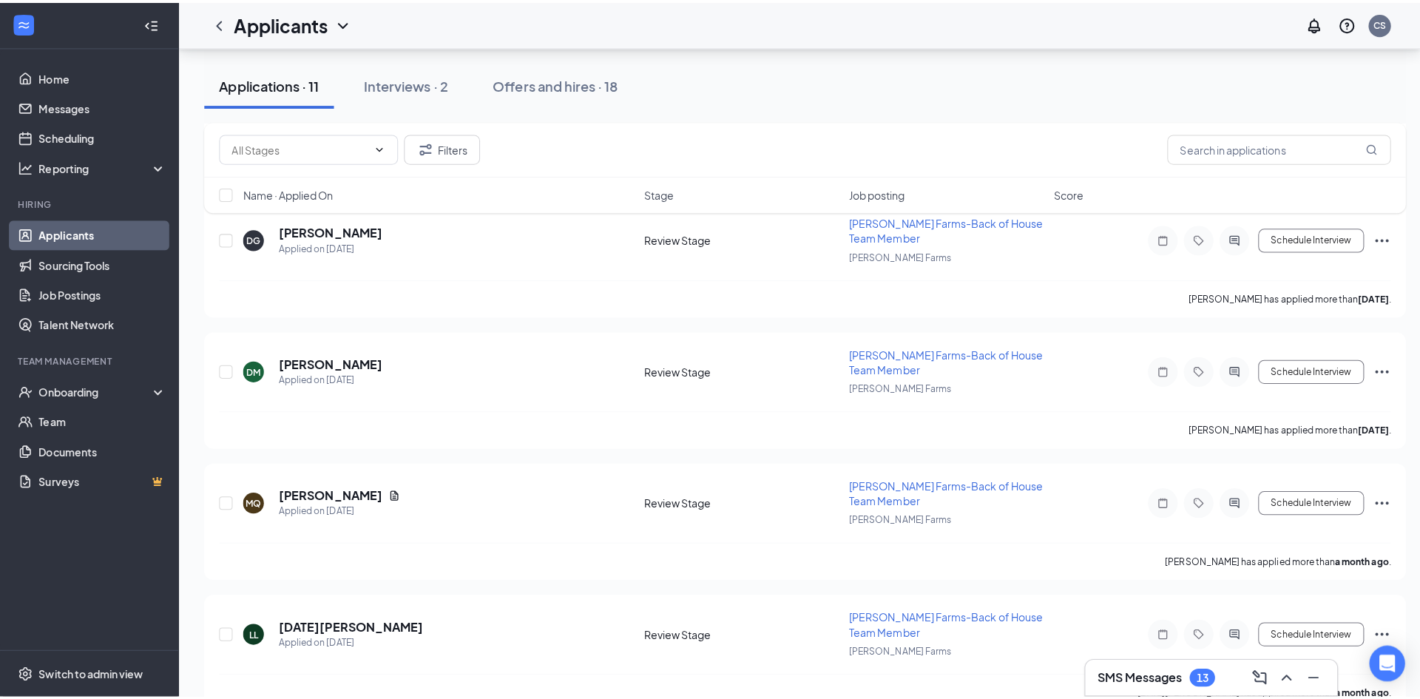
scroll to position [610, 0]
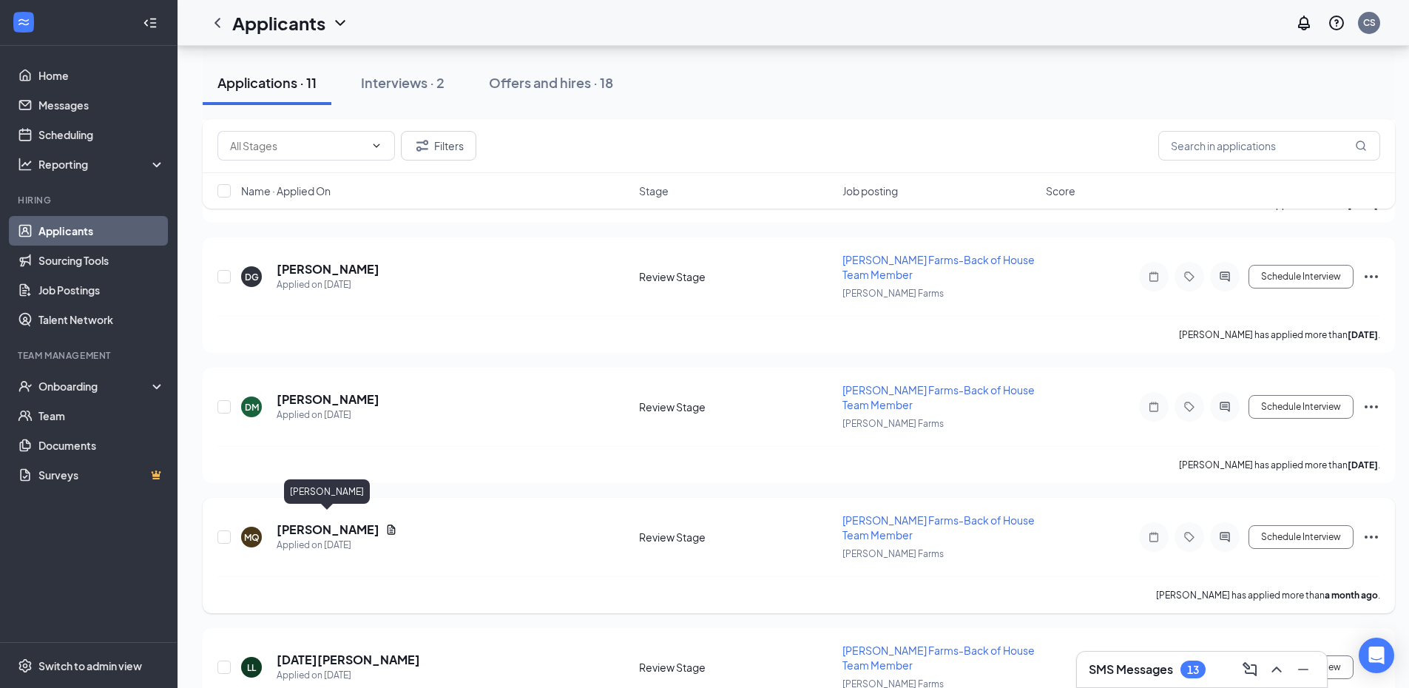
click at [306, 524] on h5 "[PERSON_NAME]" at bounding box center [328, 529] width 103 height 16
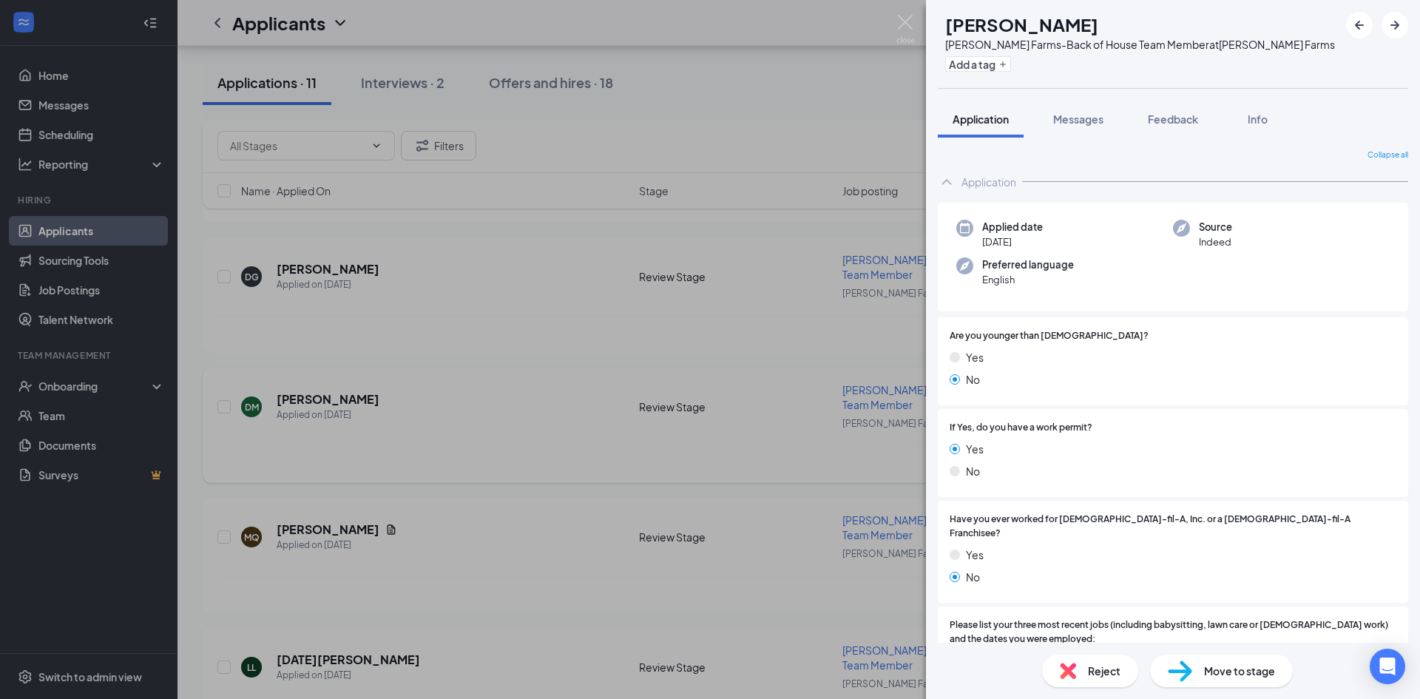
click at [480, 484] on div "MQ [PERSON_NAME] Farms-Back of House Team Member at [PERSON_NAME] Farms Add a t…" at bounding box center [710, 349] width 1420 height 699
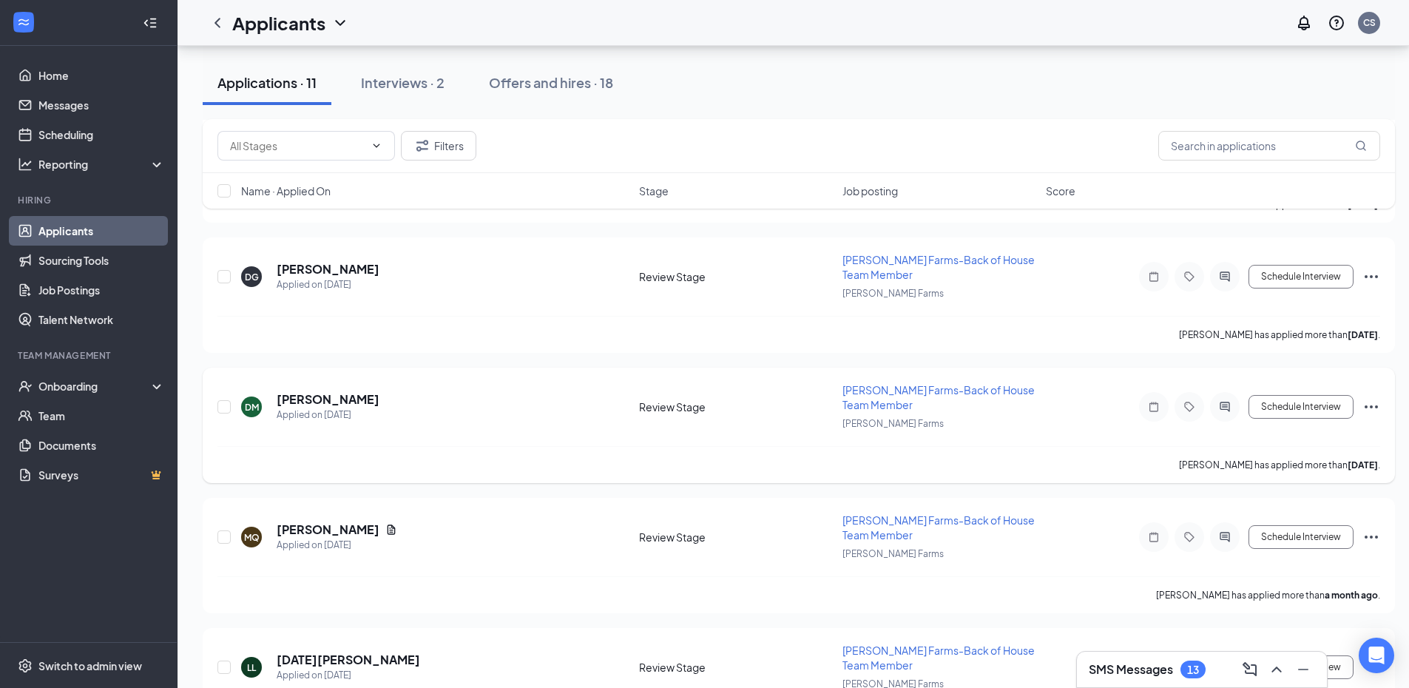
click at [442, 469] on div "[PERSON_NAME] has applied more than [DATE] ." at bounding box center [798, 464] width 1162 height 37
click at [382, 521] on div "[PERSON_NAME]" at bounding box center [337, 529] width 121 height 16
click at [385, 524] on icon "Document" at bounding box center [391, 530] width 12 height 12
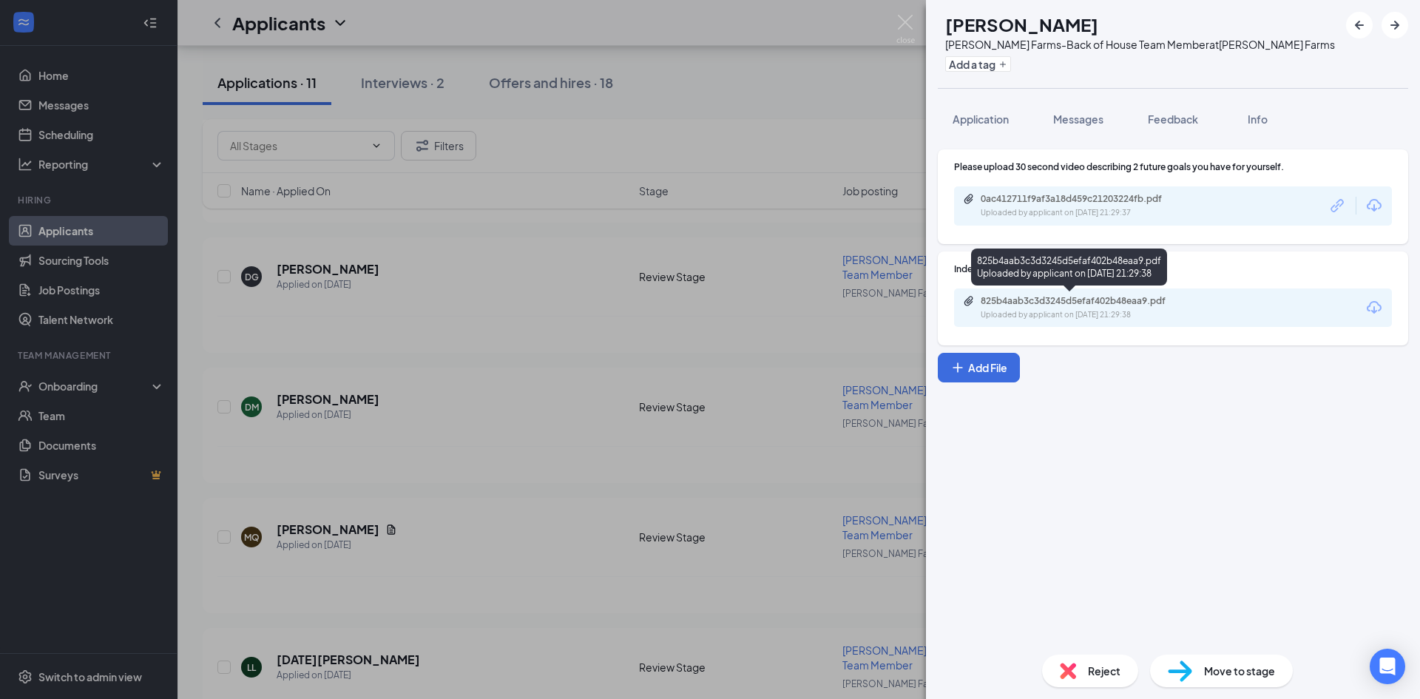
click at [1044, 304] on div "825b4aab3c3d3245d5efaf402b48eaa9.pdf" at bounding box center [1084, 301] width 207 height 12
click at [1080, 302] on div "825b4aab3c3d3245d5efaf402b48eaa9.pdf" at bounding box center [1084, 301] width 207 height 12
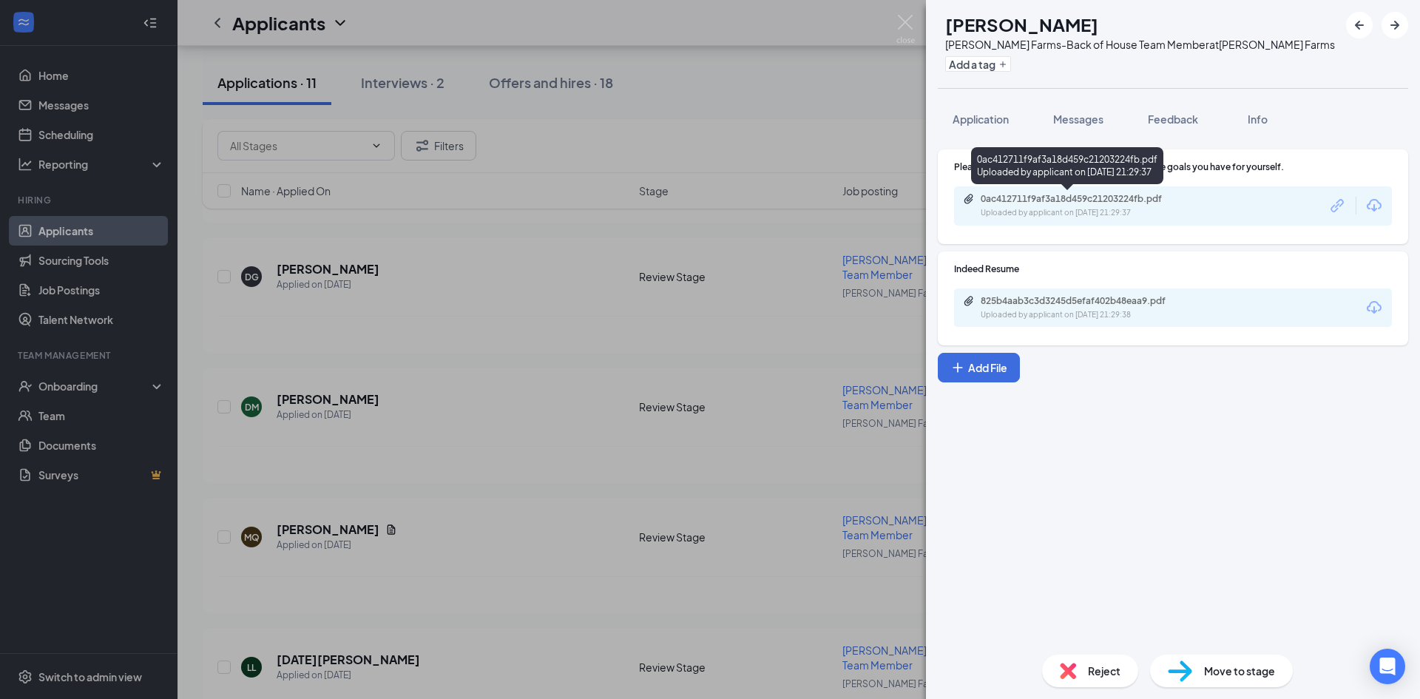
click at [1128, 210] on div "Uploaded by applicant on [DATE] 21:29:37" at bounding box center [1092, 213] width 222 height 12
click at [1123, 468] on div "Please upload 30 second video describing 2 future goals you have for yourself. …" at bounding box center [1173, 390] width 494 height 505
click at [986, 124] on span "Application" at bounding box center [980, 118] width 56 height 13
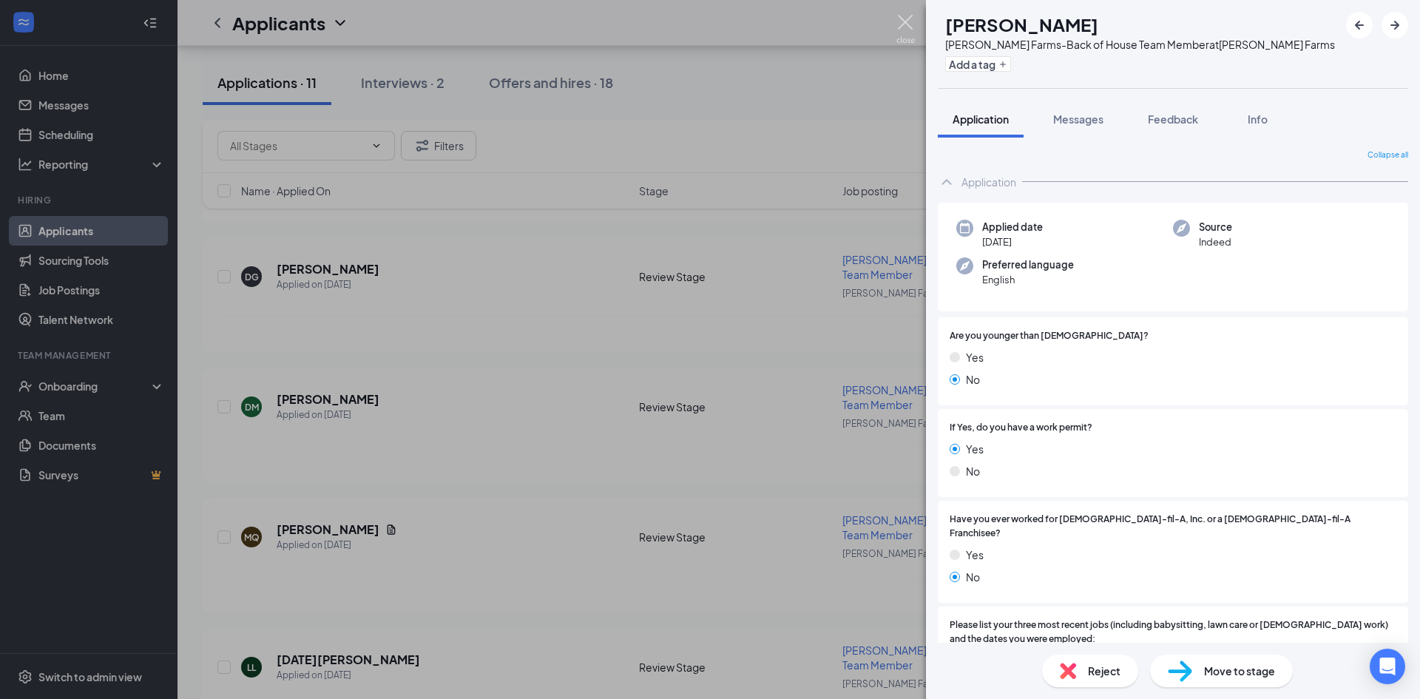
click at [907, 19] on img at bounding box center [905, 29] width 18 height 29
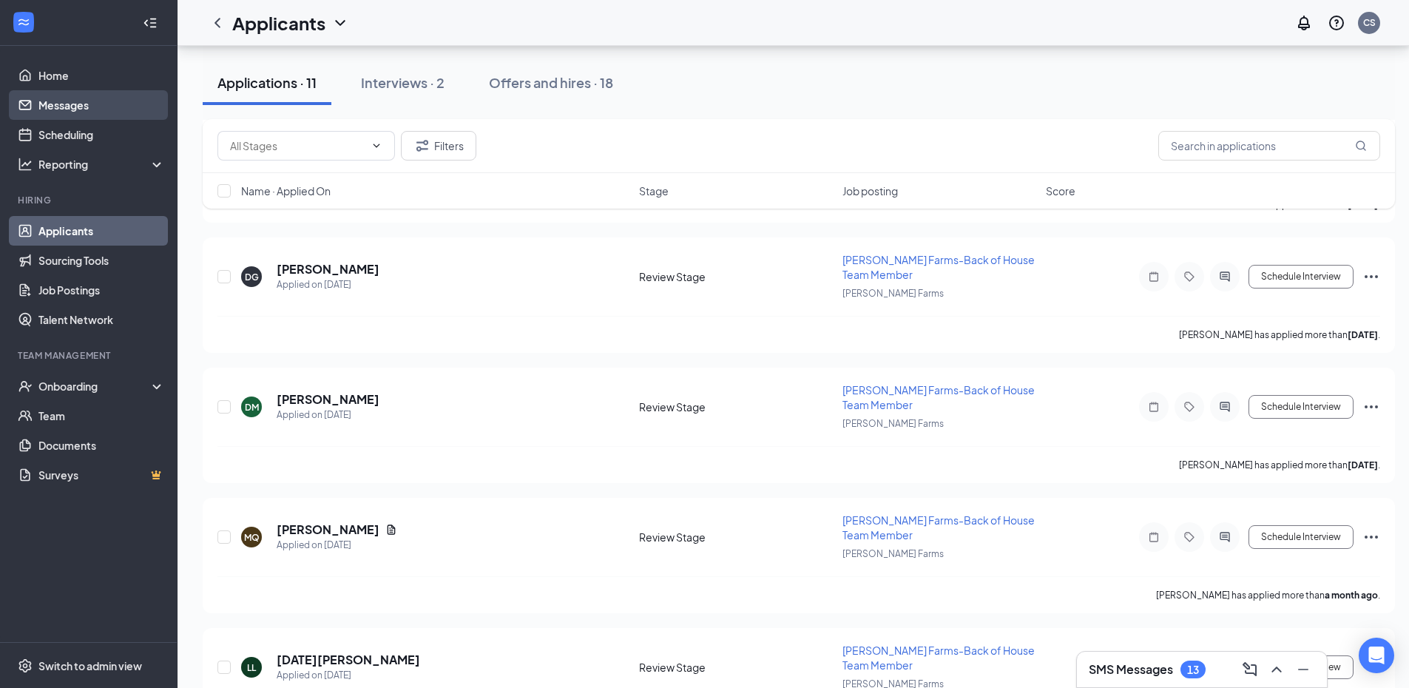
click at [55, 108] on link "Messages" at bounding box center [101, 105] width 126 height 30
